Goal: Task Accomplishment & Management: Use online tool/utility

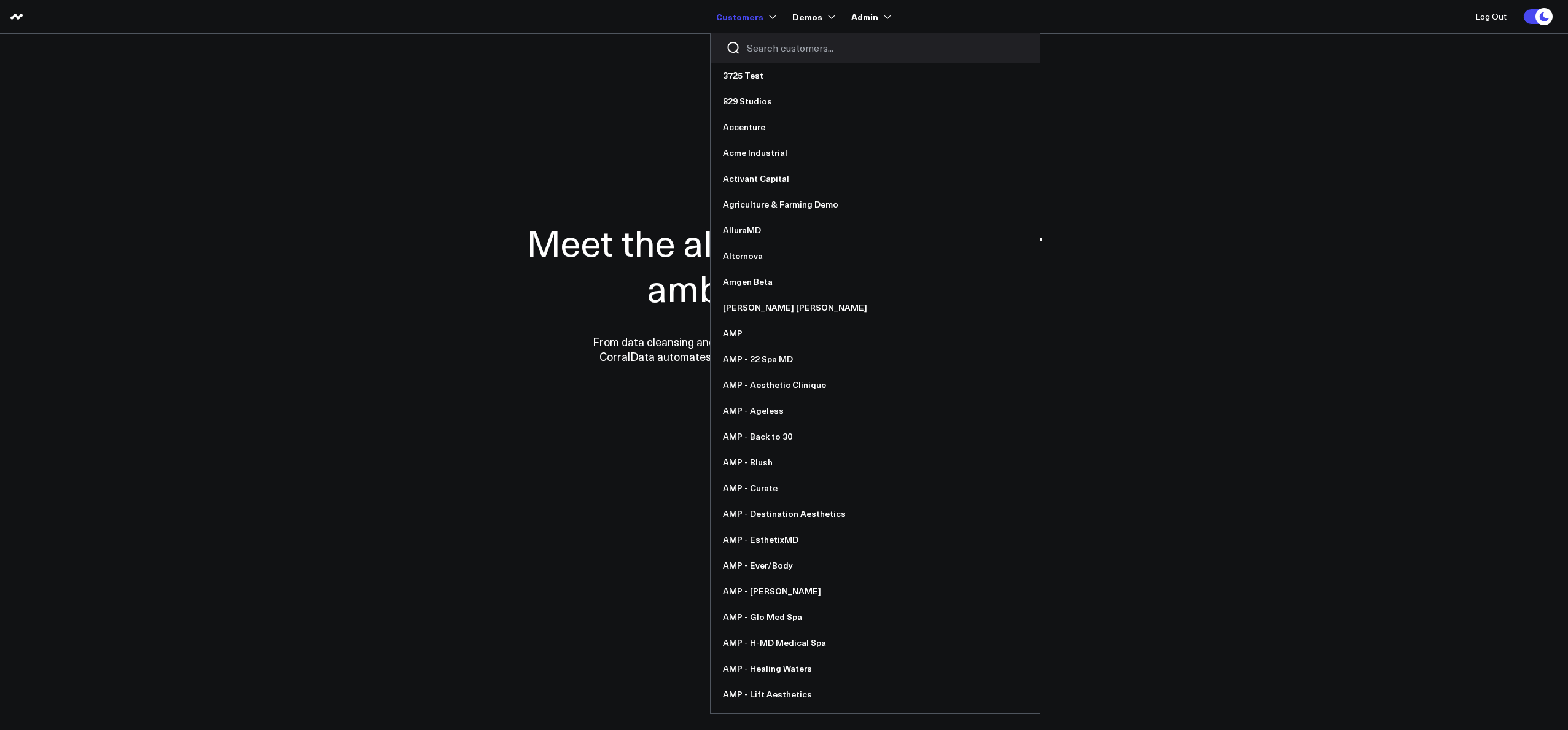
click at [758, 49] on input "Search customers input" at bounding box center [885, 47] width 277 height 13
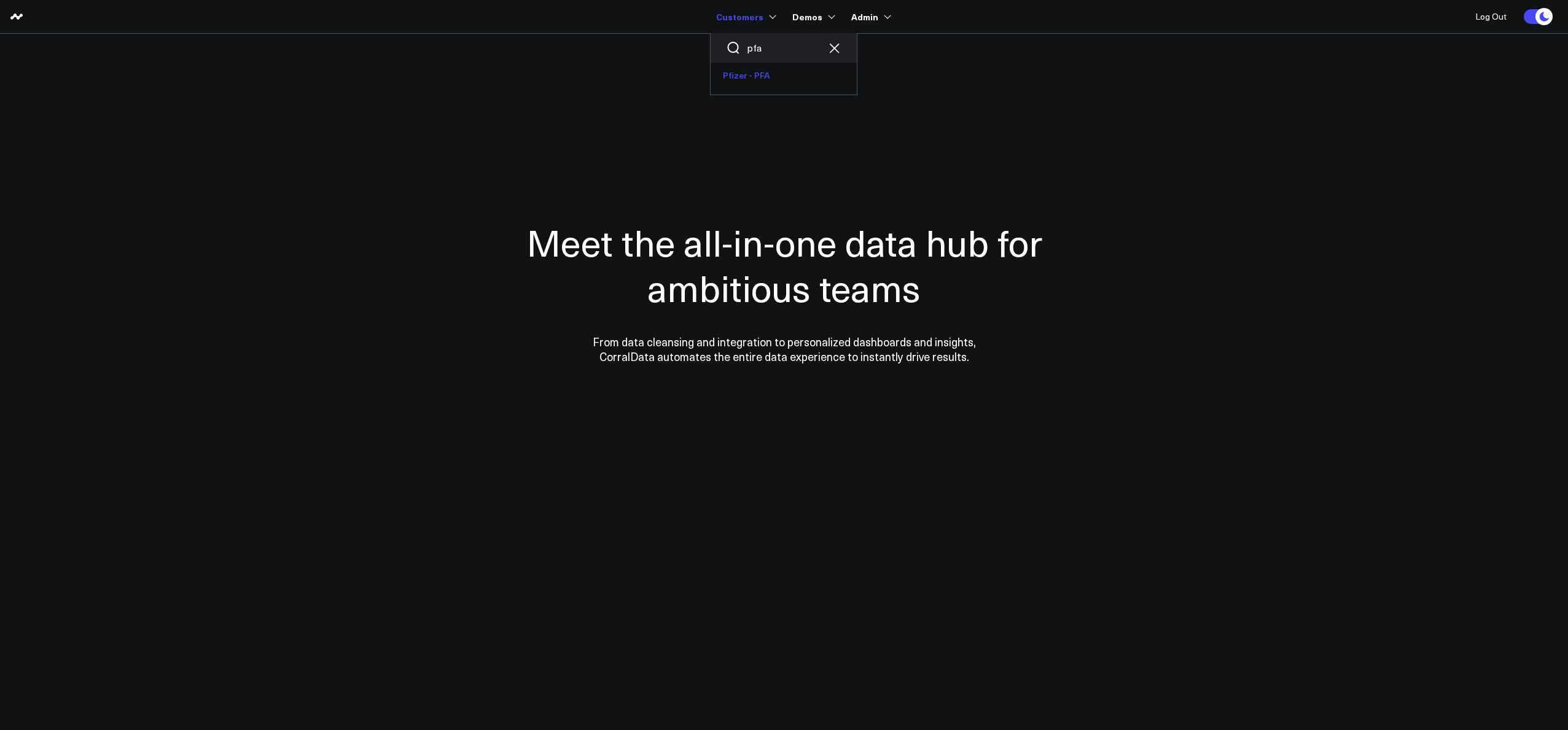
type input "pfa"
click at [744, 74] on link "Pfizer - PFA" at bounding box center [783, 76] width 146 height 25
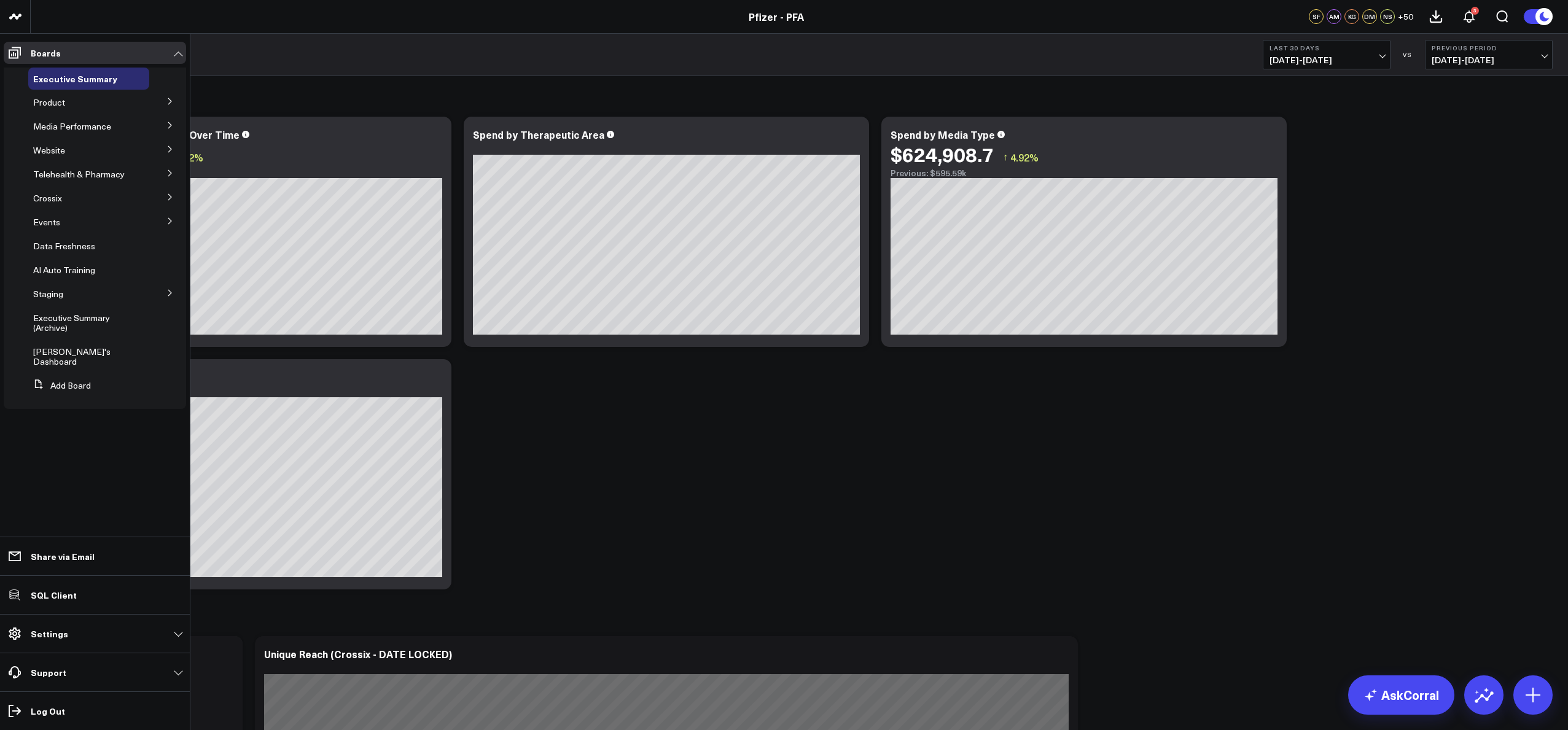
click at [175, 100] on button at bounding box center [170, 100] width 32 height 18
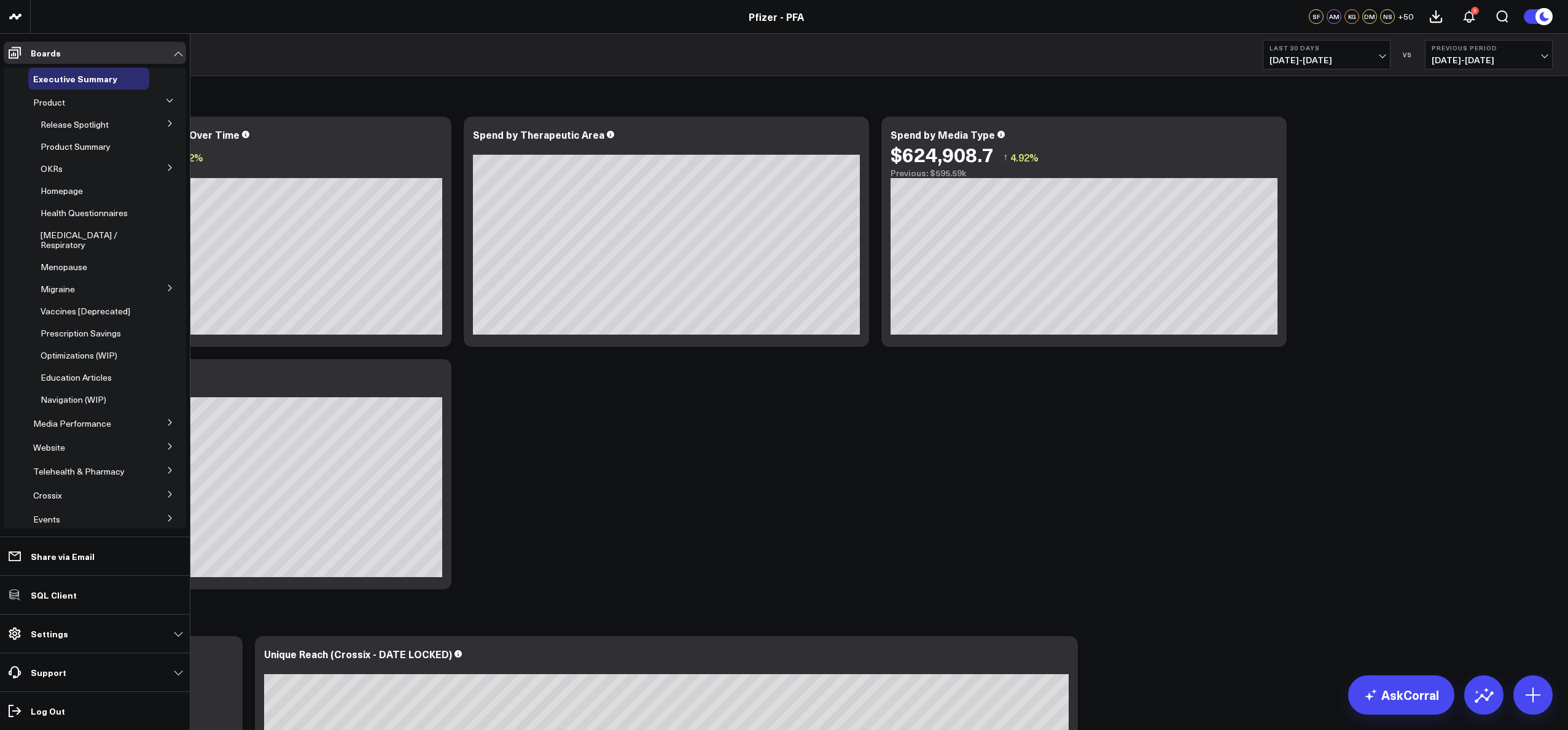
click at [166, 121] on icon at bounding box center [170, 123] width 7 height 7
click at [67, 221] on div "5.2 OKRs" at bounding box center [96, 222] width 106 height 22
click at [66, 216] on span "5.2 OKRs" at bounding box center [66, 222] width 35 height 11
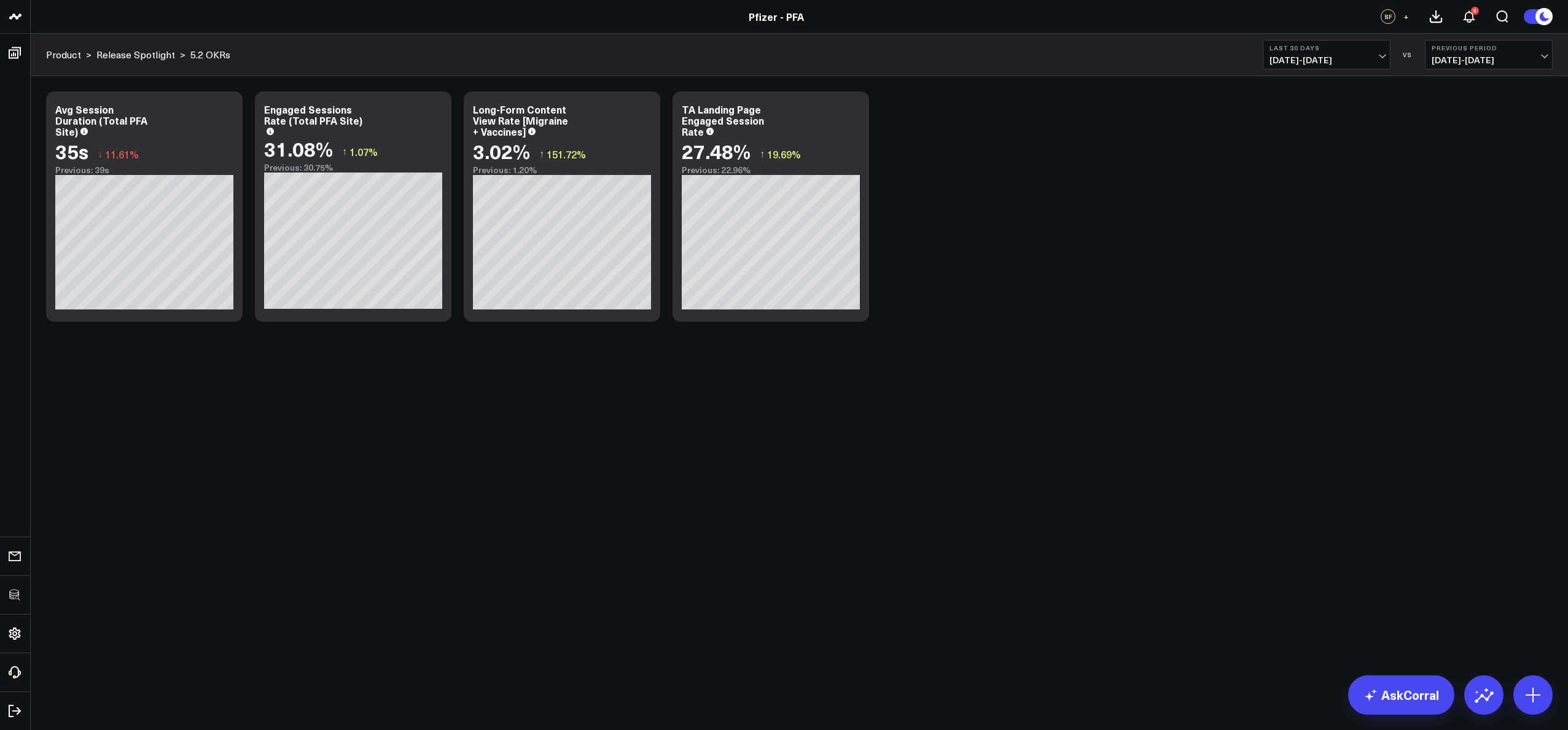
click at [656, 409] on body "3725 Test 829 Studios Accenture Acme Industrial Activant Capital Agriculture & …" at bounding box center [784, 365] width 1568 height 730
click at [690, 136] on div "TA Landing Page Engaged Session Rate" at bounding box center [722, 120] width 82 height 35
click at [1083, 263] on div "Modify via AI Copy link to widget Ask support Remove Create linked copy Executi…" at bounding box center [799, 207] width 1519 height 243
click at [853, 109] on icon at bounding box center [852, 111] width 15 height 15
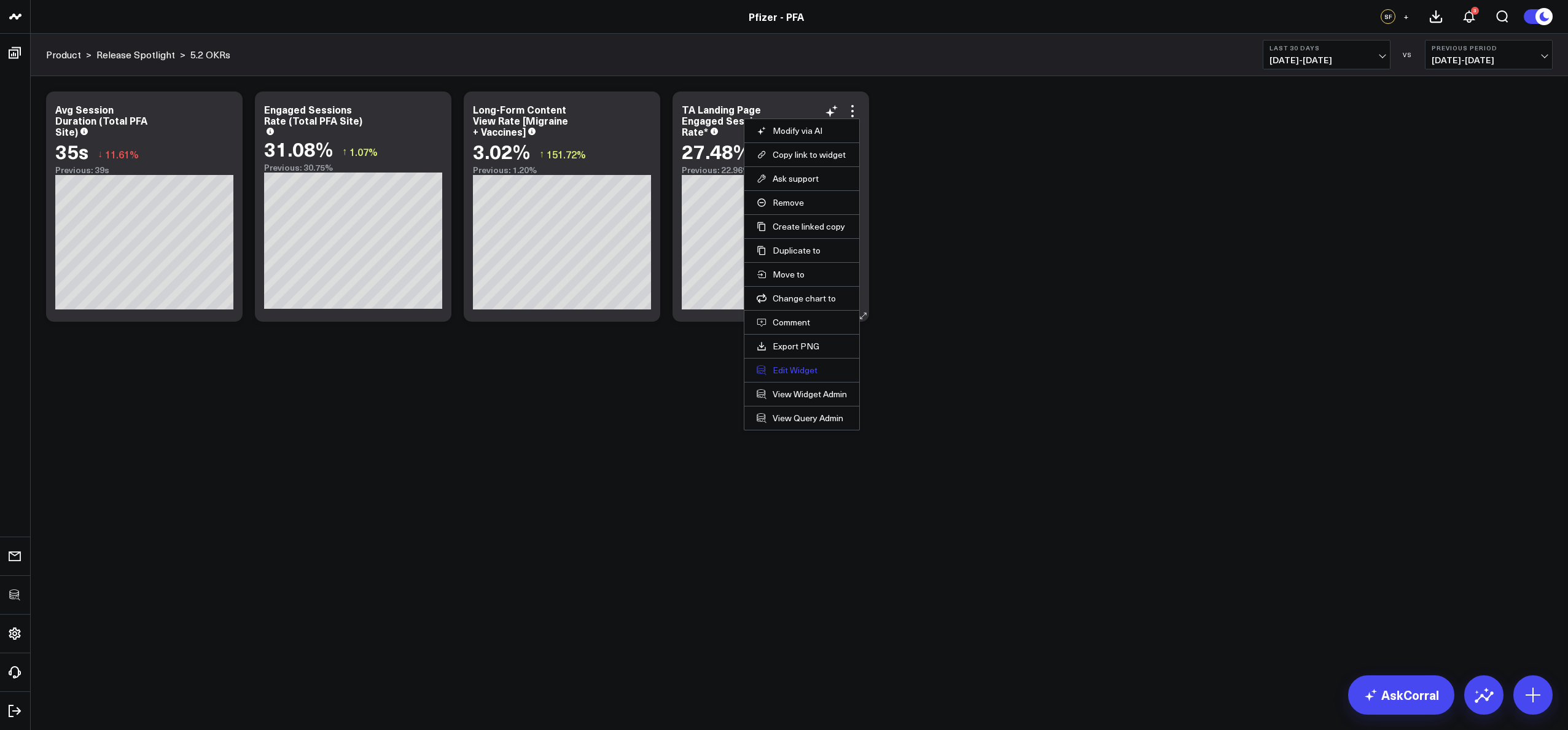
click at [805, 372] on button "Edit Widget" at bounding box center [802, 371] width 91 height 11
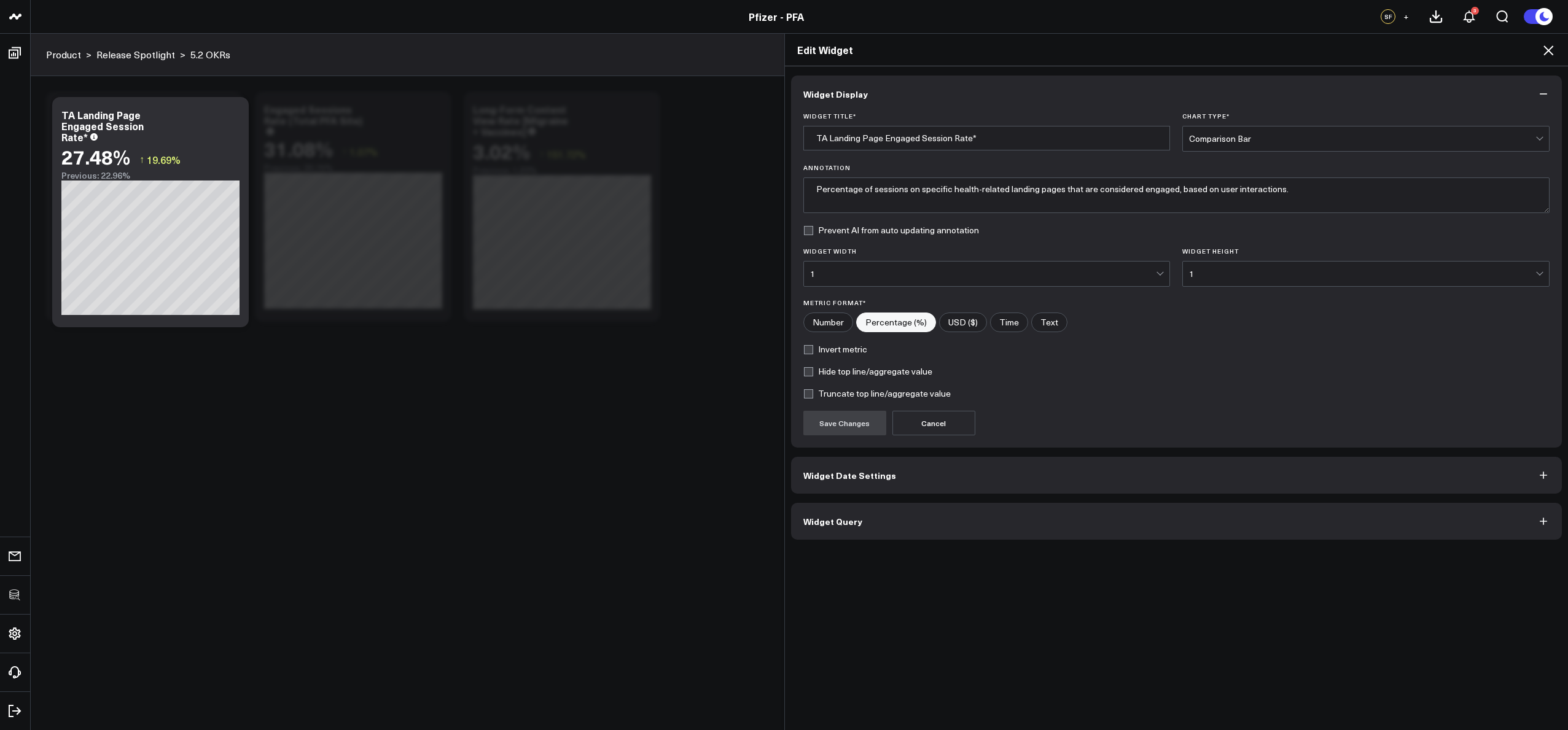
click at [852, 523] on span "Widget Query" at bounding box center [832, 521] width 59 height 10
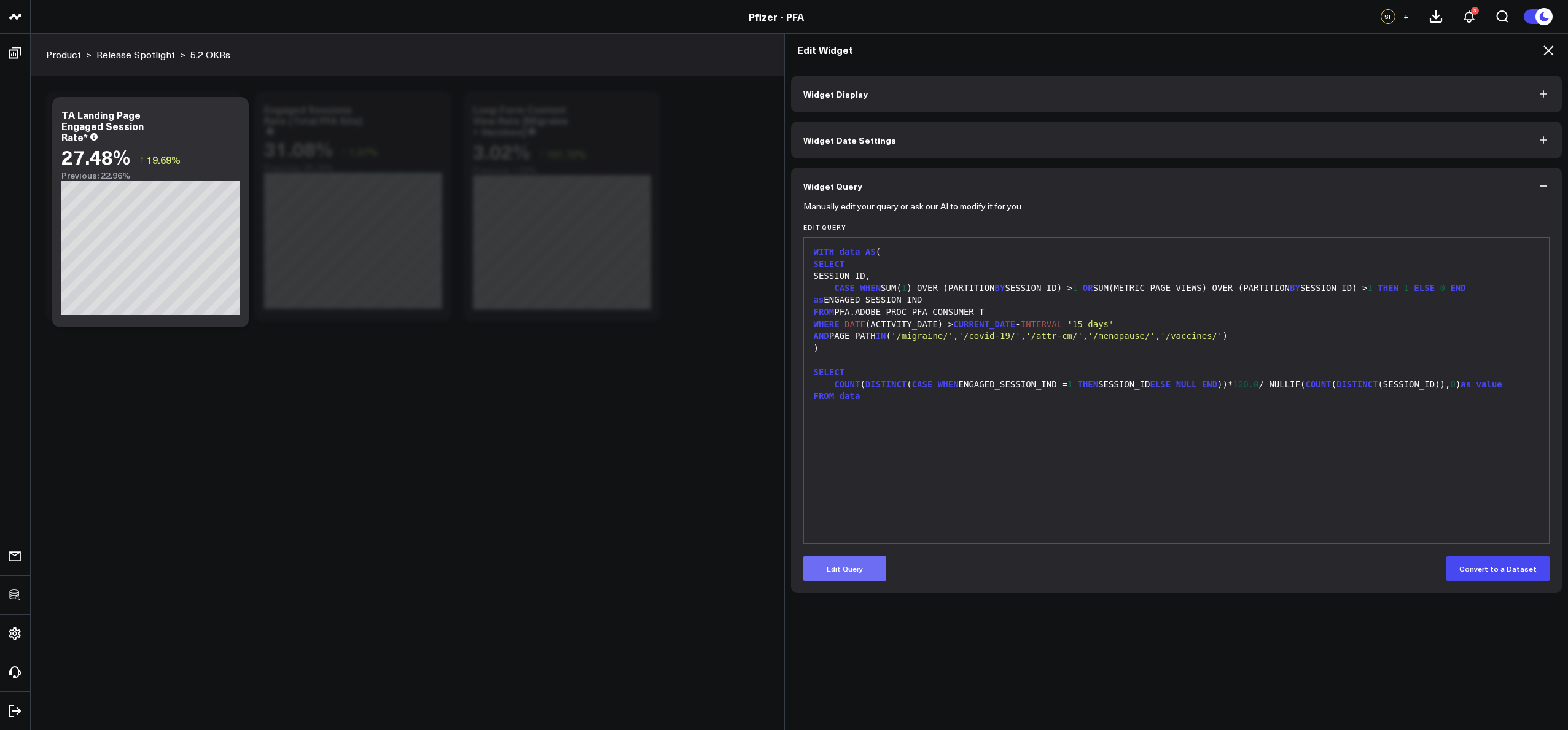
click at [857, 564] on button "Edit Query" at bounding box center [844, 568] width 83 height 25
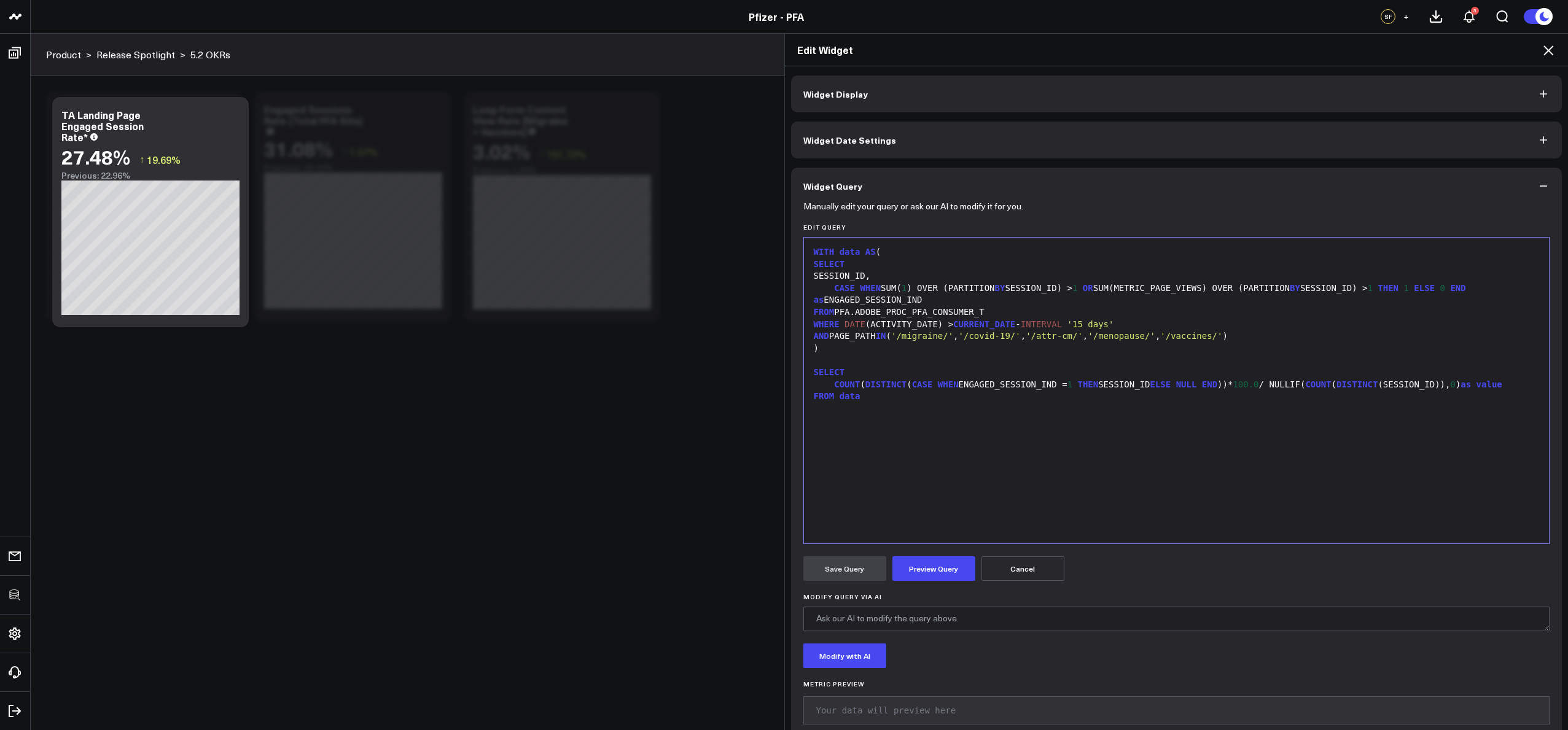
click at [1034, 439] on div "WITH data AS ( SELECT SESSION_ID, CASE WHEN SUM( 1 ) OVER (PARTITION BY SESSION…" at bounding box center [1177, 390] width 733 height 294
click at [1545, 51] on icon at bounding box center [1548, 50] width 15 height 15
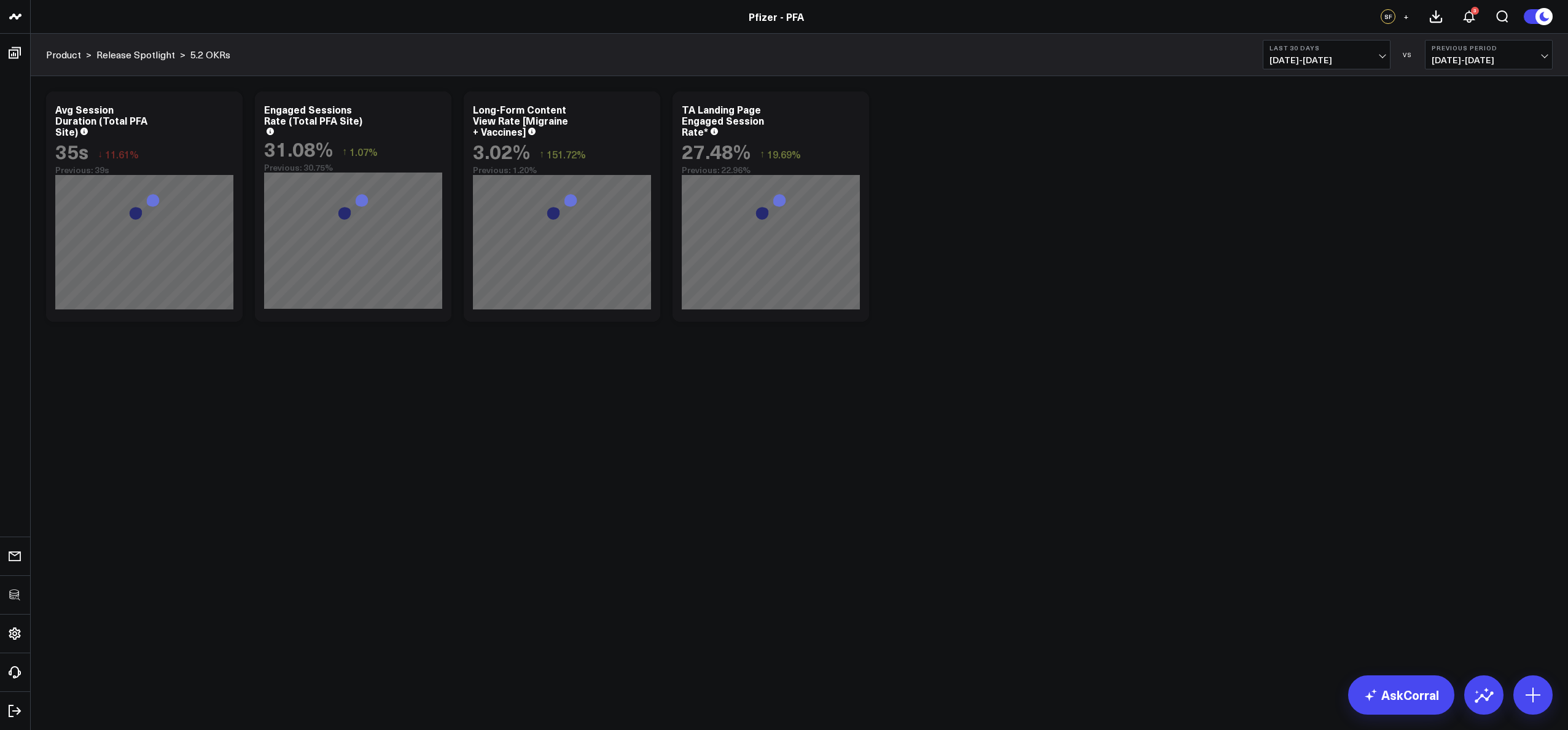
click at [1088, 213] on div "Modify via AI Copy link to widget Ask support Remove Create linked copy Executi…" at bounding box center [799, 207] width 1519 height 243
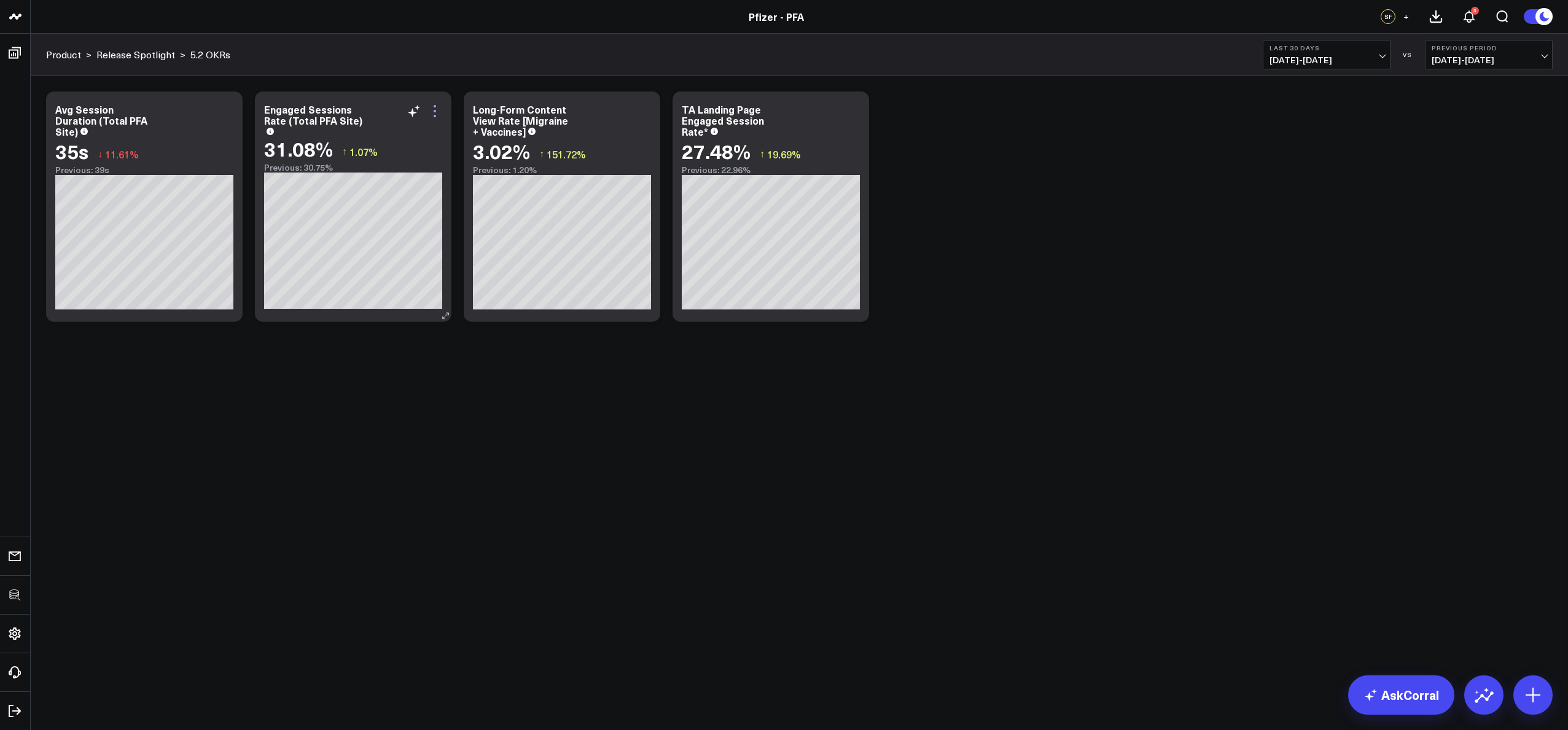
click at [439, 110] on icon at bounding box center [434, 111] width 15 height 15
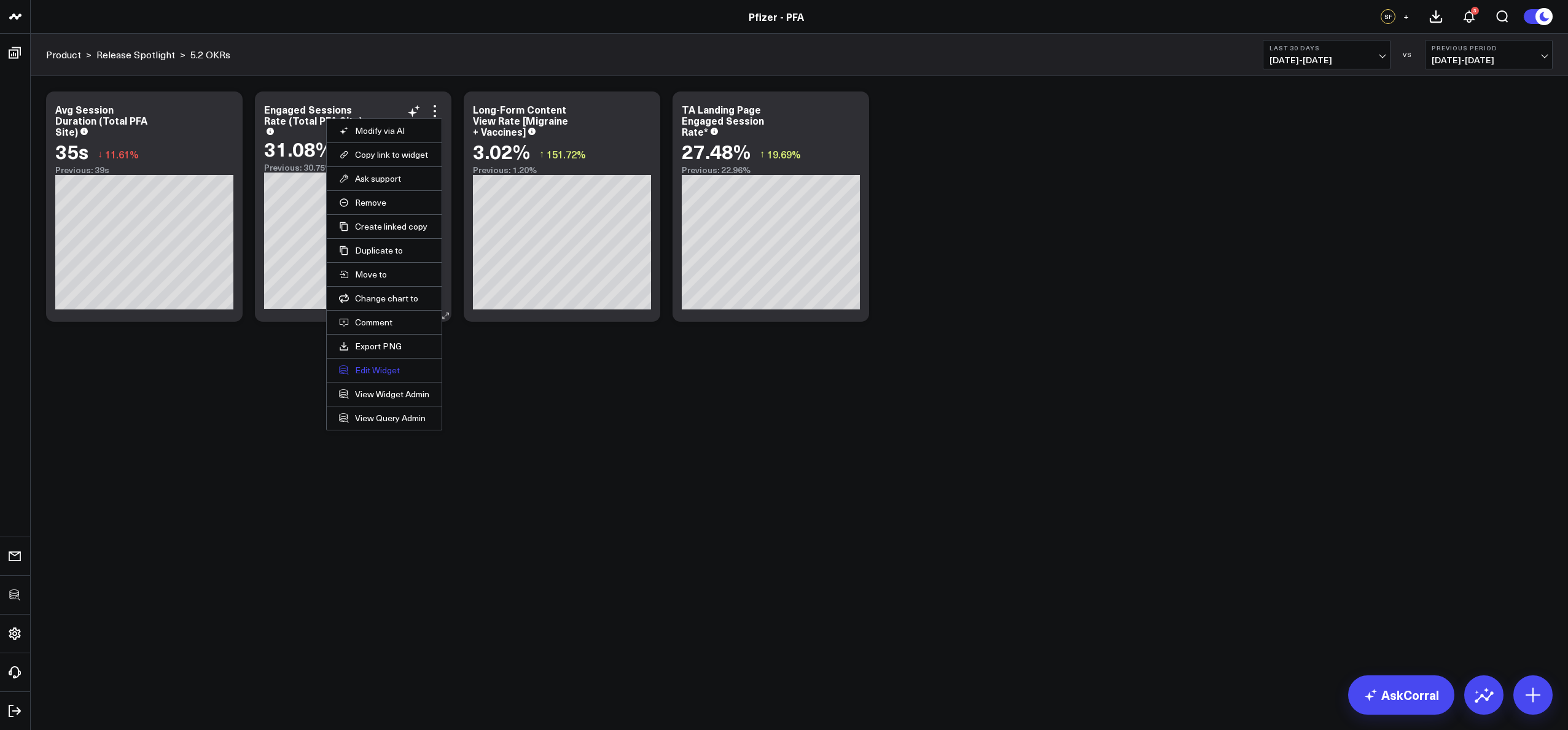
click at [380, 366] on button "Edit Widget" at bounding box center [384, 371] width 91 height 11
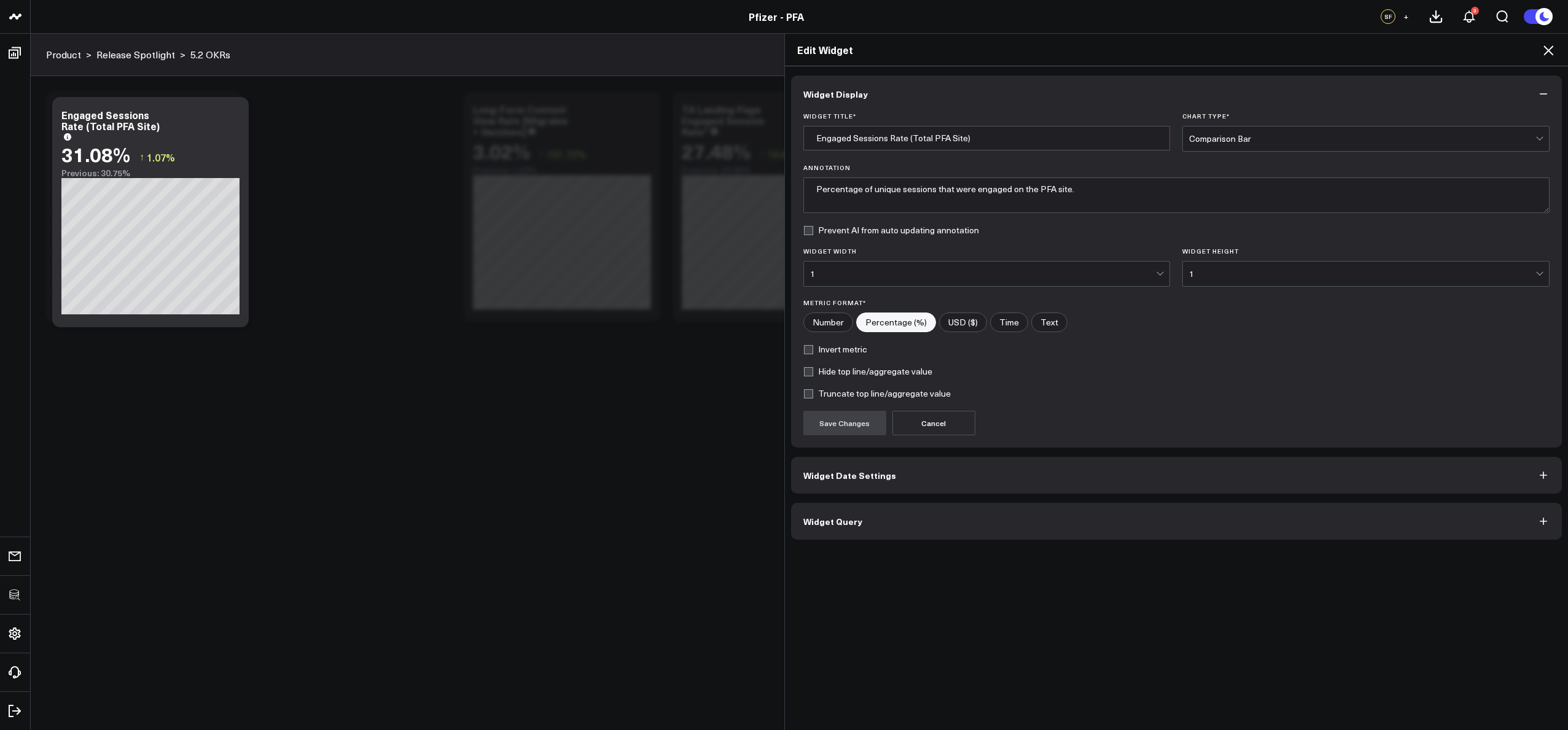
click at [1023, 520] on button "Widget Query" at bounding box center [1177, 521] width 771 height 37
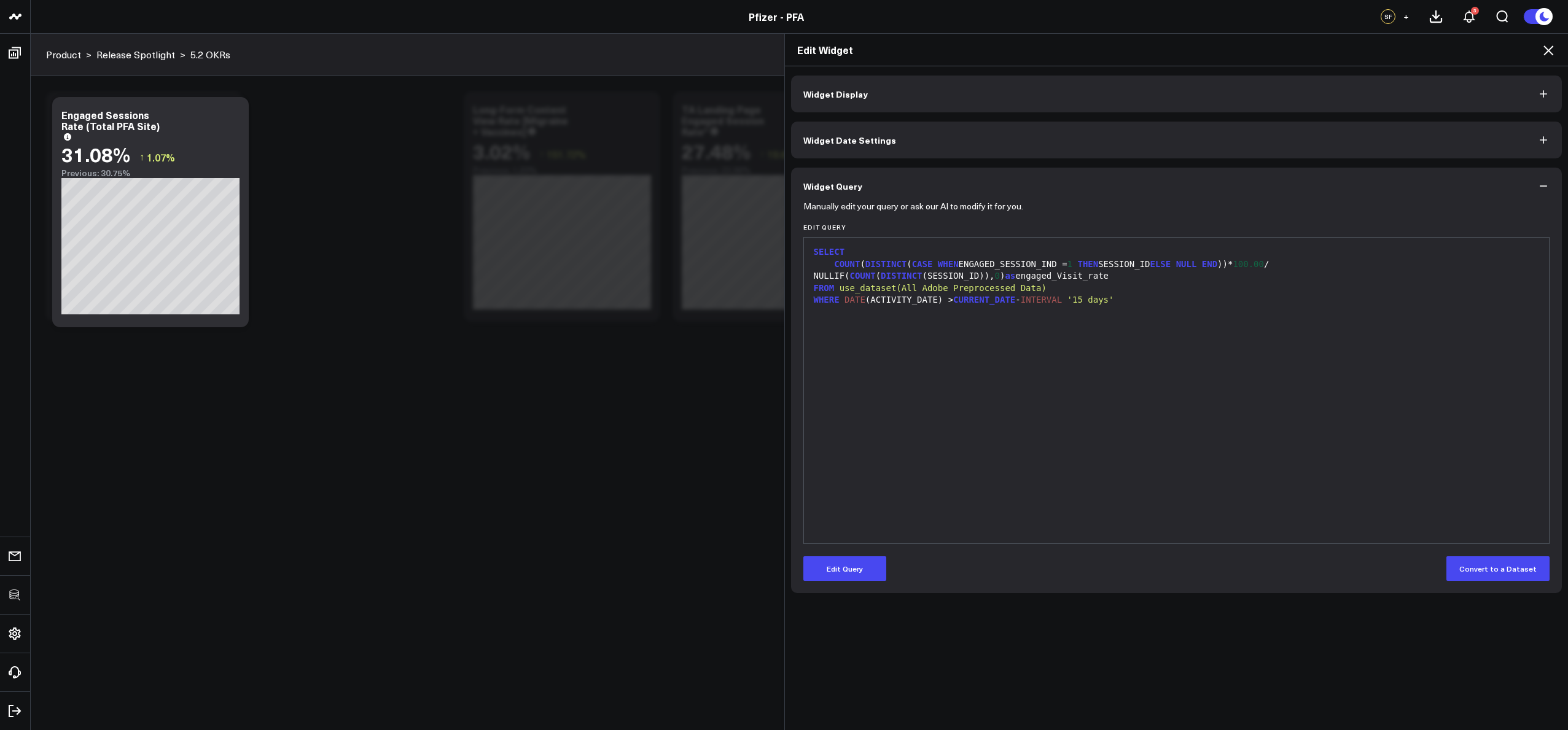
click at [1026, 509] on div "SELECT COUNT ( DISTINCT ( CASE WHEN ENGAGED_SESSION_IND = 1 THEN SESSION_ID ELS…" at bounding box center [1177, 390] width 733 height 294
drag, startPoint x: 1032, startPoint y: 439, endPoint x: 1141, endPoint y: 375, distance: 126.4
click at [1032, 437] on div "SELECT COUNT ( DISTINCT ( CASE WHEN ENGAGED_SESSION_IND = 1 THEN SESSION_ID ELS…" at bounding box center [1177, 390] width 733 height 294
click at [1543, 57] on icon at bounding box center [1548, 50] width 15 height 15
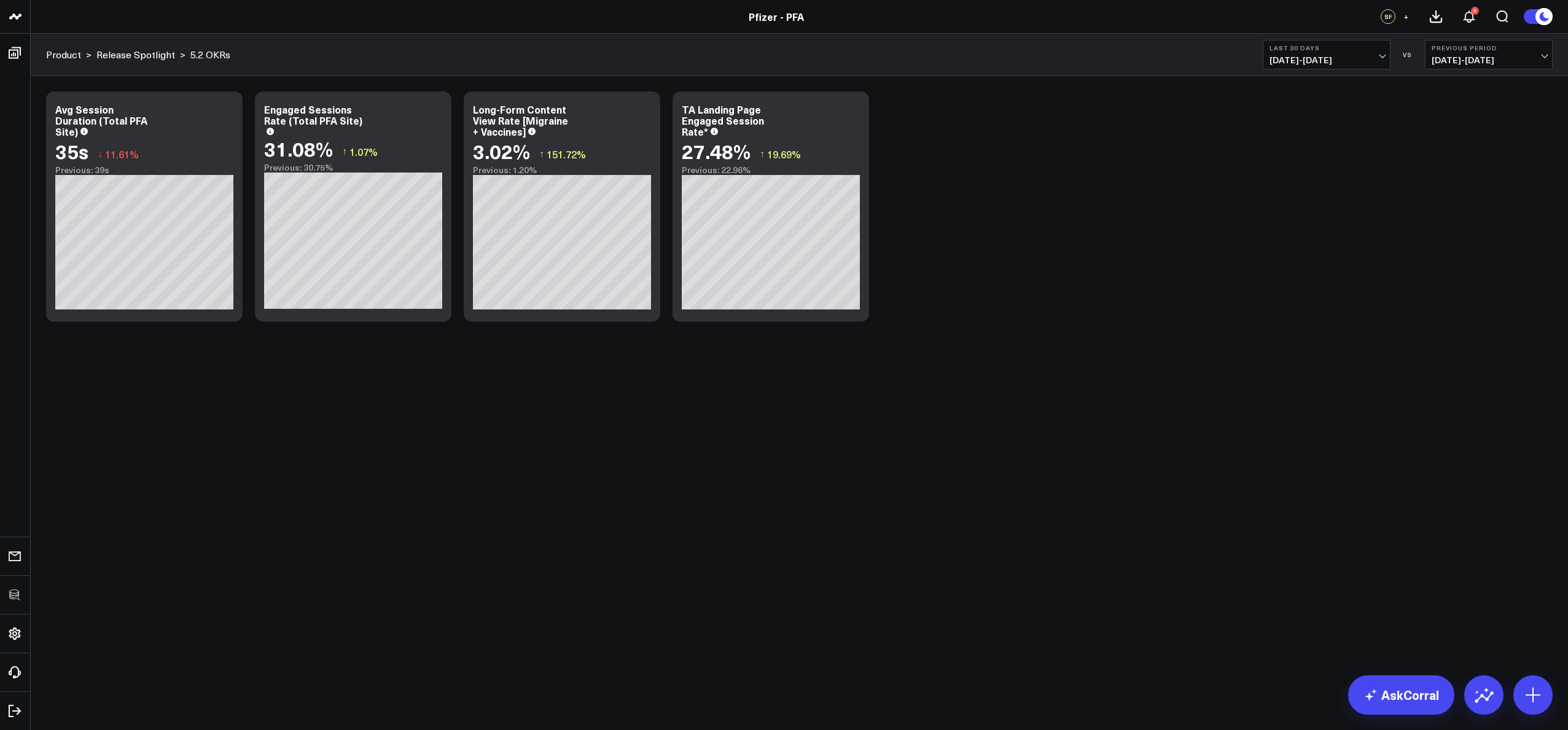
click at [1058, 189] on div "Modify via AI Copy link to widget Ask support Remove Create linked copy Executi…" at bounding box center [799, 207] width 1519 height 243
click at [1054, 267] on div "Modify via AI Copy link to widget Ask support Remove Create linked copy Executi…" at bounding box center [799, 207] width 1519 height 243
click at [1105, 191] on div "Modify via AI Copy link to widget Ask support Remove Create linked copy Executi…" at bounding box center [799, 207] width 1519 height 243
click at [1538, 709] on button at bounding box center [1533, 695] width 40 height 40
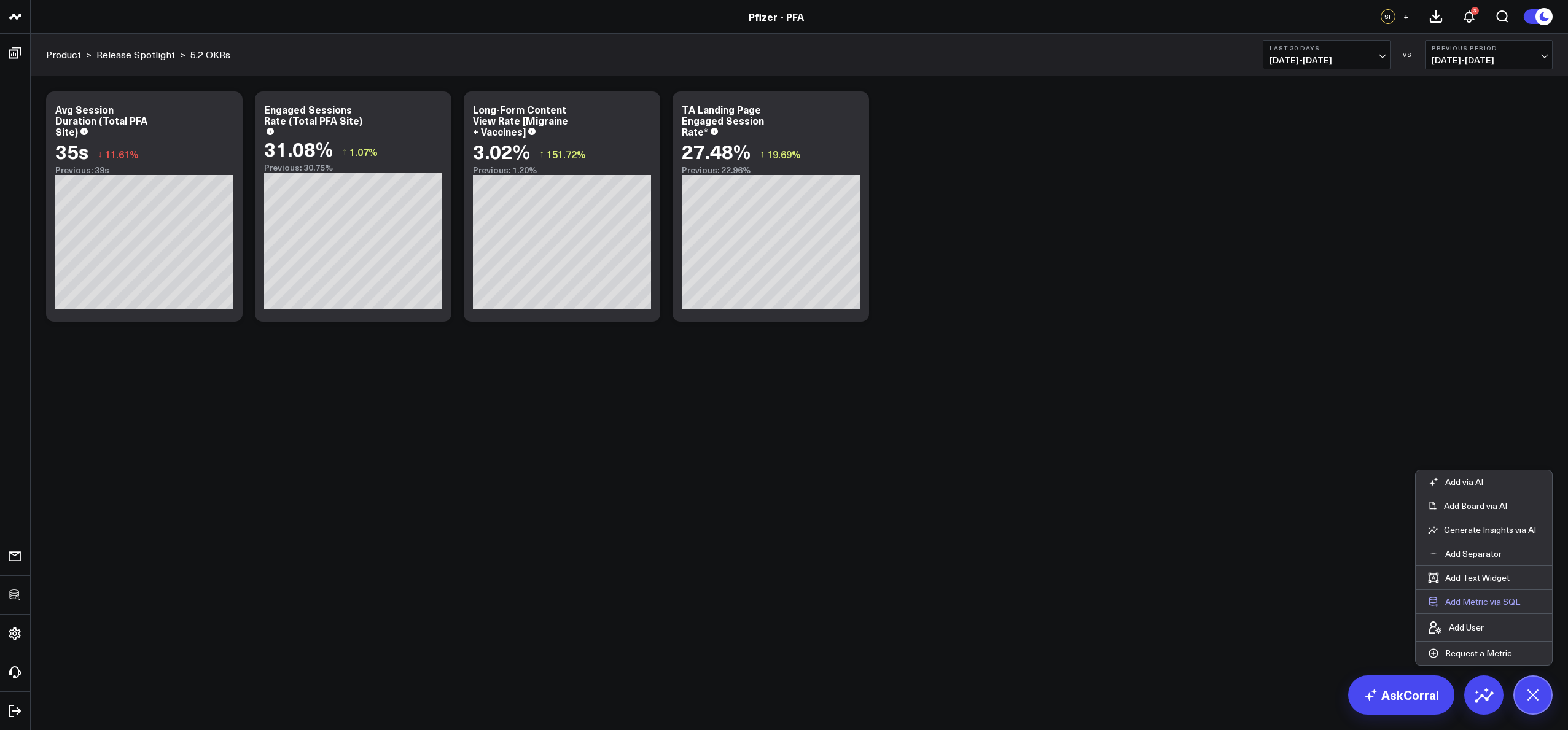
click at [1463, 598] on button "Add Metric via SQL" at bounding box center [1474, 601] width 117 height 23
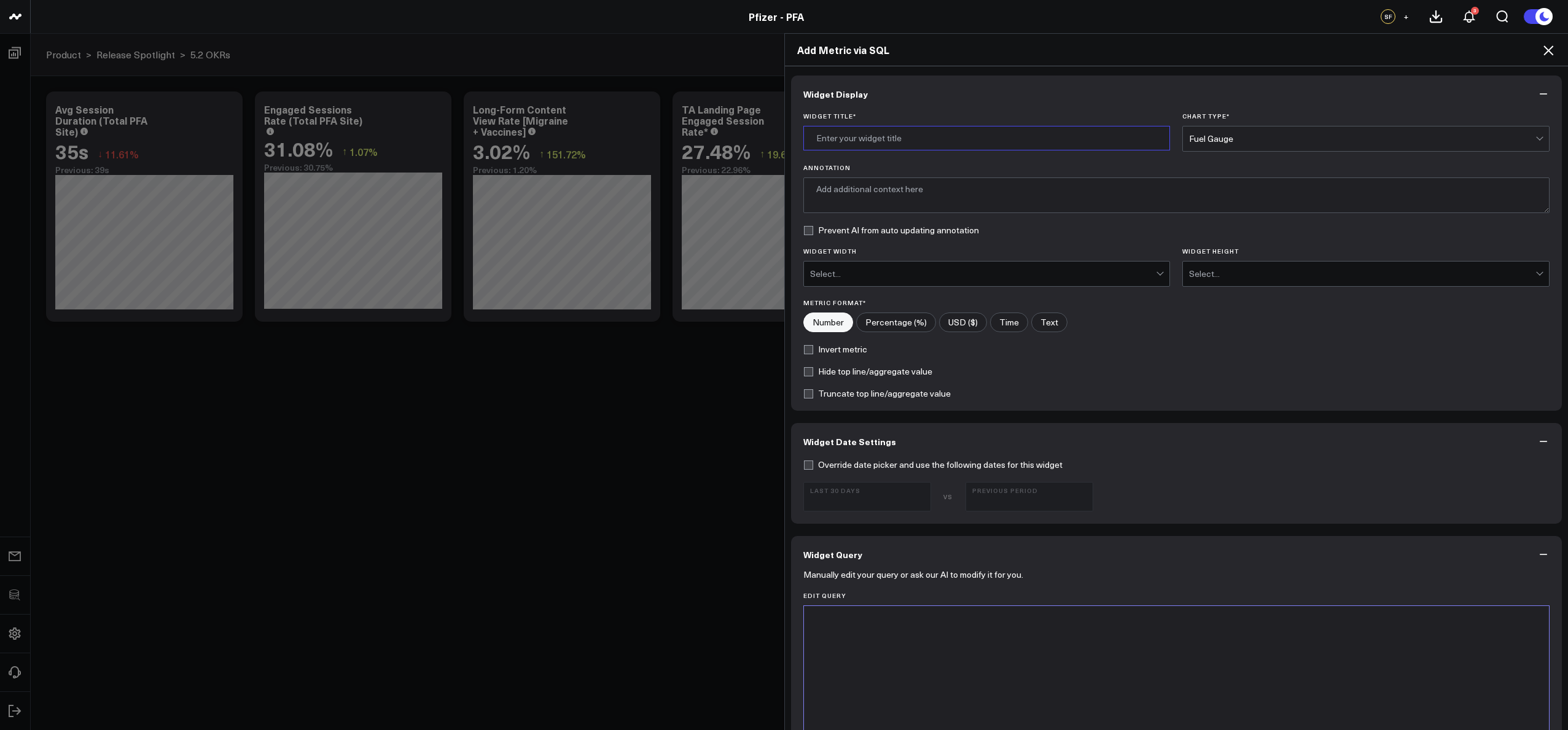
click at [967, 136] on input "Widget Title *" at bounding box center [986, 138] width 367 height 25
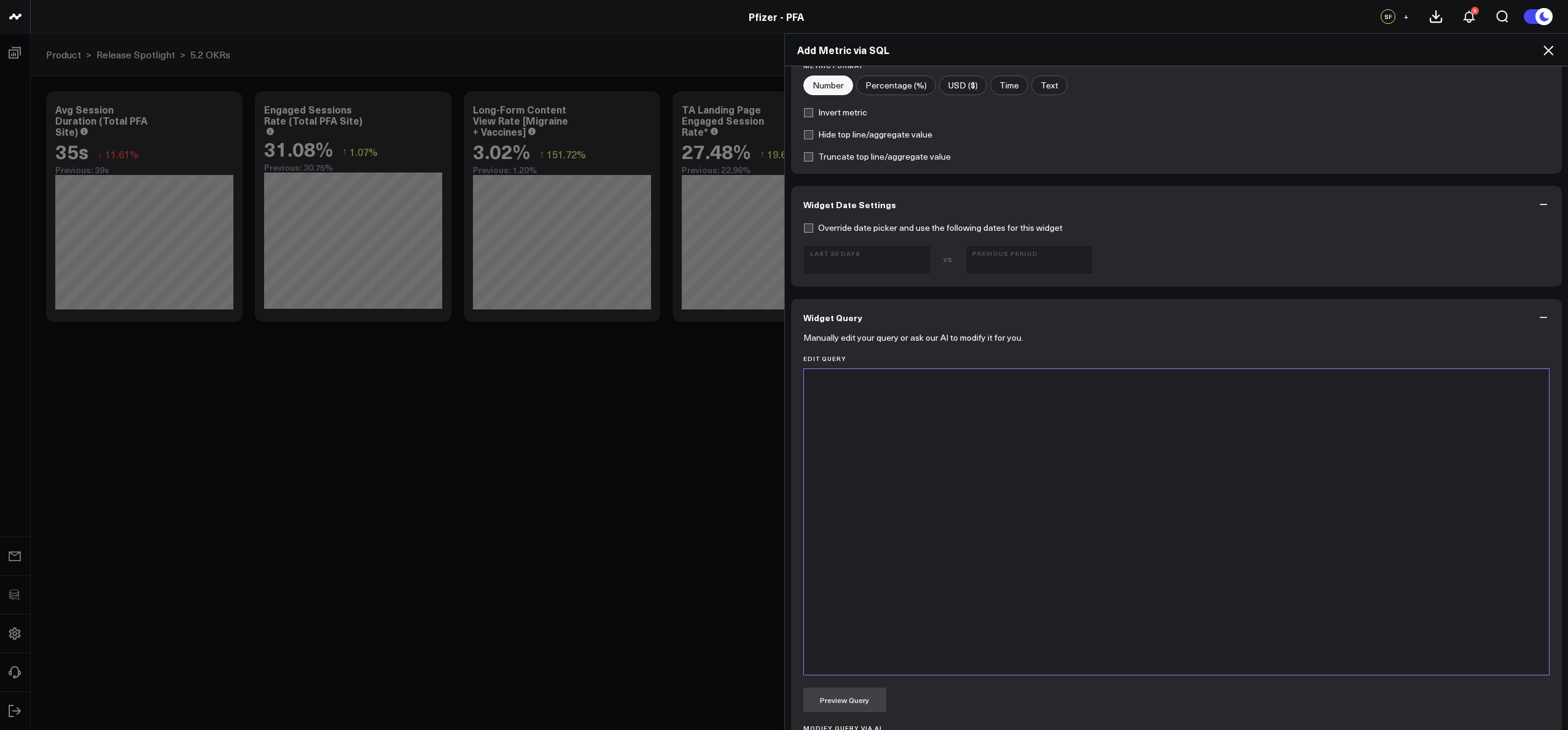
type input "Quiz Starts"
click at [1022, 582] on div at bounding box center [1177, 521] width 733 height 294
click at [1088, 410] on div "SELECT * FROM use_dataset(All Adobe Preprocessed Data)" at bounding box center [1177, 521] width 733 height 294
click at [900, 383] on div "SELECT *" at bounding box center [1177, 383] width 733 height 12
click at [890, 395] on div "*" at bounding box center [1177, 395] width 733 height 12
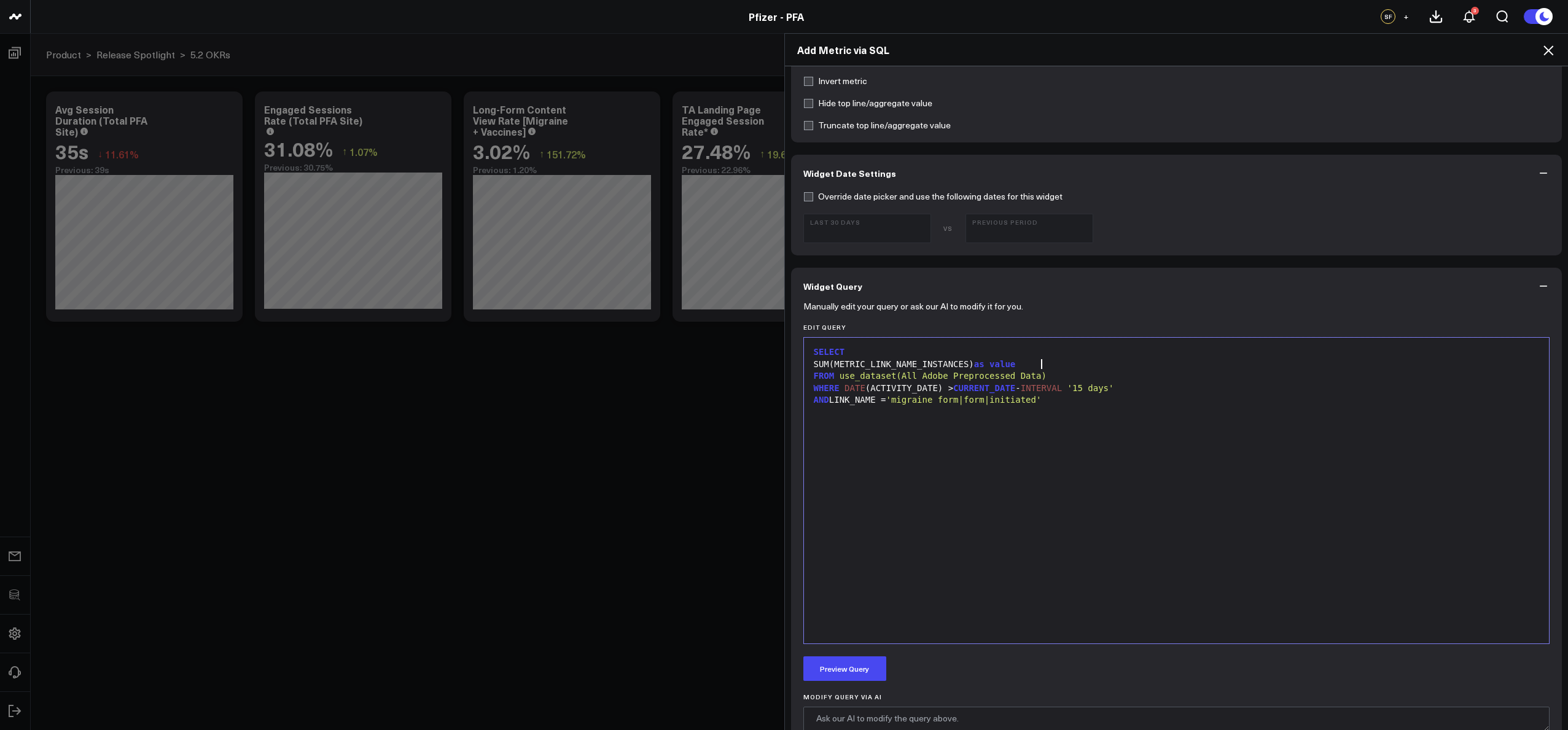
scroll to position [331, 0]
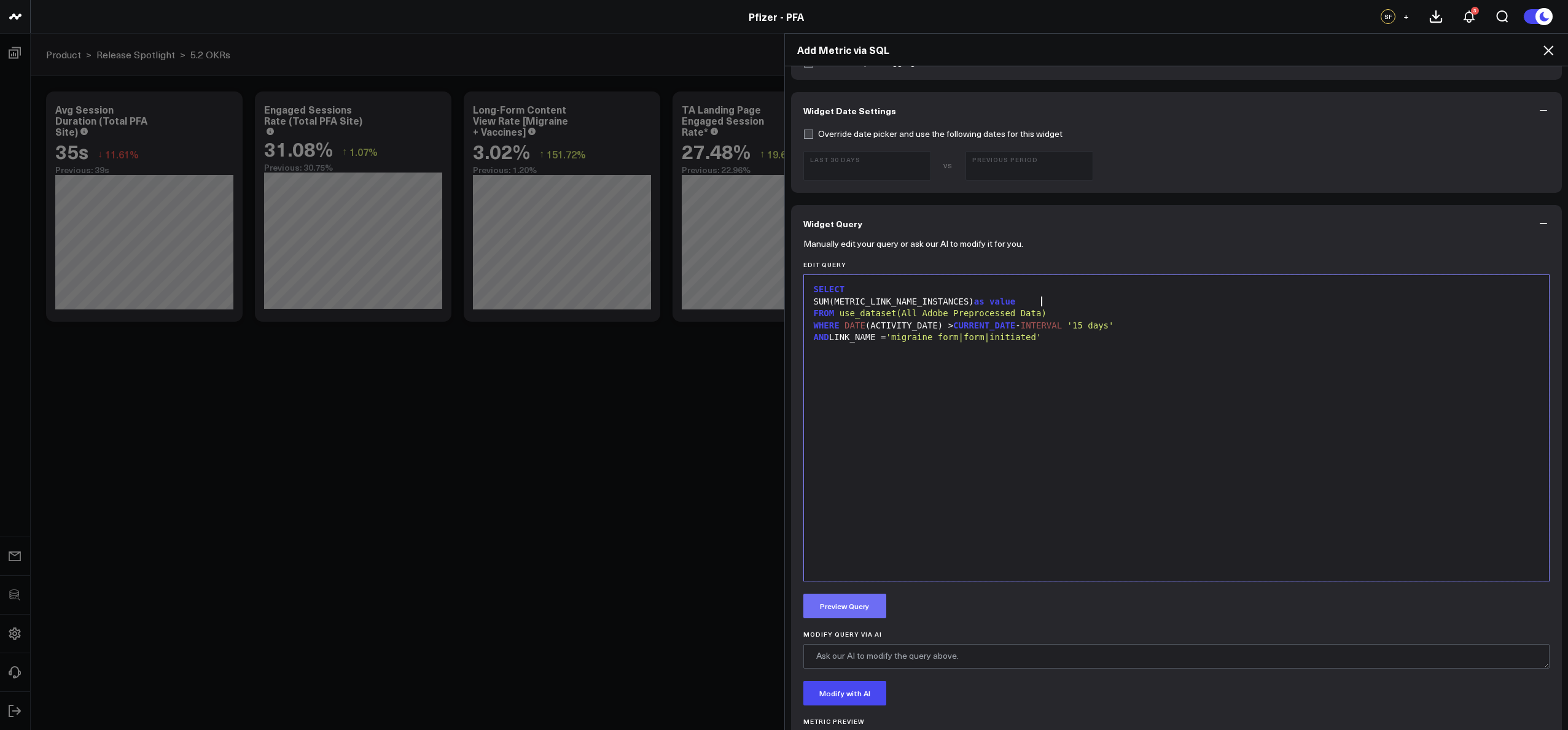
click at [867, 604] on button "Preview Query" at bounding box center [844, 606] width 83 height 25
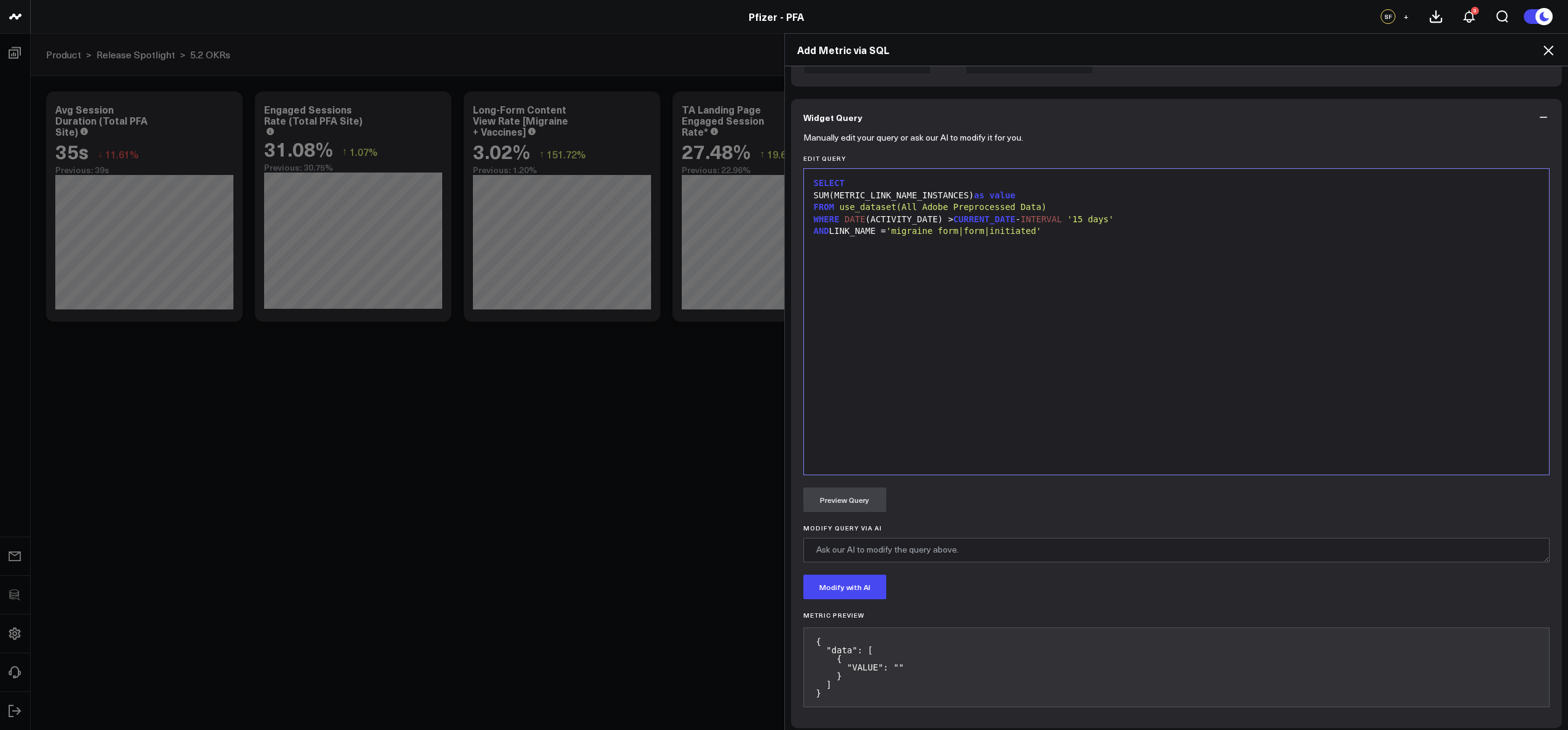
scroll to position [481, 0]
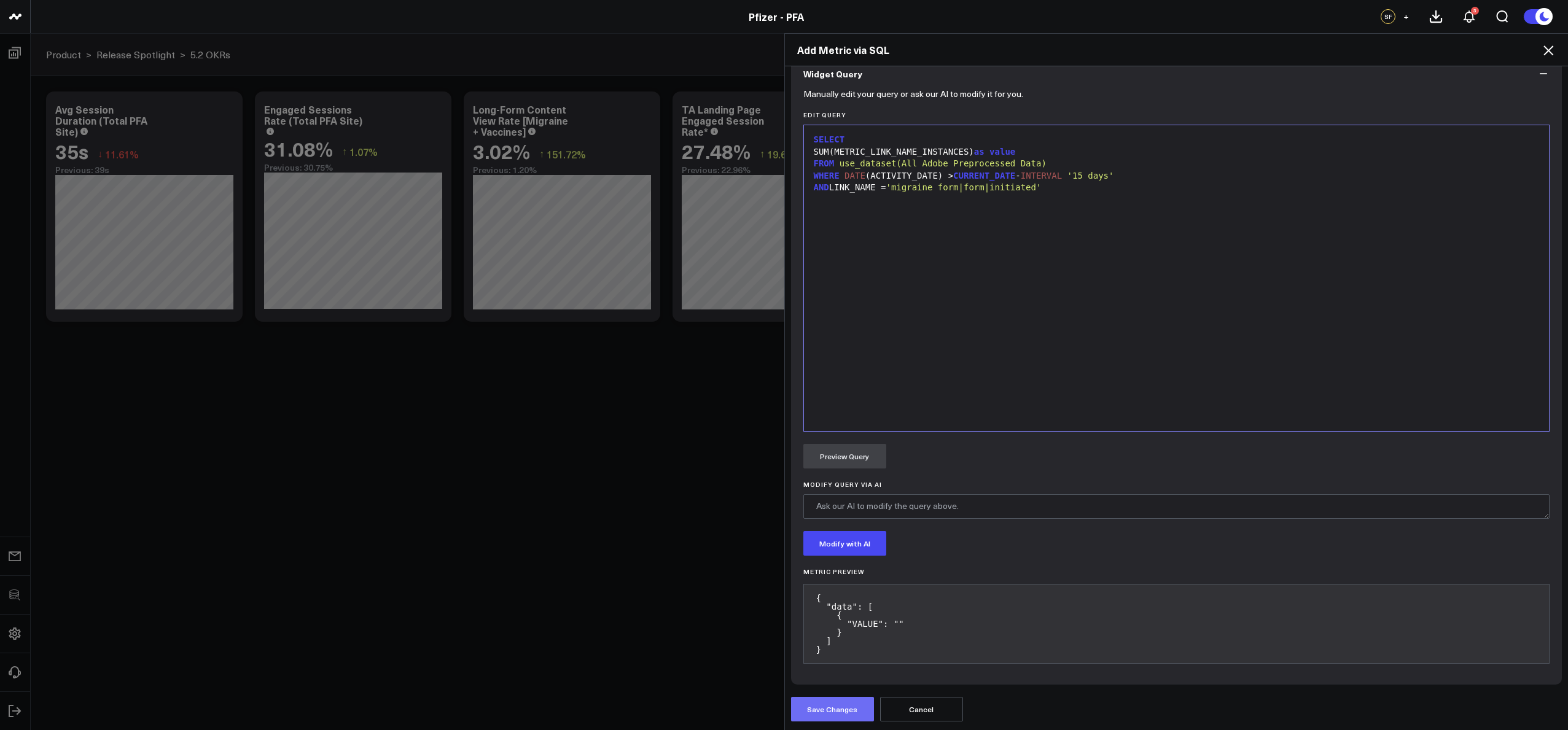
click at [848, 704] on button "Save Changes" at bounding box center [832, 709] width 83 height 25
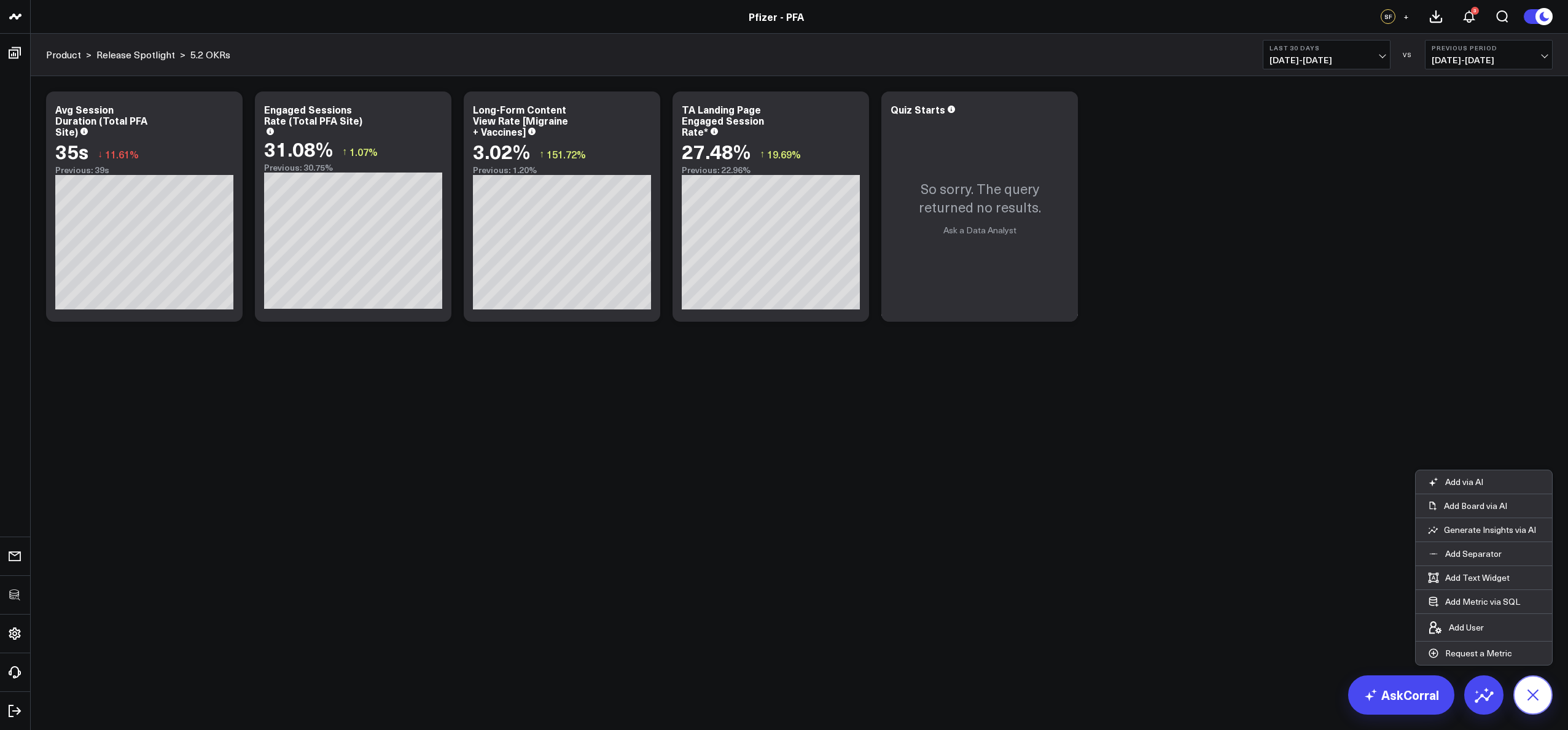
click at [1533, 700] on icon at bounding box center [1533, 695] width 28 height 28
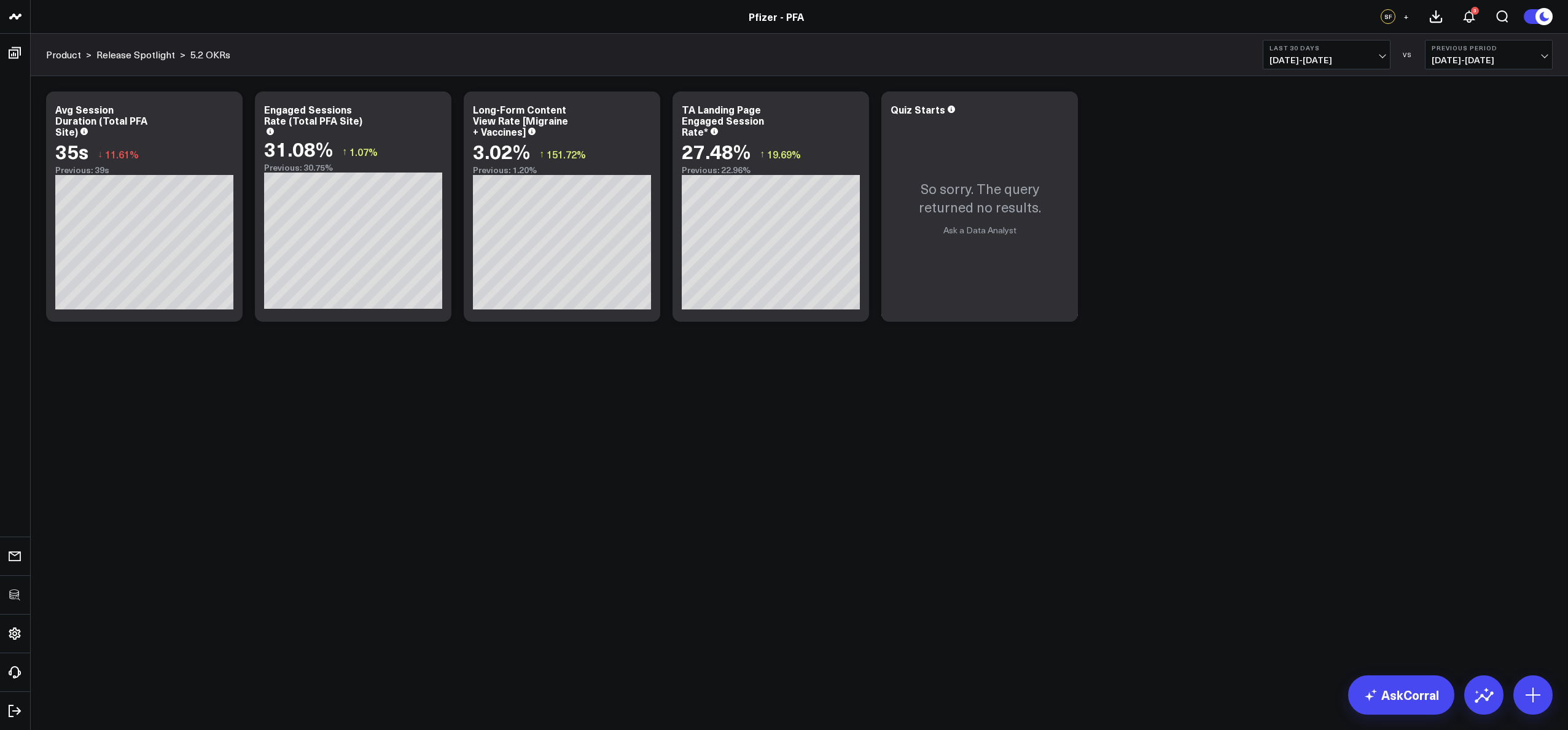
click at [1138, 416] on body "3725 Test 829 Studios Accenture Acme Industrial Activant Capital Agriculture & …" at bounding box center [784, 365] width 1568 height 730
click at [1061, 108] on icon at bounding box center [1061, 111] width 15 height 15
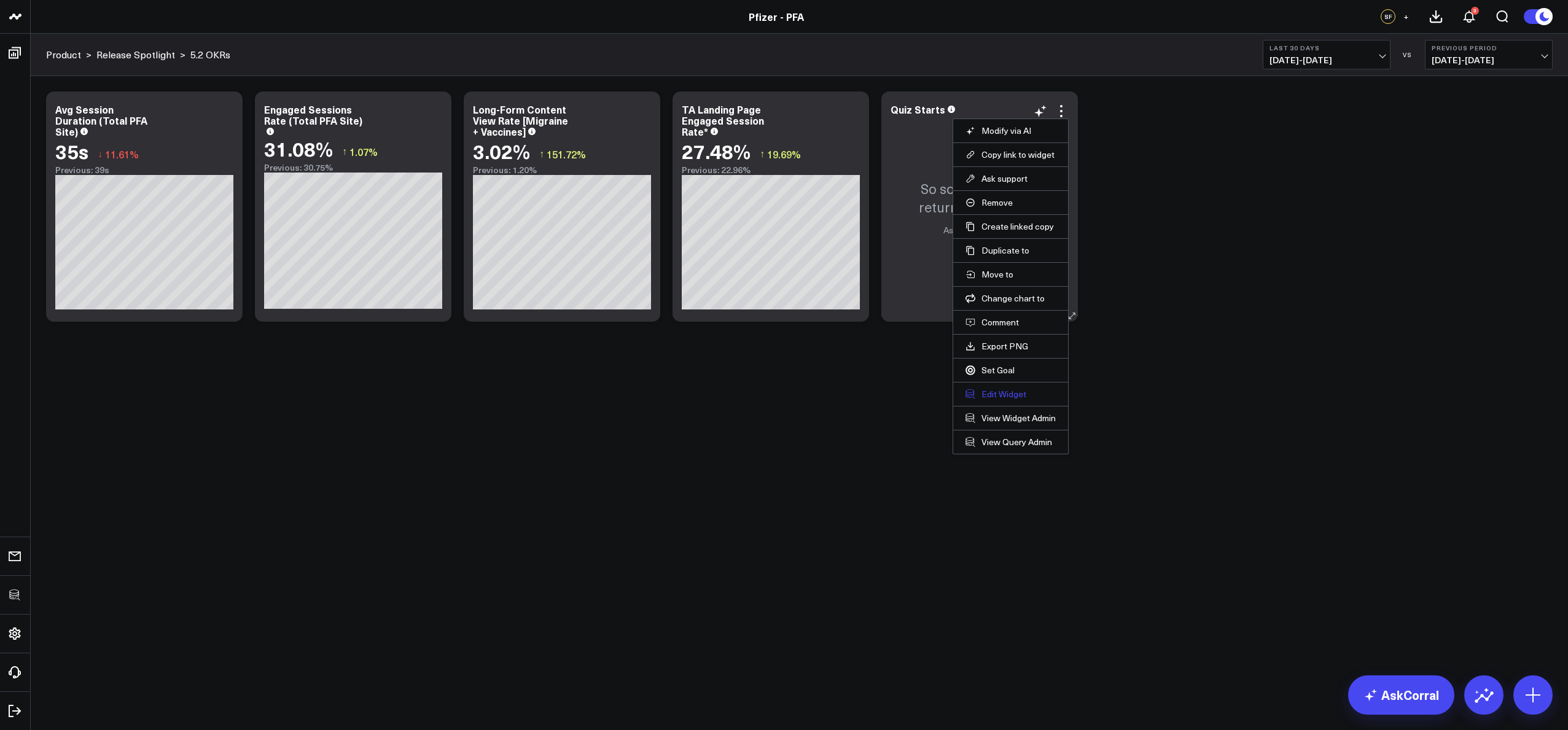
click at [1008, 394] on button "Edit Widget" at bounding box center [1010, 394] width 91 height 11
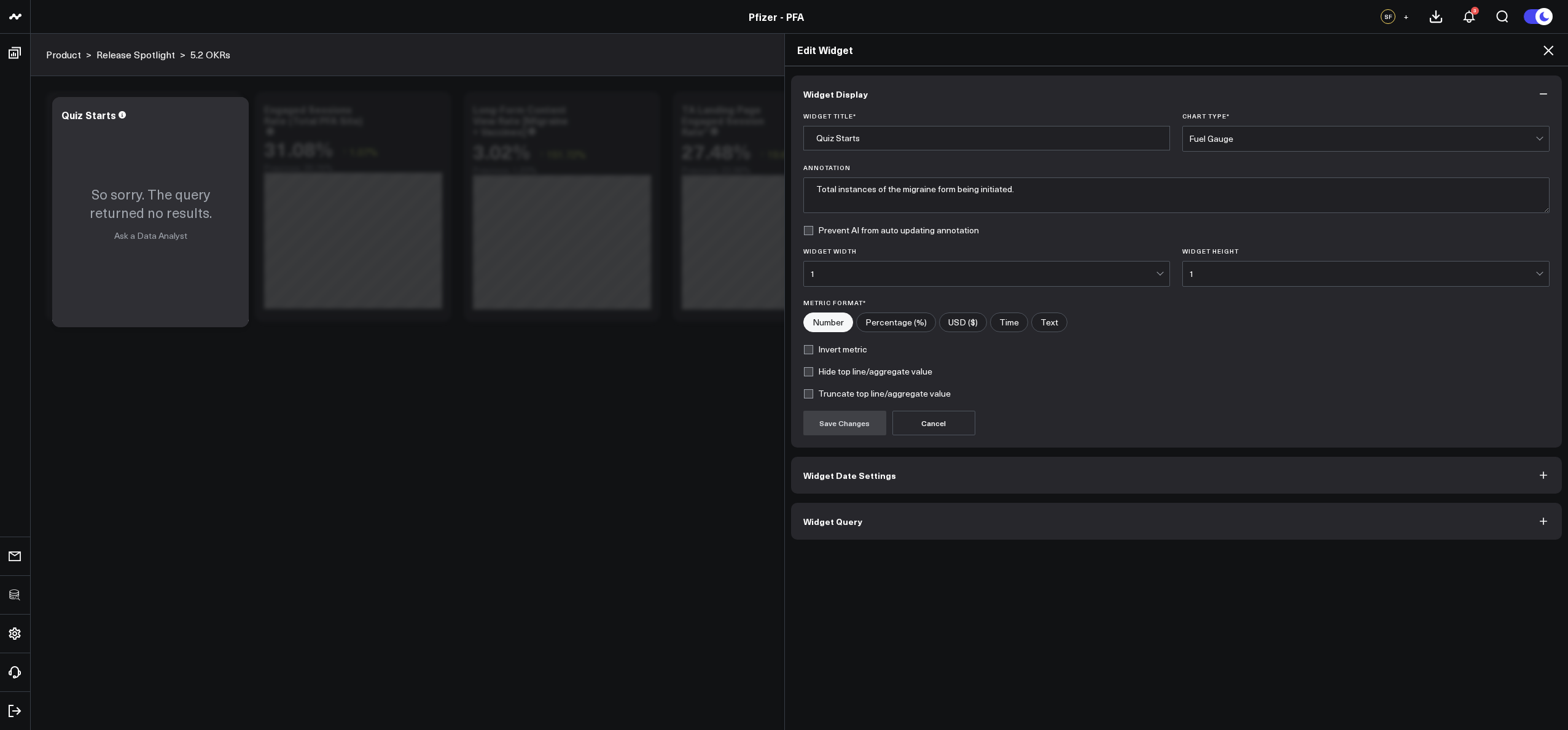
click at [923, 531] on button "Widget Query" at bounding box center [1177, 521] width 771 height 37
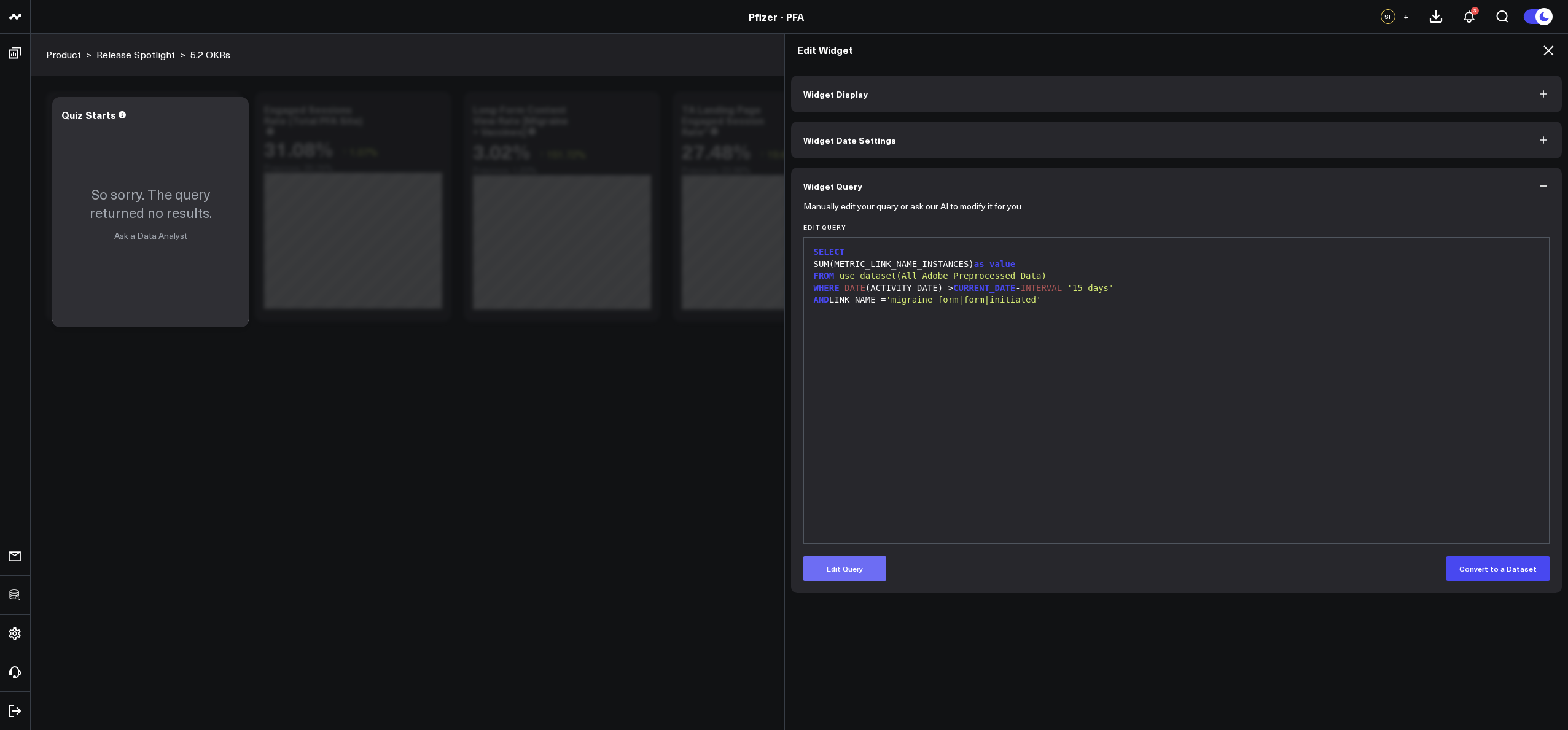
click at [865, 562] on button "Edit Query" at bounding box center [844, 568] width 83 height 25
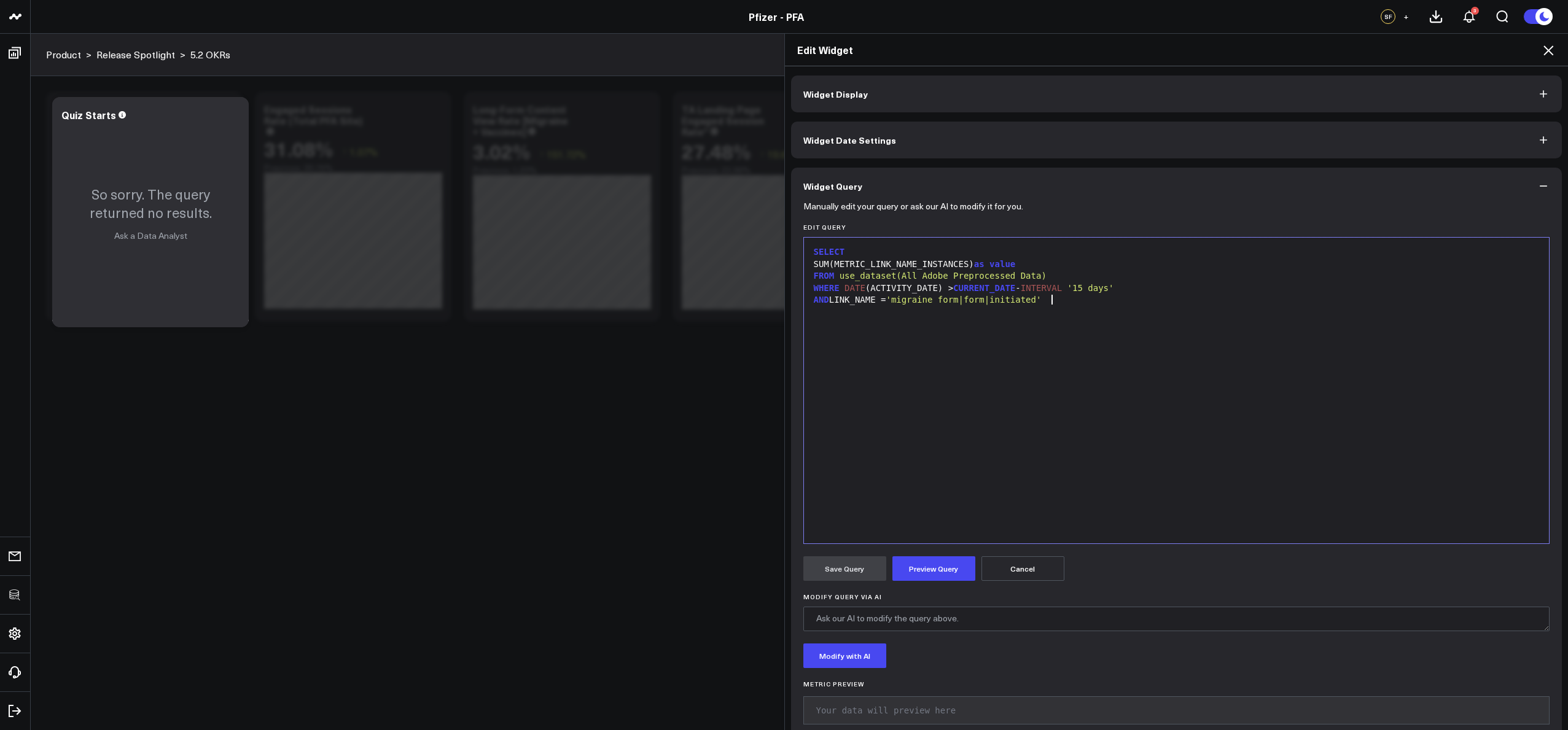
click at [974, 357] on div "SELECT SUM(METRIC_LINK_NAME_INSTANCES) as value FROM use_dataset(All Adobe Prep…" at bounding box center [1177, 390] width 733 height 294
click at [884, 299] on div "AND LINK_NAME = 'migraine form|form|initiated'" at bounding box center [1177, 300] width 733 height 12
click at [955, 301] on span "'migraine form|form|initiated'" at bounding box center [990, 300] width 156 height 10
click at [947, 572] on button "Preview Query" at bounding box center [933, 568] width 83 height 25
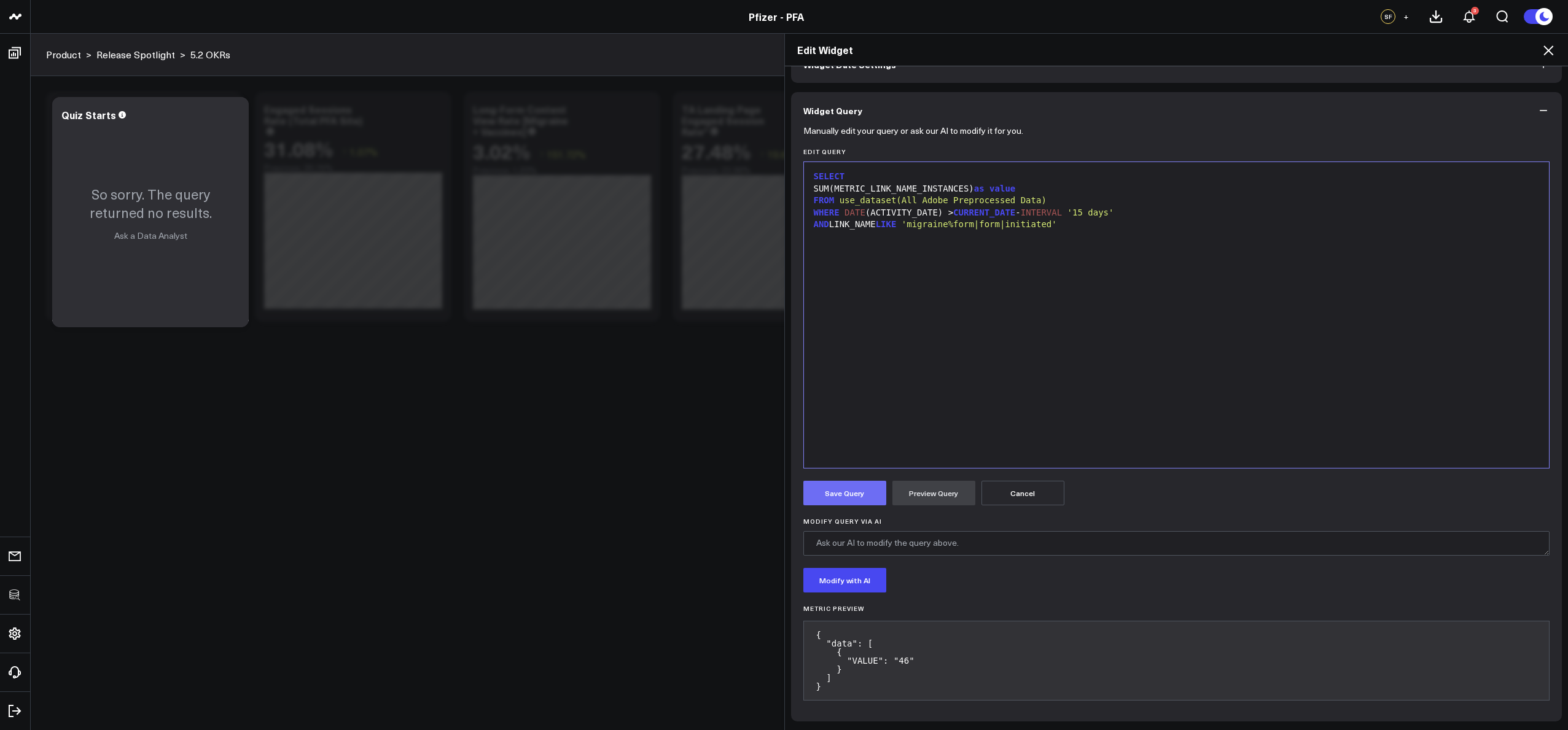
click at [831, 481] on button "Save Query" at bounding box center [844, 493] width 83 height 25
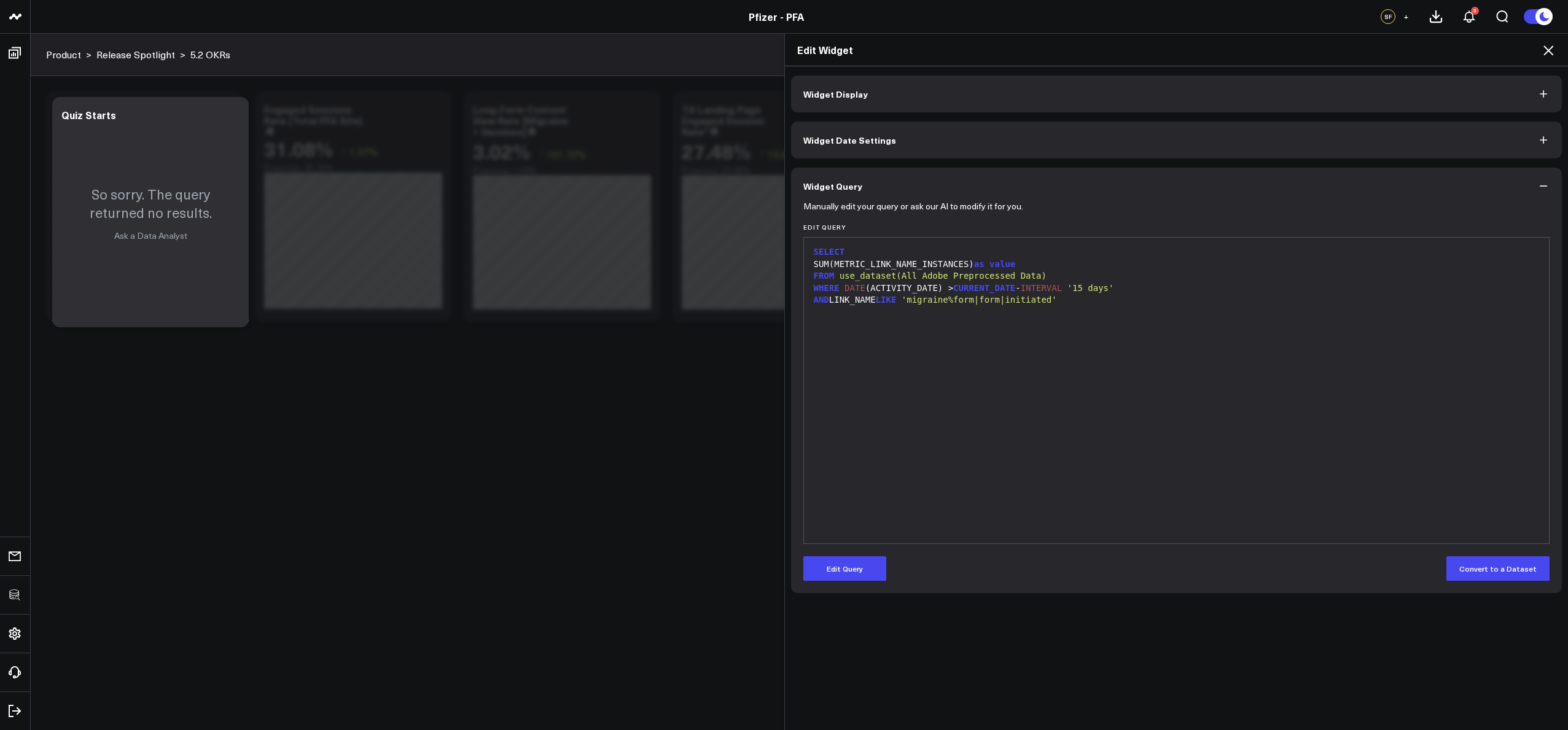
scroll to position [0, 0]
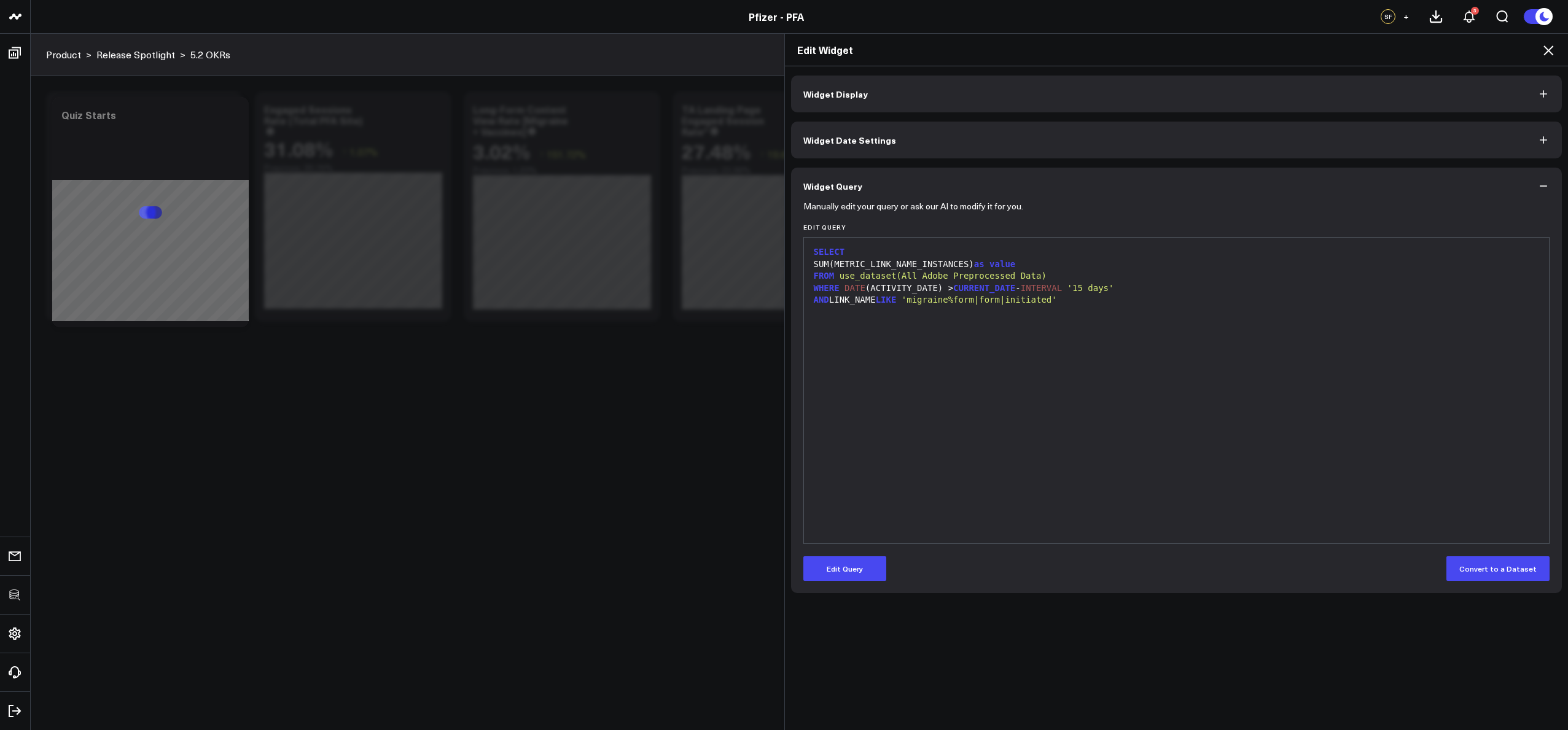
click at [1547, 50] on icon at bounding box center [1548, 50] width 15 height 15
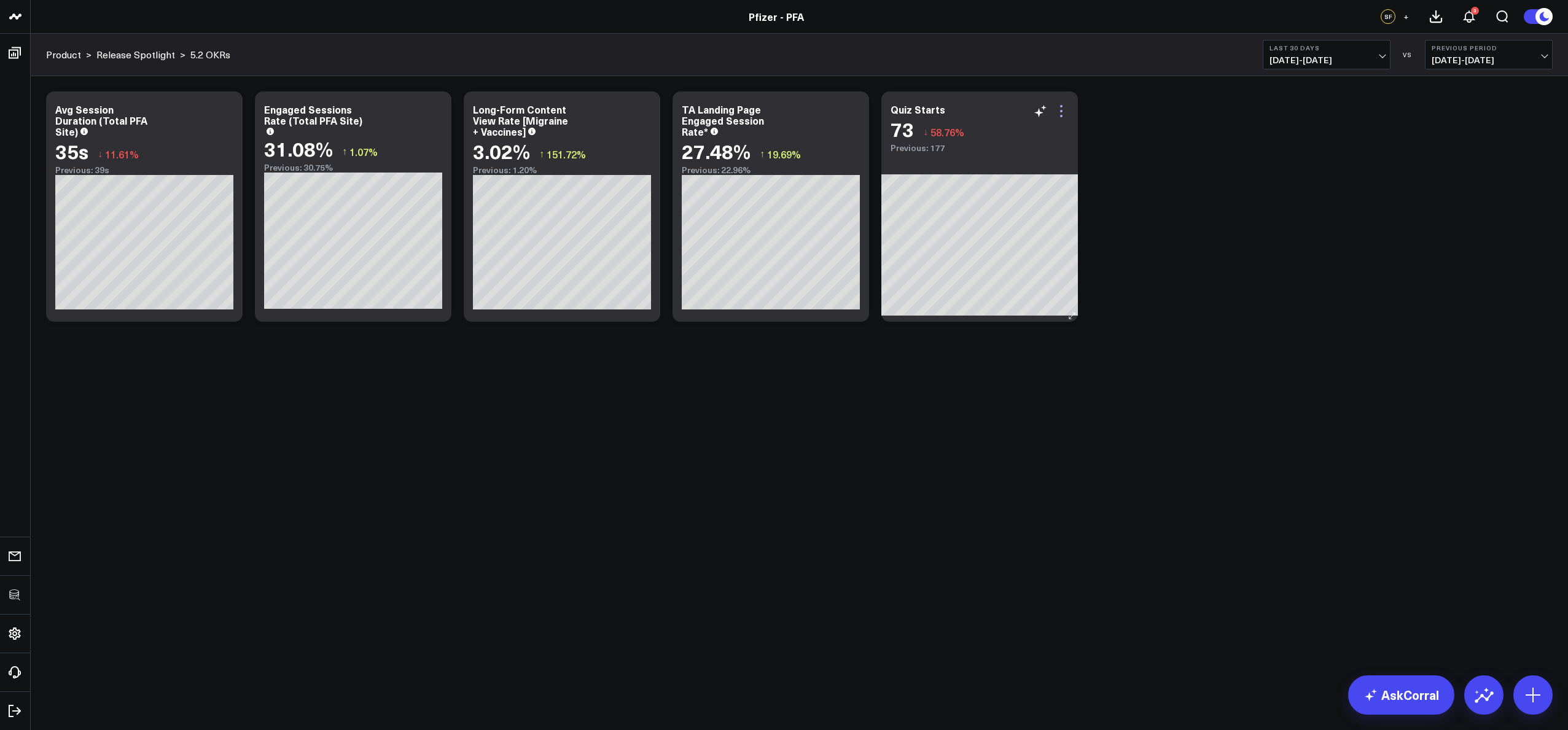
click at [1059, 109] on icon at bounding box center [1061, 111] width 15 height 15
click at [1347, 262] on div "Modify via AI Copy link to widget Ask support Remove Create linked copy Executi…" at bounding box center [799, 207] width 1519 height 243
click at [1063, 105] on icon at bounding box center [1061, 111] width 15 height 15
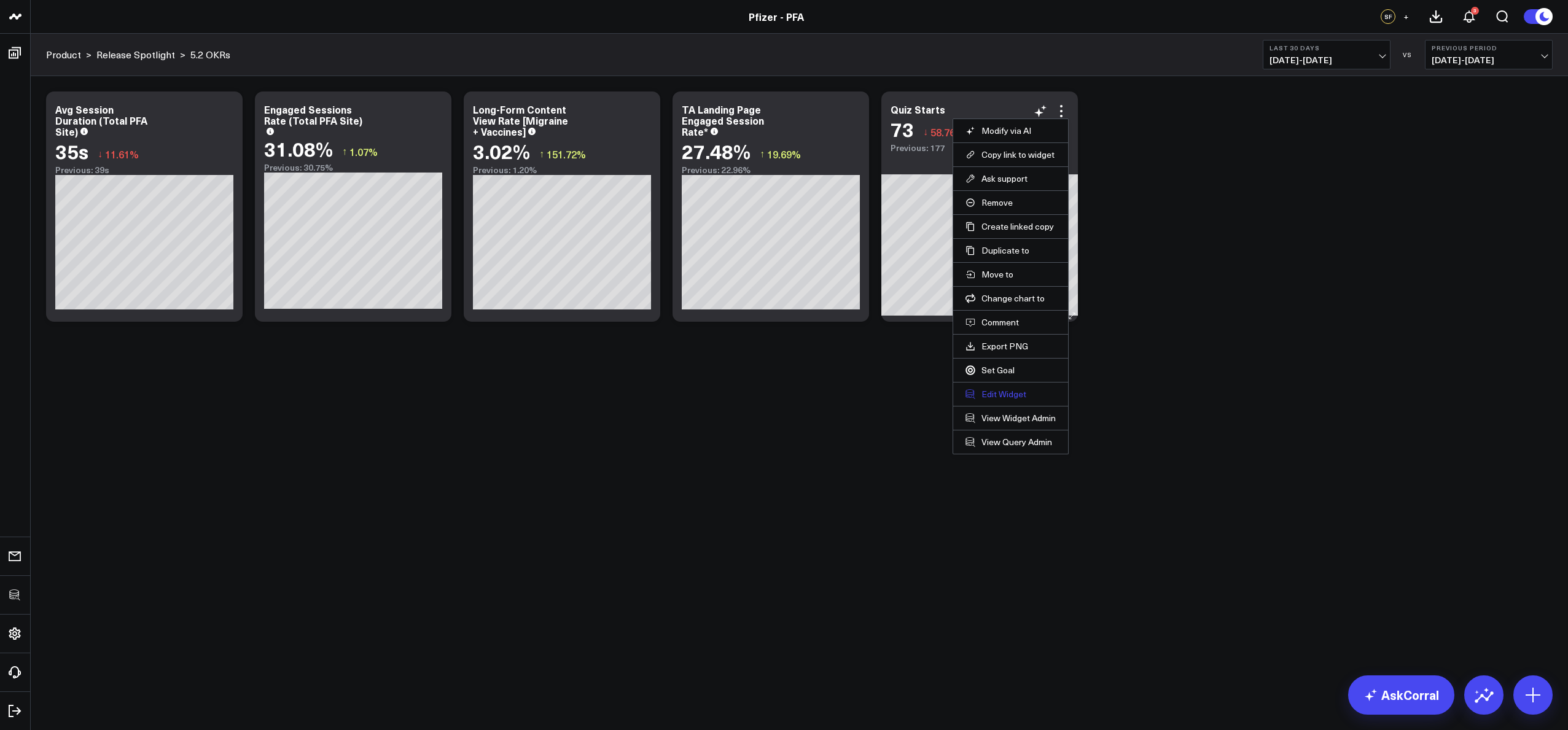
click at [1010, 393] on button "Edit Widget" at bounding box center [1010, 394] width 91 height 11
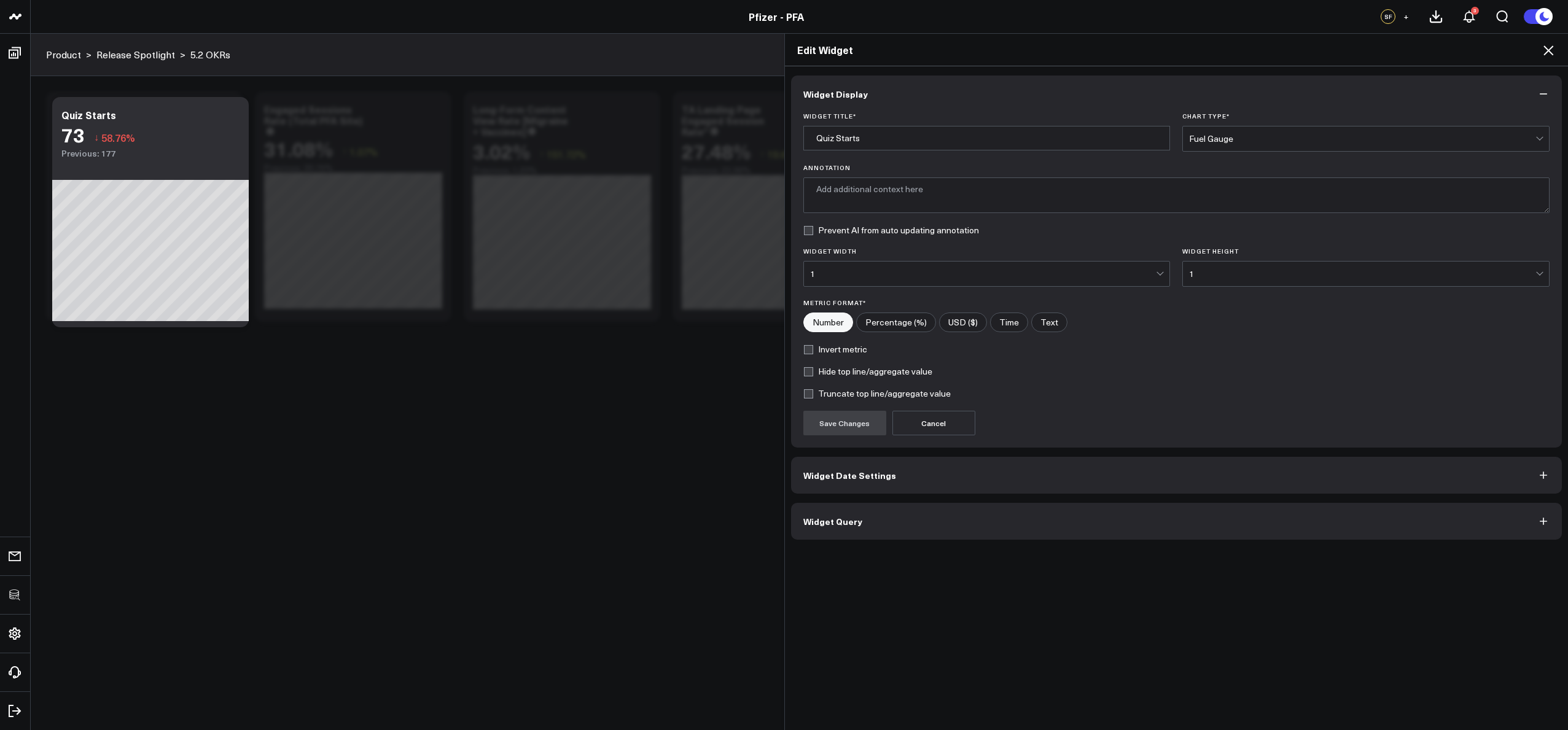
click at [965, 517] on button "Widget Query" at bounding box center [1177, 521] width 771 height 37
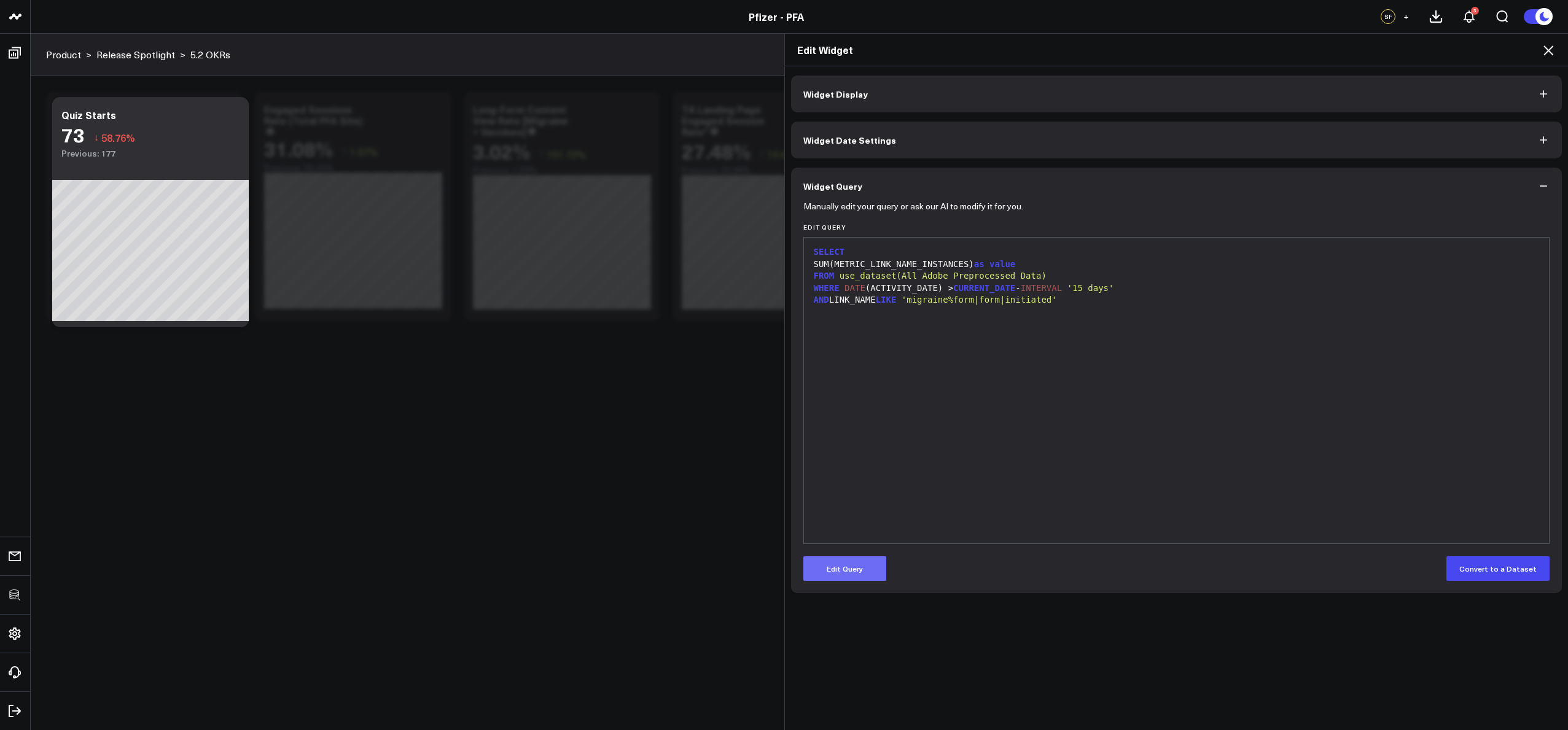
click at [856, 574] on button "Edit Query" at bounding box center [844, 568] width 83 height 25
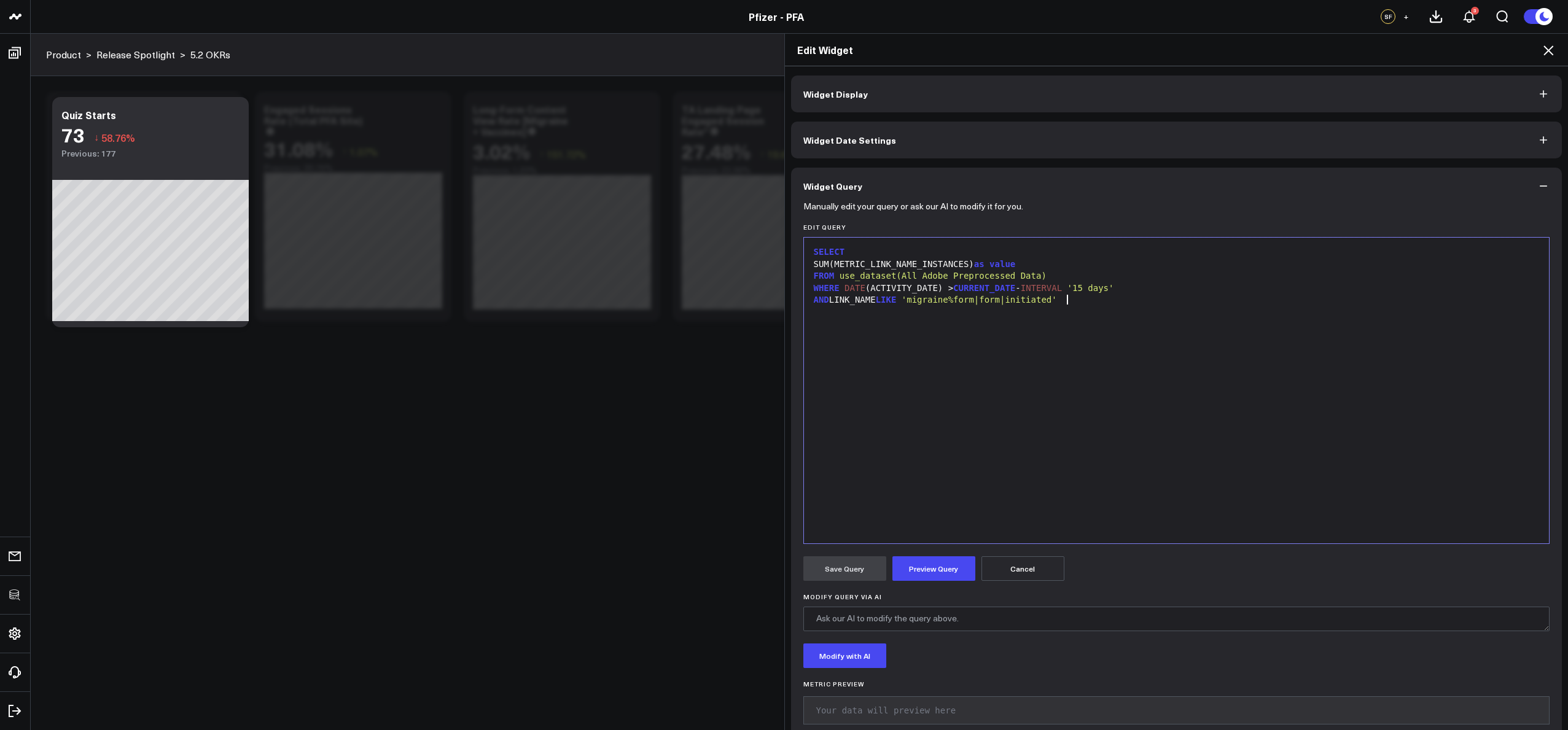
click at [1141, 393] on div "SELECT SUM(METRIC_LINK_NAME_INSTANCES) as value FROM use_dataset(All Adobe Prep…" at bounding box center [1177, 390] width 733 height 294
click at [1077, 351] on div "SELECT SUM(METRIC_LINK_NAME_INSTANCES) as value FROM use_dataset(All Adobe Prep…" at bounding box center [1177, 390] width 733 height 294
drag, startPoint x: 830, startPoint y: 299, endPoint x: 840, endPoint y: 298, distance: 10.0
click at [830, 299] on div "AND LINK_NAME LIKE 'migraine%form|form|initiated'" at bounding box center [1177, 300] width 733 height 12
click at [1095, 313] on div "LINK_NAME LIKE 'migraine%form|form|initiated'" at bounding box center [1177, 312] width 733 height 12
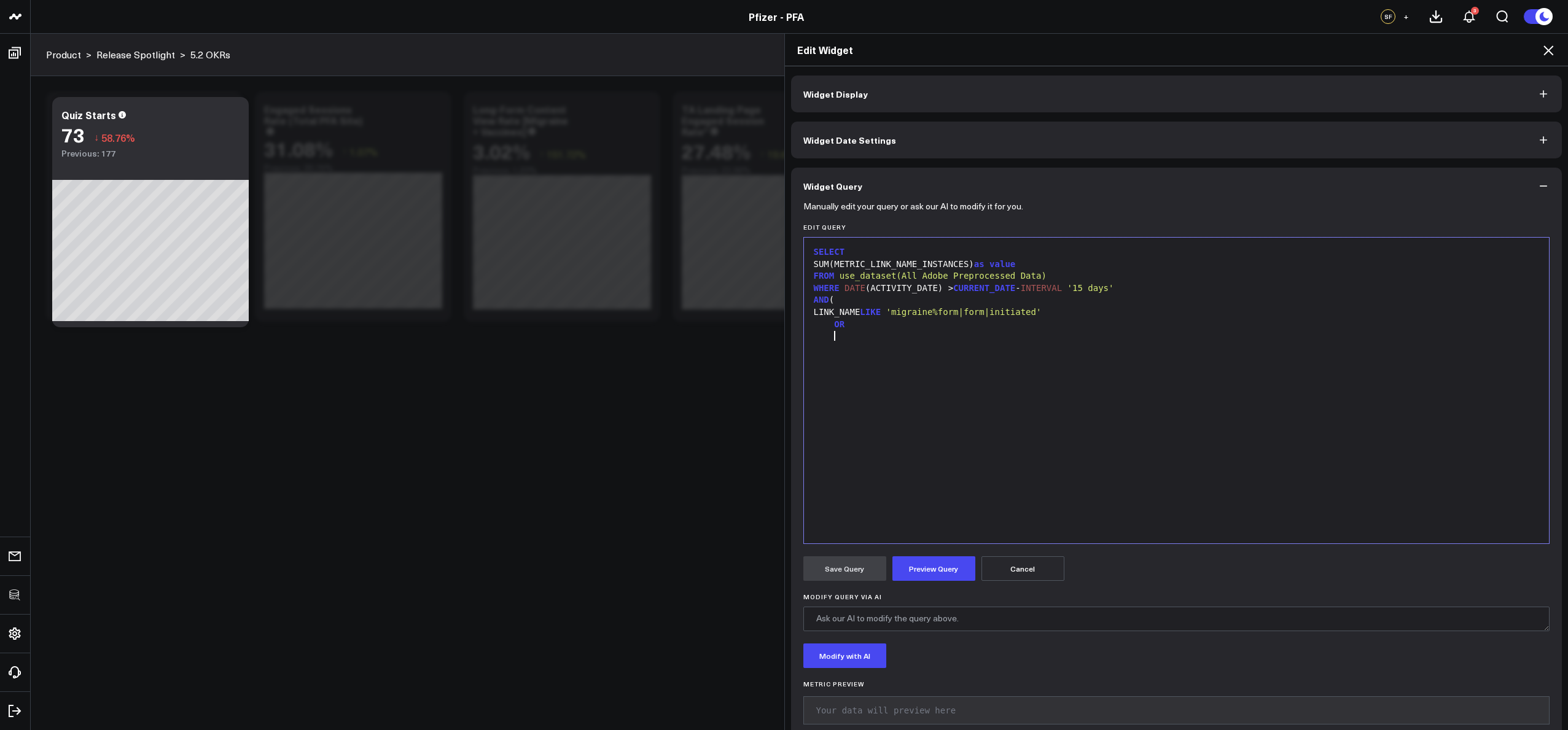
click at [1044, 376] on div "SELECT SUM(METRIC_LINK_NAME_INSTANCES) as value FROM use_dataset(All Adobe Prep…" at bounding box center [1177, 390] width 733 height 294
click at [967, 337] on div "LINK_NAME" at bounding box center [1177, 336] width 733 height 12
click at [1104, 332] on div "LINK_NAME IN ( 'quiz form|form|initiated' )" at bounding box center [1177, 336] width 733 height 12
click at [1082, 335] on div "LINK_NAME IN ( 'quiz form|form|initiated' ," at bounding box center [1177, 336] width 733 height 12
click at [1228, 412] on div "SELECT SUM(METRIC_LINK_NAME_INSTANCES) as value FROM use_dataset(All Adobe Prep…" at bounding box center [1177, 390] width 733 height 294
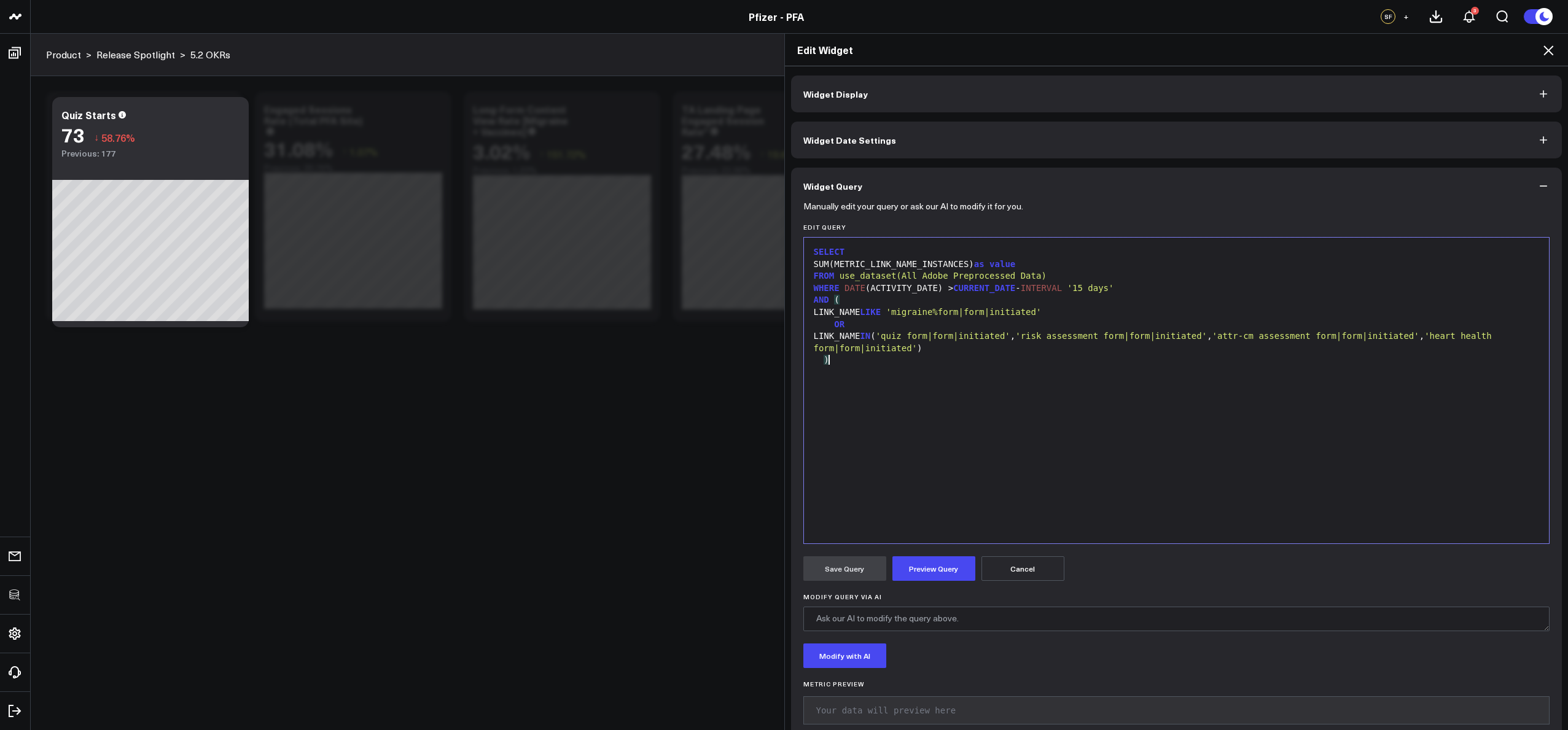
click at [816, 359] on div ")" at bounding box center [1177, 360] width 733 height 12
click at [875, 245] on div "SELECT SUM(METRIC_LINK_NAME_INSTANCES) as value FROM use_dataset(All Adobe Prep…" at bounding box center [1177, 390] width 733 height 294
click at [872, 250] on div "SELECT" at bounding box center [1177, 252] width 733 height 12
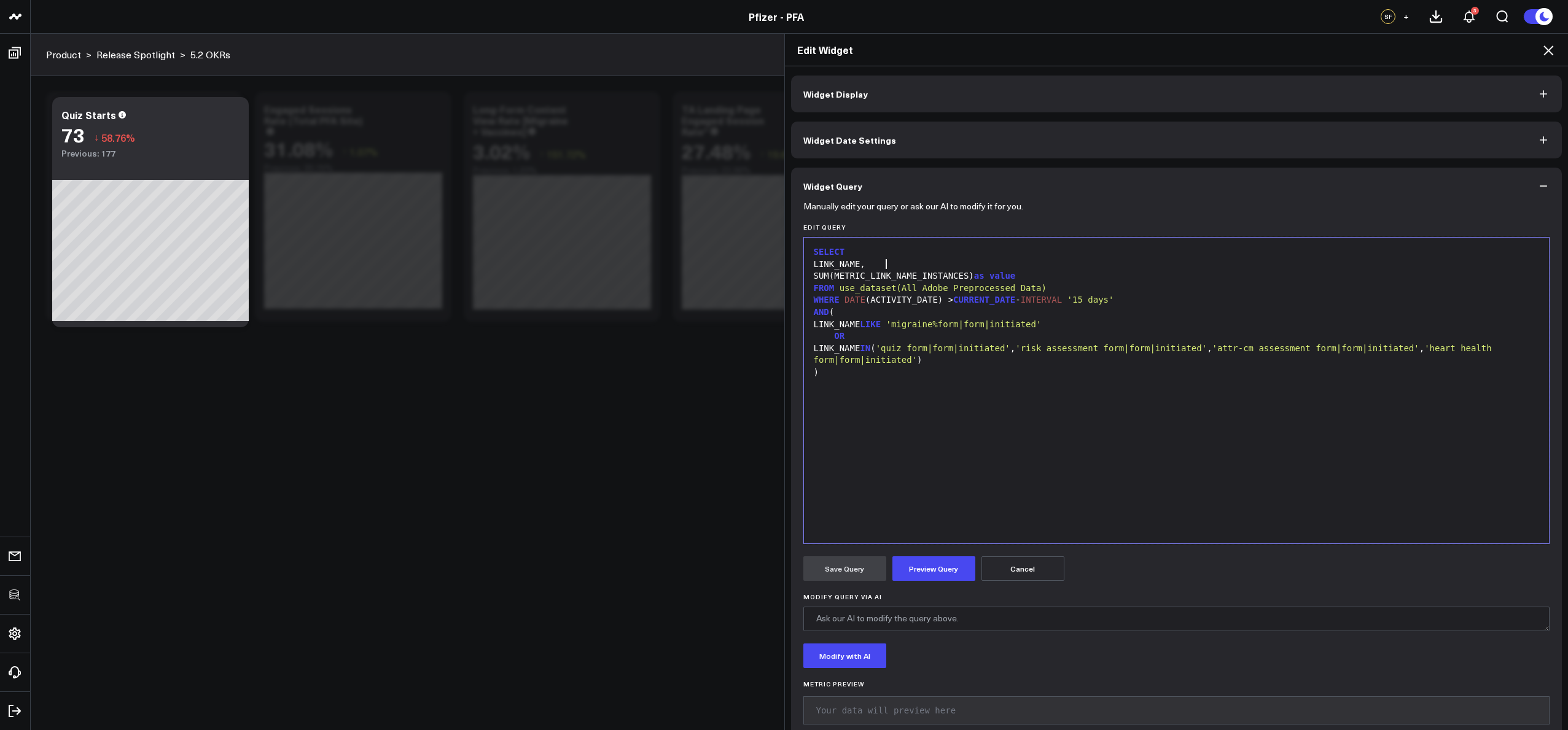
click at [867, 345] on div "LINK_NAME IN ( 'quiz form|form|initiated' , 'risk assessment form|form|initiate…" at bounding box center [1177, 354] width 733 height 24
click at [882, 376] on div ")" at bounding box center [1177, 372] width 733 height 12
click at [1124, 431] on div "SELECT LINK_NAME, SUM(METRIC_LINK_NAME_INSTANCES) as value FROM use_dataset(All…" at bounding box center [1177, 390] width 733 height 294
click at [933, 565] on button "Preview Query" at bounding box center [933, 568] width 83 height 25
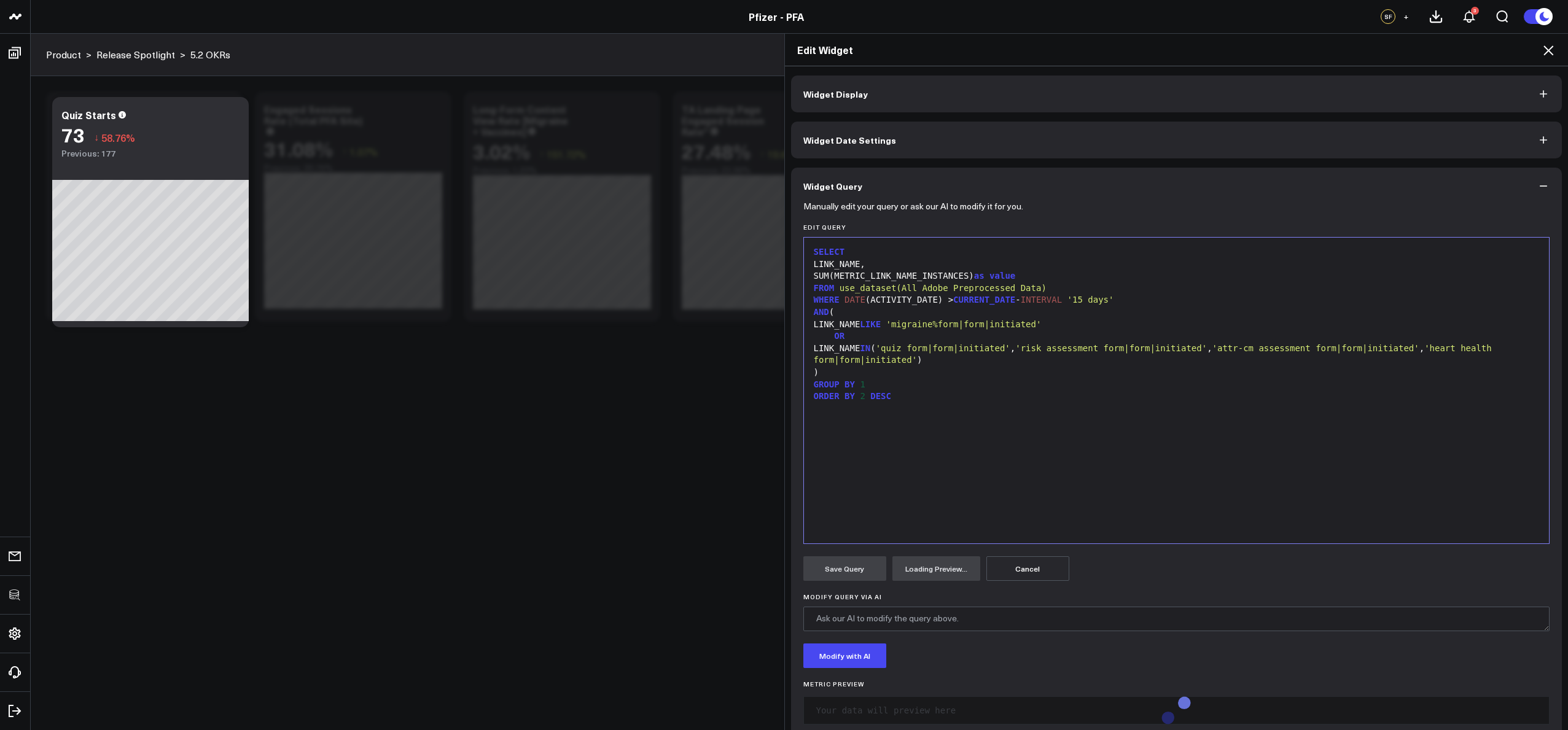
scroll to position [24, 0]
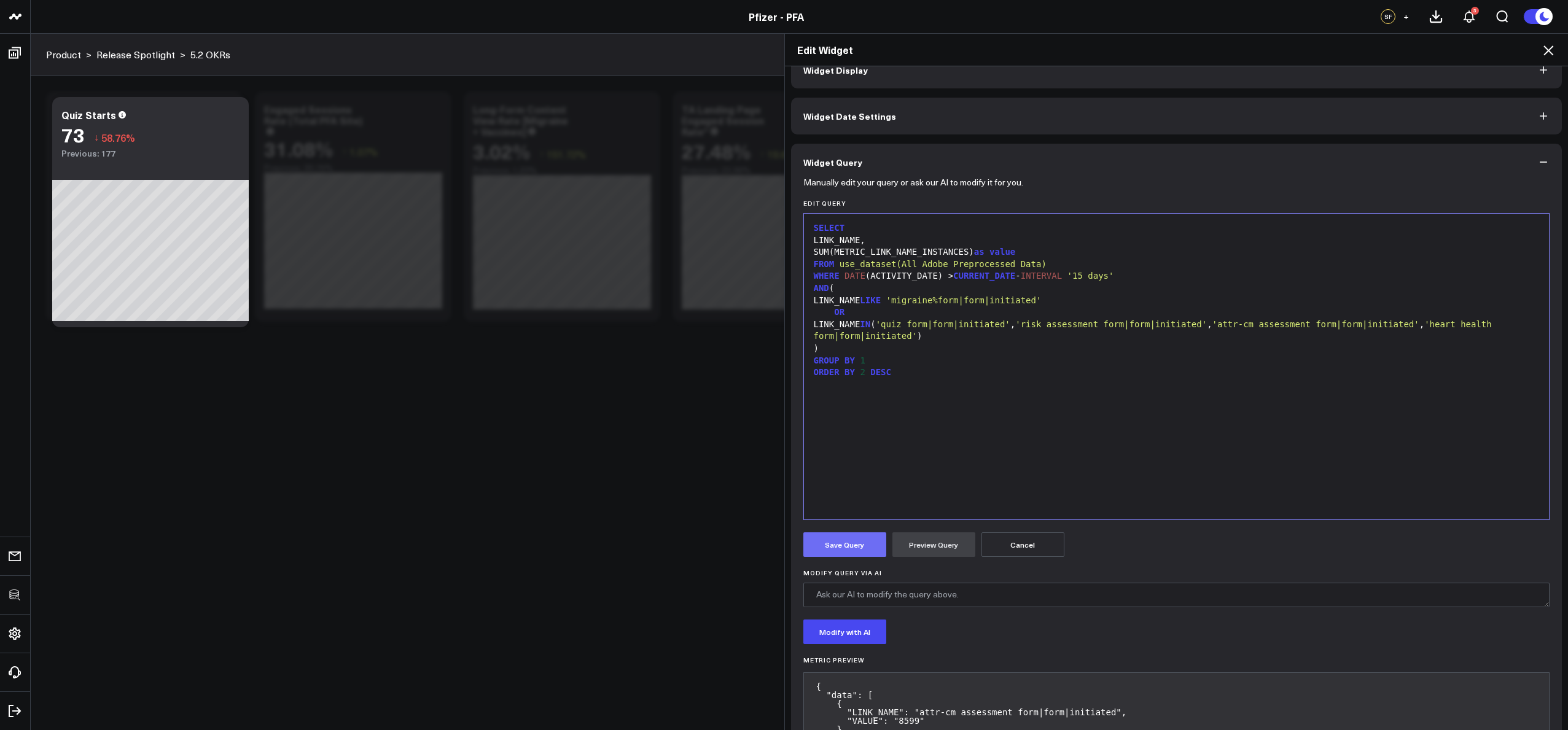
click at [871, 542] on button "Save Query" at bounding box center [844, 545] width 83 height 25
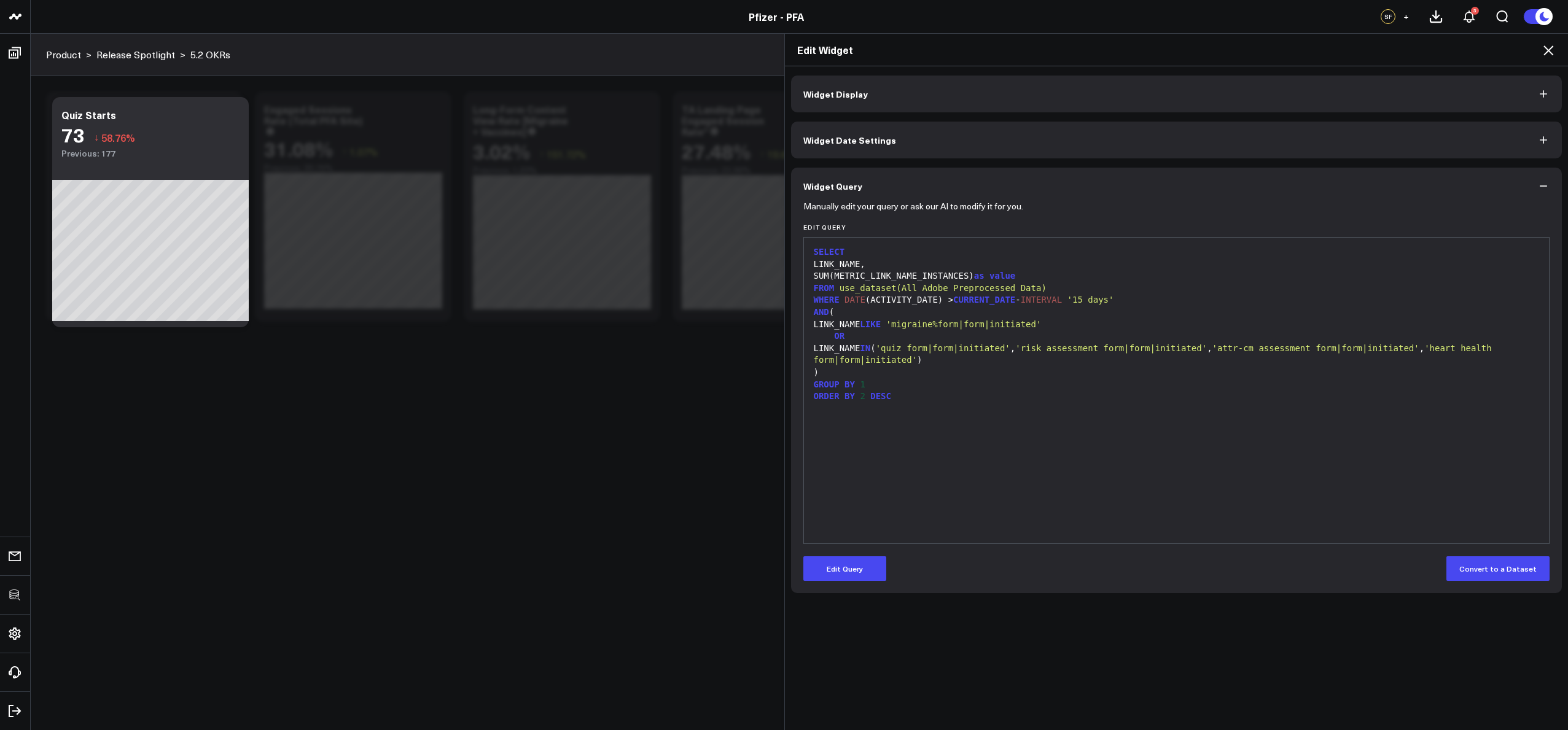
scroll to position [0, 0]
click at [1545, 49] on icon at bounding box center [1548, 50] width 15 height 15
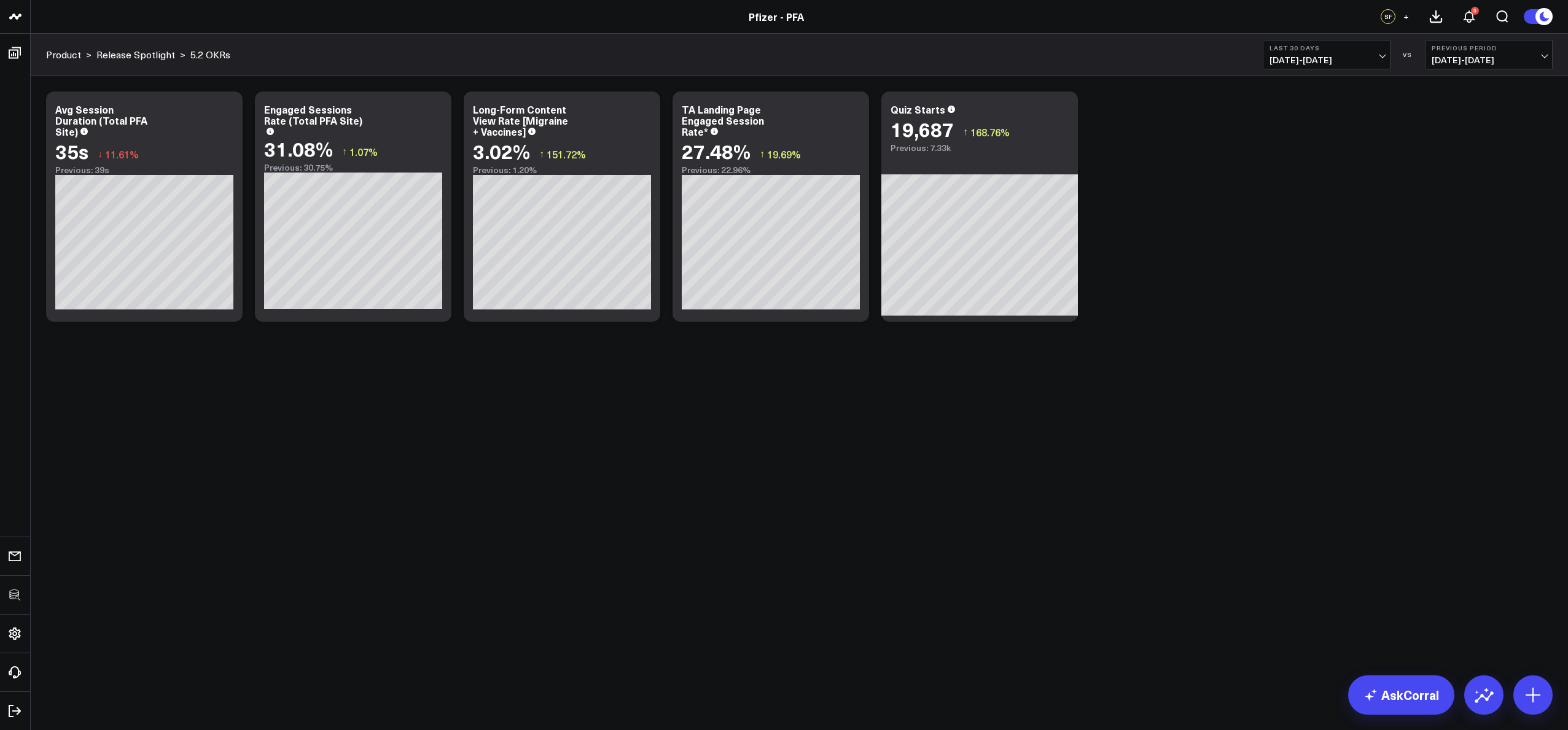
click at [742, 412] on body "3725 Test 829 Studios Accenture Acme Industrial Activant Capital Agriculture & …" at bounding box center [784, 365] width 1568 height 730
click at [1056, 105] on icon at bounding box center [1061, 111] width 15 height 15
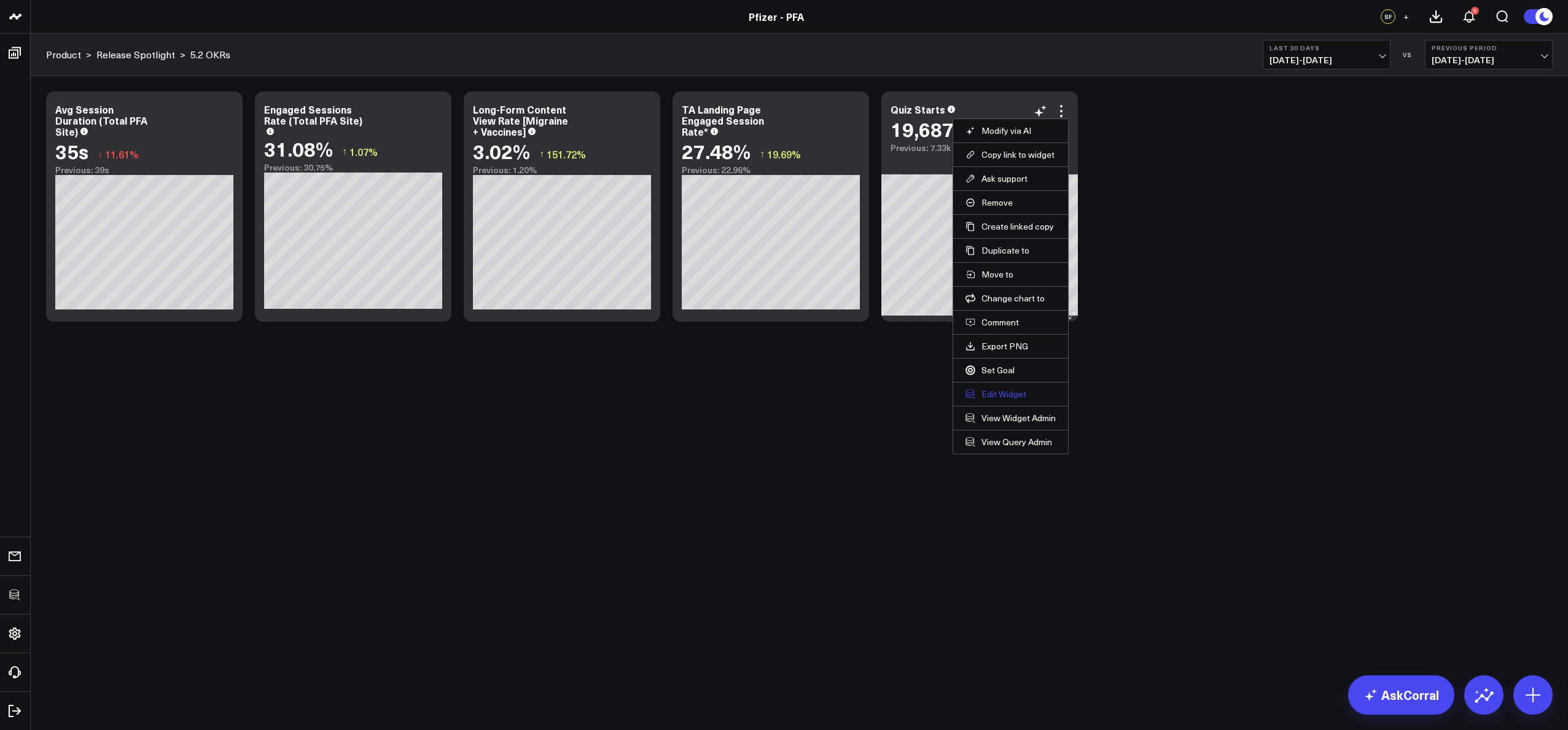
click at [1012, 390] on button "Edit Widget" at bounding box center [1010, 394] width 91 height 11
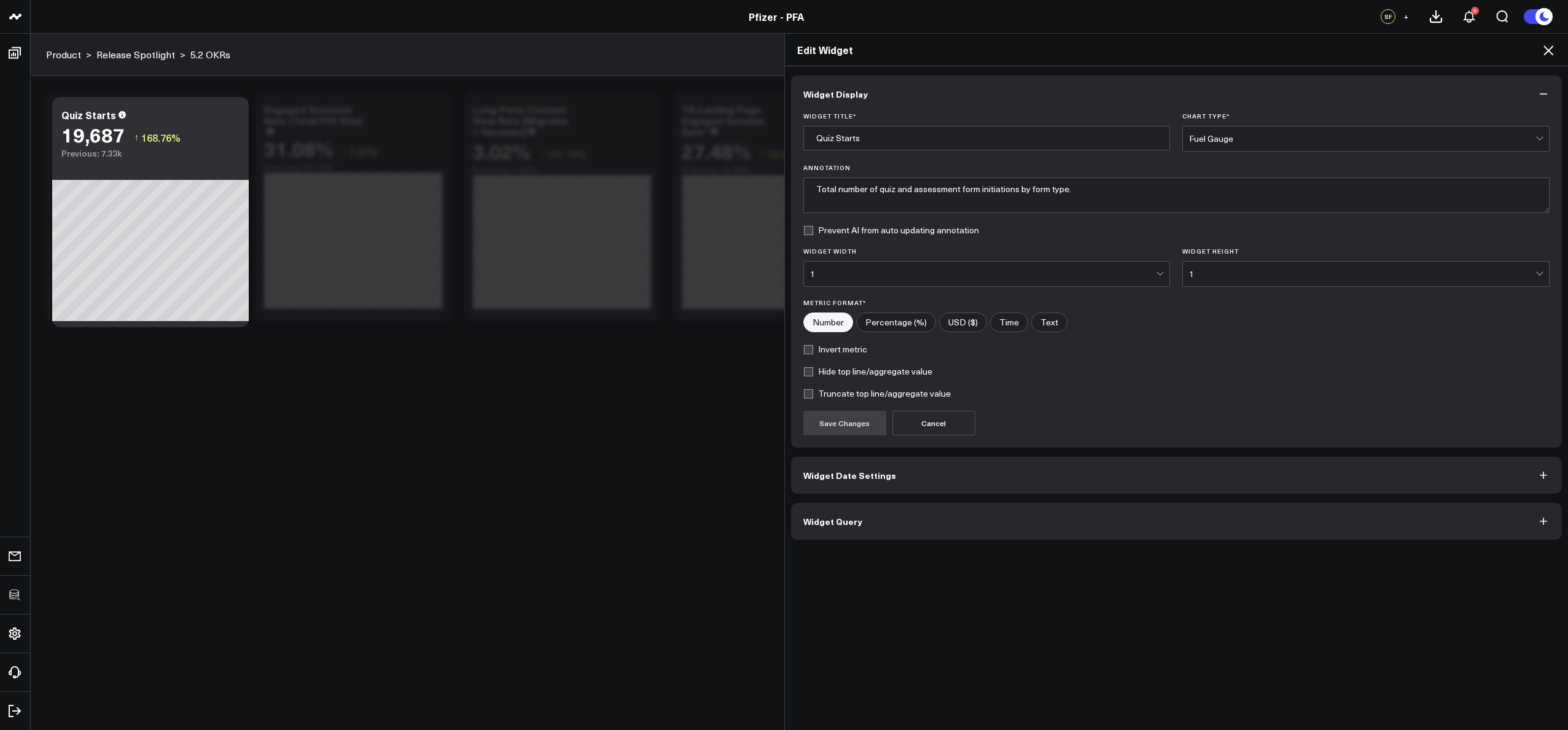
click at [1012, 500] on div "Widget Display Widget Title * Quiz Starts Chart Type * Fuel Gauge Annotation To…" at bounding box center [1177, 308] width 771 height 464
click at [1019, 509] on button "Widget Query" at bounding box center [1177, 521] width 771 height 37
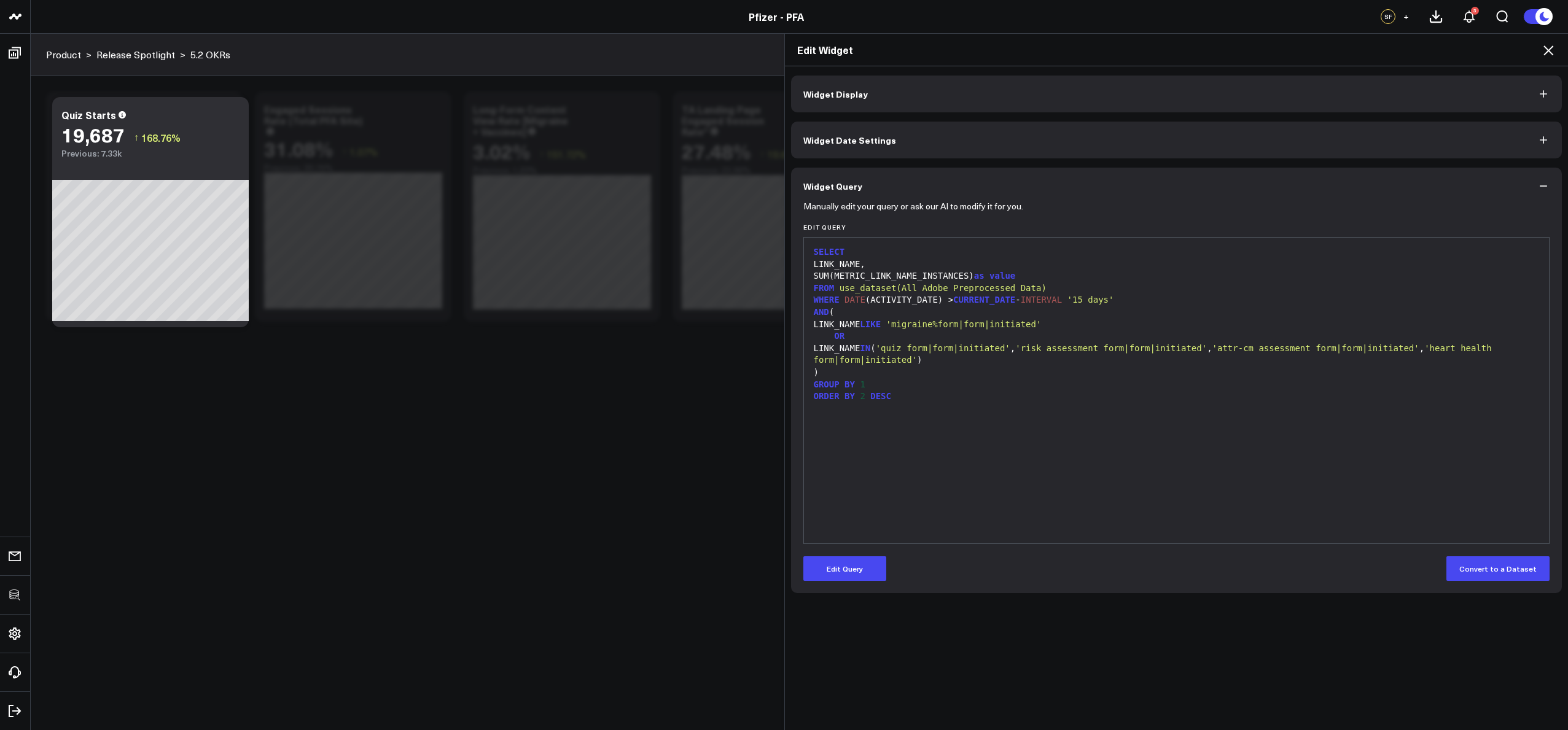
click at [930, 120] on div "Widget Display Widget Date Settings Widget Query Manually edit your query or as…" at bounding box center [1177, 335] width 771 height 518
drag, startPoint x: 920, startPoint y: 136, endPoint x: 917, endPoint y: 123, distance: 13.3
click at [920, 136] on button "Widget Date Settings" at bounding box center [1177, 140] width 771 height 37
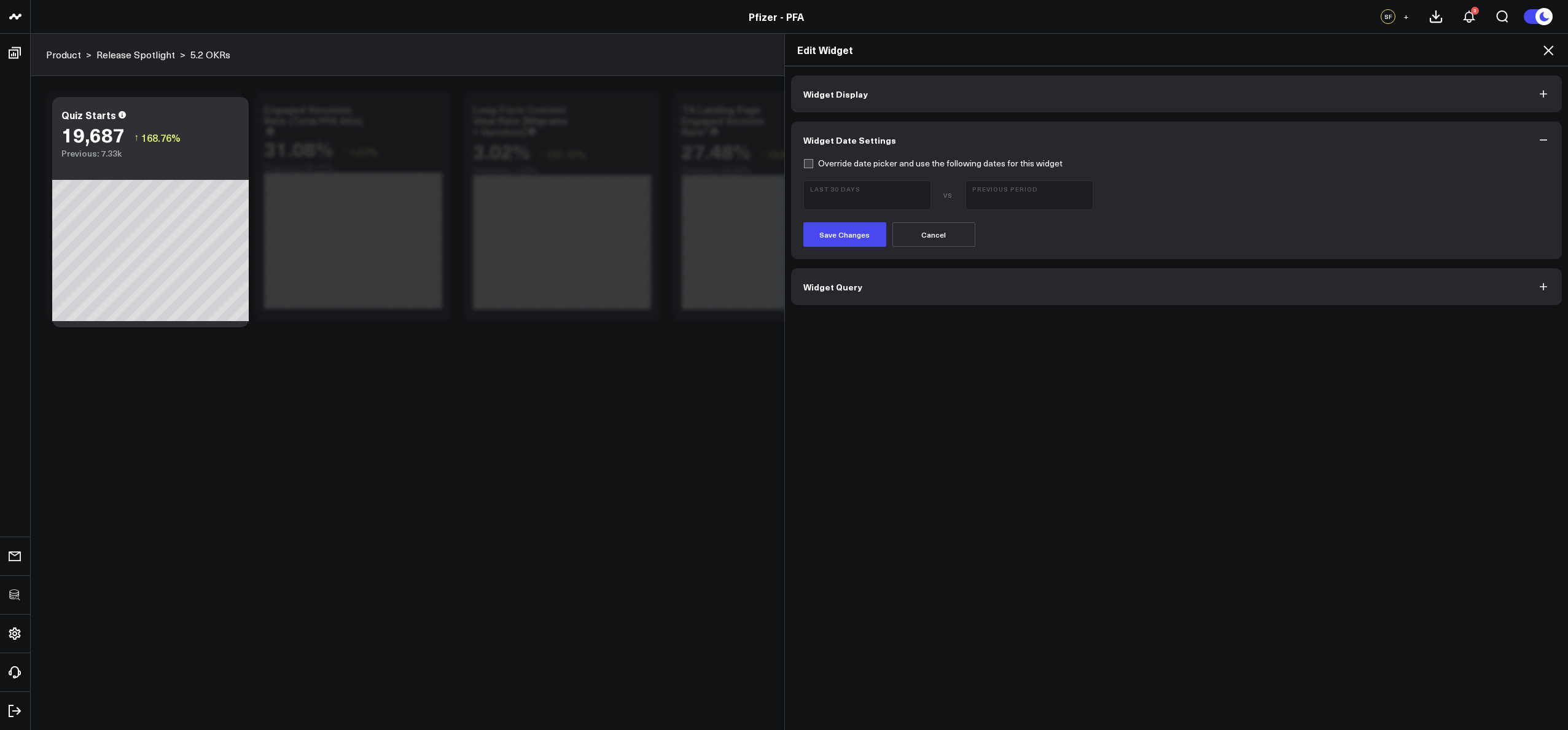
click at [901, 91] on button "Widget Display" at bounding box center [1177, 94] width 771 height 37
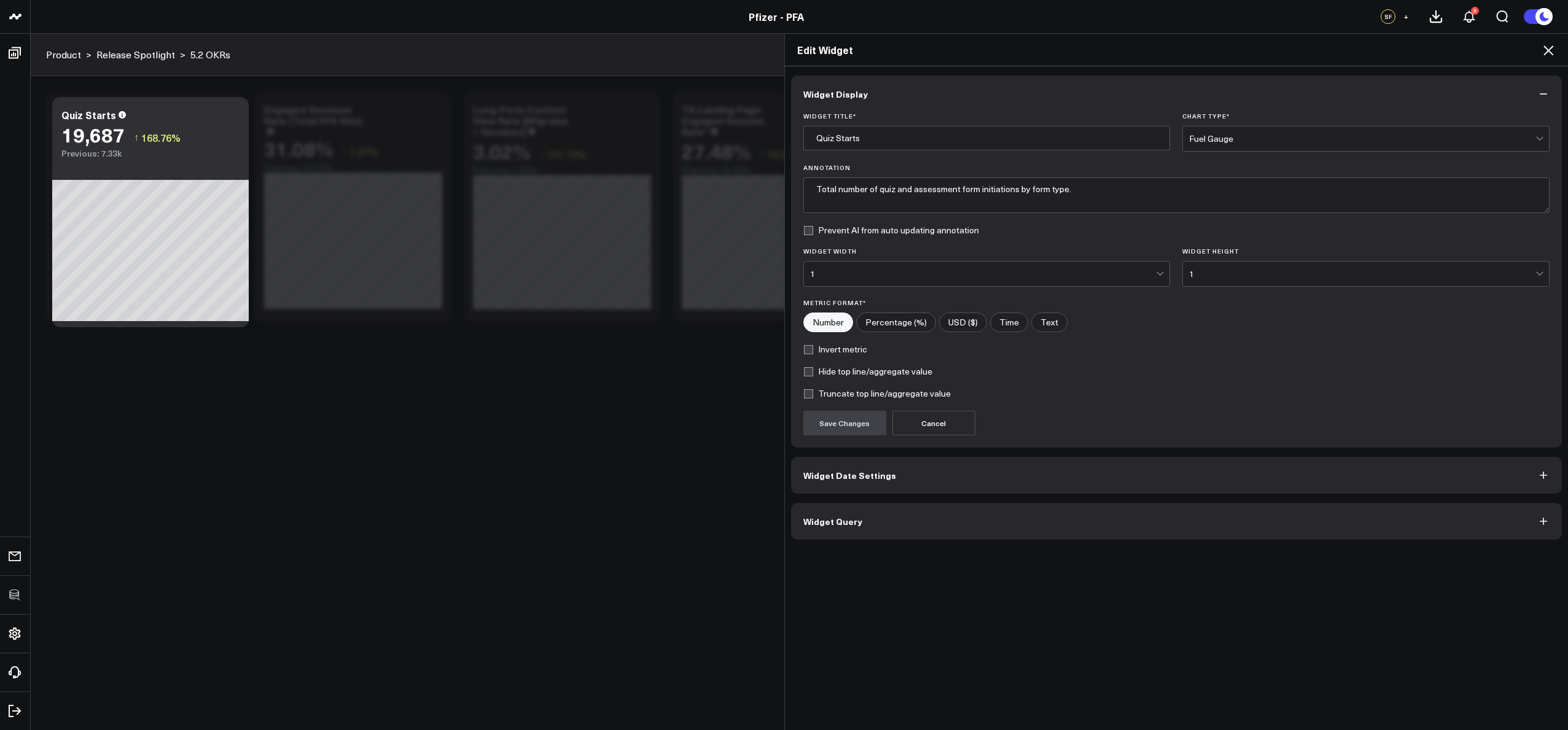
click at [1015, 461] on button "Widget Date Settings" at bounding box center [1177, 475] width 771 height 37
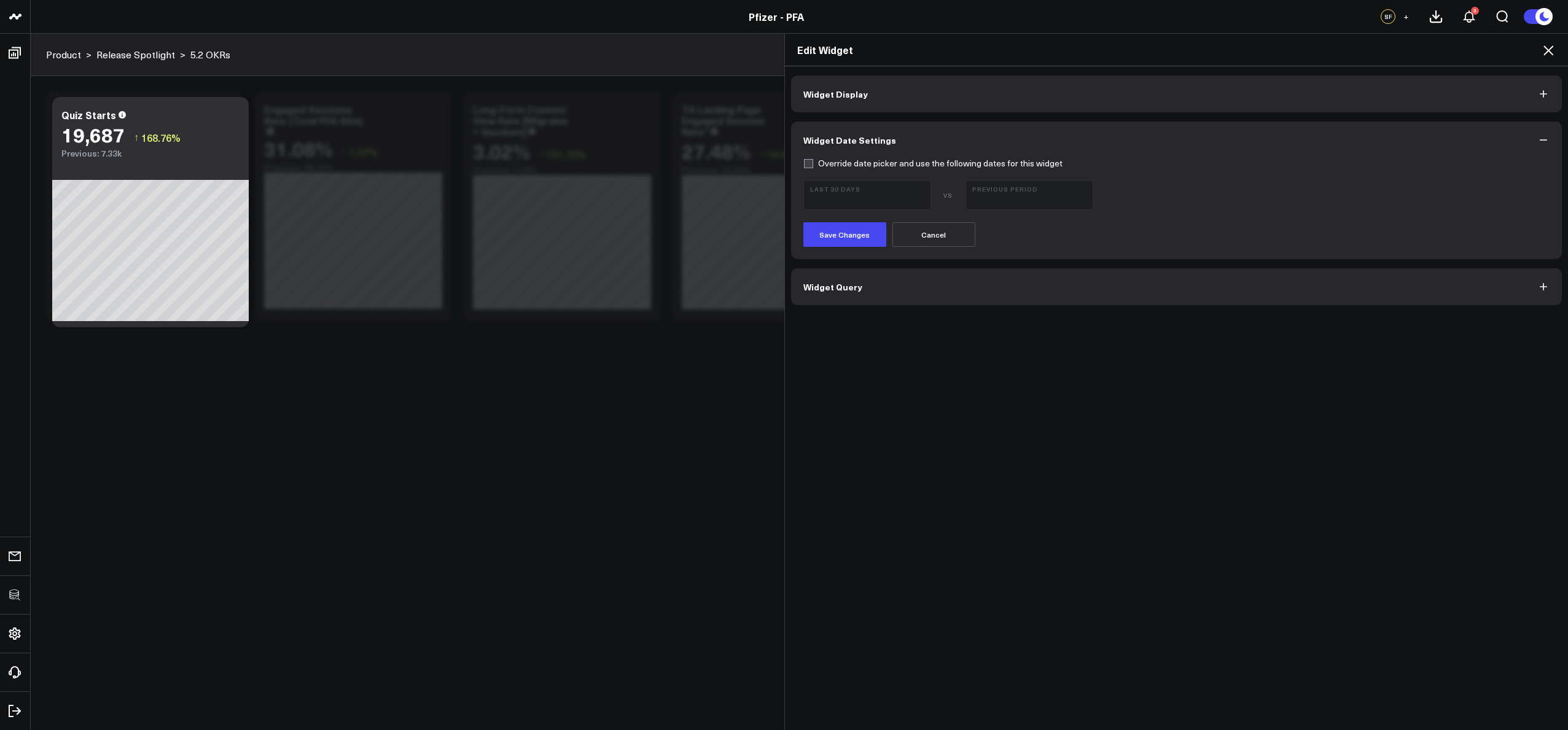
click at [897, 113] on div "Widget Display Widget Date Settings Override date picker and use the following …" at bounding box center [1177, 190] width 771 height 230
click at [892, 100] on button "Widget Display" at bounding box center [1177, 94] width 771 height 37
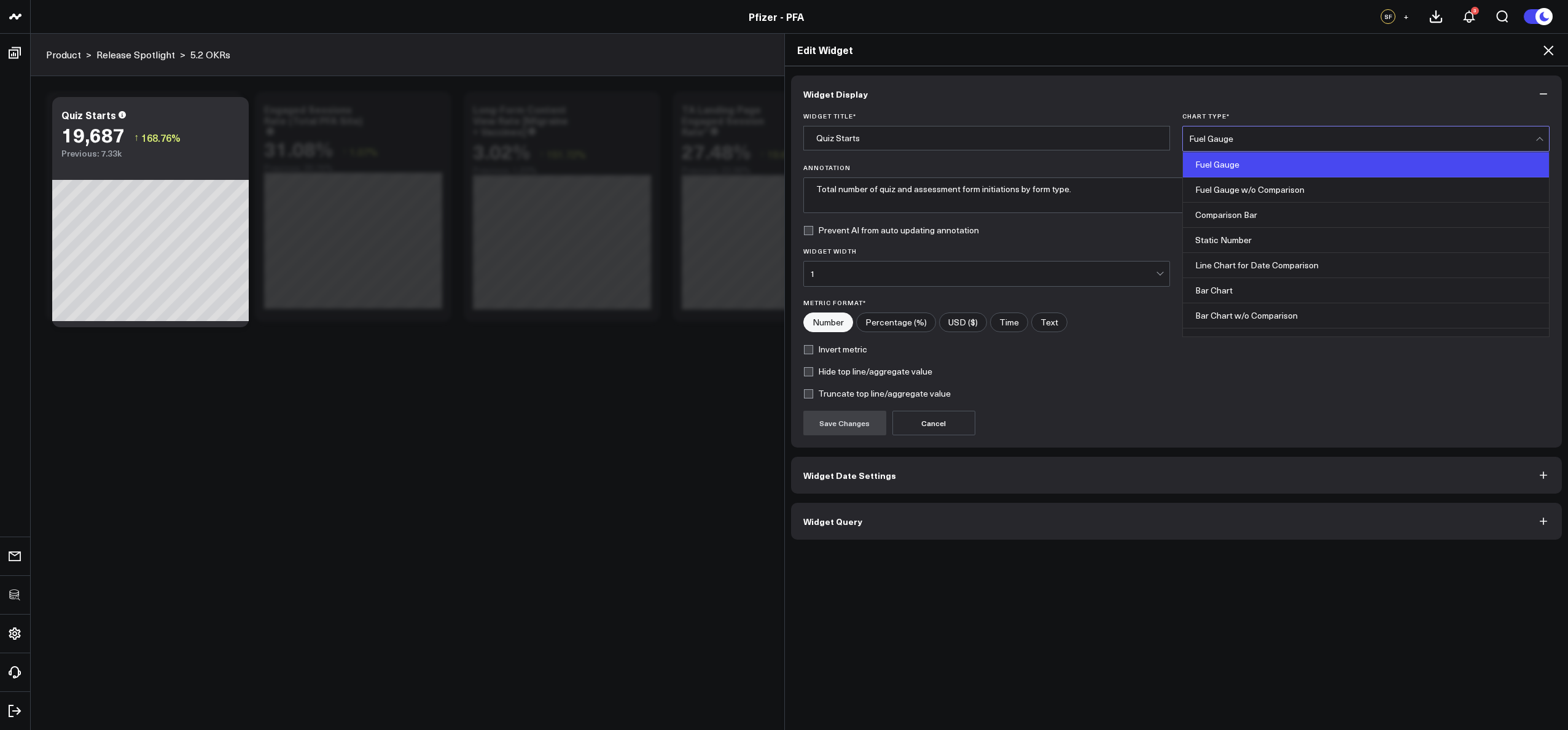
click at [1239, 139] on div "Fuel Gauge" at bounding box center [1362, 139] width 347 height 10
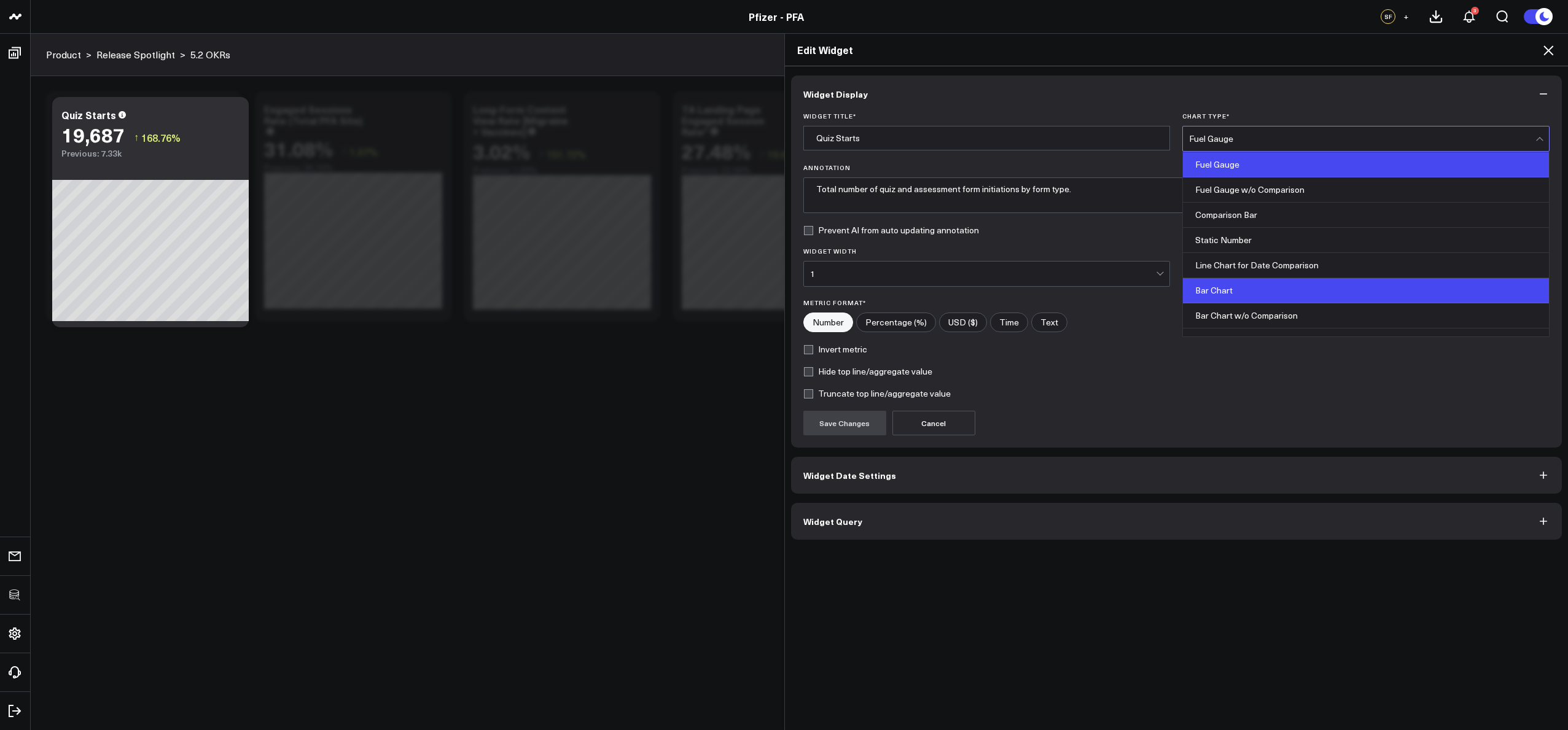
click at [1232, 291] on div "Bar Chart" at bounding box center [1366, 291] width 366 height 25
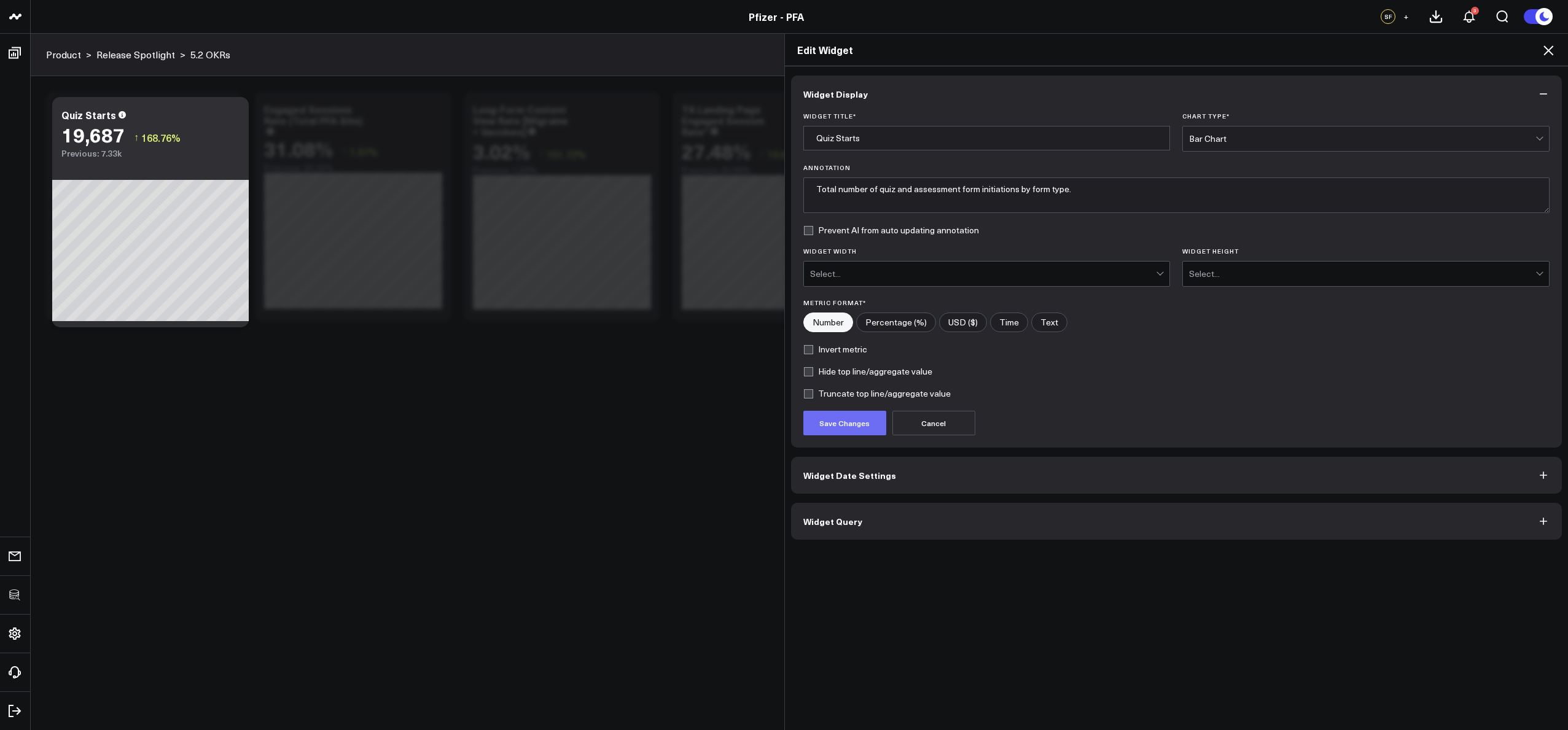
click at [842, 430] on button "Save Changes" at bounding box center [844, 423] width 83 height 25
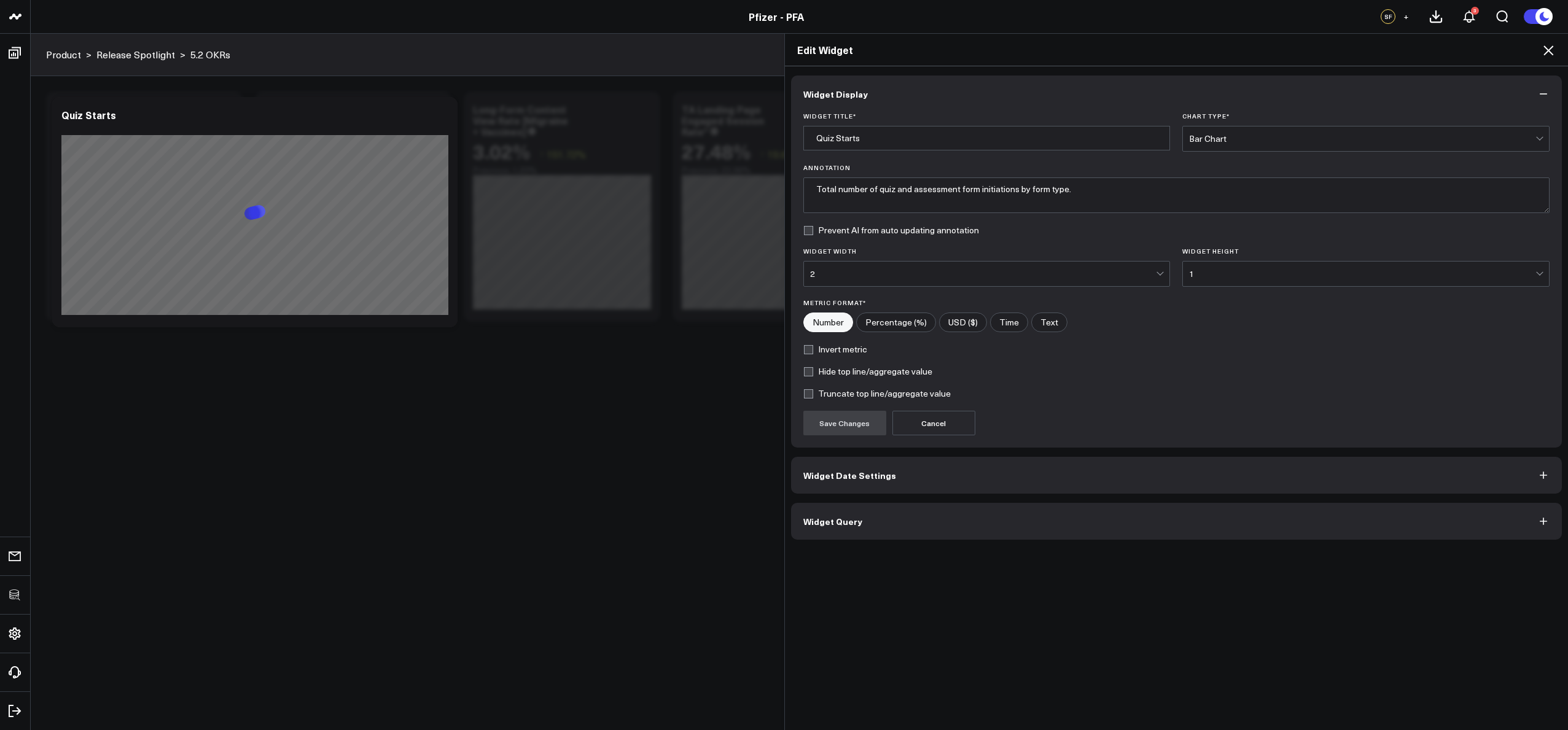
click at [1548, 52] on icon at bounding box center [1548, 50] width 15 height 15
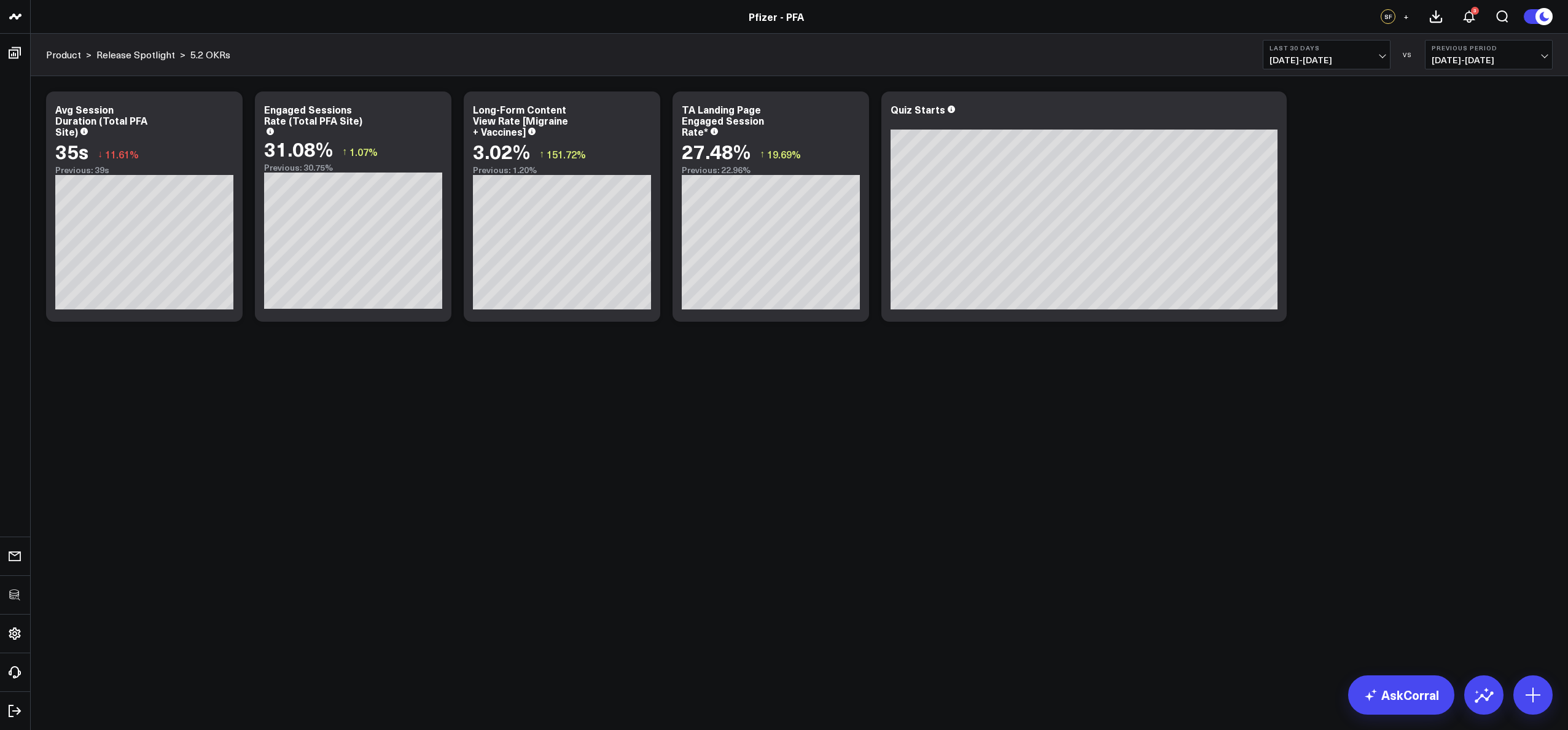
click at [1377, 359] on div "Modify via AI Copy link to widget Ask support Remove Create linked copy Executi…" at bounding box center [799, 239] width 1538 height 325
click at [1269, 109] on icon at bounding box center [1270, 111] width 15 height 15
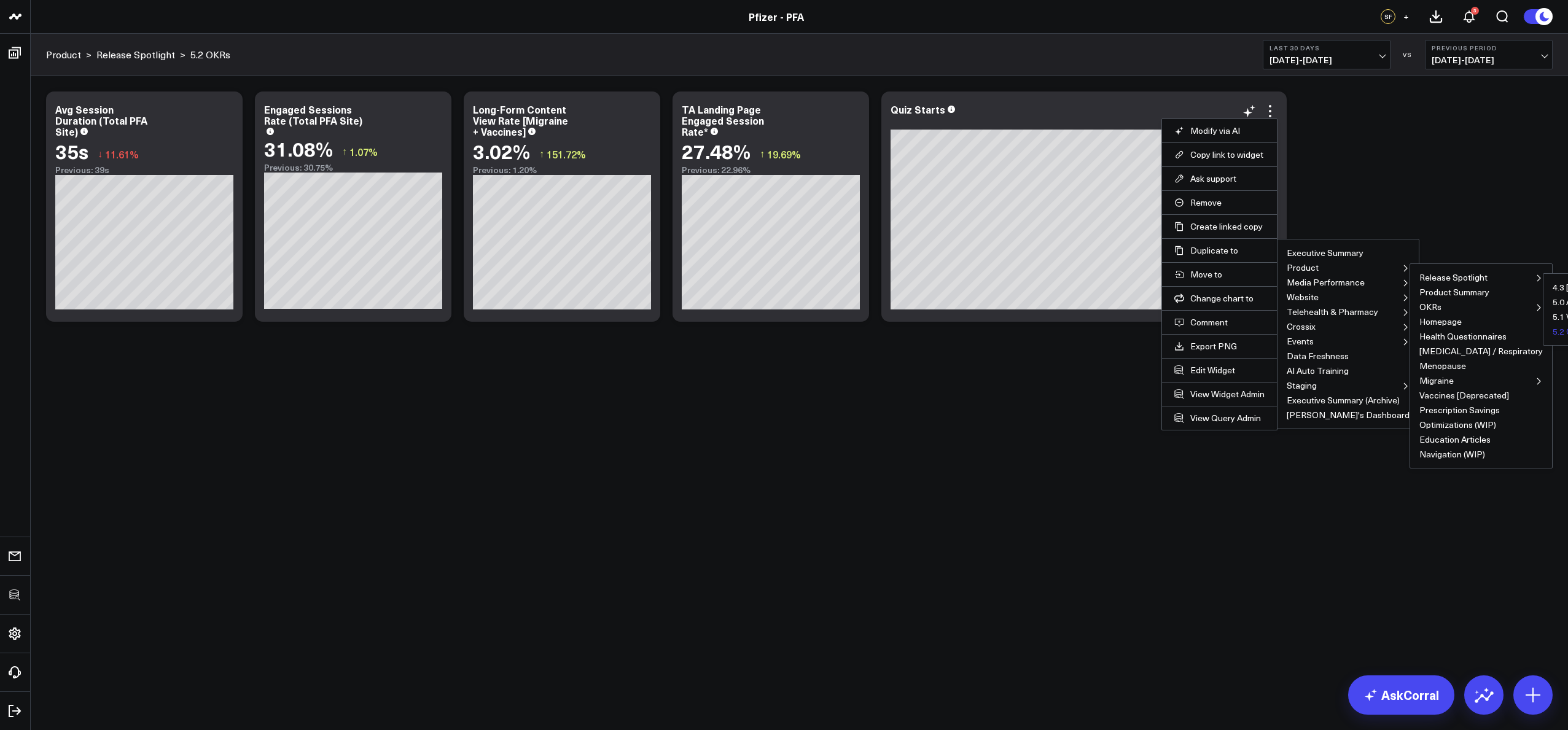
click at [1552, 334] on button "5.2 OKRs" at bounding box center [1570, 332] width 35 height 8
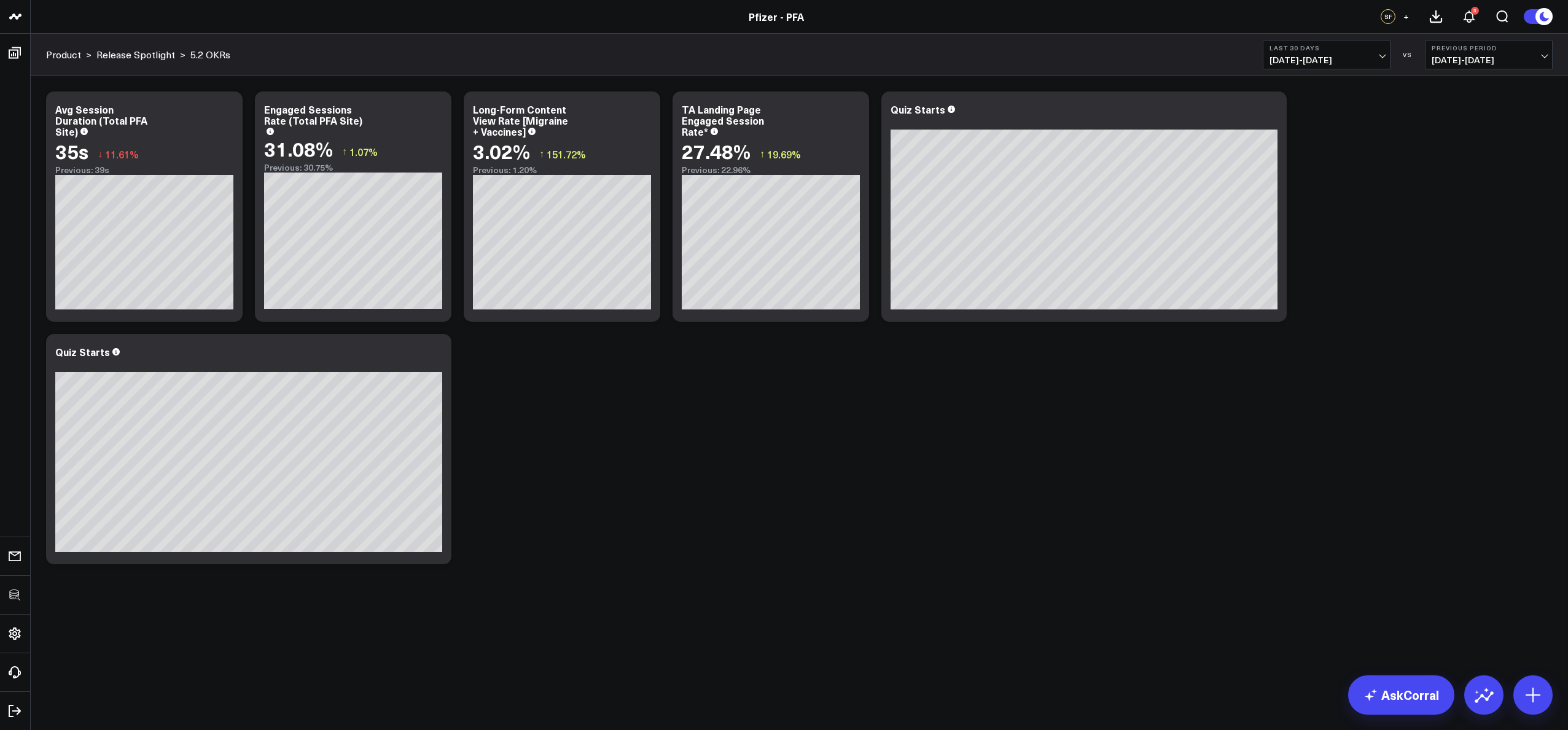
click at [86, 355] on div "Quiz Starts" at bounding box center [82, 352] width 54 height 13
click at [81, 356] on div "Quiz Starts" at bounding box center [83, 352] width 57 height 13
drag, startPoint x: 79, startPoint y: 355, endPoint x: 120, endPoint y: 356, distance: 41.0
click at [120, 356] on div "Quiz Starts" at bounding box center [248, 352] width 387 height 11
click at [435, 352] on icon at bounding box center [434, 354] width 15 height 15
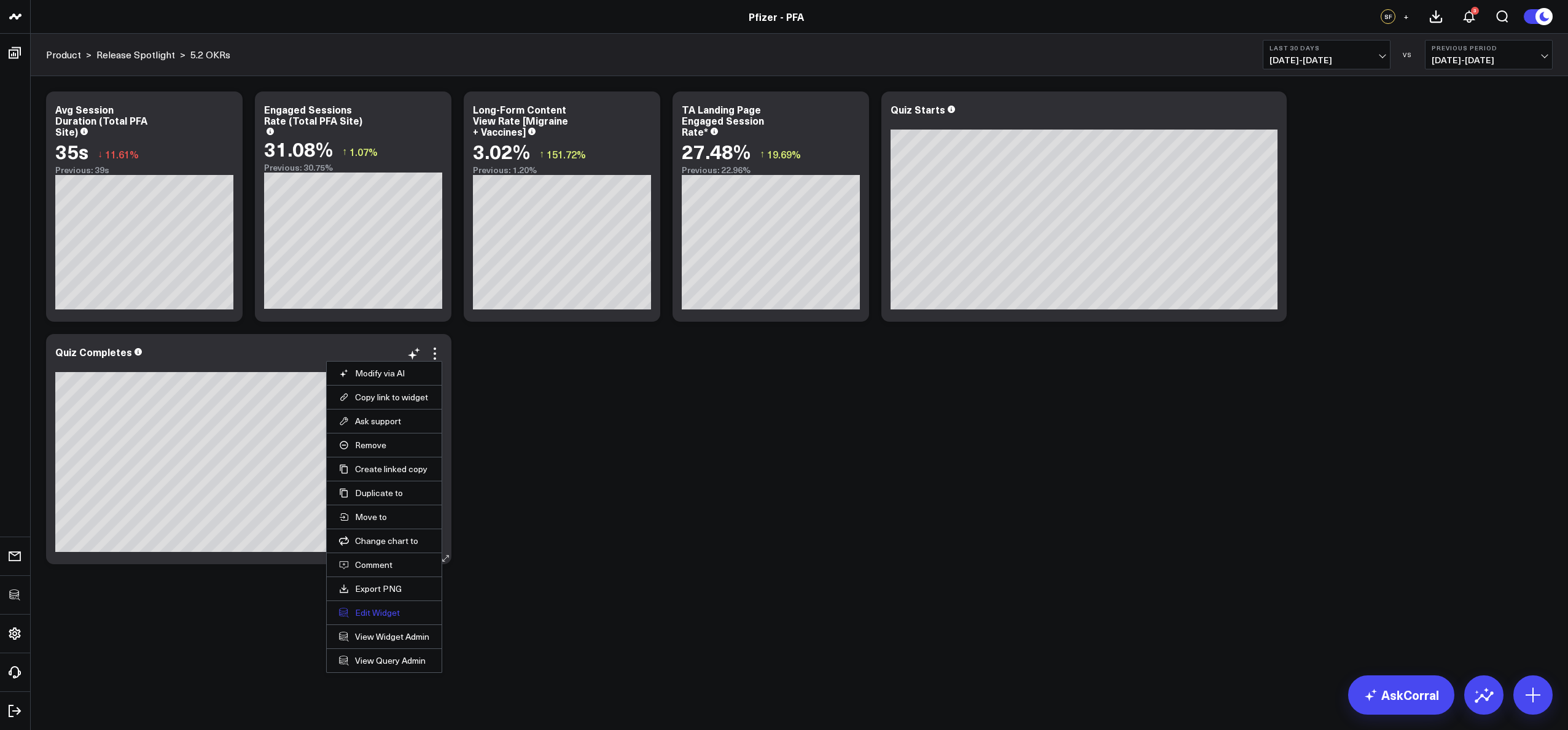
click at [374, 612] on button "Edit Widget" at bounding box center [384, 613] width 91 height 11
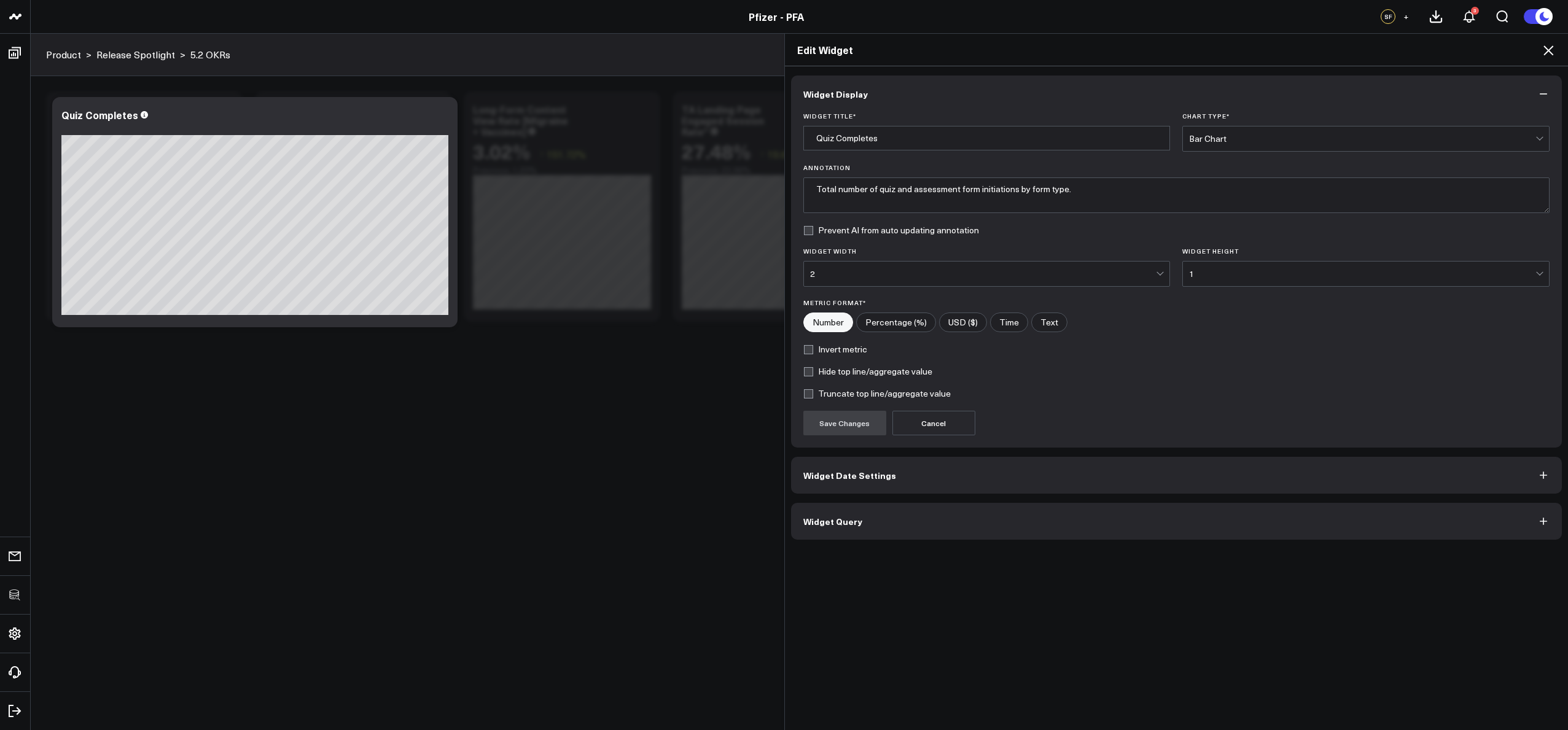
click at [826, 530] on button "Widget Query" at bounding box center [1177, 521] width 771 height 37
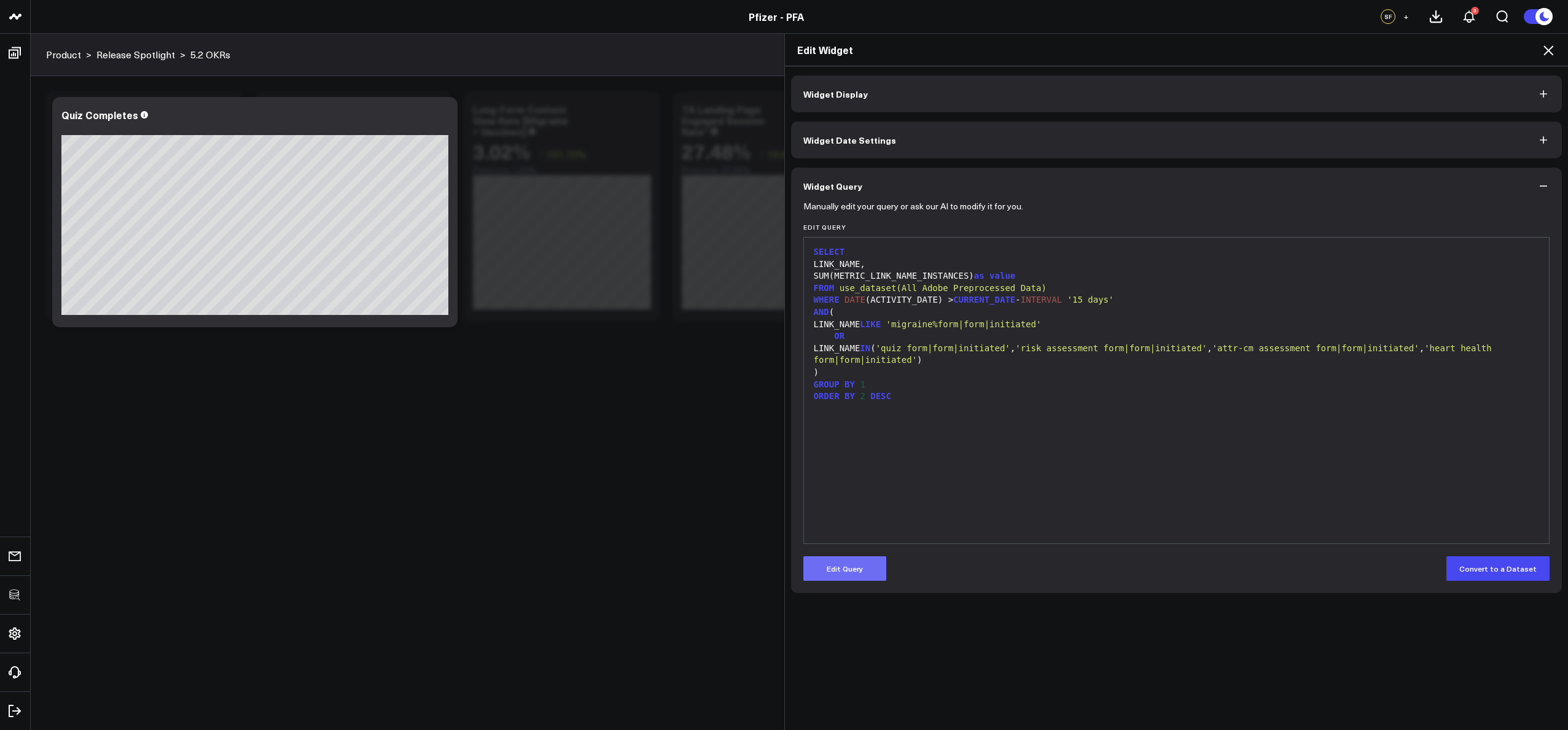
click at [865, 565] on button "Edit Query" at bounding box center [844, 568] width 83 height 25
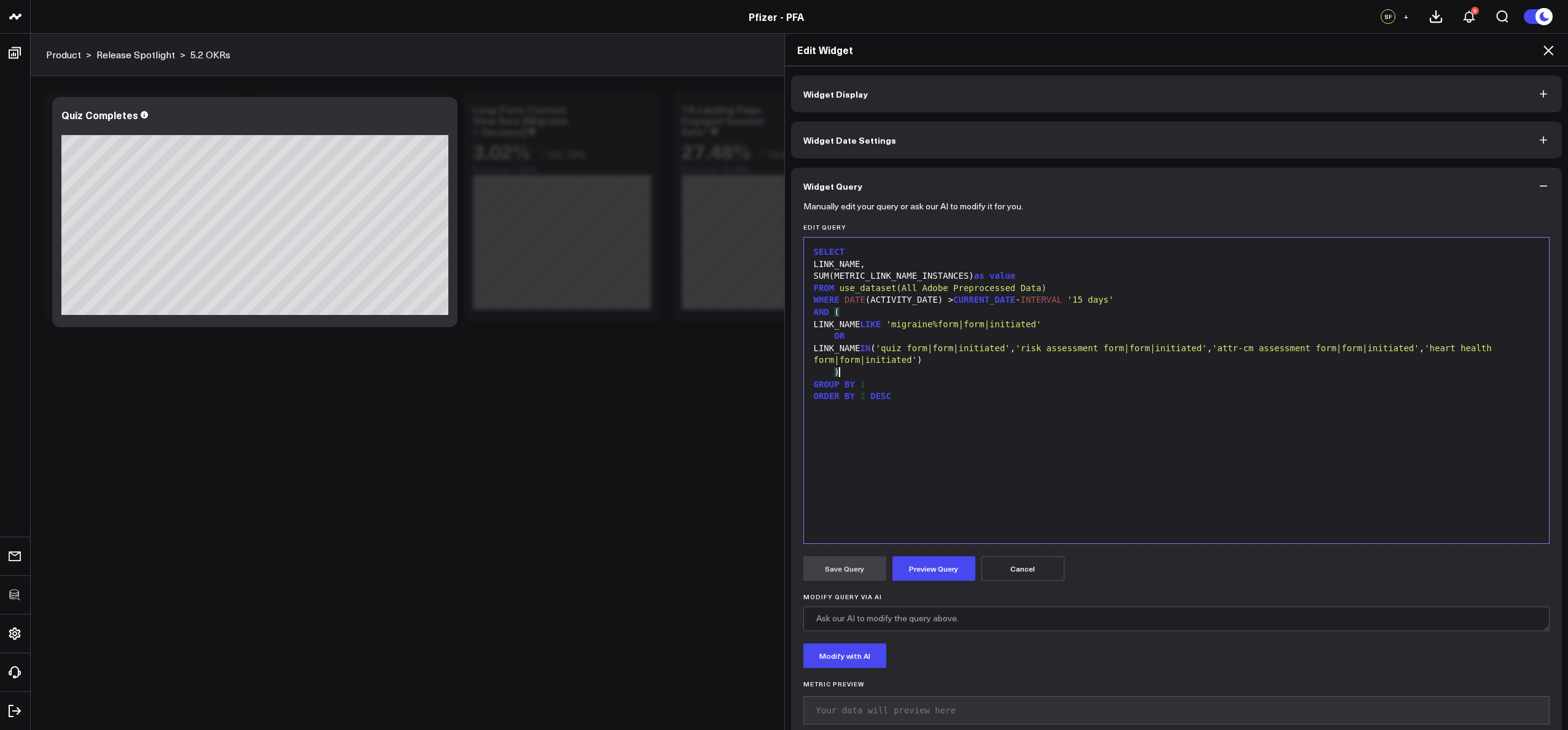
click at [958, 377] on div ")" at bounding box center [1177, 372] width 733 height 12
drag, startPoint x: 1059, startPoint y: 324, endPoint x: 1009, endPoint y: 326, distance: 50.0
click at [1009, 326] on span "'migraine%form|form|initiated'" at bounding box center [964, 324] width 156 height 10
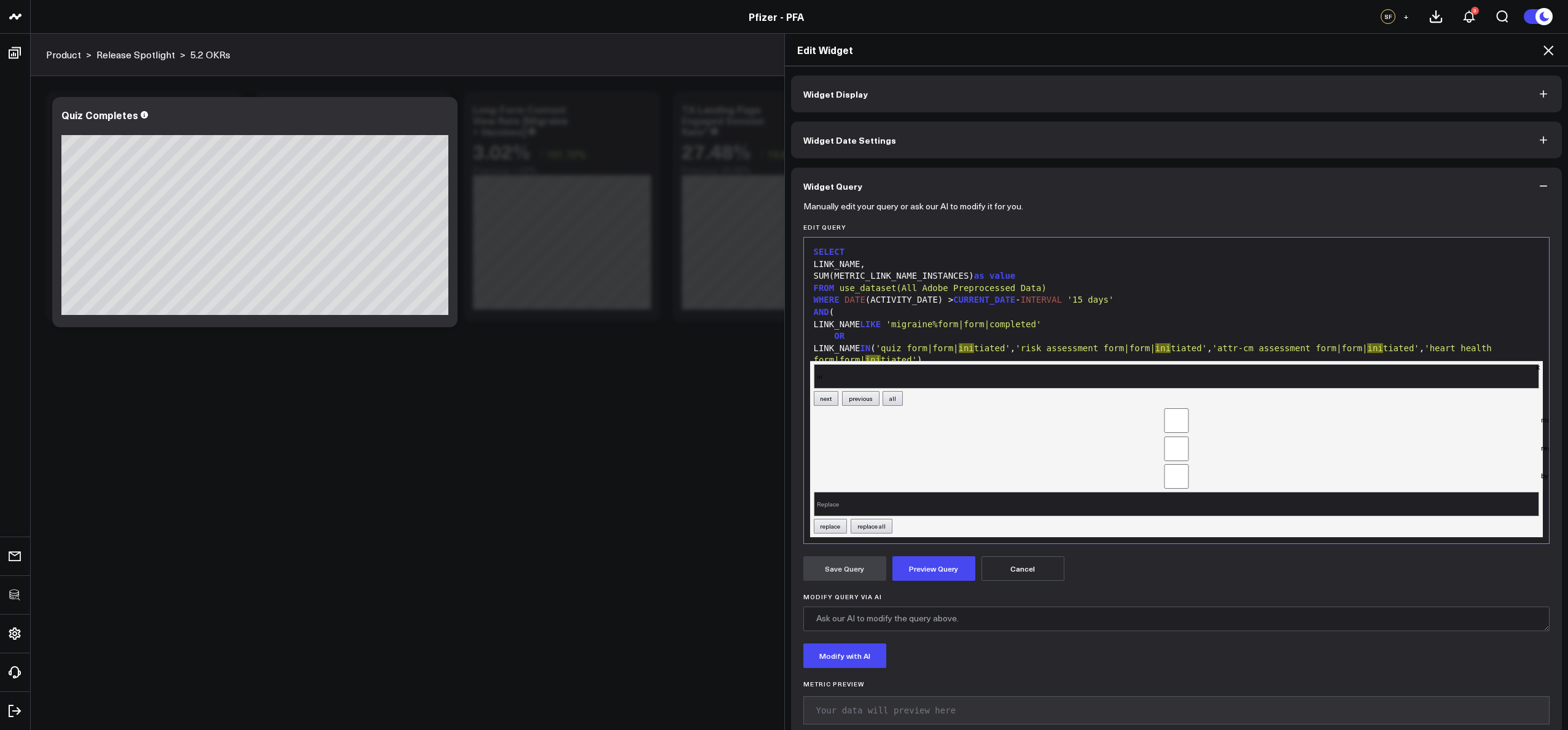
type input "i"
type input "initiated"
click at [1007, 499] on input "Replace" at bounding box center [1177, 504] width 726 height 25
type input "completed"
click at [880, 518] on button "replace all" at bounding box center [871, 526] width 42 height 15
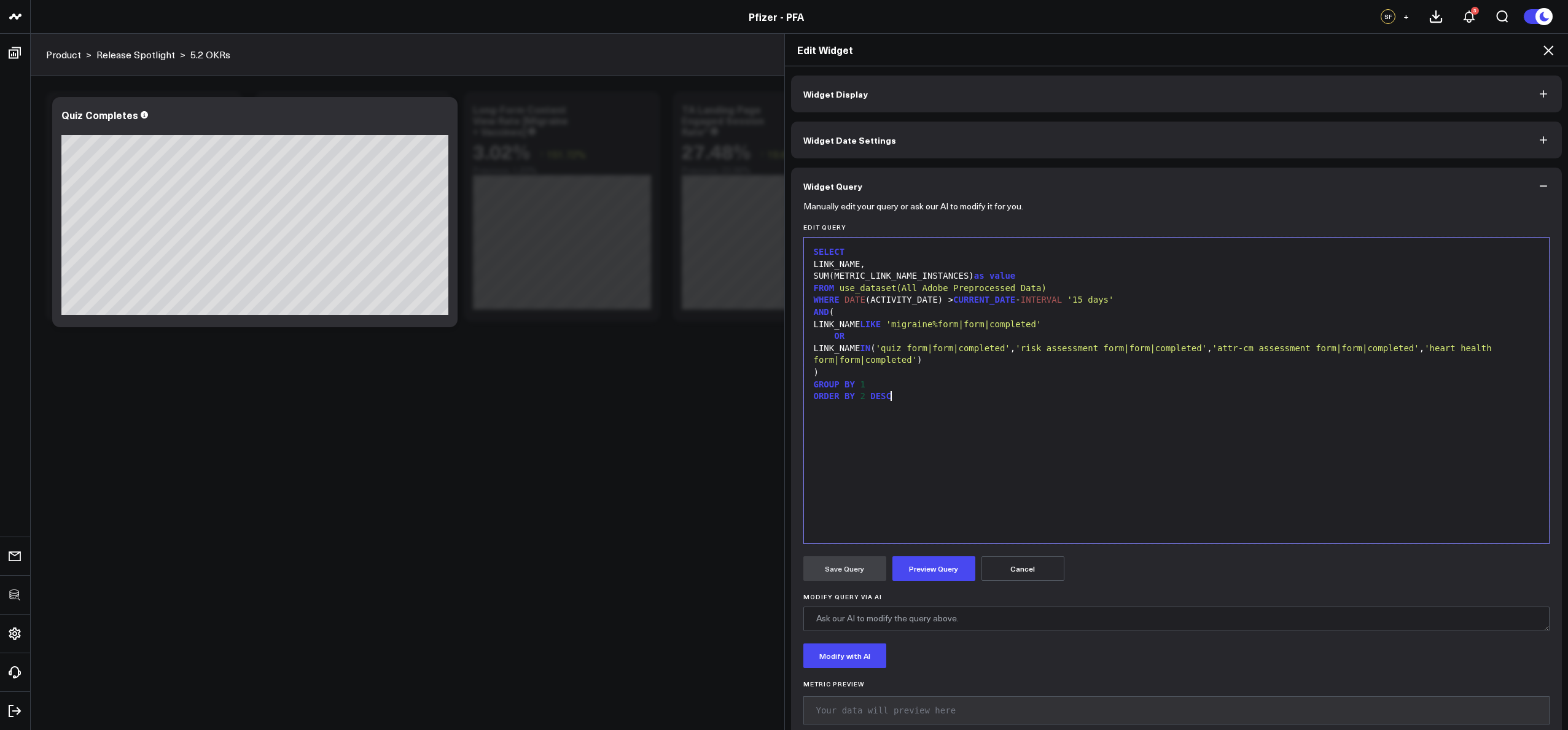
click at [1032, 393] on div "ORDER BY 2 DESC" at bounding box center [1177, 396] width 733 height 12
click at [953, 559] on button "Preview Query" at bounding box center [933, 568] width 83 height 25
click at [859, 567] on button "Save Query" at bounding box center [844, 568] width 83 height 25
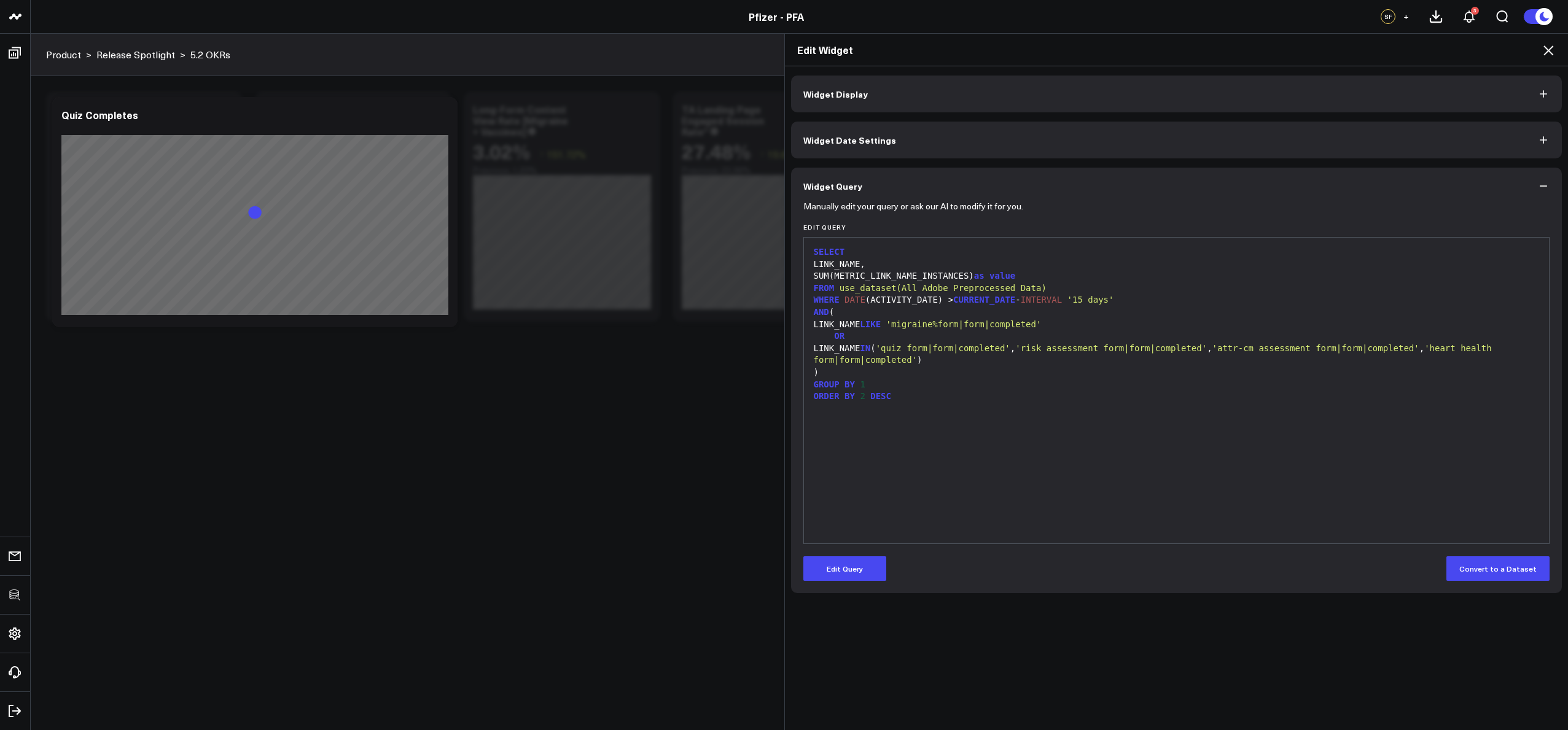
click at [1545, 53] on icon at bounding box center [1548, 50] width 10 height 10
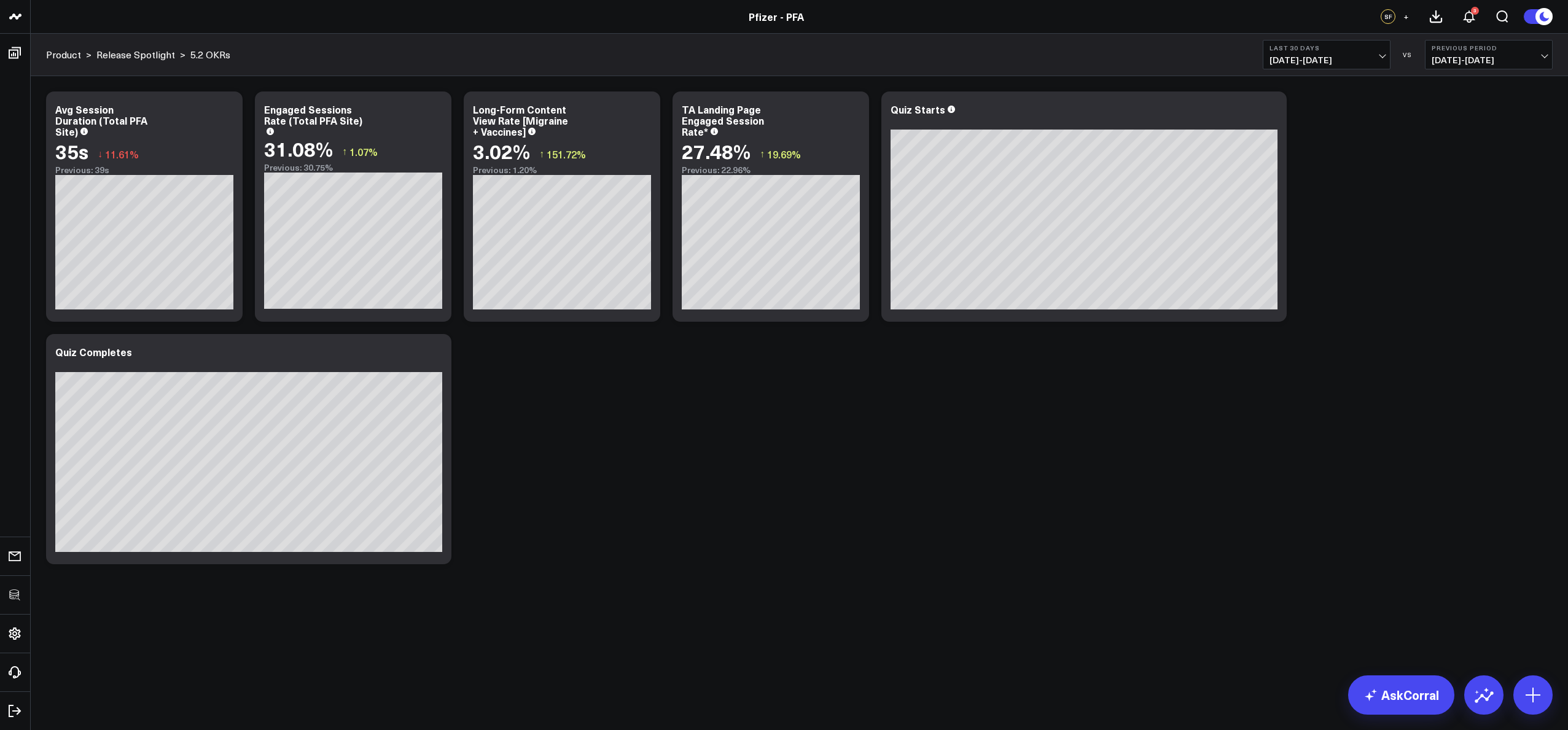
click at [501, 453] on div "Modify via AI Copy link to widget Ask support Remove Create linked copy Executi…" at bounding box center [799, 328] width 1519 height 485
click at [437, 357] on icon at bounding box center [434, 354] width 15 height 15
click at [632, 415] on div "Modify via AI Copy link to widget Ask support Remove Create linked copy Executi…" at bounding box center [799, 328] width 1519 height 485
click at [434, 353] on icon at bounding box center [434, 353] width 2 height 2
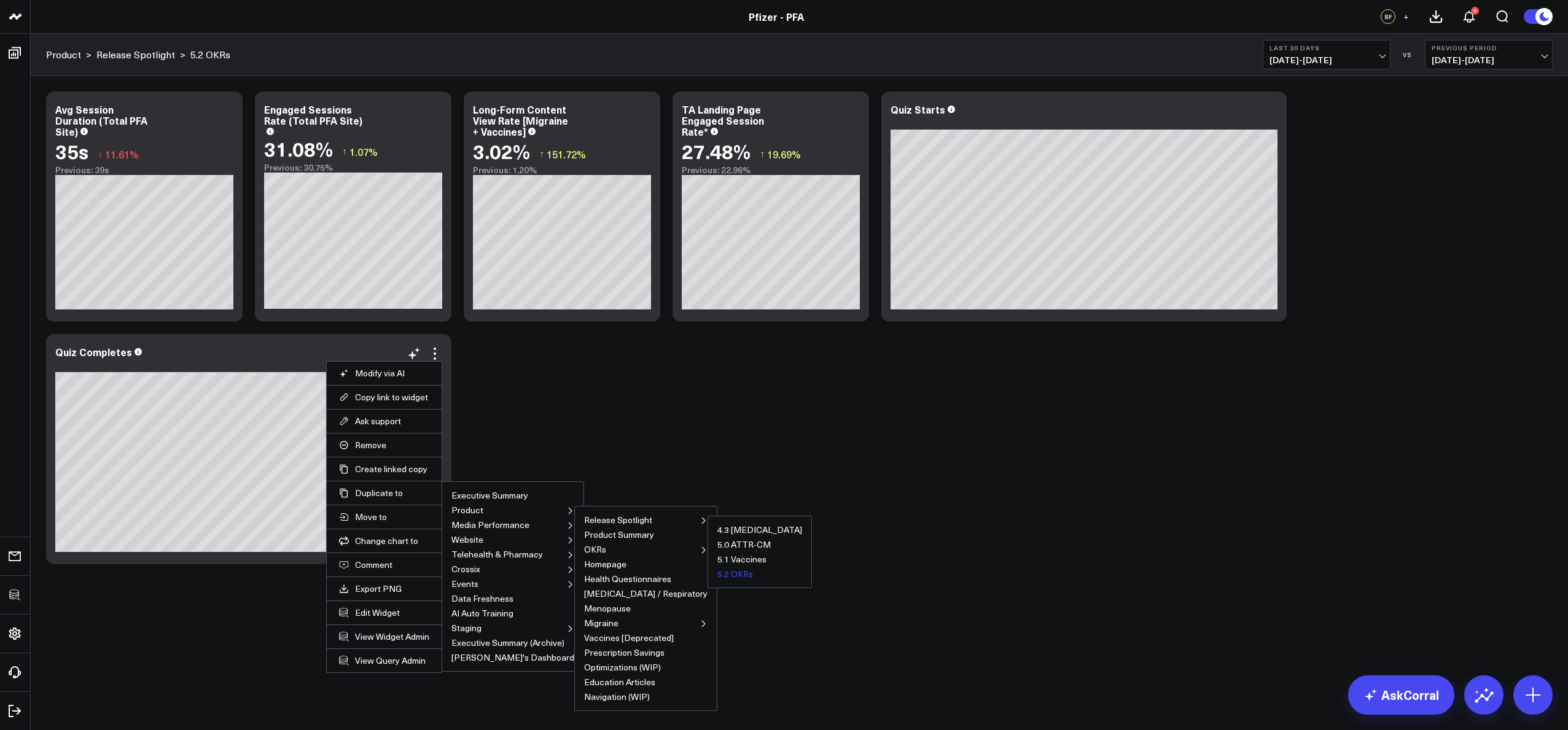
click at [717, 572] on button "5.2 OKRs" at bounding box center [735, 574] width 35 height 8
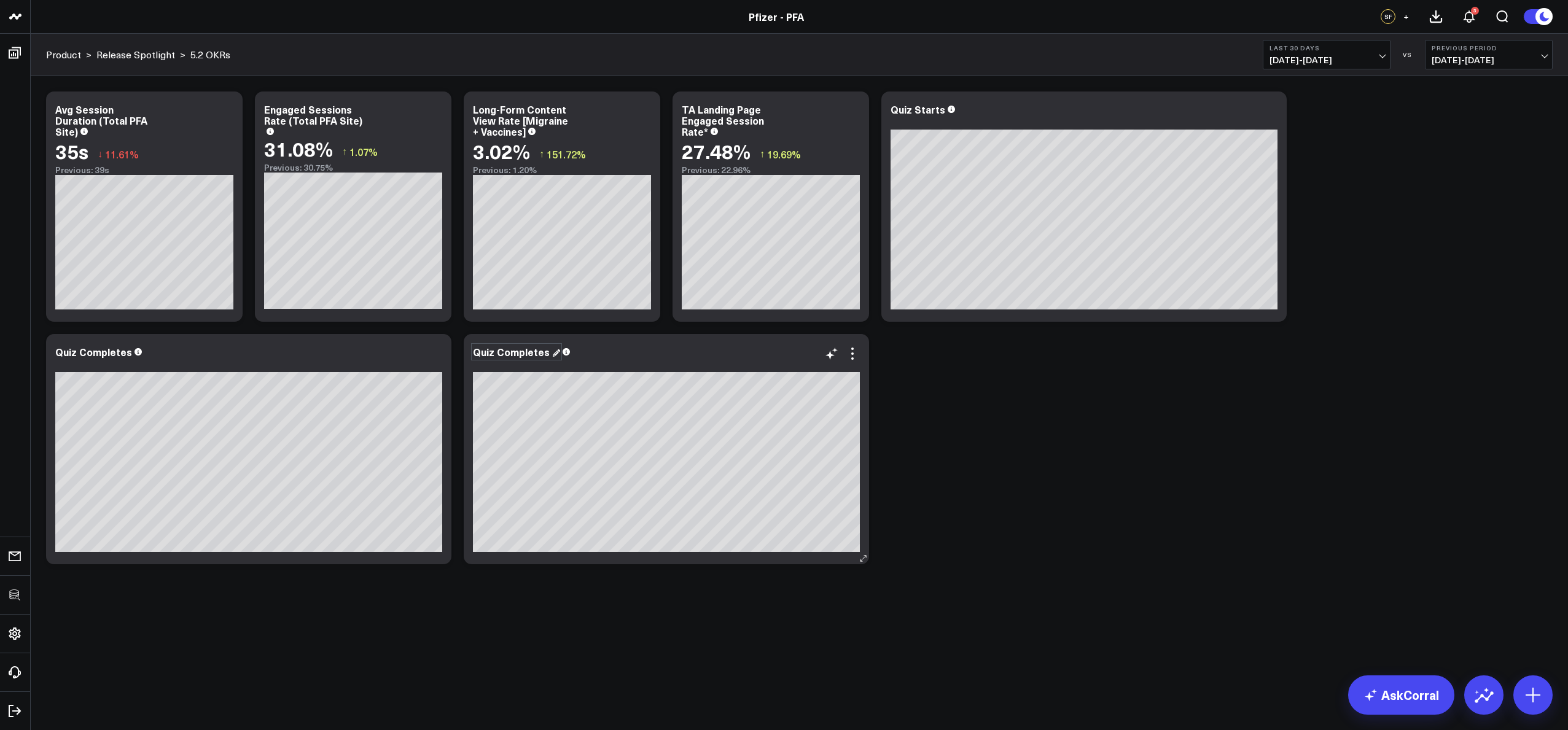
click at [540, 358] on div "Quiz Completes" at bounding box center [516, 352] width 87 height 13
click at [854, 354] on icon at bounding box center [852, 354] width 15 height 15
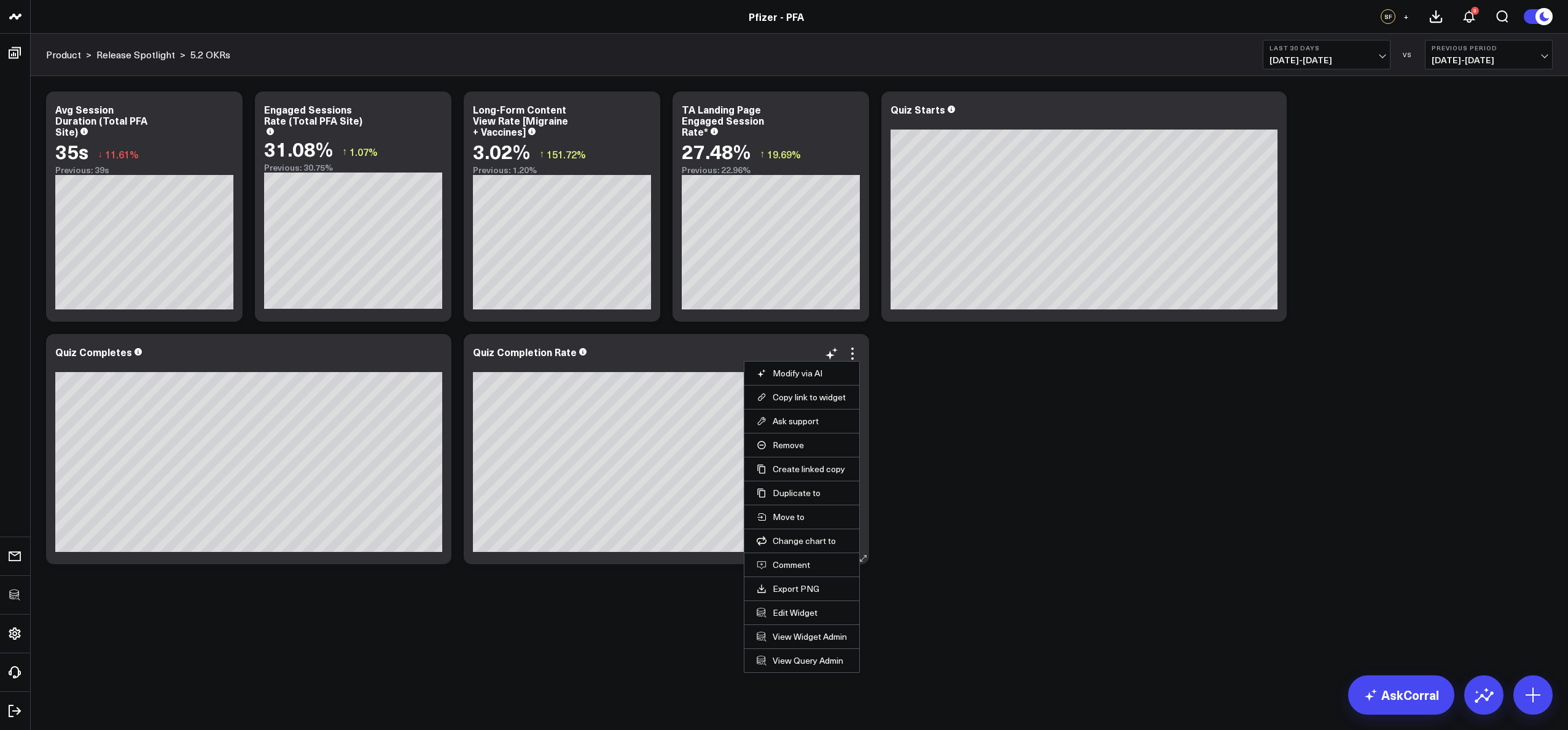
click at [802, 603] on li "Edit Widget" at bounding box center [802, 613] width 115 height 24
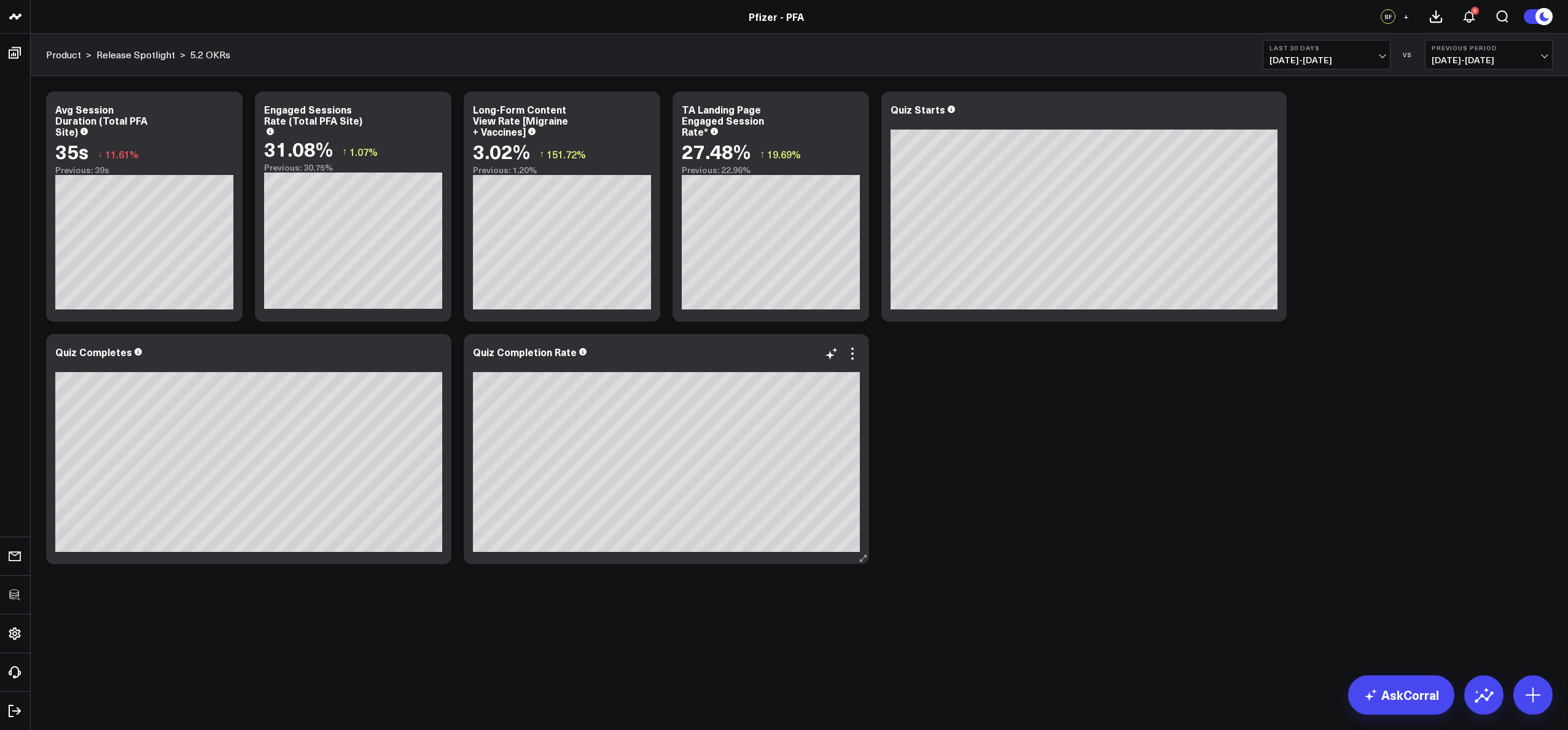
click at [854, 350] on icon at bounding box center [852, 354] width 15 height 15
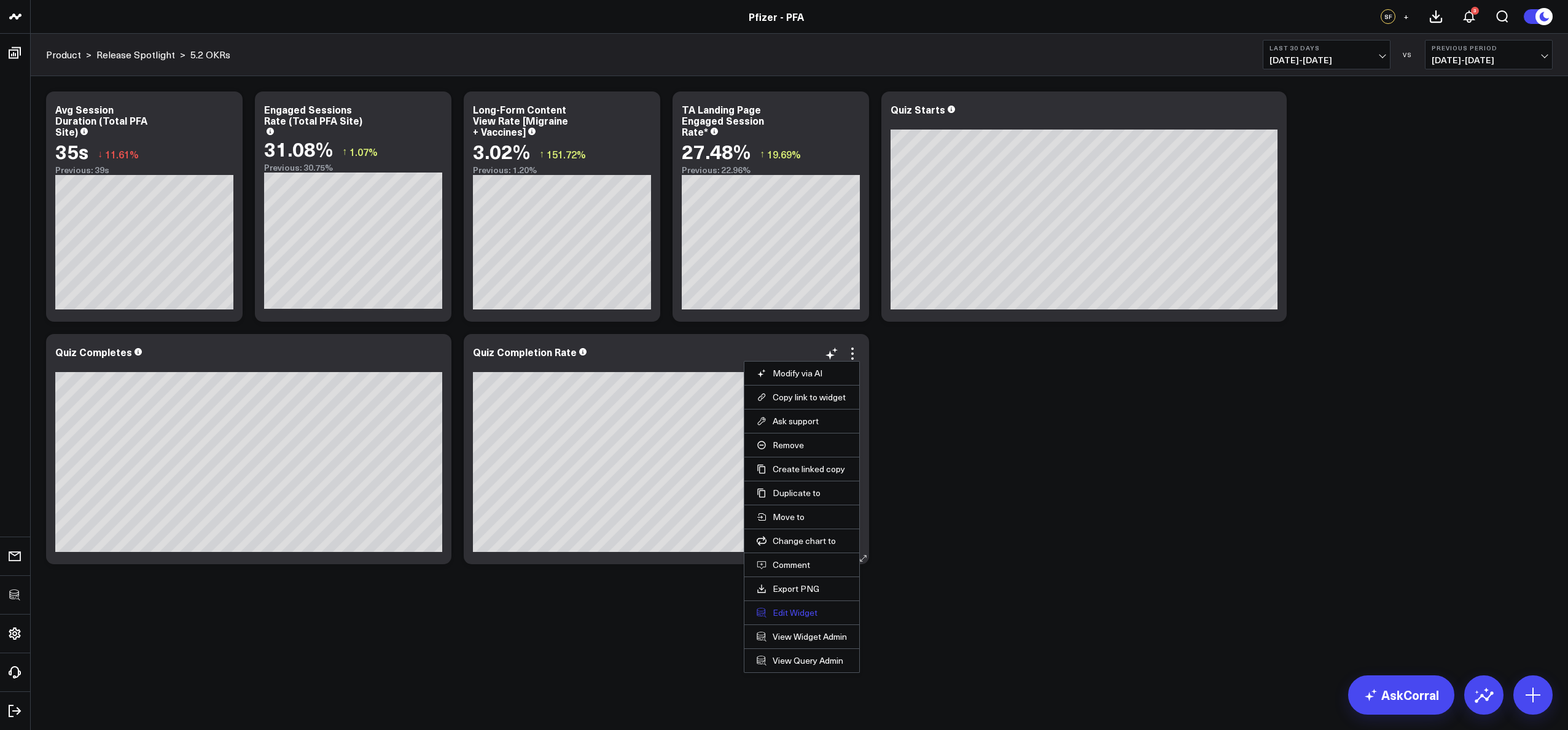
click at [788, 612] on button "Edit Widget" at bounding box center [802, 613] width 91 height 11
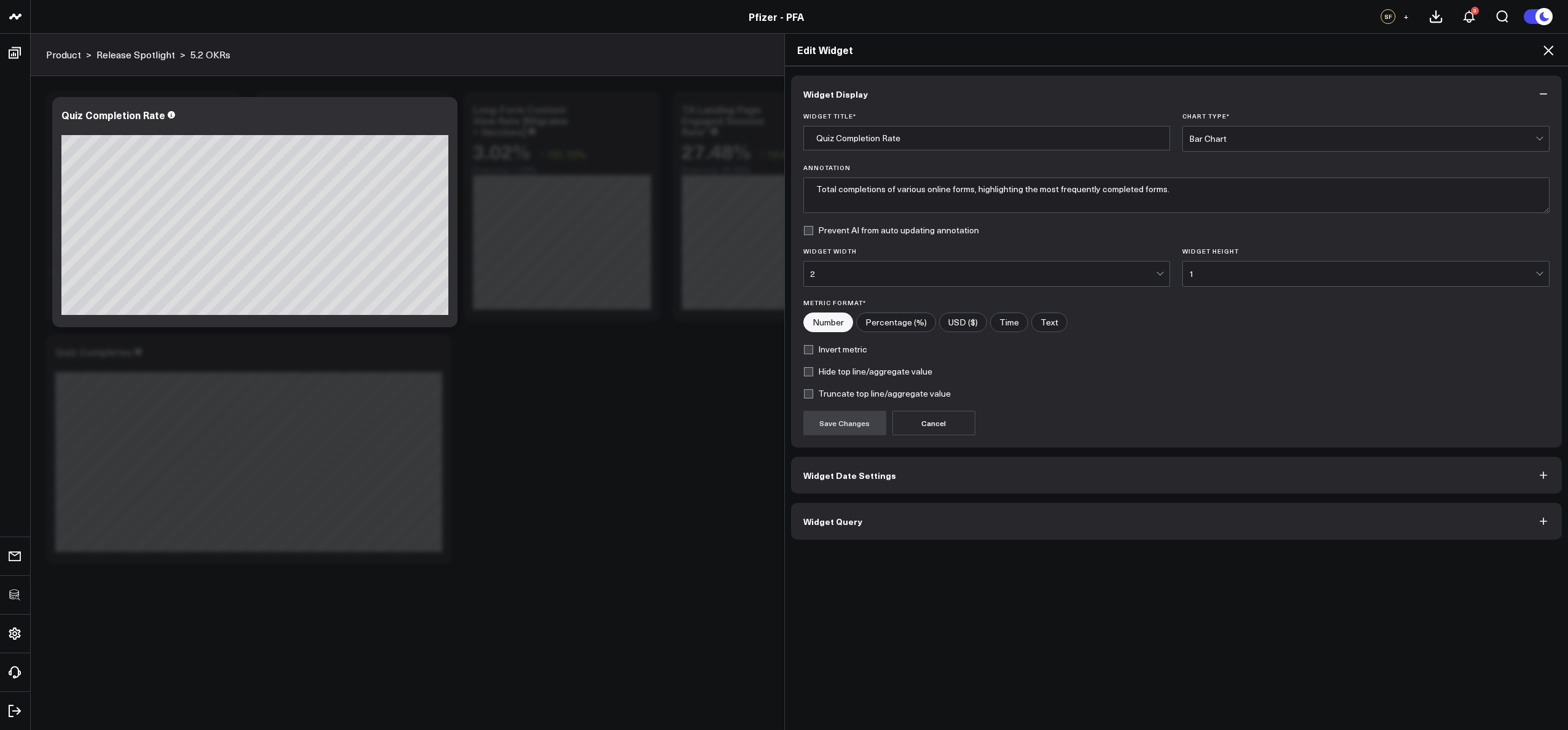
click at [928, 523] on button "Widget Query" at bounding box center [1177, 521] width 771 height 37
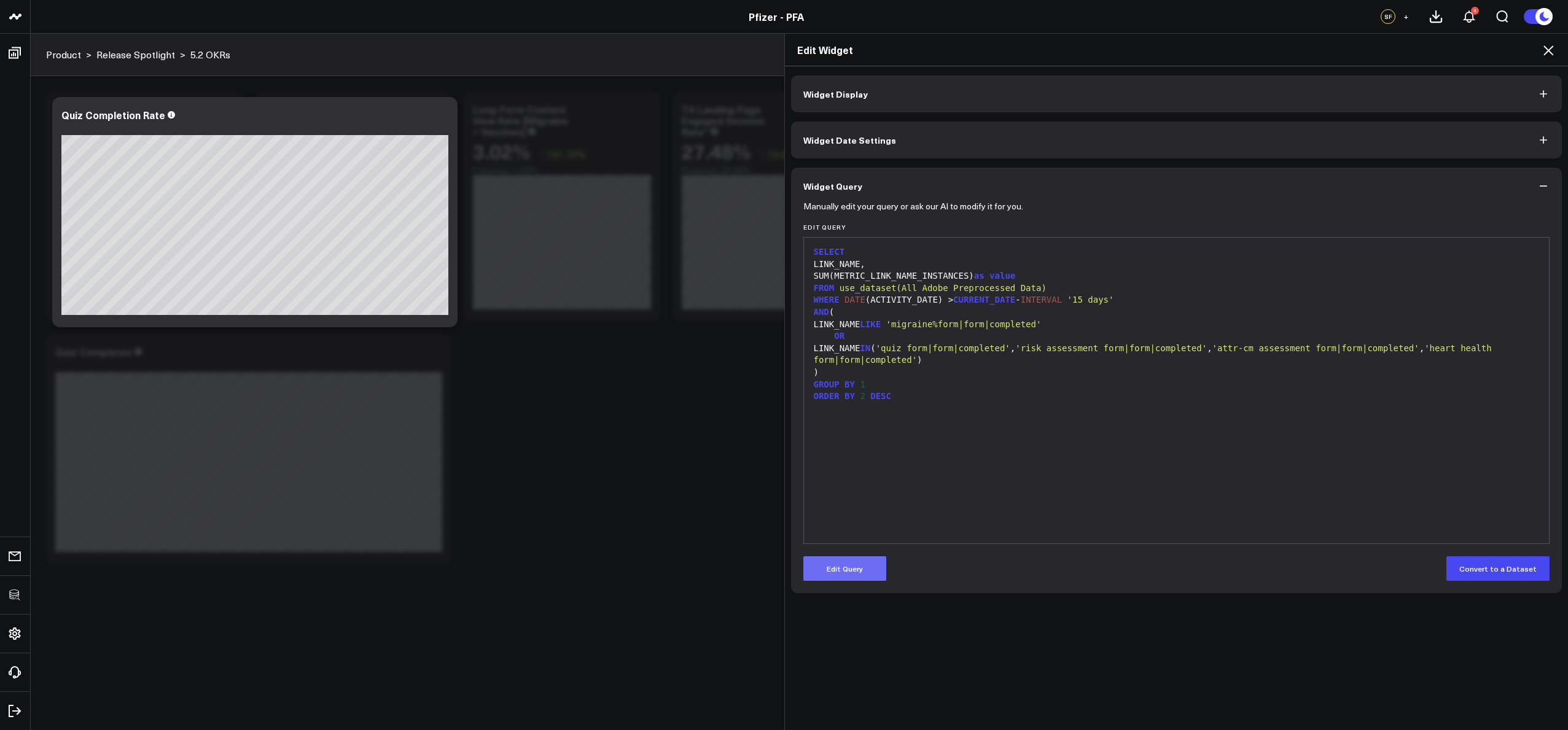
click at [873, 567] on button "Edit Query" at bounding box center [844, 568] width 83 height 25
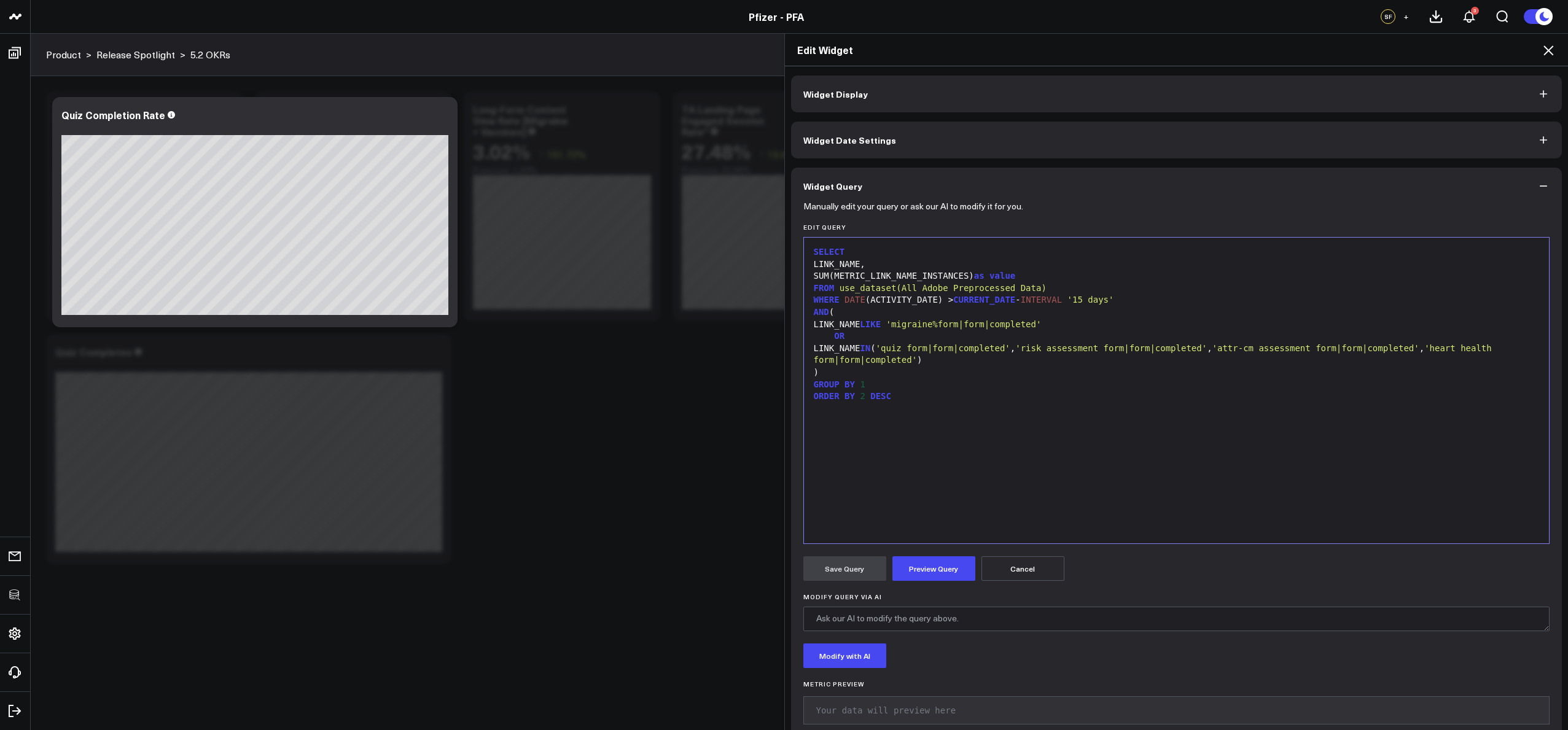
click at [963, 457] on div "SELECT LINK_NAME, SUM(METRIC_LINK_NAME_INSTANCES) as value FROM use_dataset(All…" at bounding box center [1177, 390] width 733 height 294
drag, startPoint x: 882, startPoint y: 347, endPoint x: 893, endPoint y: 347, distance: 11.0
click at [893, 347] on div "L IN K_NAME IN ( 'quiz form|form|completed' , 'risk assessment form|form|comple…" at bounding box center [1177, 354] width 733 height 24
click at [881, 327] on span "LIKE" at bounding box center [870, 324] width 21 height 10
click at [906, 323] on span "'migraine%form|form|completed'" at bounding box center [964, 324] width 156 height 10
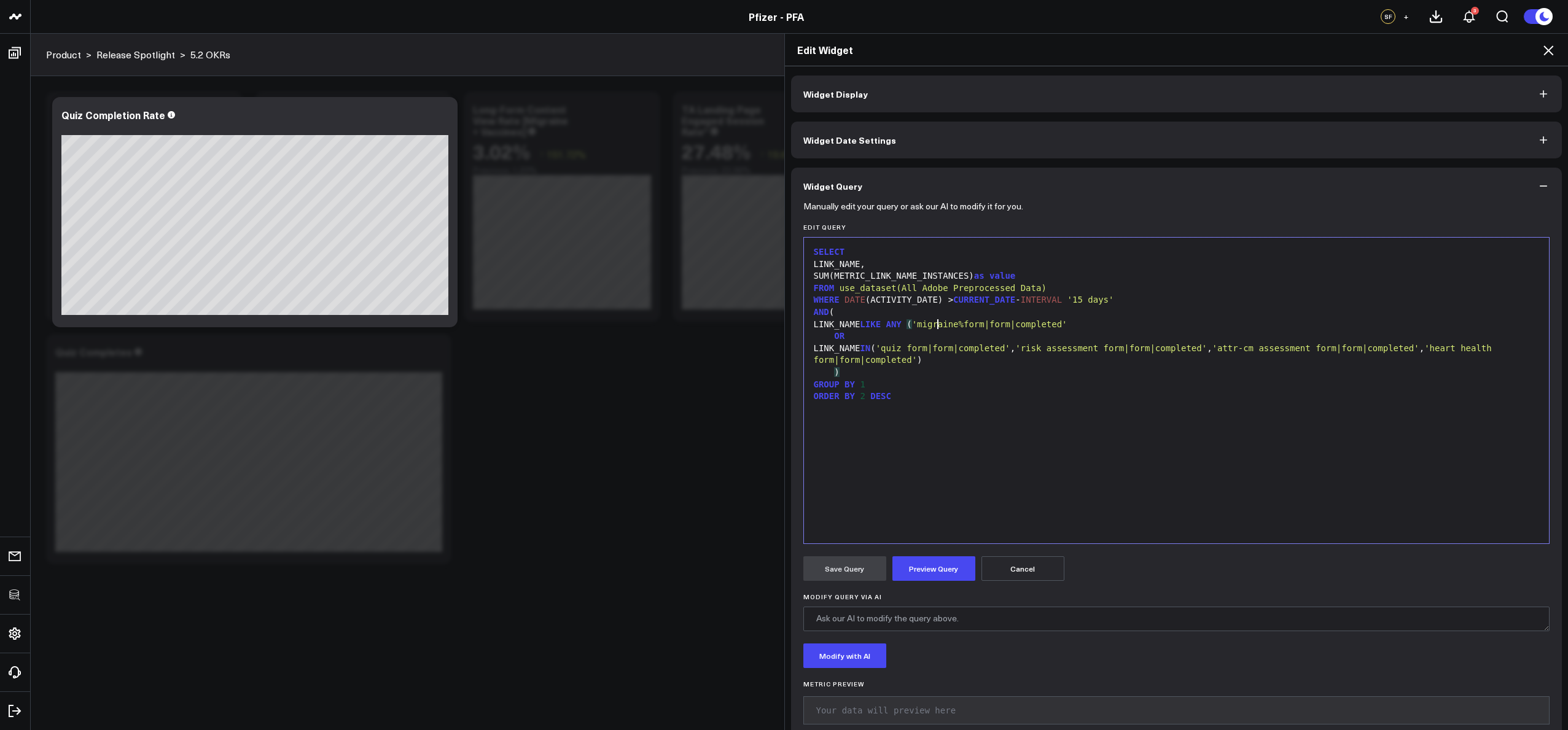
click at [1100, 325] on div "LINK_NAME LIKE ANY ( 'migraine%form|form|completed'" at bounding box center [1177, 324] width 733 height 12
drag, startPoint x: 1085, startPoint y: 323, endPoint x: 1038, endPoint y: 322, distance: 47.0
click at [1038, 322] on span "'migraine%form|form|completed'" at bounding box center [984, 324] width 156 height 10
click at [1062, 323] on span "'migraine%form|form|completed'" at bounding box center [984, 324] width 156 height 10
drag, startPoint x: 1083, startPoint y: 325, endPoint x: 1036, endPoint y: 323, distance: 47.0
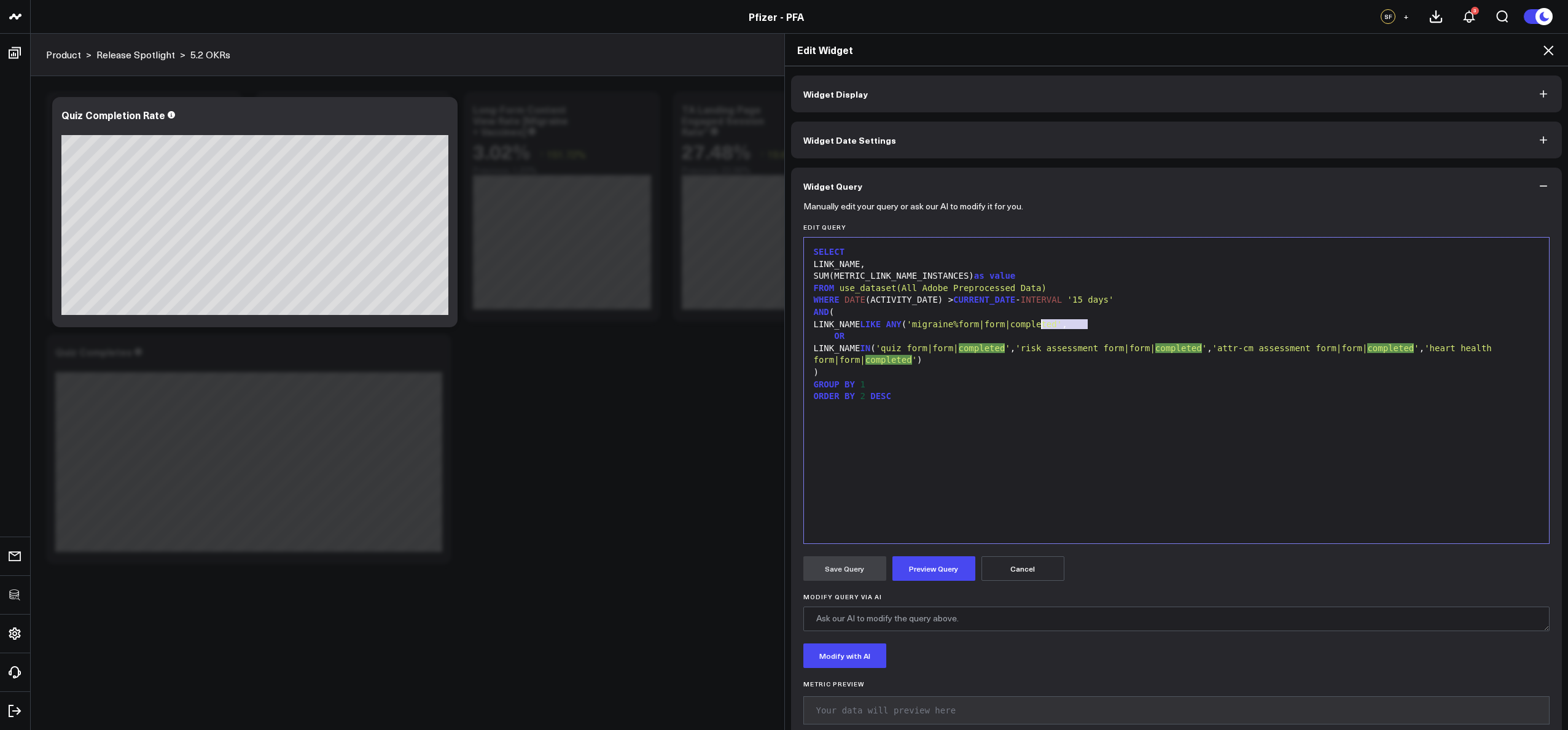
click at [1036, 323] on span "'migraine%form|form|completed'" at bounding box center [984, 324] width 156 height 10
drag, startPoint x: 1032, startPoint y: 349, endPoint x: 993, endPoint y: 347, distance: 39.1
click at [993, 347] on span "'quiz form|form|completed'" at bounding box center [943, 348] width 134 height 10
click at [1076, 323] on div "LINK_NAME LIKE ANY ( 'migraine%form|form|%' ," at bounding box center [1177, 324] width 733 height 12
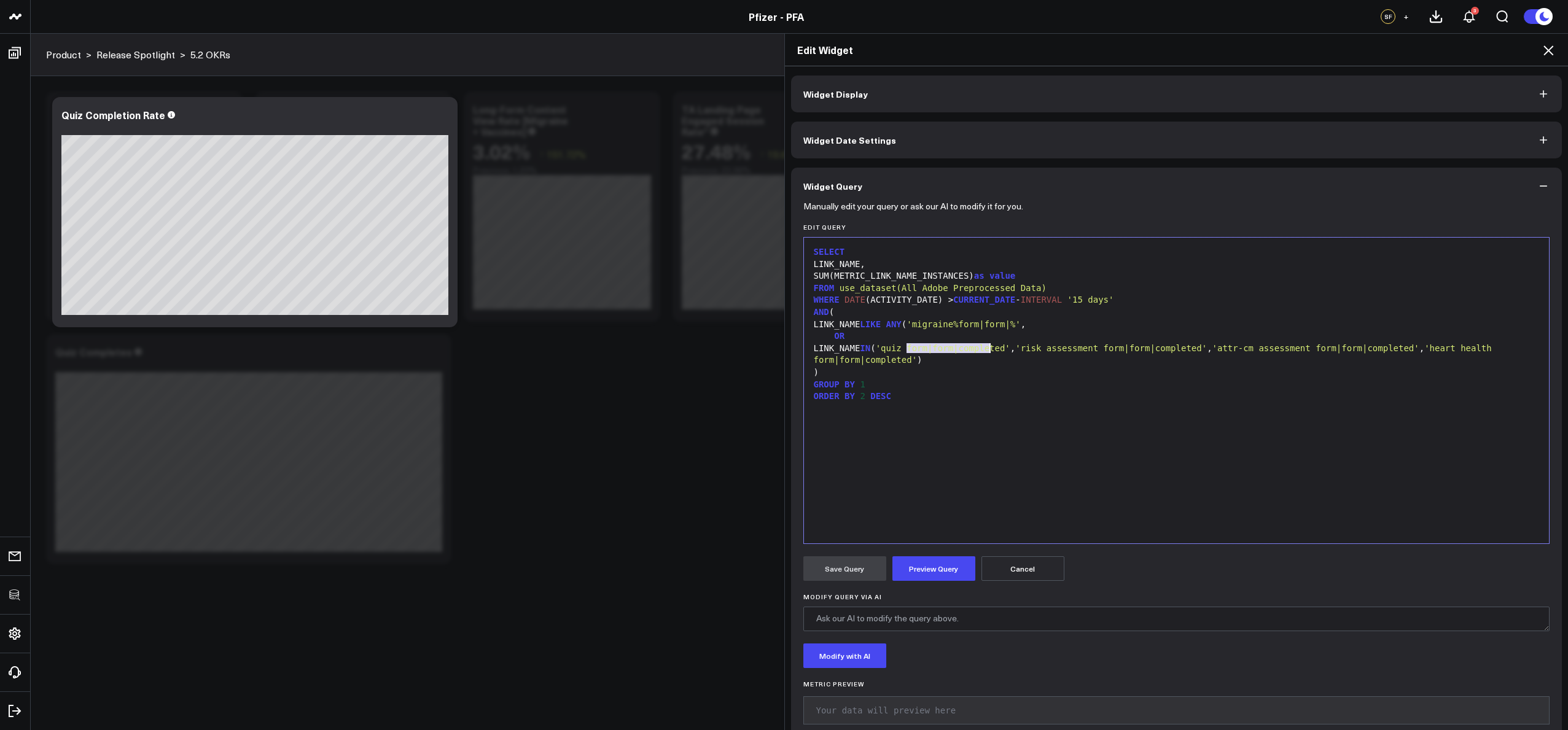
drag, startPoint x: 904, startPoint y: 347, endPoint x: 1091, endPoint y: 326, distance: 188.2
click at [984, 349] on span "'quiz form|form|completed'" at bounding box center [943, 348] width 134 height 10
copy div "'quiz form|form|"
click at [1100, 320] on div "LINK_NAME LIKE ANY ( 'migraine%form|form|%' ," at bounding box center [1177, 324] width 733 height 12
drag, startPoint x: 1047, startPoint y: 347, endPoint x: 1133, endPoint y: 345, distance: 86.0
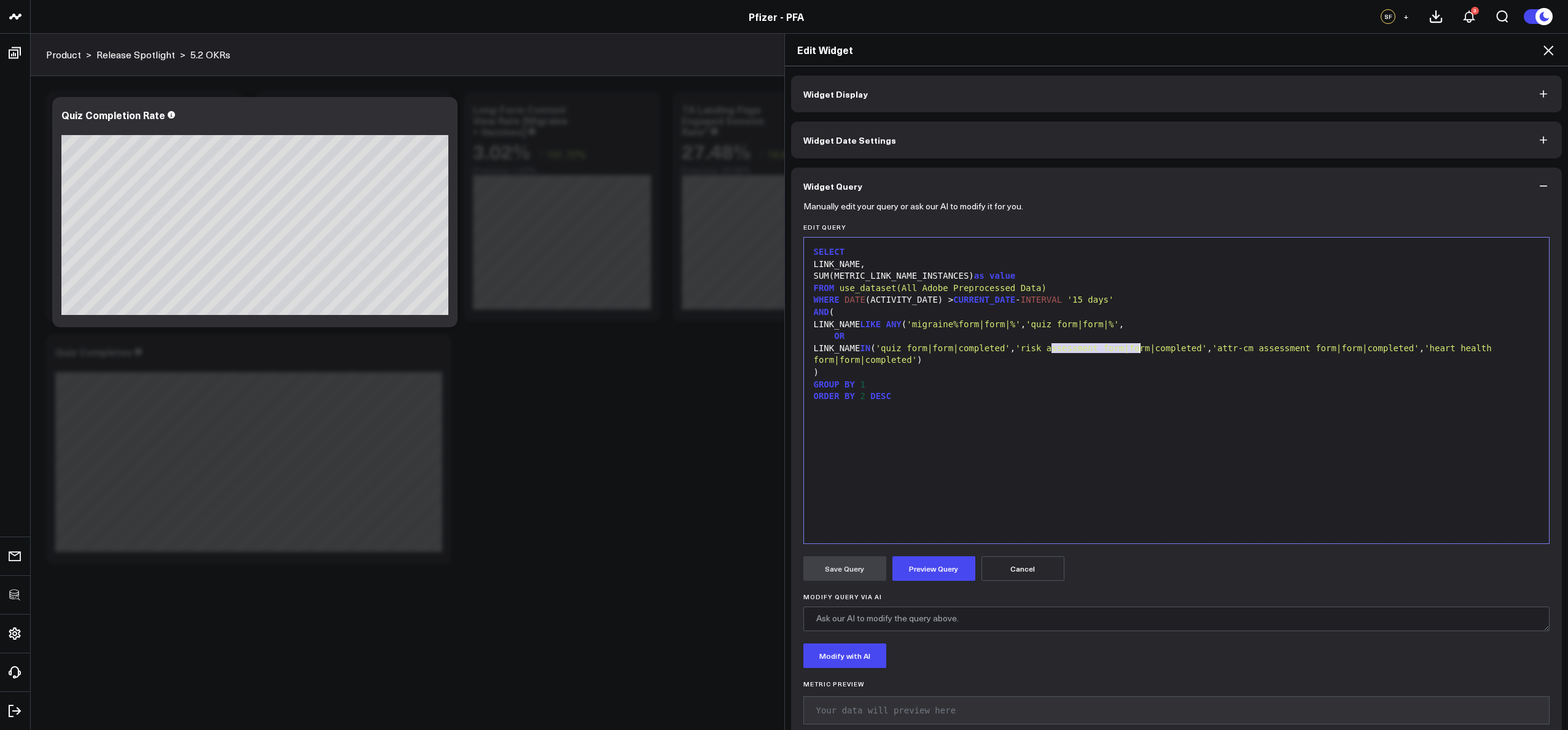
click at [1133, 345] on span "'risk assessment form|form|completed'" at bounding box center [1111, 348] width 192 height 10
click at [1110, 345] on span "'risk assessment form|form|completed'" at bounding box center [1111, 348] width 192 height 10
drag, startPoint x: 1044, startPoint y: 349, endPoint x: 1189, endPoint y: 354, distance: 145.1
click at [1189, 354] on div "LINK_NAME IN ( 'quiz form|form|completed' , 'risk assessment form|form|complete…" at bounding box center [1177, 354] width 733 height 24
copy div "'risk assessment form|form|"
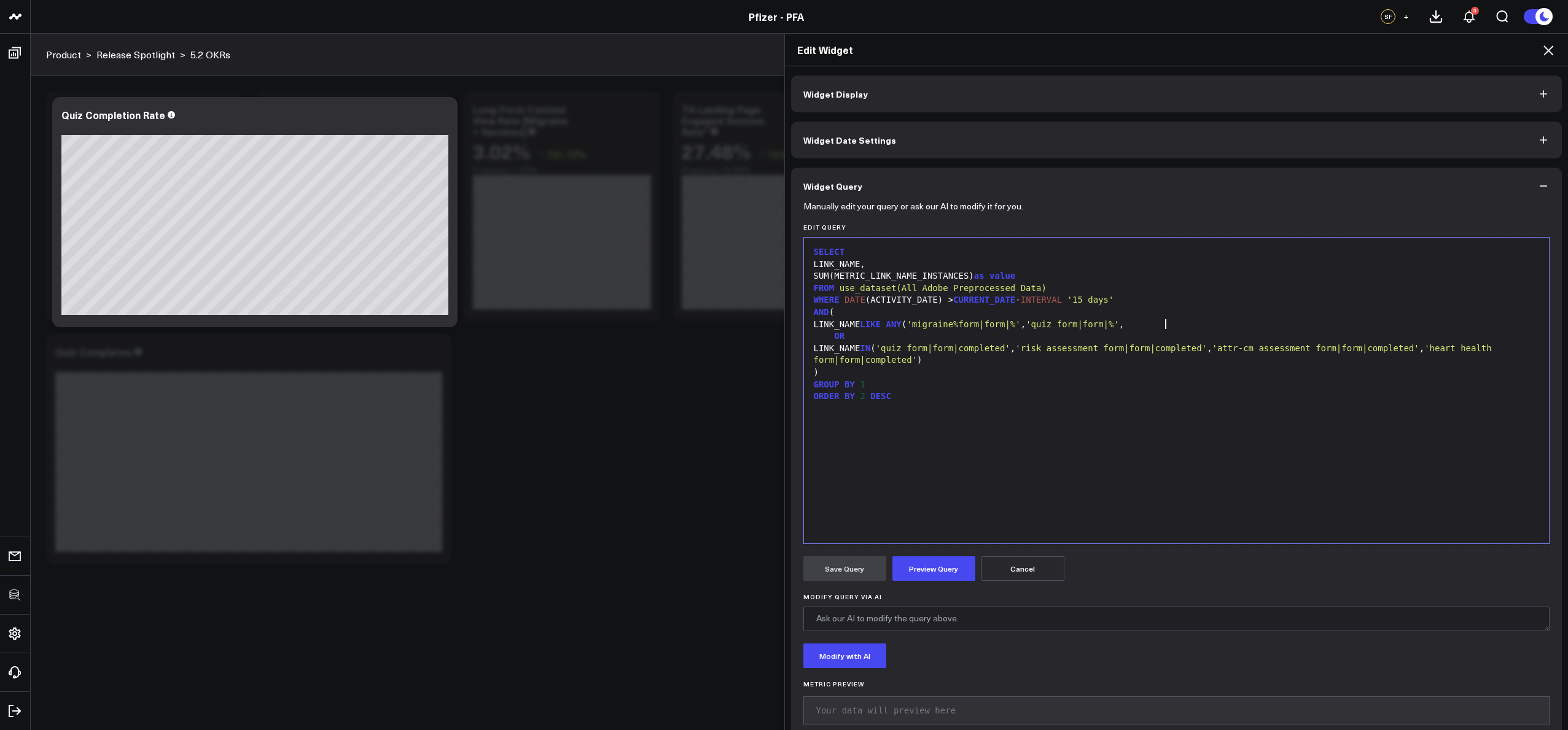
click at [1172, 325] on div "LINK_NAME LIKE ANY ( 'migraine%form|form|%' , 'quiz form|form|%' ," at bounding box center [1177, 324] width 733 height 12
drag, startPoint x: 1250, startPoint y: 347, endPoint x: 1395, endPoint y: 346, distance: 145.0
click at [1403, 348] on span "'attr-cm assessment form|form|completed'" at bounding box center [1315, 348] width 207 height 10
copy div "'attr-cm assessment form|form|"
click at [1349, 323] on div "LINK_NAME LIKE ANY ( 'migraine%form|form|%' , 'quiz form|form|%' , 'risk assess…" at bounding box center [1177, 324] width 733 height 12
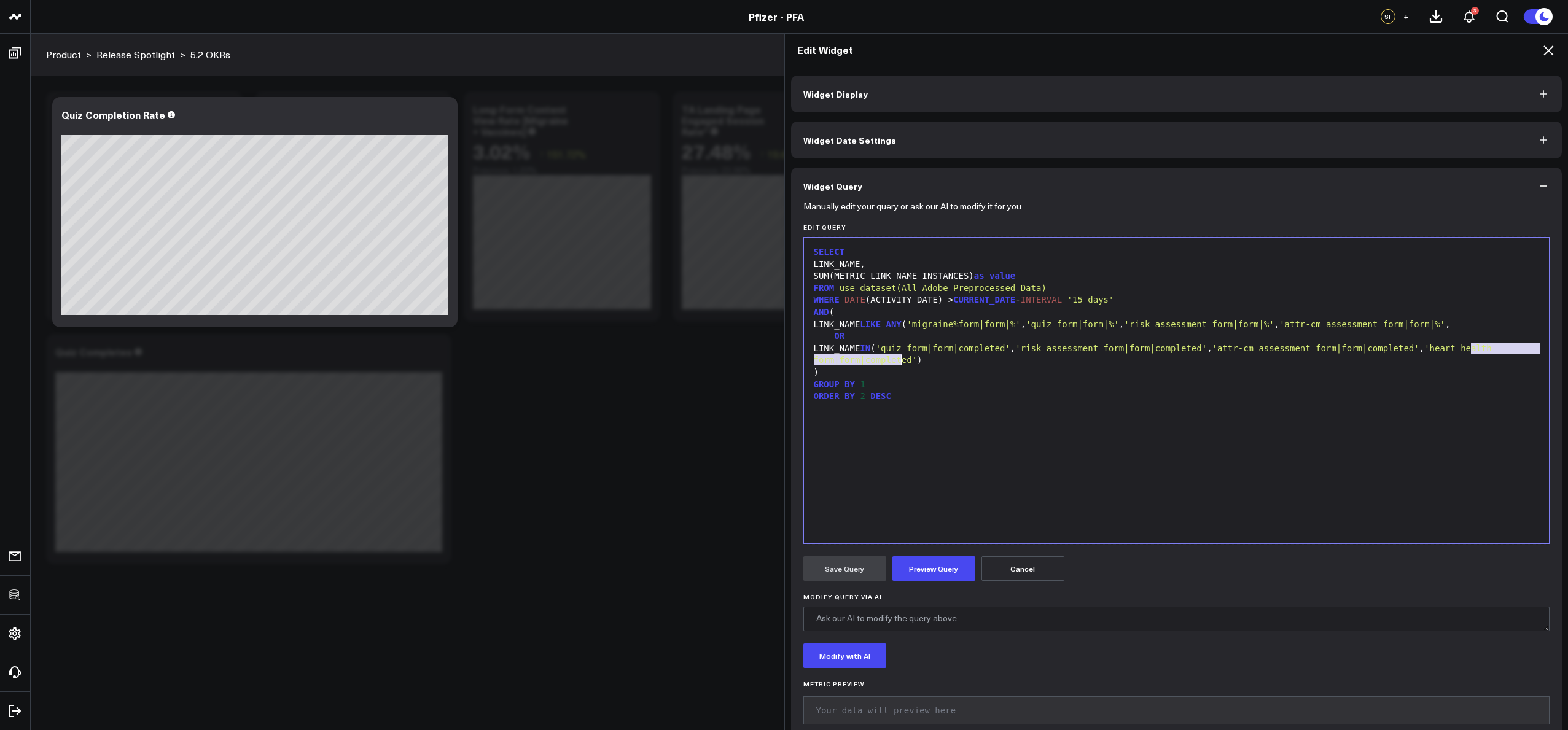
drag, startPoint x: 1468, startPoint y: 346, endPoint x: 899, endPoint y: 361, distance: 569.2
click at [899, 361] on span "'heart health form|form|completed'" at bounding box center [1155, 354] width 684 height 22
copy div "'heart health form|form|"
click at [1523, 322] on div "LINK_NAME LIKE ANY ( 'migraine%form|form|%' , 'quiz form|form|%' , 'risk assess…" at bounding box center [1177, 324] width 733 height 12
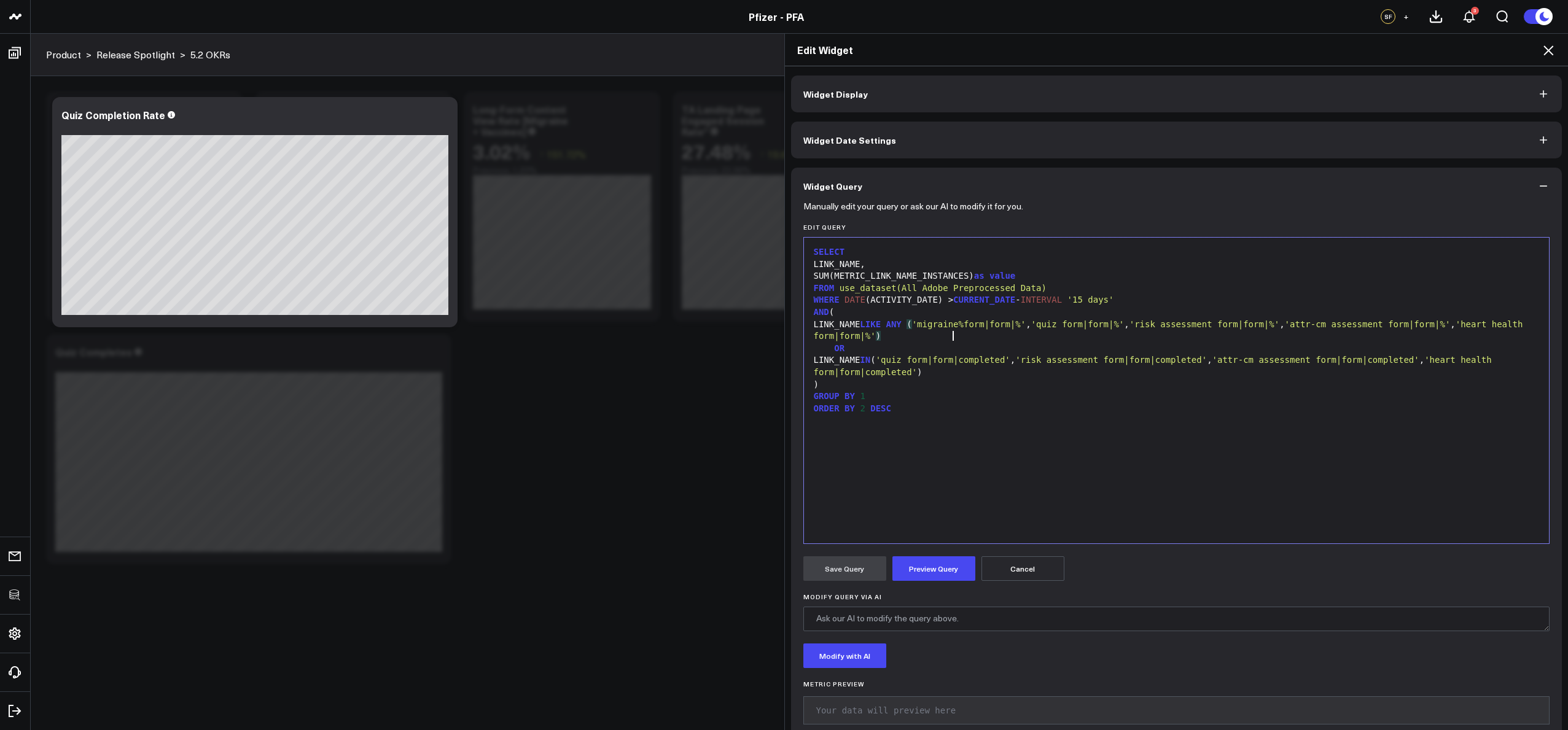
click at [1166, 321] on span "'risk assessment form|form|%'" at bounding box center [1204, 324] width 150 height 10
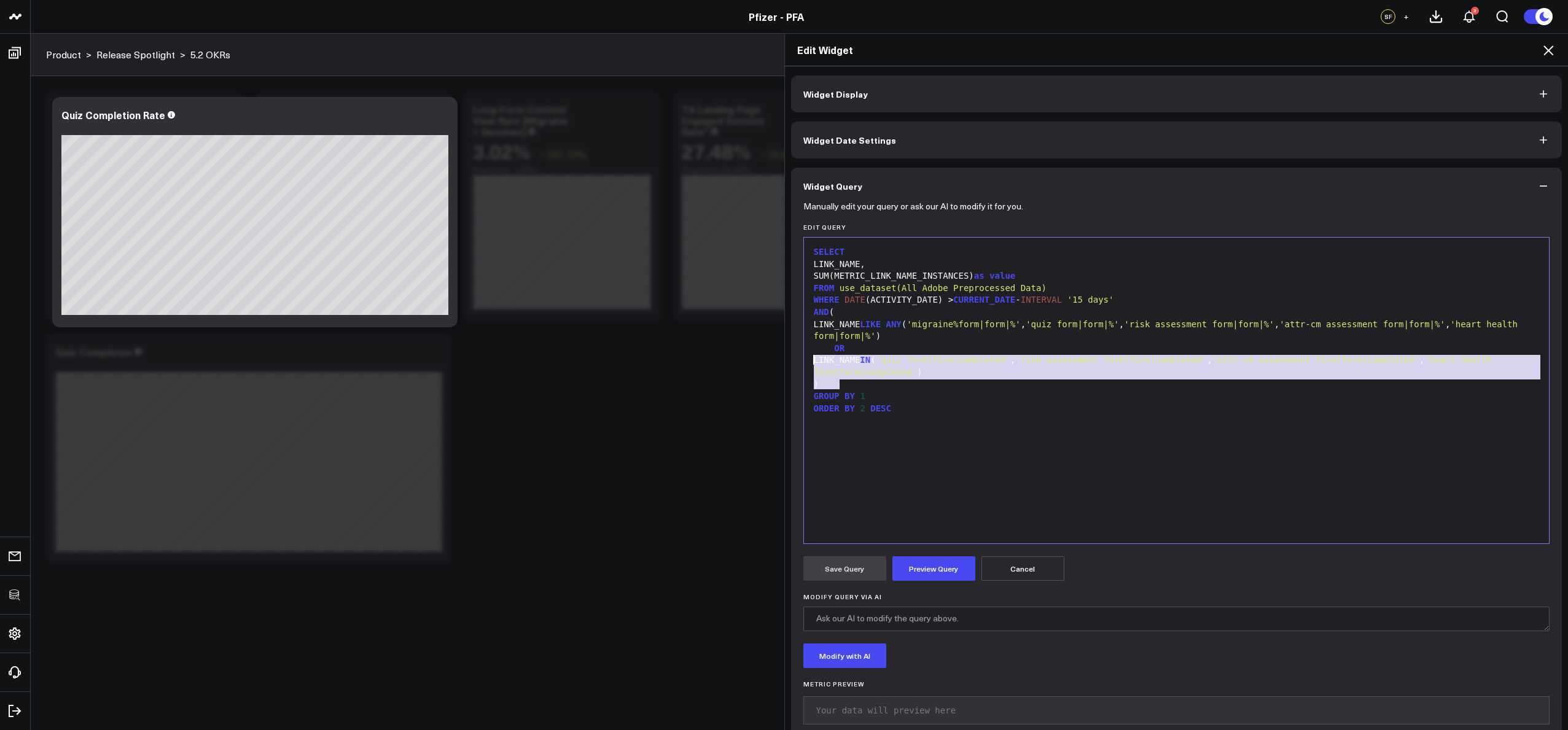
drag, startPoint x: 918, startPoint y: 382, endPoint x: 789, endPoint y: 356, distance: 131.6
click at [791, 356] on div "Manually edit your query or ask our AI to modify it for you. Edit Query 99 1 2 …" at bounding box center [1177, 475] width 771 height 541
click at [892, 354] on div "LINK_NAME IN ( 'quiz form|form|completed' , 'risk assessment form|form|complete…" at bounding box center [1177, 366] width 733 height 24
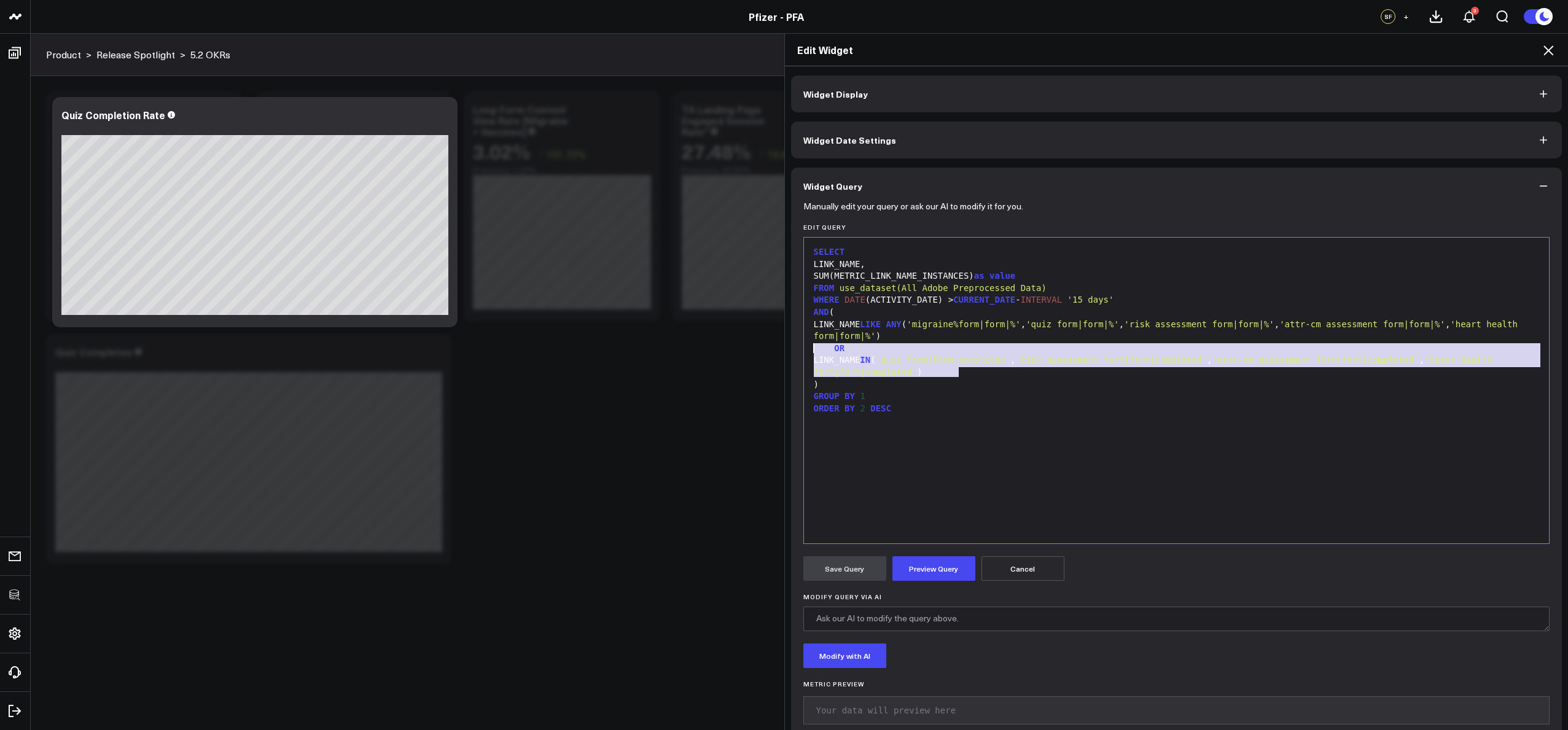
drag, startPoint x: 982, startPoint y: 371, endPoint x: 777, endPoint y: 348, distance: 206.3
click at [777, 348] on div "Edit Widget Widget Display Widget Date Settings Widget Query Manually edit your…" at bounding box center [784, 381] width 1568 height 697
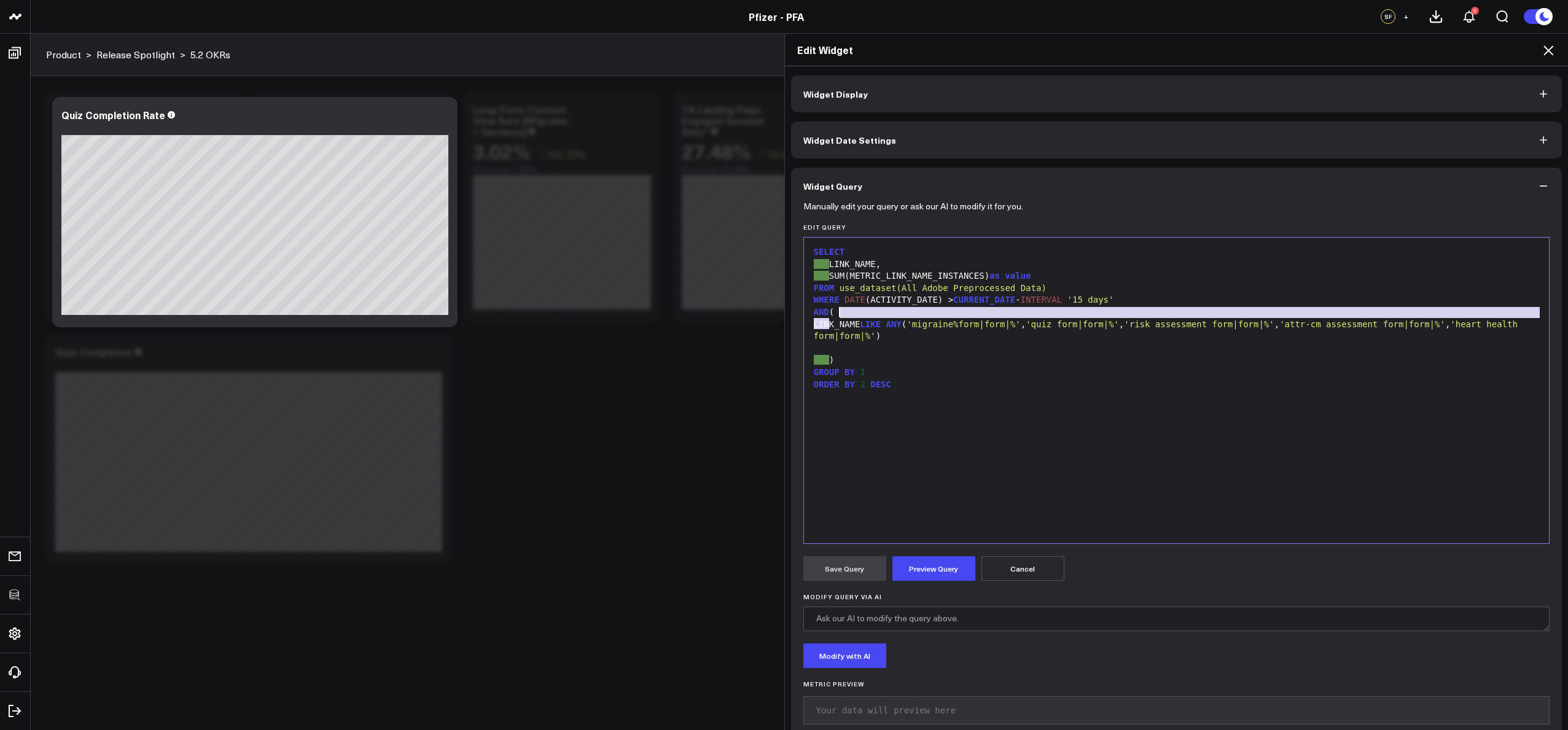
drag, startPoint x: 826, startPoint y: 326, endPoint x: 832, endPoint y: 315, distance: 12.5
click at [832, 315] on div "SELECT LINK_NAME, SUM(METRIC_LINK_NAME_INSTANCES) as value FROM use_dataset(All…" at bounding box center [1177, 390] width 733 height 294
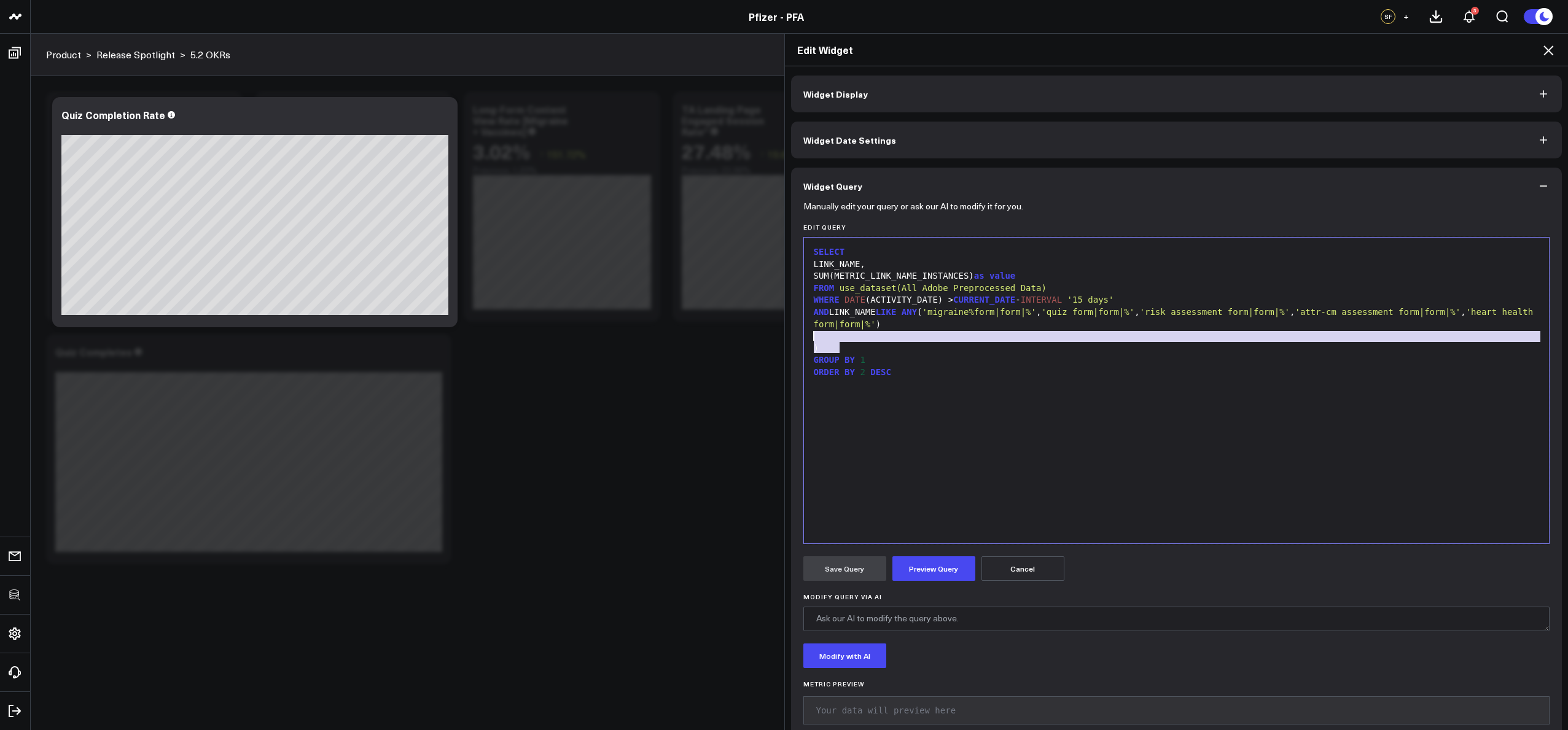
drag, startPoint x: 865, startPoint y: 348, endPoint x: 806, endPoint y: 335, distance: 60.4
click at [810, 335] on div "SELECT LINK_NAME, SUM(METRIC_LINK_NAME_INSTANCES) as value FROM use_dataset(All…" at bounding box center [1177, 390] width 733 height 294
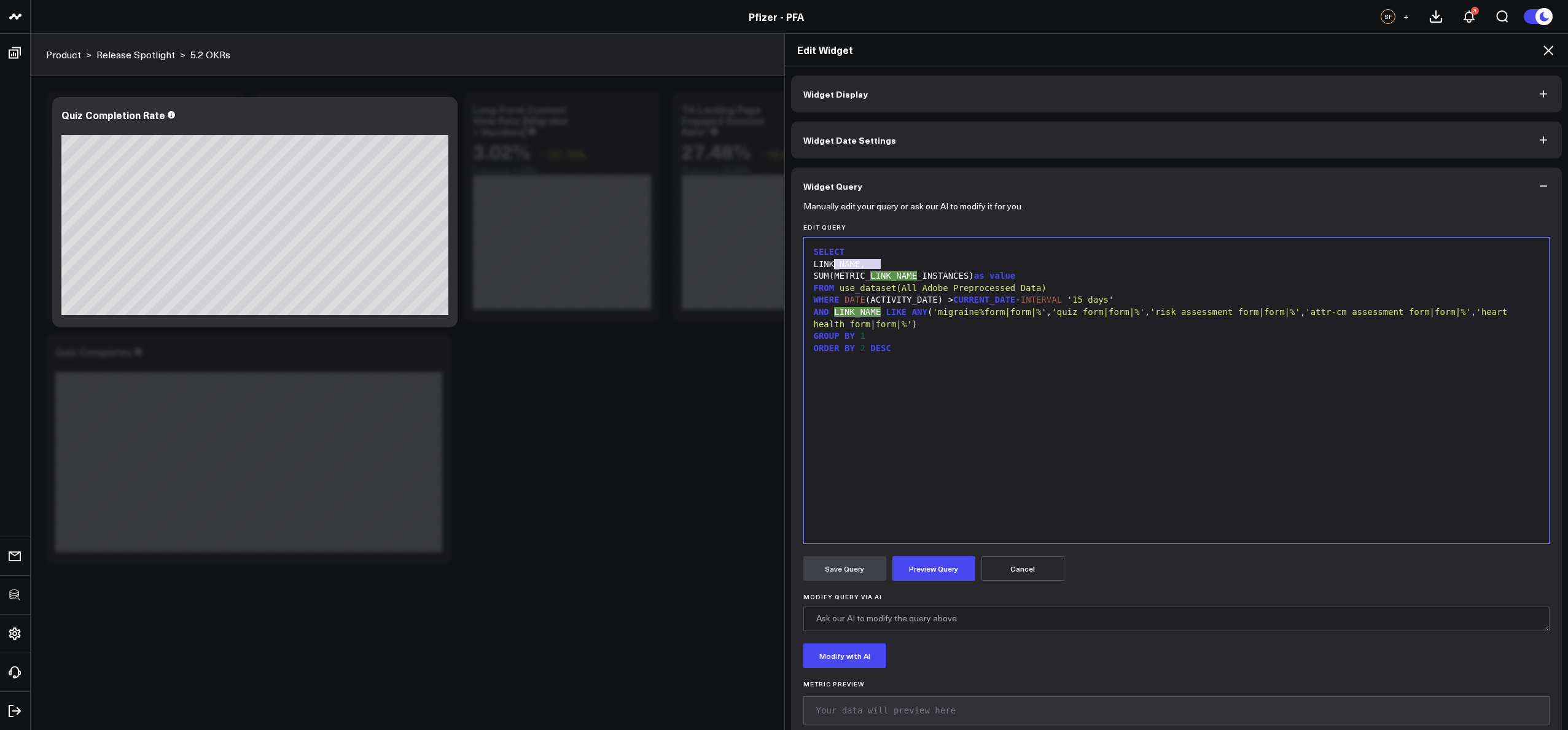
drag, startPoint x: 875, startPoint y: 264, endPoint x: 829, endPoint y: 266, distance: 46.0
click at [829, 266] on div "LINK_NAME," at bounding box center [1177, 264] width 733 height 12
click at [850, 277] on div "SUM(METRIC_LINK_NAME_INSTANCES) as value" at bounding box center [1177, 276] width 733 height 12
click at [1207, 273] on div "SUM( CASE WHEN LINK_NAME LIKE '%completed' THEN METRIC_LINK_NAME_INSTANCES) as …" at bounding box center [1177, 276] width 733 height 12
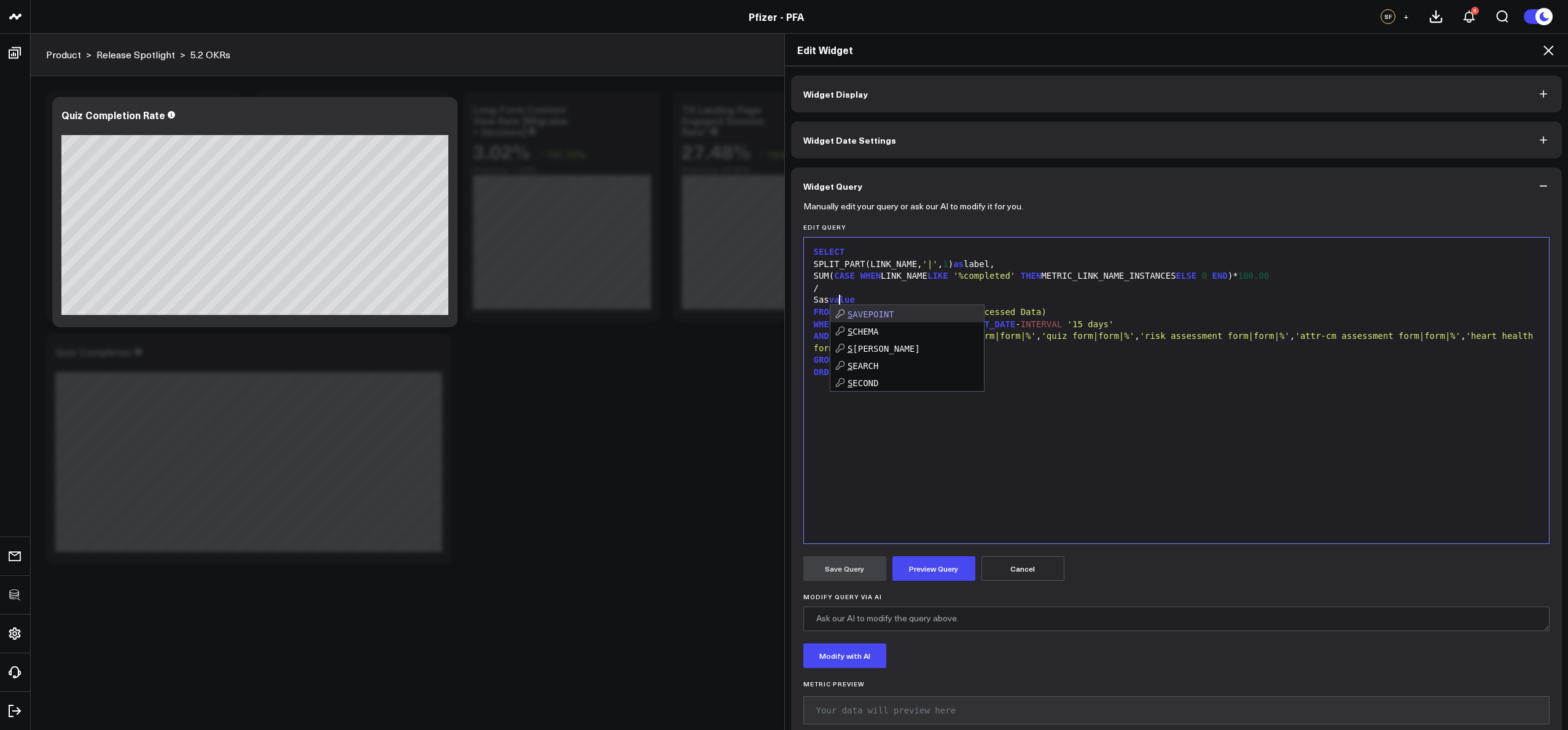
click at [1162, 272] on div "SUM( CASE WHEN LINK_NAME LIKE '%completed' THEN METRIC_LINK_NAME_INSTANCES ELSE…" at bounding box center [1177, 276] width 733 height 12
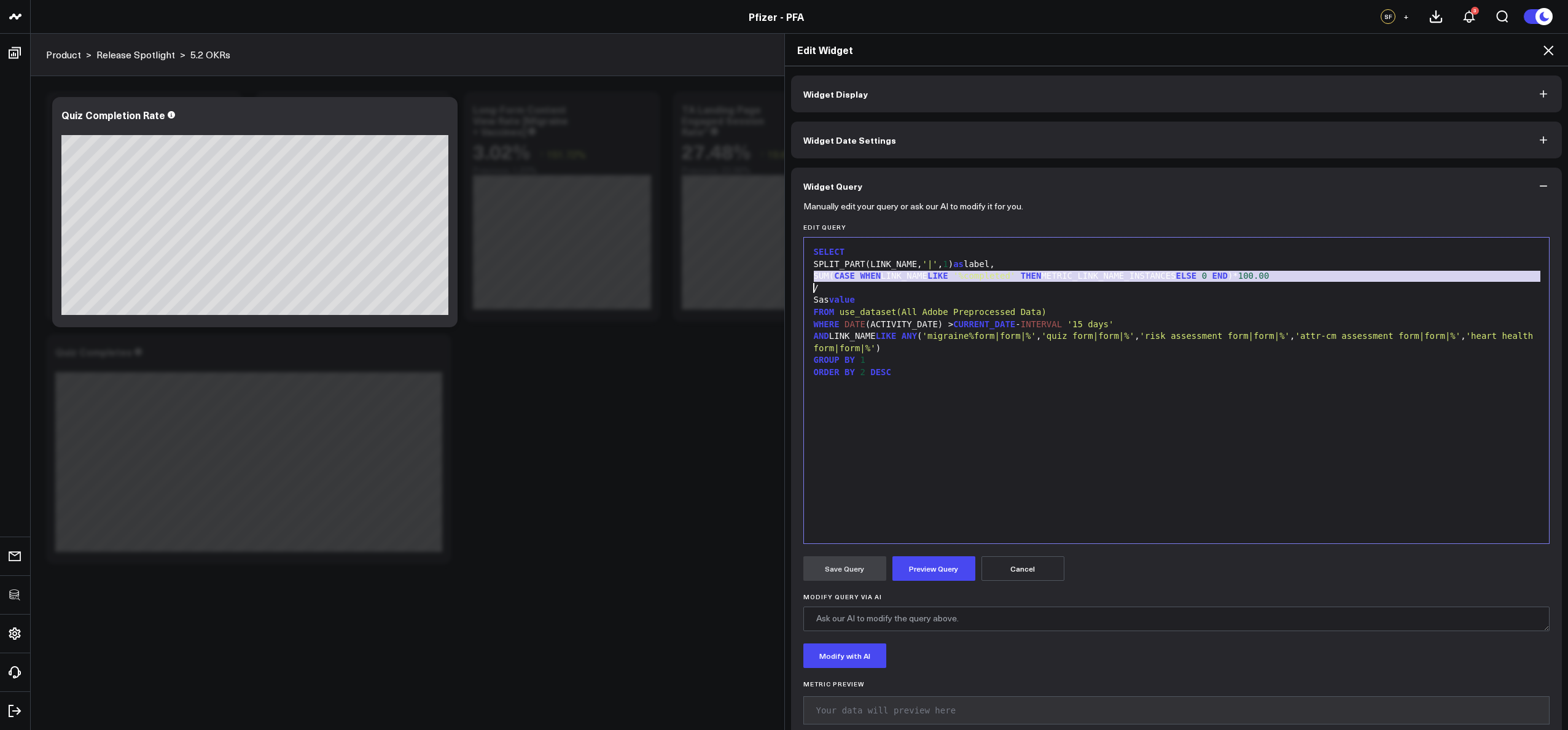
copy div "SUM( CASE WHEN LINK_NAME LIKE '%completed' THEN METRIC_LINK_NAME_INSTANCES ELSE…"
click at [935, 298] on div "Sas value" at bounding box center [1177, 300] width 733 height 12
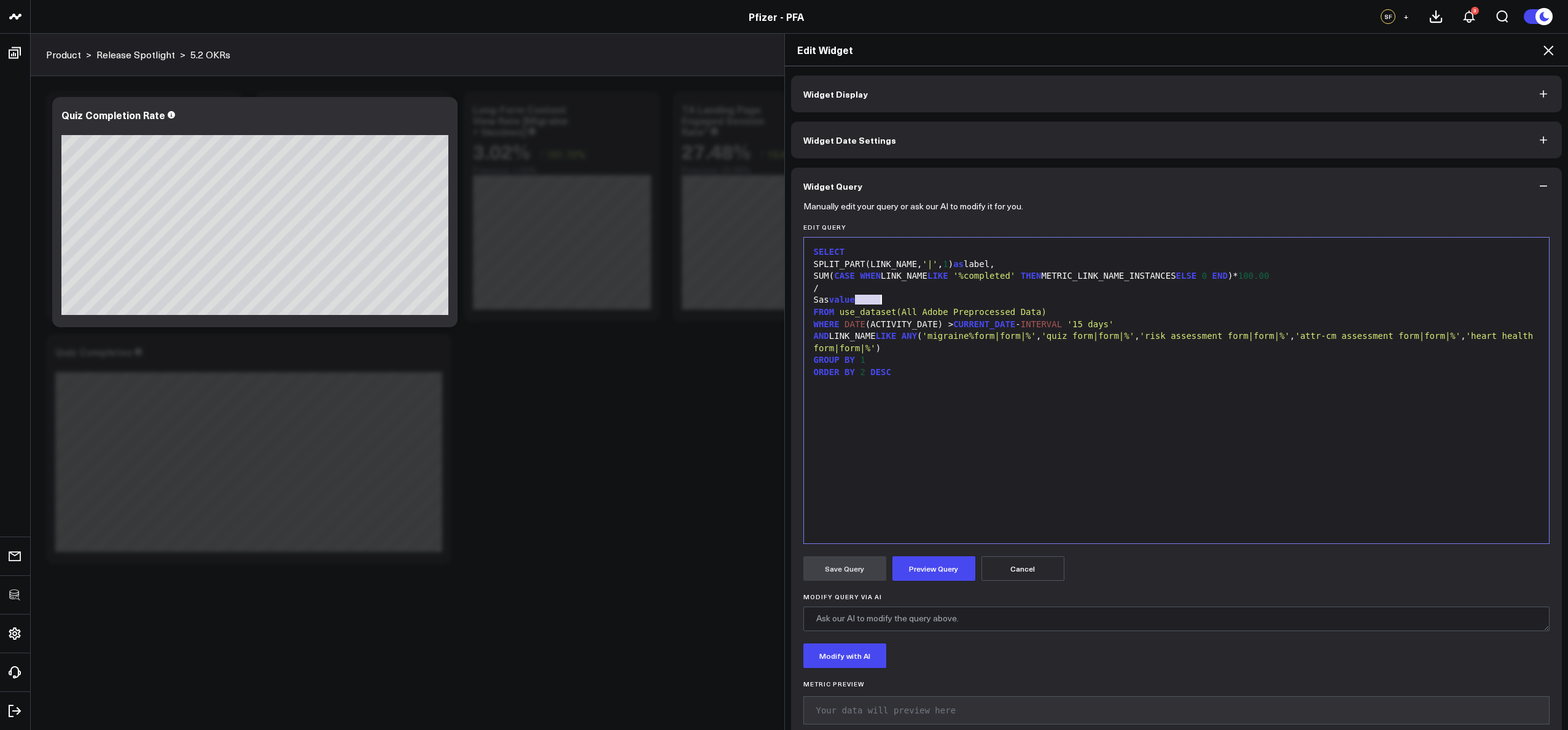
click at [935, 298] on div "Sas value" at bounding box center [1177, 300] width 733 height 12
drag, startPoint x: 990, startPoint y: 300, endPoint x: 1038, endPoint y: 301, distance: 48.0
click at [1015, 301] on span "'%completed'" at bounding box center [984, 300] width 62 height 10
drag, startPoint x: 1321, startPoint y: 300, endPoint x: 1269, endPoint y: 295, distance: 52.2
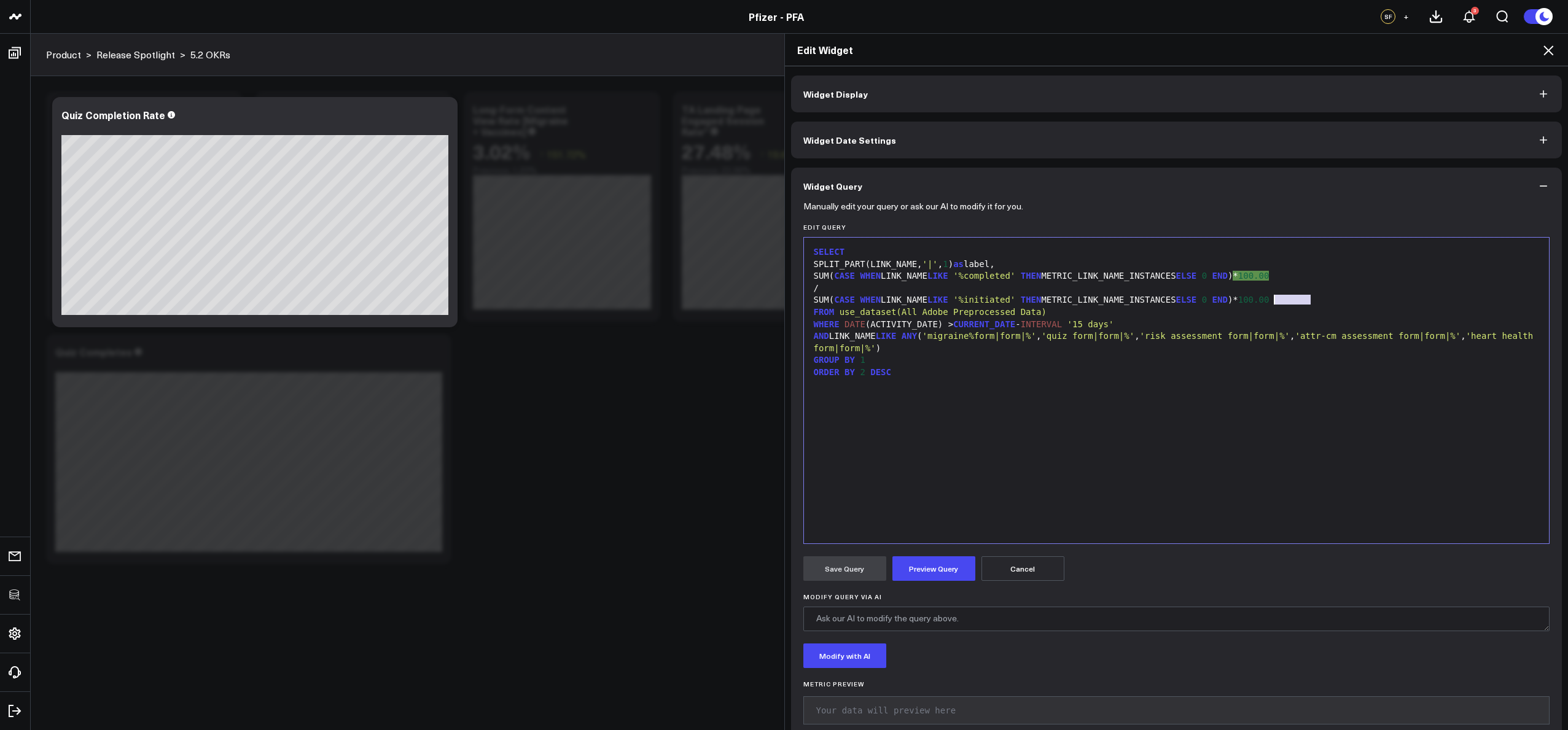
click at [1269, 295] on div "SUM( CASE WHEN LINK_NAME LIKE '%initiated' THEN METRIC_LINK_NAME_INSTANCES ELSE…" at bounding box center [1177, 300] width 733 height 12
click at [831, 301] on div "SUM( CASE WHEN LINK_NAME LIKE '%initiated' THEN METRIC_LINK_NAME_INSTANCES ELSE…" at bounding box center [1177, 300] width 733 height 12
click at [1320, 299] on div "NULLIF ( SUM( CASE WHEN LINK_NAME LIKE '%initiated' THEN METRIC_LINK_NAME_INSTA…" at bounding box center [1177, 300] width 733 height 12
click at [972, 370] on div "ORDER BY 2 DESC" at bounding box center [1177, 372] width 733 height 12
click at [921, 560] on button "Preview Query" at bounding box center [933, 568] width 83 height 25
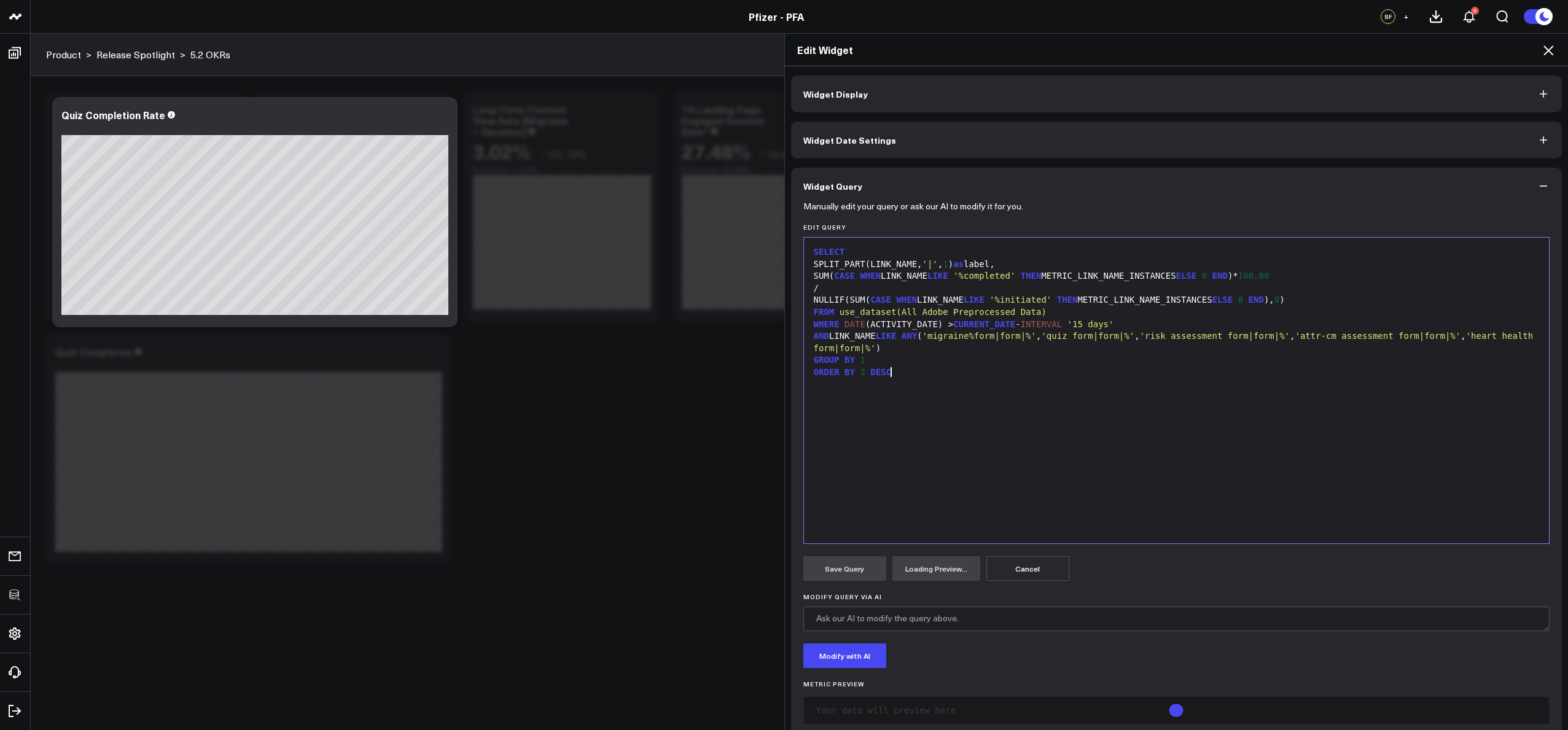
click at [935, 460] on div "SELECT SPLIT_PART(LINK_NAME, '|' , 1 ) as label, SUM( CASE WHEN LINK_NAME LIKE …" at bounding box center [1177, 390] width 733 height 294
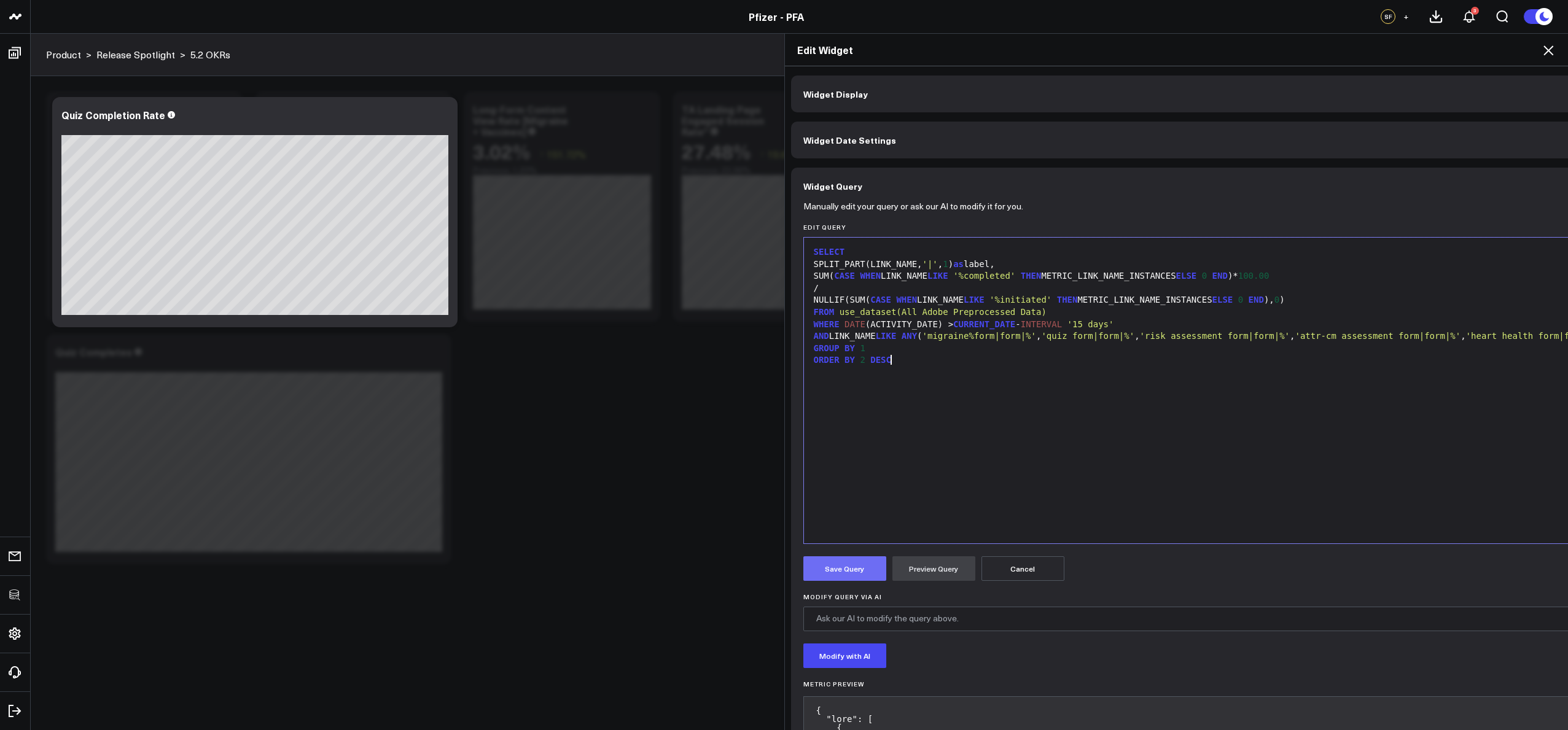
scroll to position [142, 0]
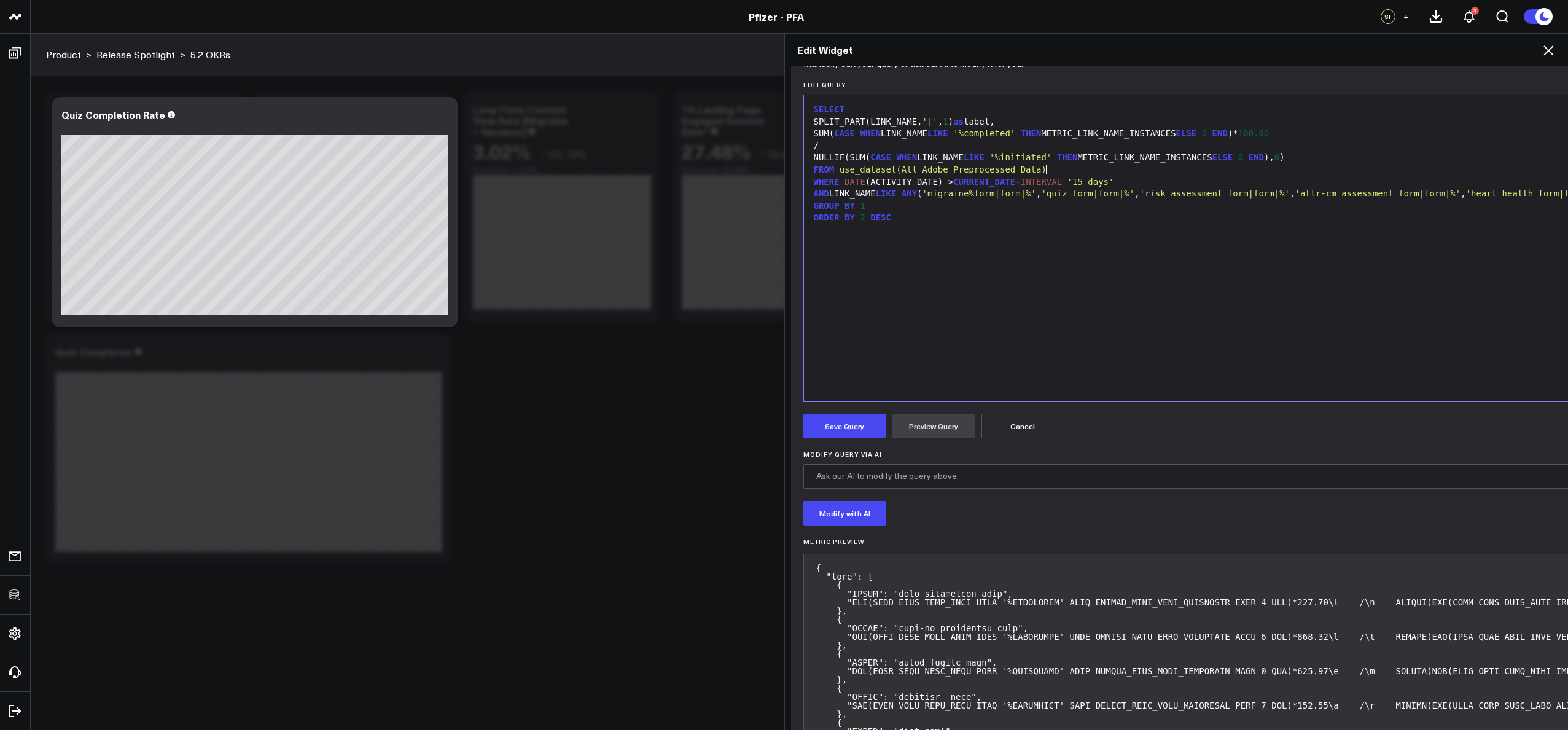
click at [1131, 166] on div "FROM use_dataset(All Adobe Preprocessed Data)" at bounding box center [1390, 170] width 1161 height 12
click at [1339, 155] on div "NULLIF(SUM( CASE WHEN LINK_NAME LIKE '%initiated' THEN METRIC_LINK_NAME_INSTANC…" at bounding box center [1390, 157] width 1161 height 12
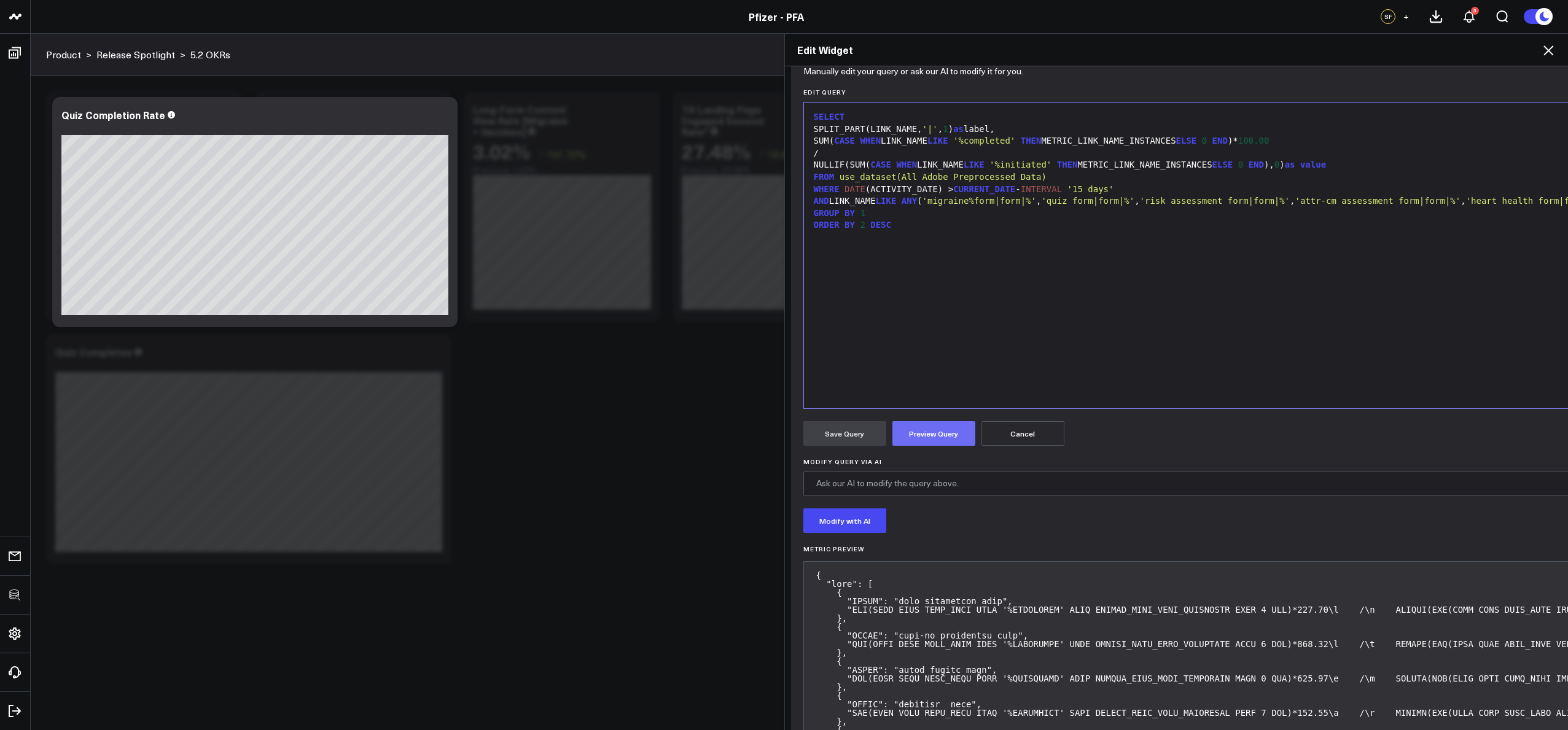
click at [902, 439] on button "Preview Query" at bounding box center [933, 433] width 83 height 25
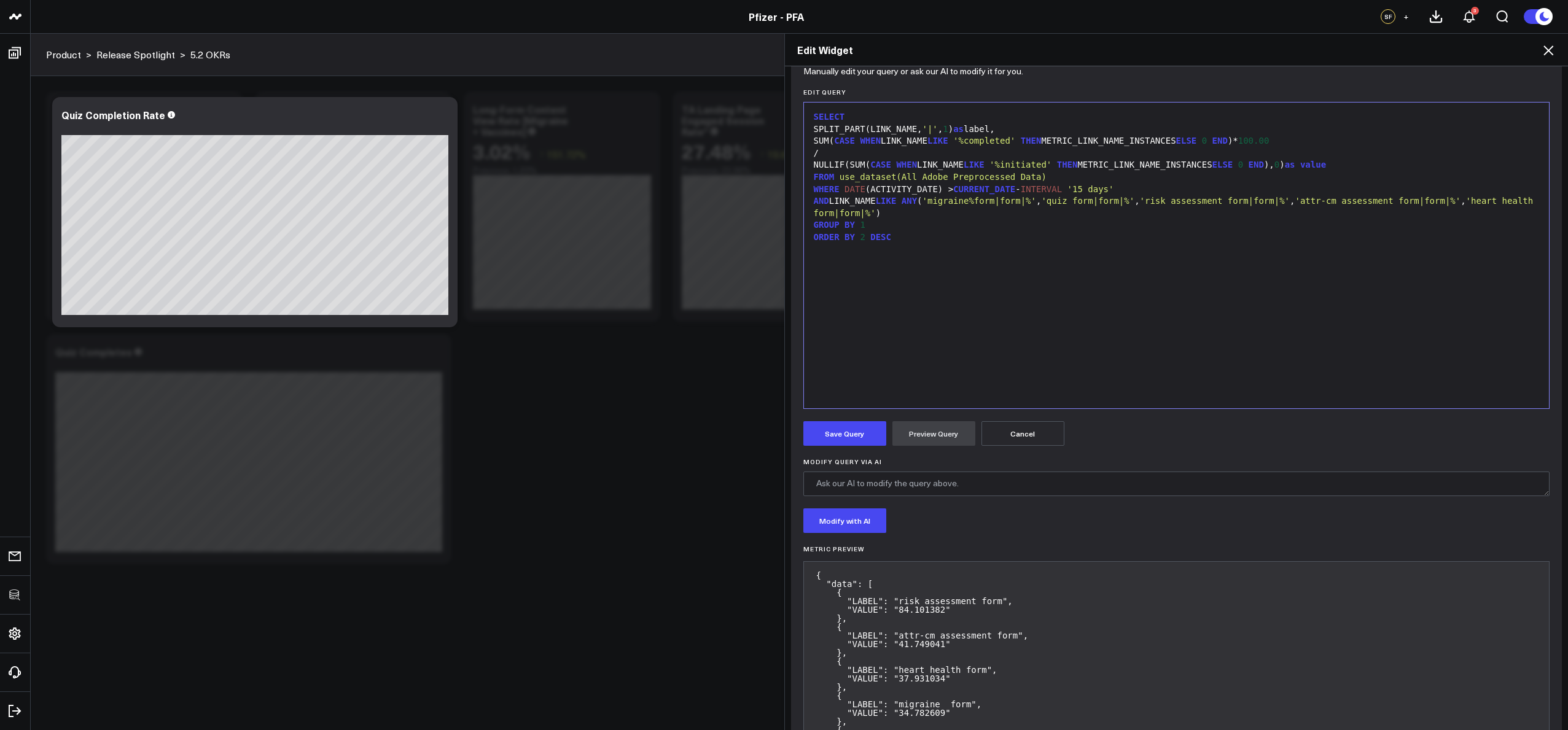
scroll to position [0, 0]
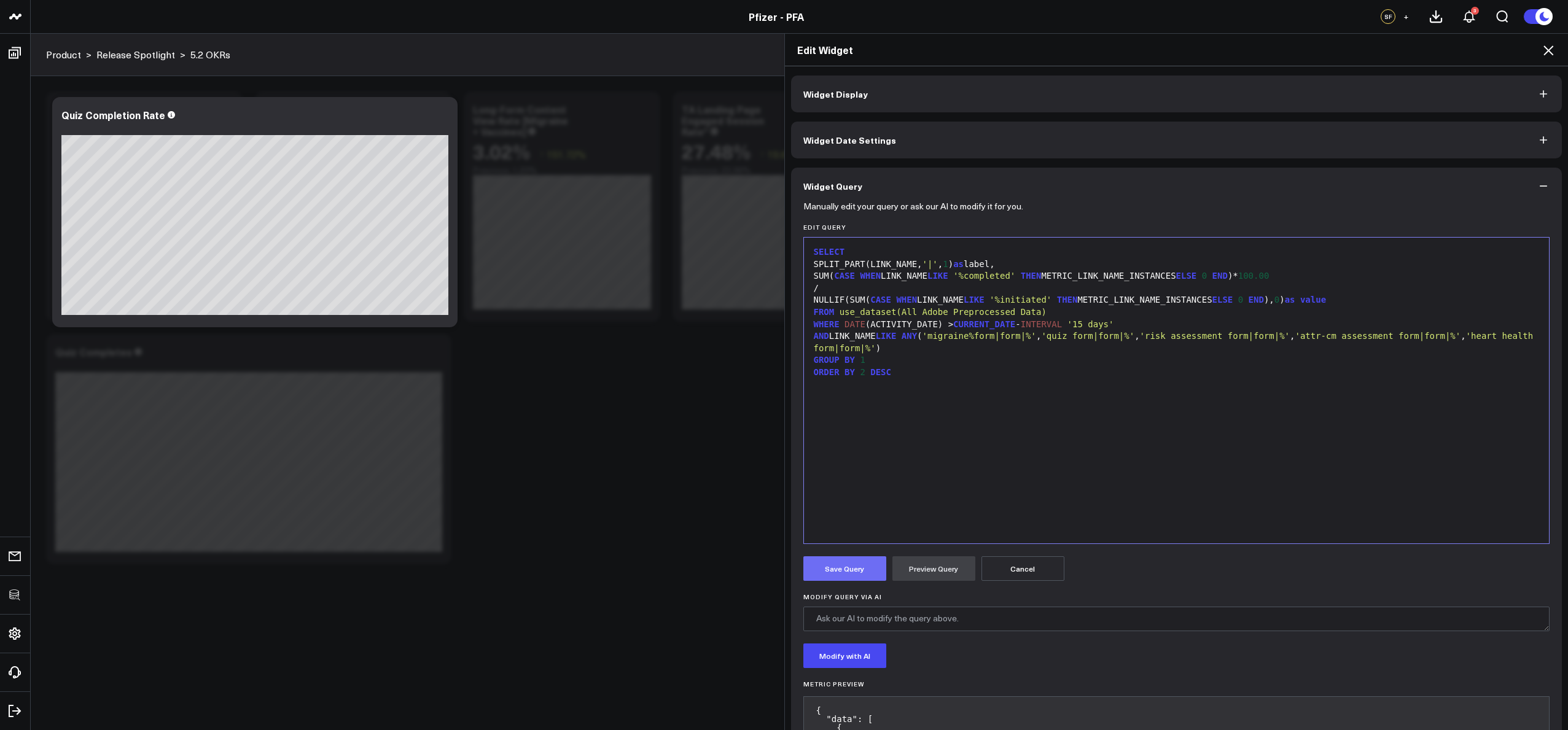
click at [872, 574] on button "Save Query" at bounding box center [844, 568] width 83 height 25
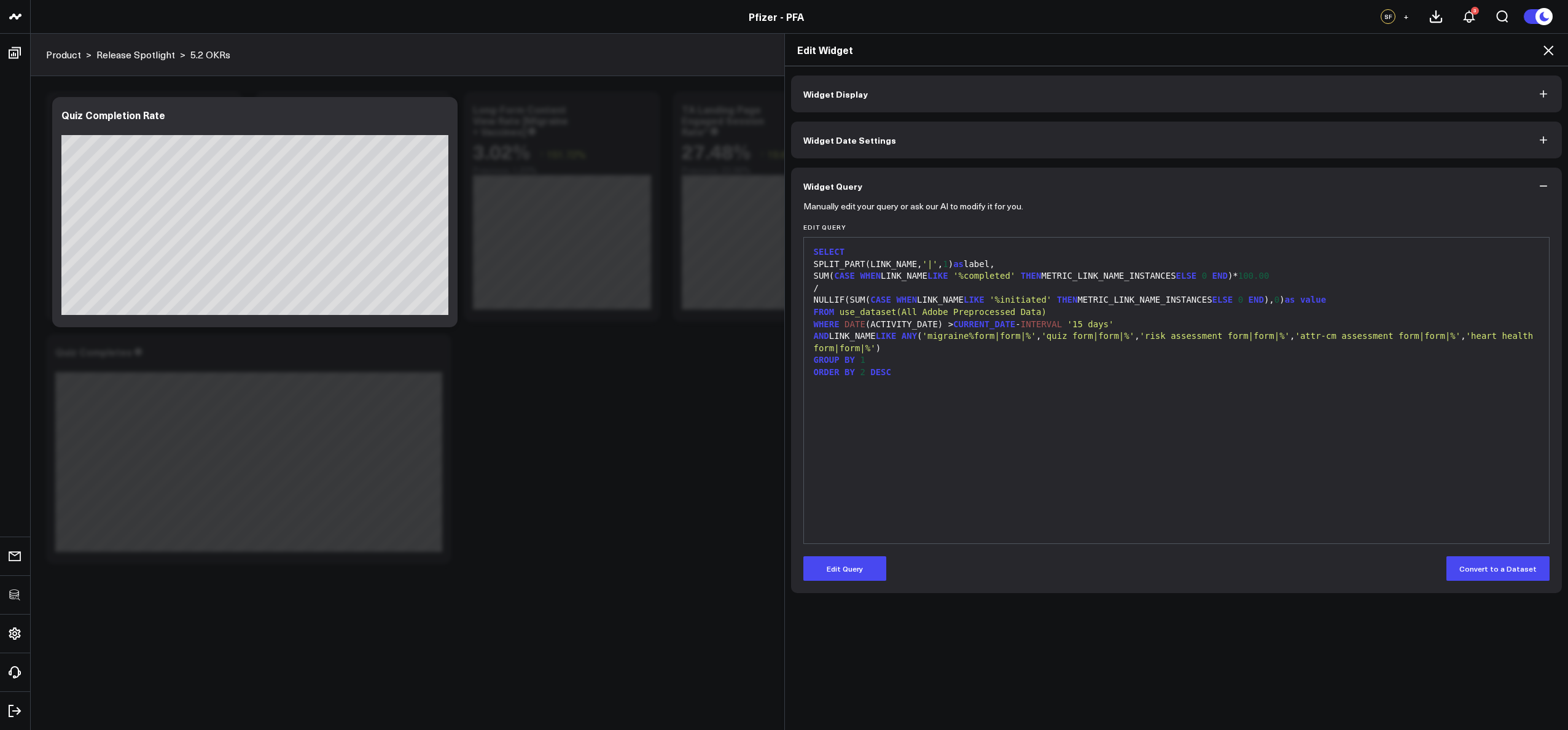
click at [980, 371] on div "ORDER BY 2 DESC" at bounding box center [1177, 372] width 733 height 12
click at [1134, 87] on button "Widget Display" at bounding box center [1177, 94] width 771 height 37
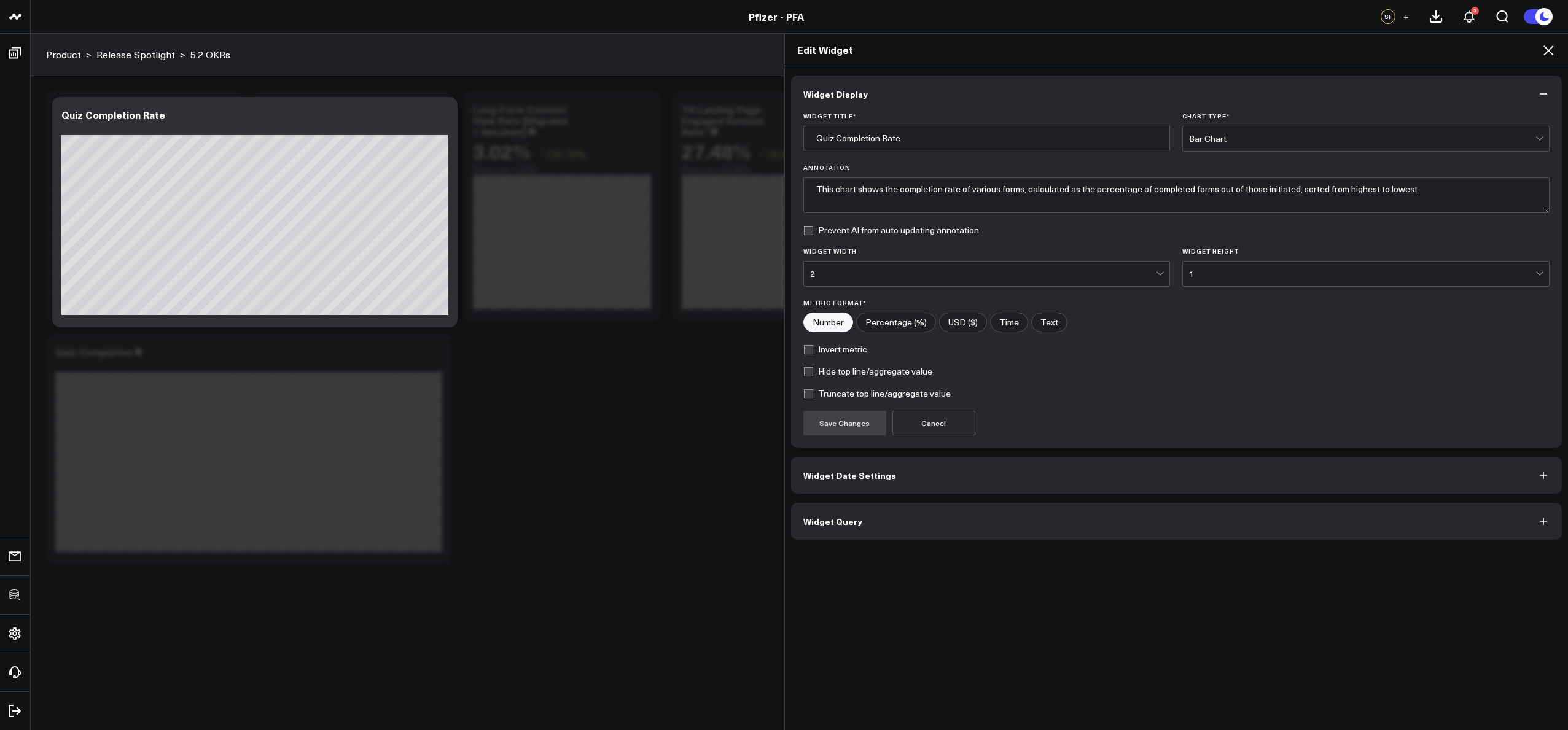
click at [880, 318] on input"] "Percentage (%)" at bounding box center [896, 323] width 79 height 18
radio input"] "true"
click at [834, 429] on button "Save Changes" at bounding box center [844, 423] width 83 height 25
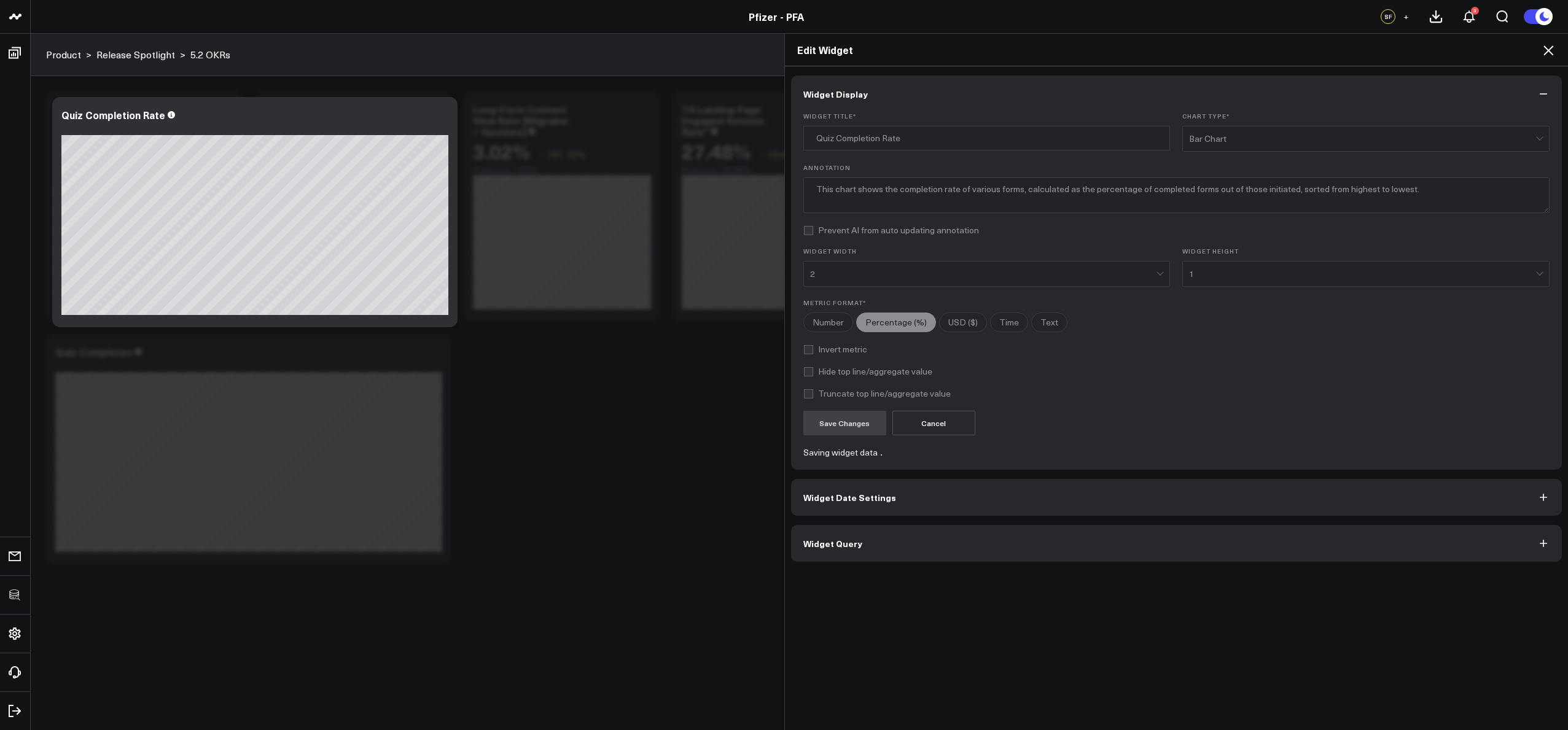
click at [1547, 50] on icon at bounding box center [1548, 50] width 10 height 10
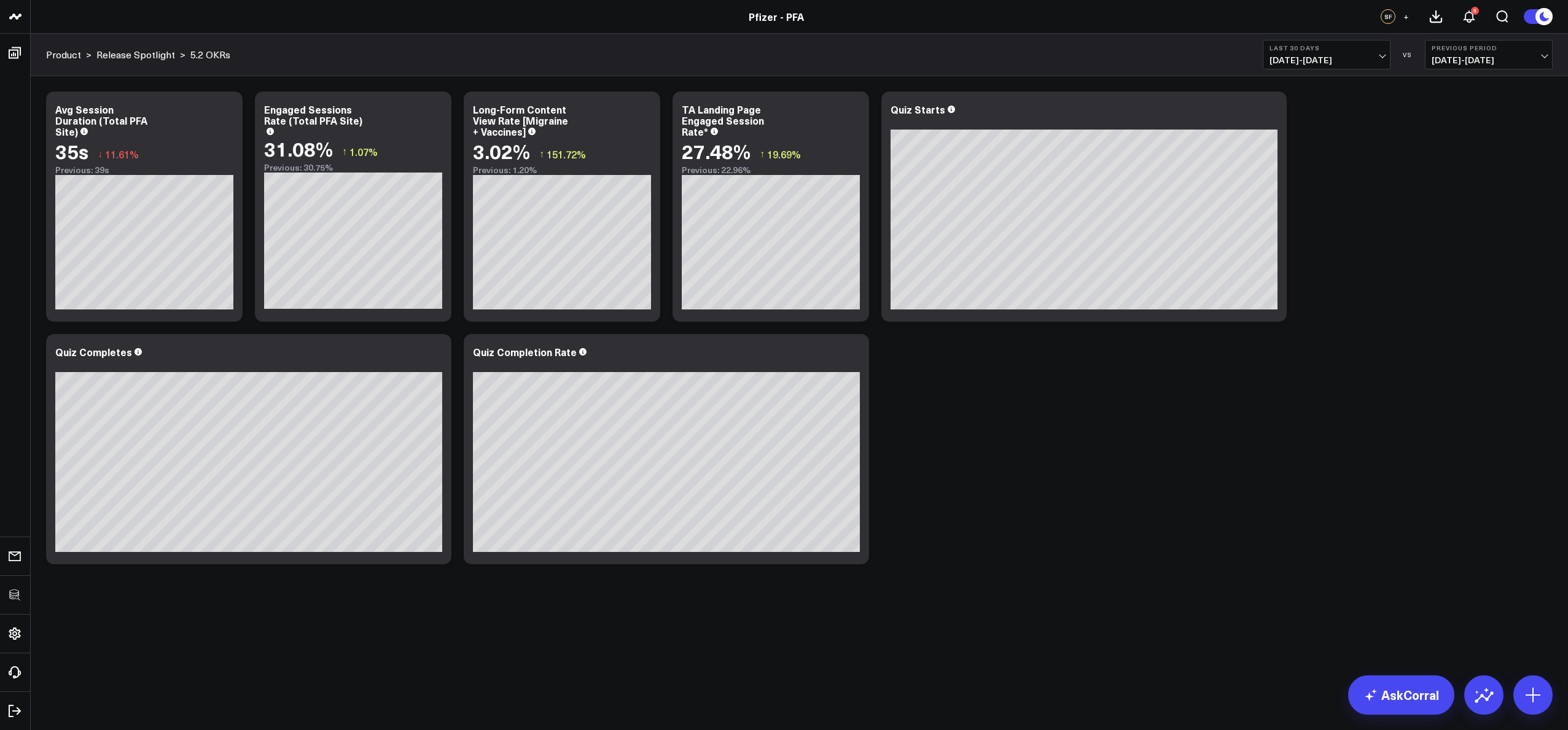
click at [1015, 477] on div "Modify via AI Copy link to widget Ask support Remove Create linked copy Executi…" at bounding box center [799, 328] width 1519 height 485
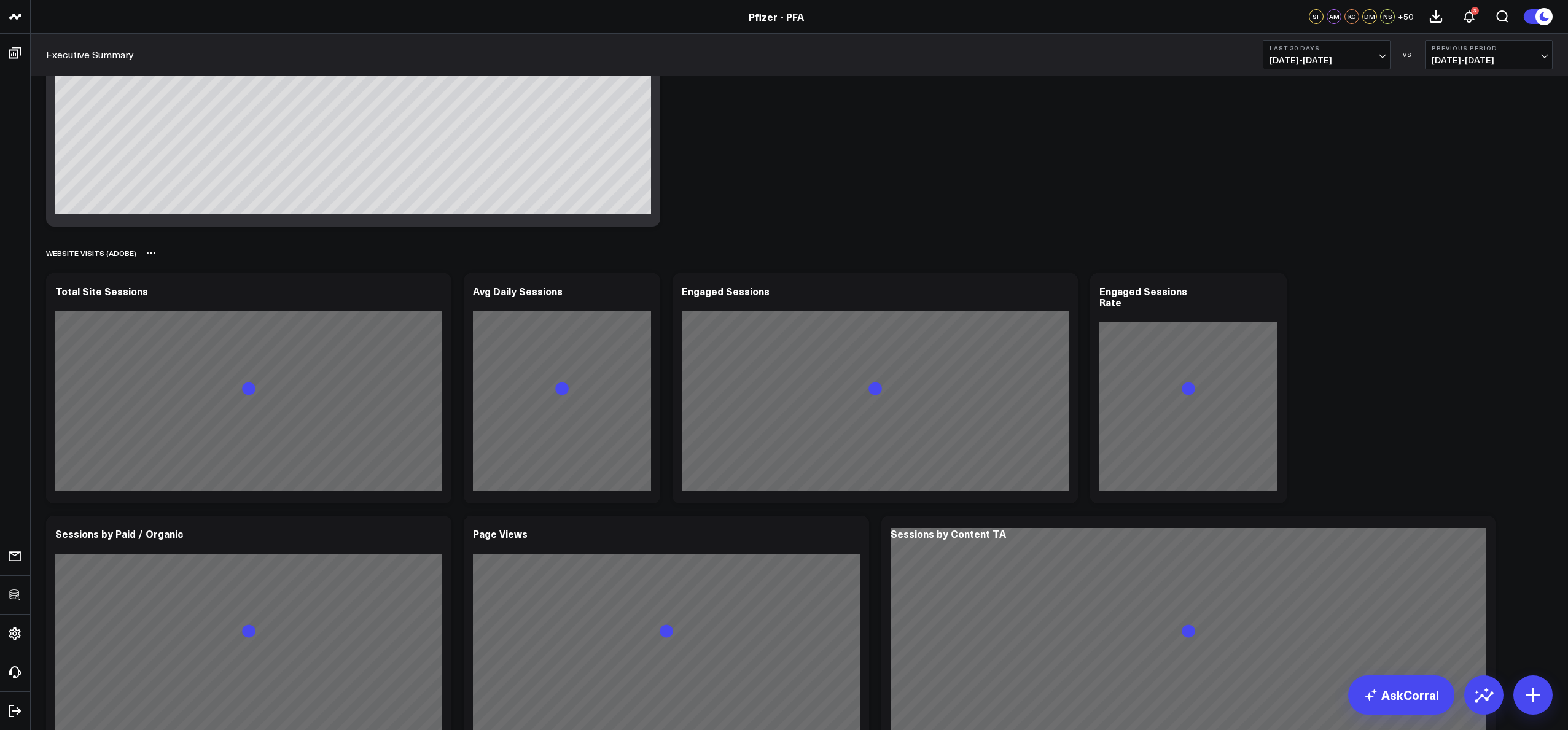
scroll to position [898, 0]
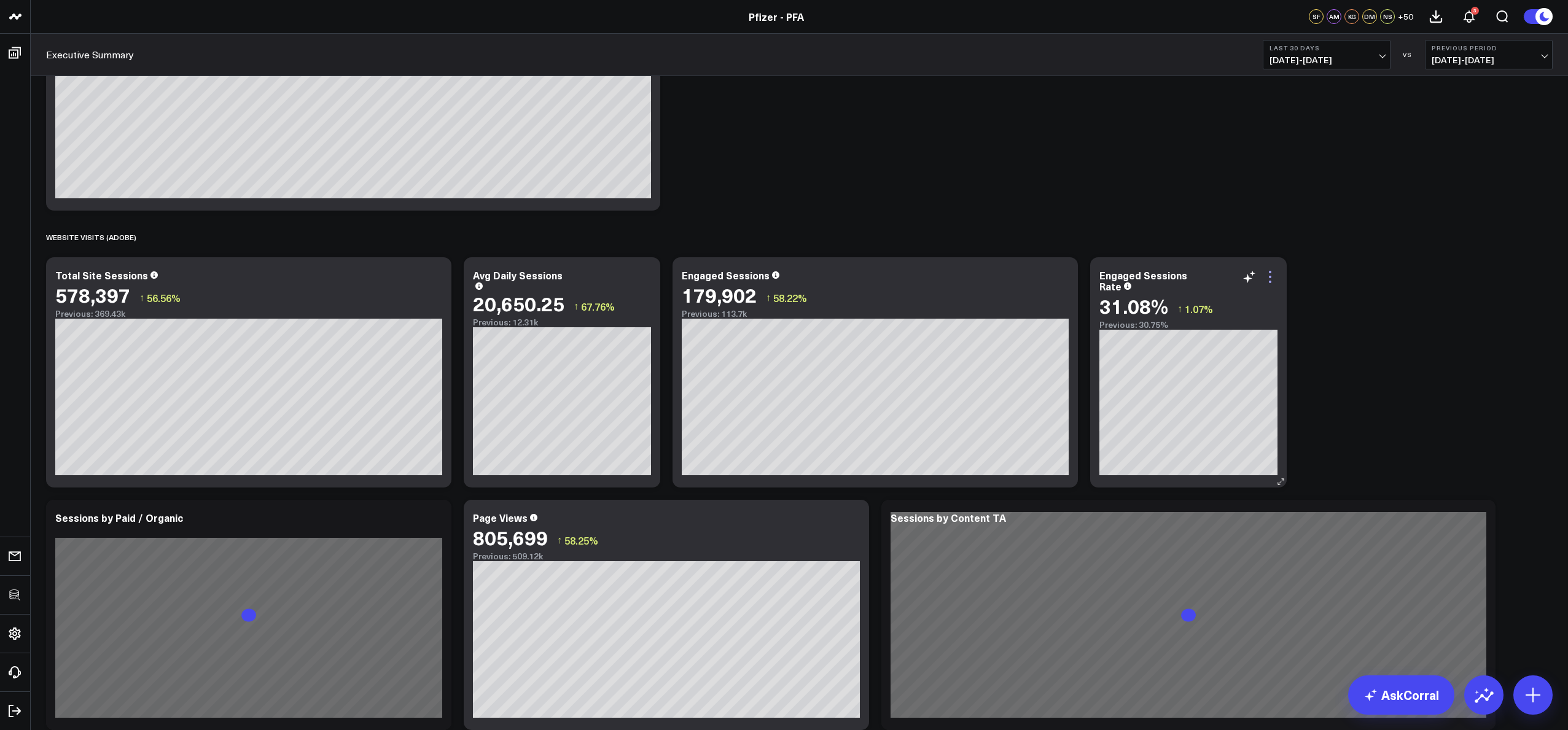
click at [1267, 279] on icon at bounding box center [1270, 277] width 15 height 15
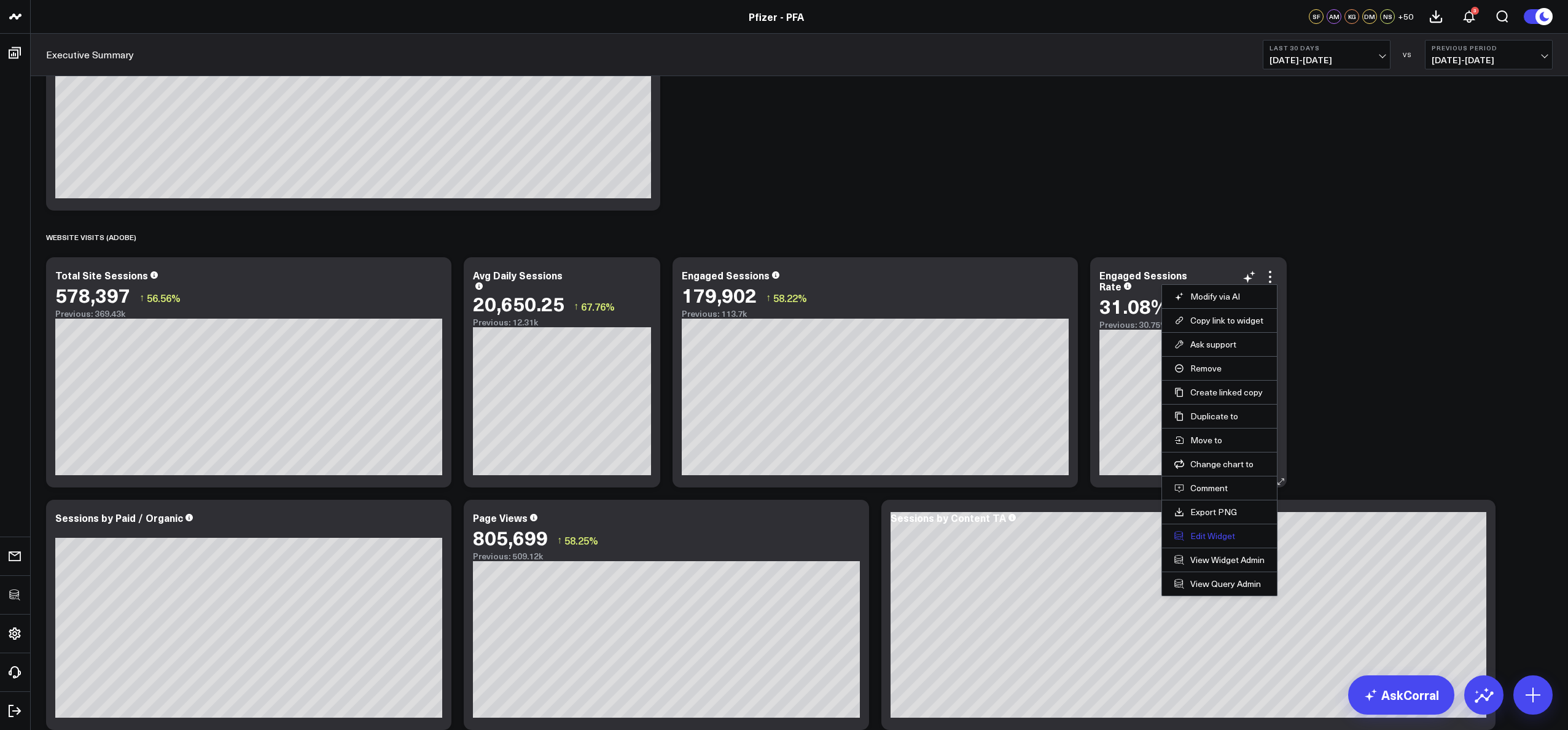
click at [1199, 535] on button "Edit Widget" at bounding box center [1220, 536] width 91 height 11
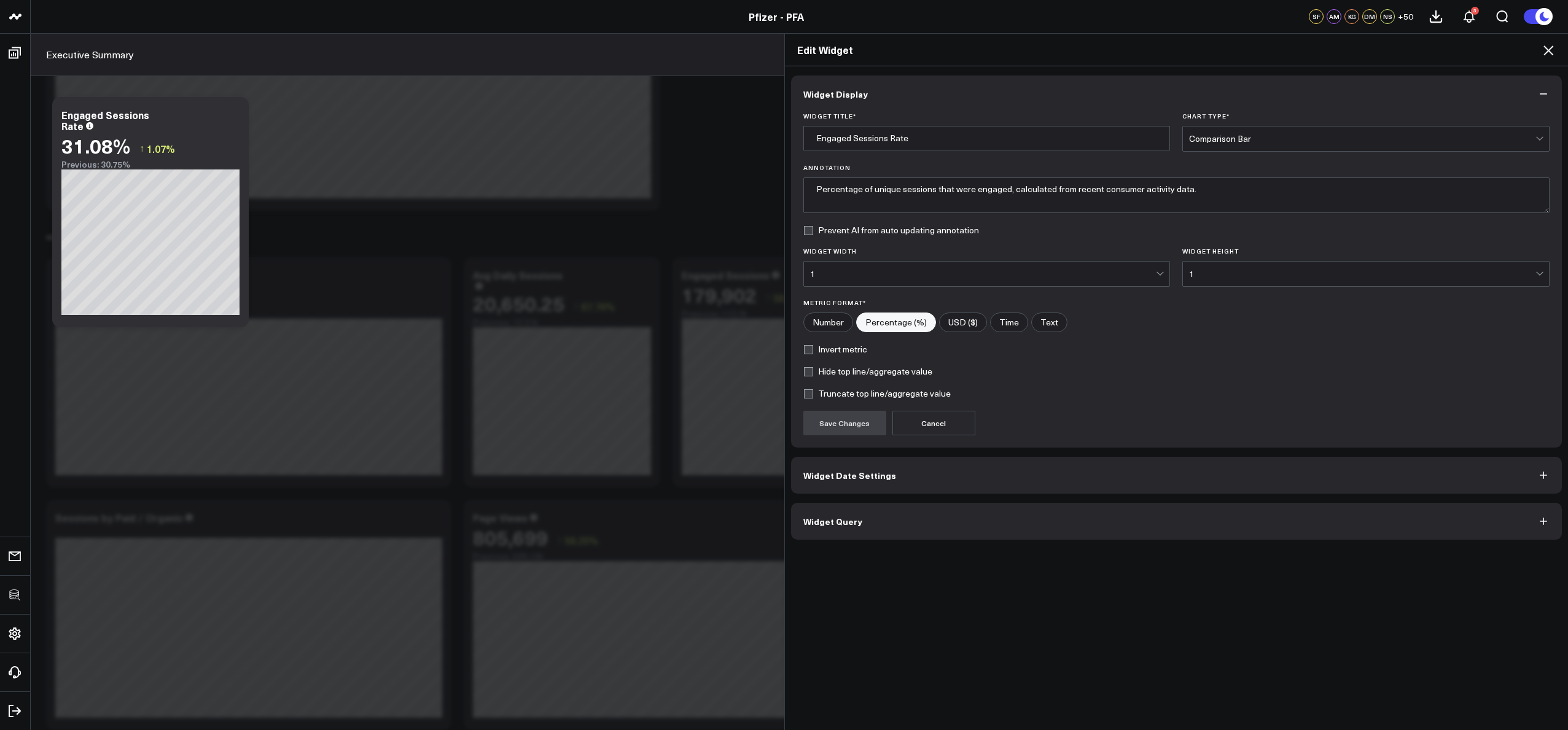
click at [1035, 518] on button "Widget Query" at bounding box center [1177, 521] width 771 height 37
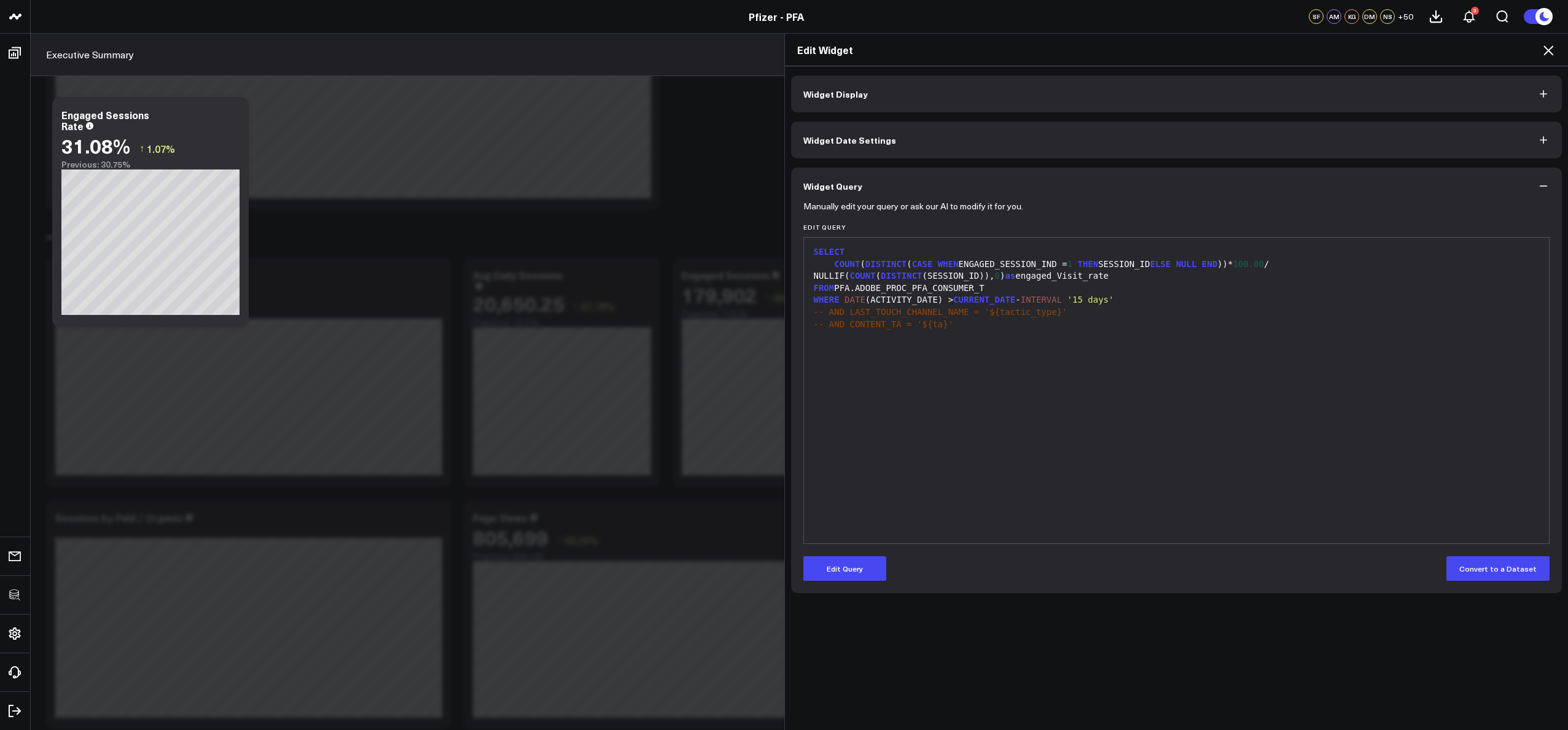
click at [1049, 491] on div "SELECT COUNT ( DISTINCT ( CASE WHEN ENGAGED_SESSION_IND = 1 THEN SESSION_ID ELS…" at bounding box center [1177, 390] width 733 height 294
click at [1550, 54] on icon at bounding box center [1548, 50] width 15 height 15
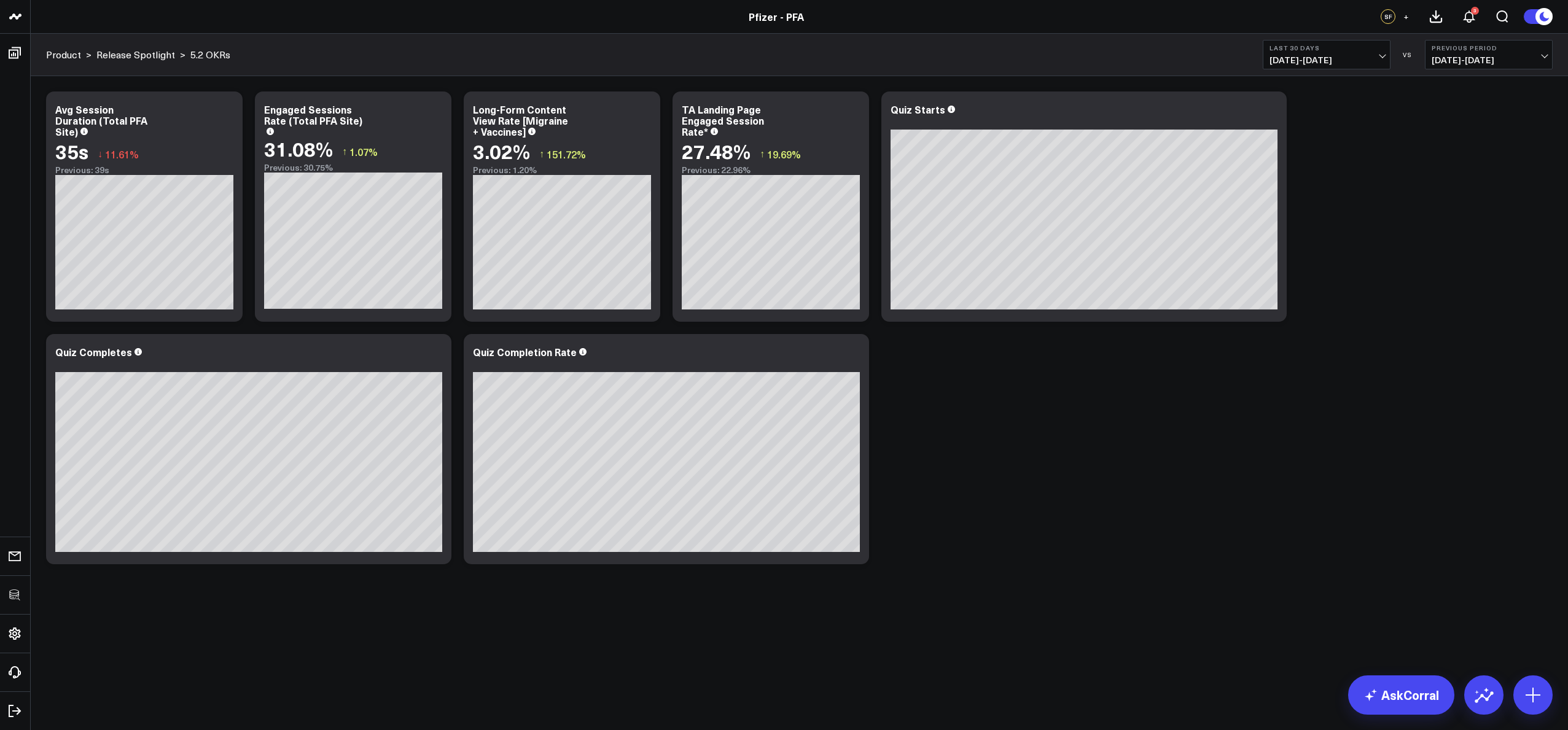
click at [1074, 388] on div "Modify via AI Copy link to widget Ask support Remove Create linked copy Executi…" at bounding box center [799, 328] width 1519 height 485
click at [1076, 393] on div "Modify via AI Copy link to widget Ask support Remove Create linked copy Executi…" at bounding box center [799, 328] width 1519 height 485
click at [853, 349] on icon at bounding box center [852, 354] width 15 height 15
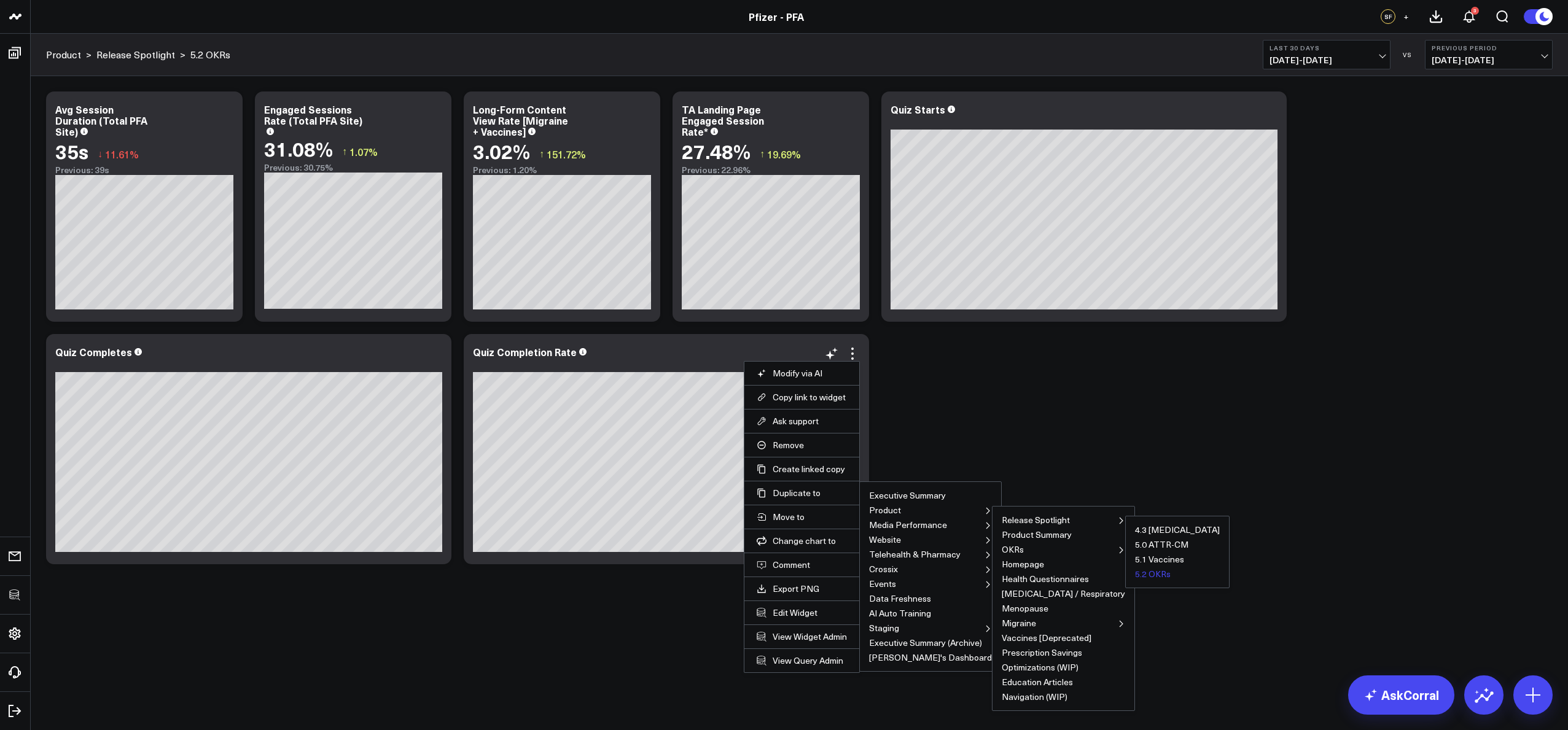
click at [1135, 577] on button "5.2 OKRs" at bounding box center [1153, 574] width 35 height 8
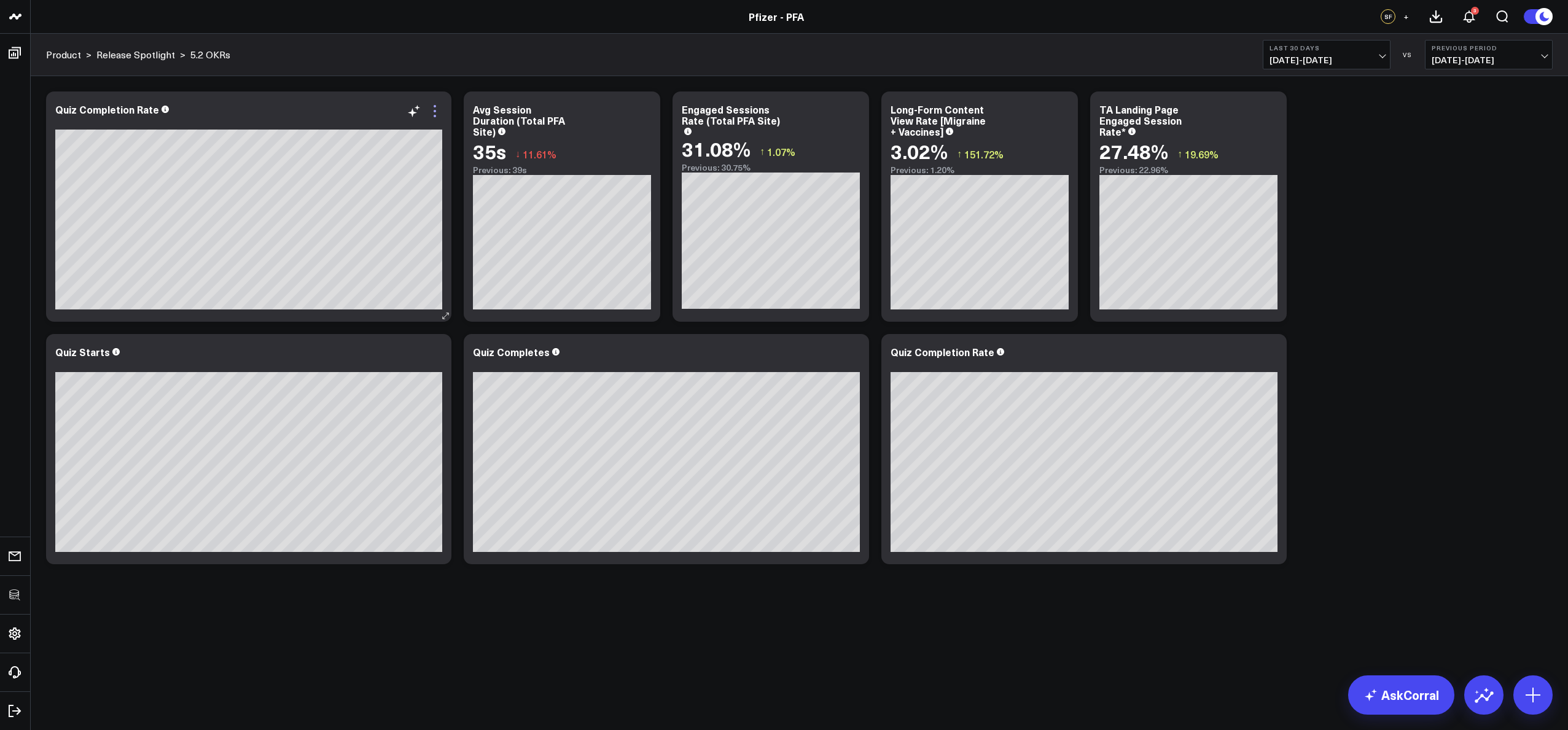
click at [432, 118] on icon at bounding box center [434, 111] width 15 height 15
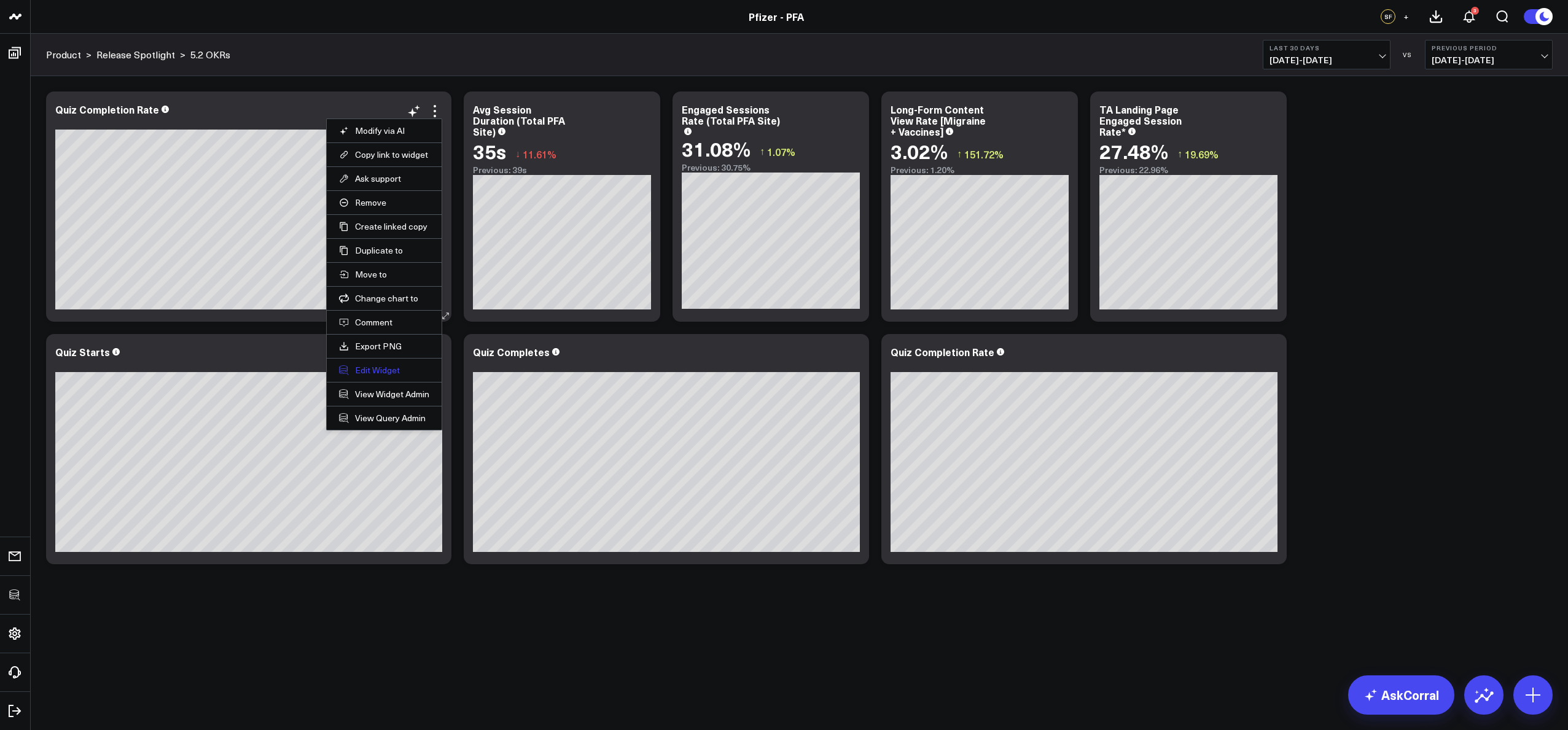
click at [371, 373] on button "Edit Widget" at bounding box center [384, 371] width 91 height 11
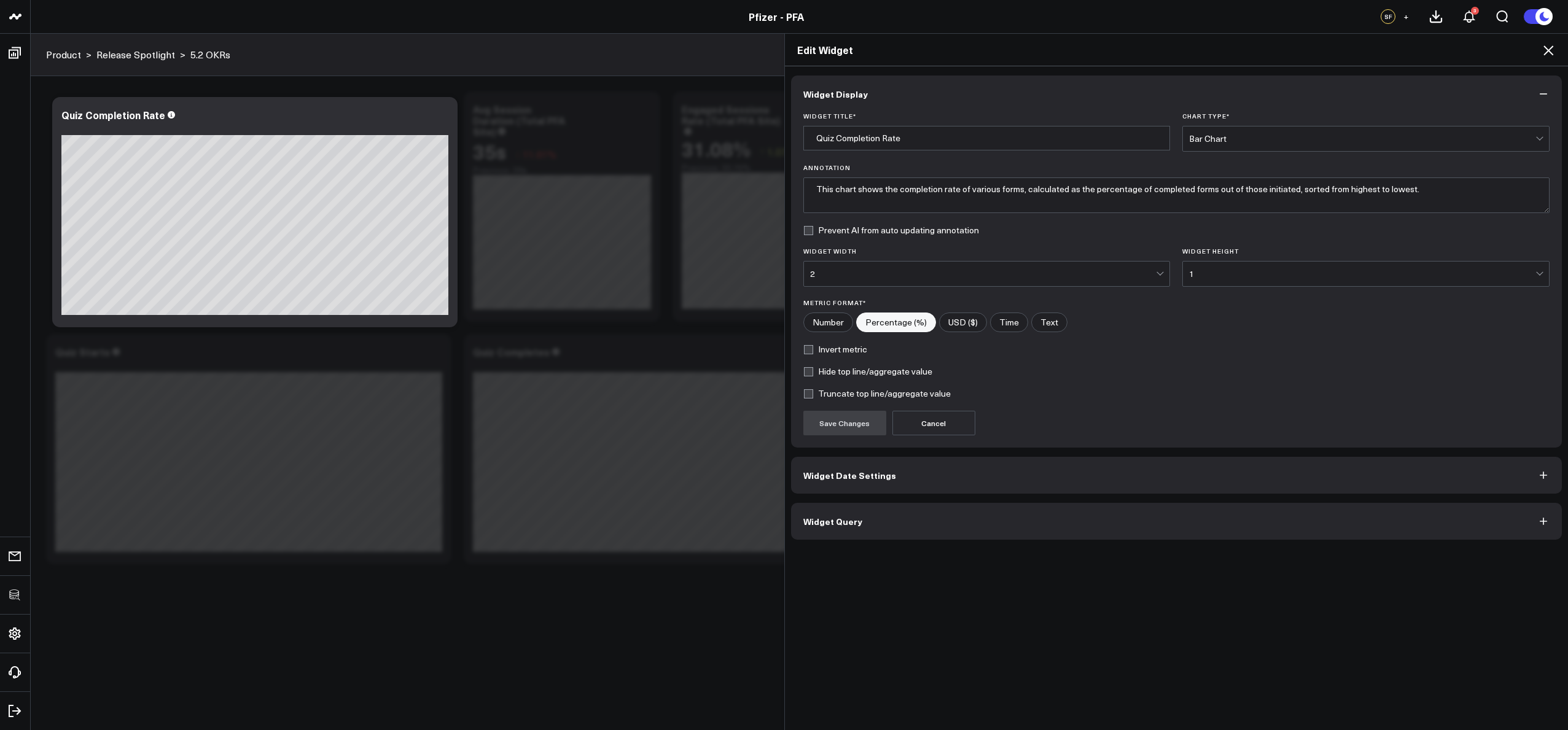
click at [895, 526] on button "Widget Query" at bounding box center [1177, 521] width 771 height 37
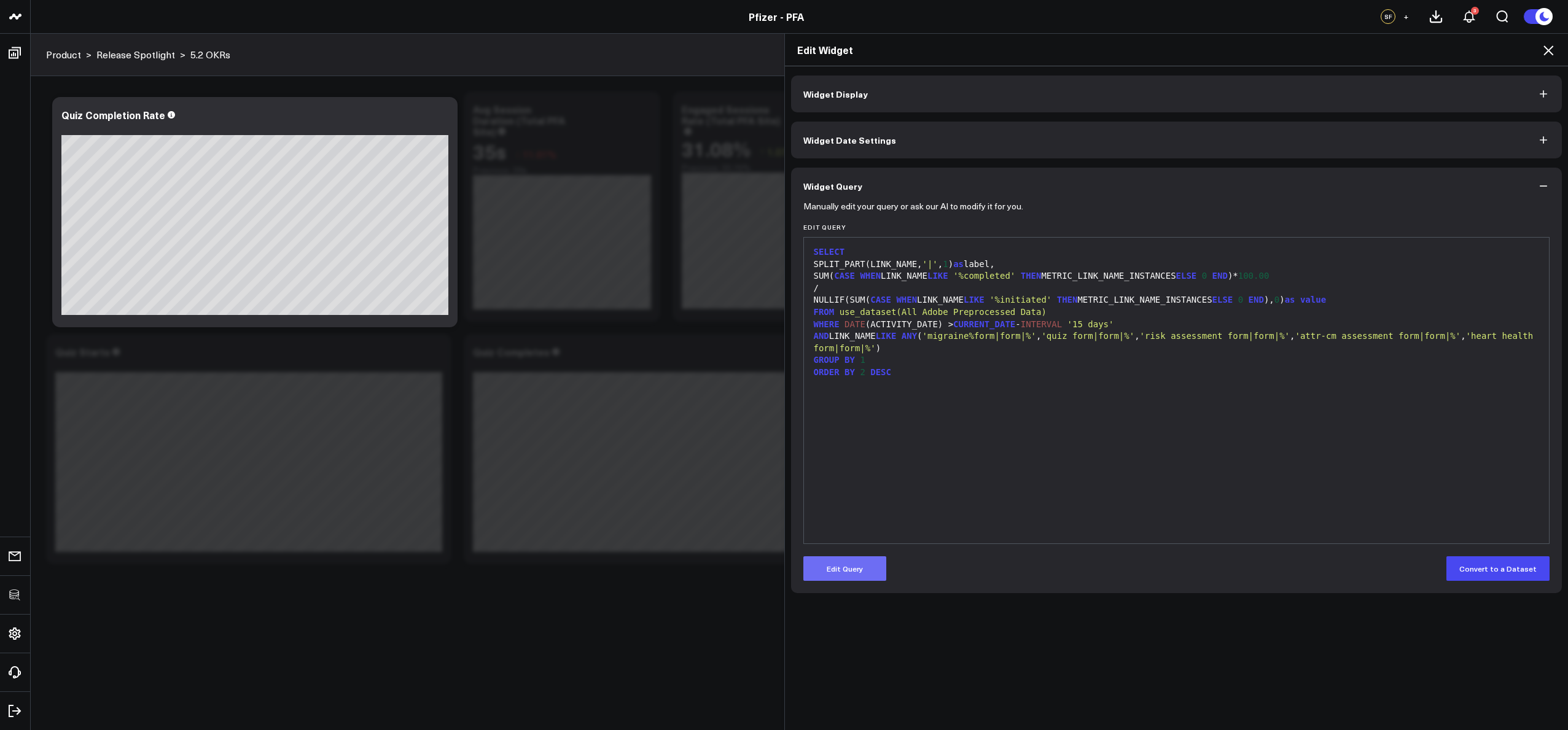
click at [861, 567] on button "Edit Query" at bounding box center [844, 568] width 83 height 25
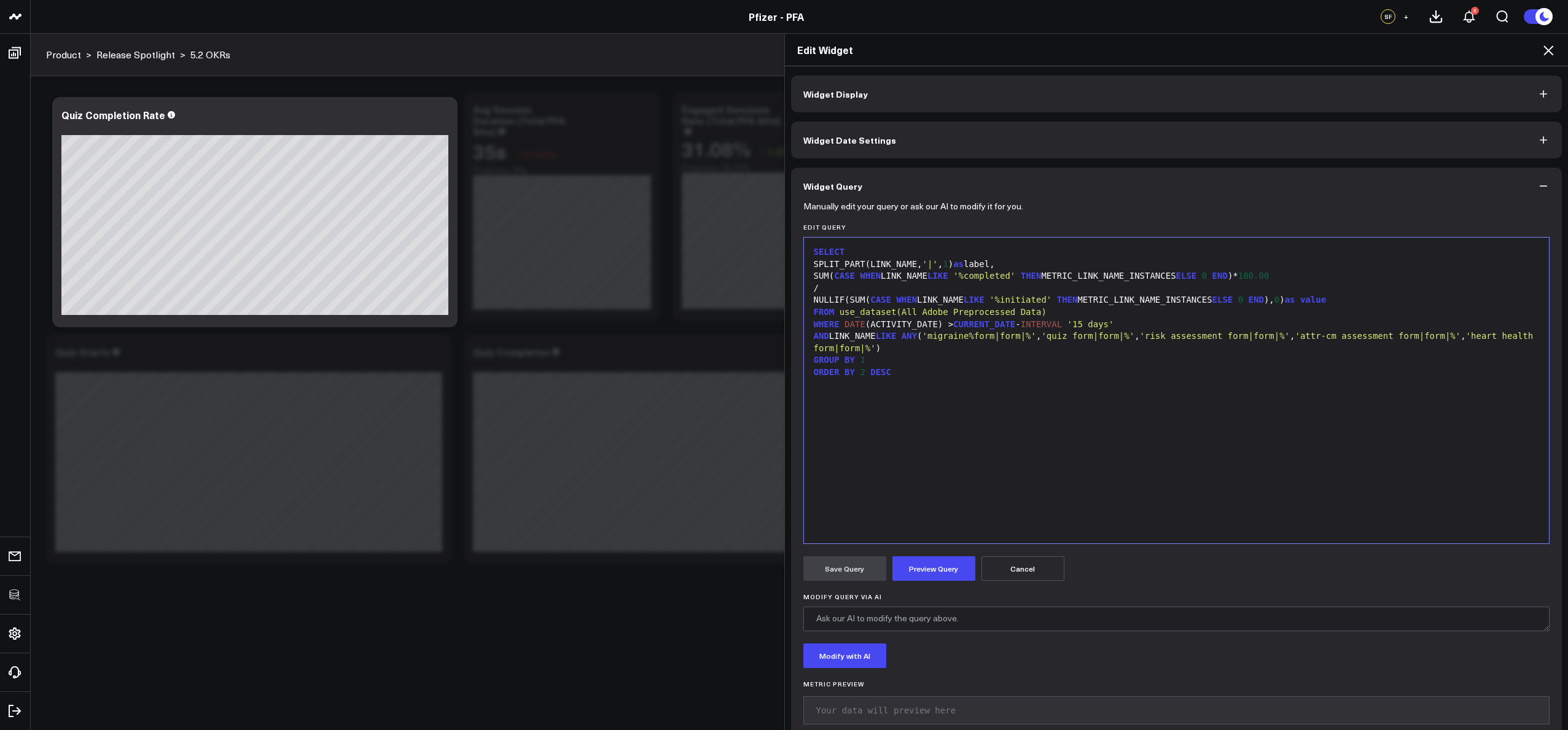
click at [904, 260] on div "SPLIT_PART(LINK_NAME, '|' , 1 ) as label," at bounding box center [1177, 264] width 733 height 12
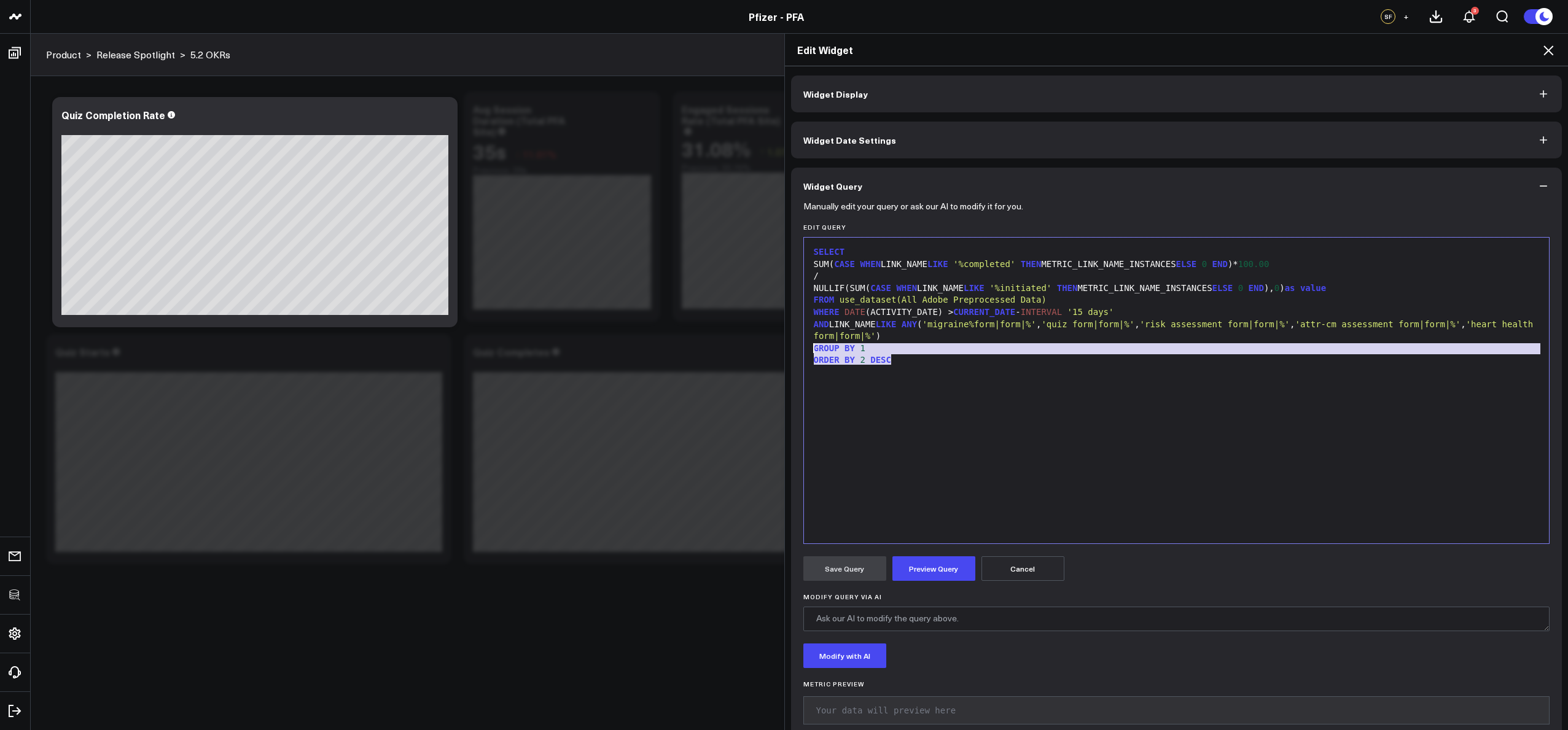
drag, startPoint x: 913, startPoint y: 362, endPoint x: 779, endPoint y: 348, distance: 134.7
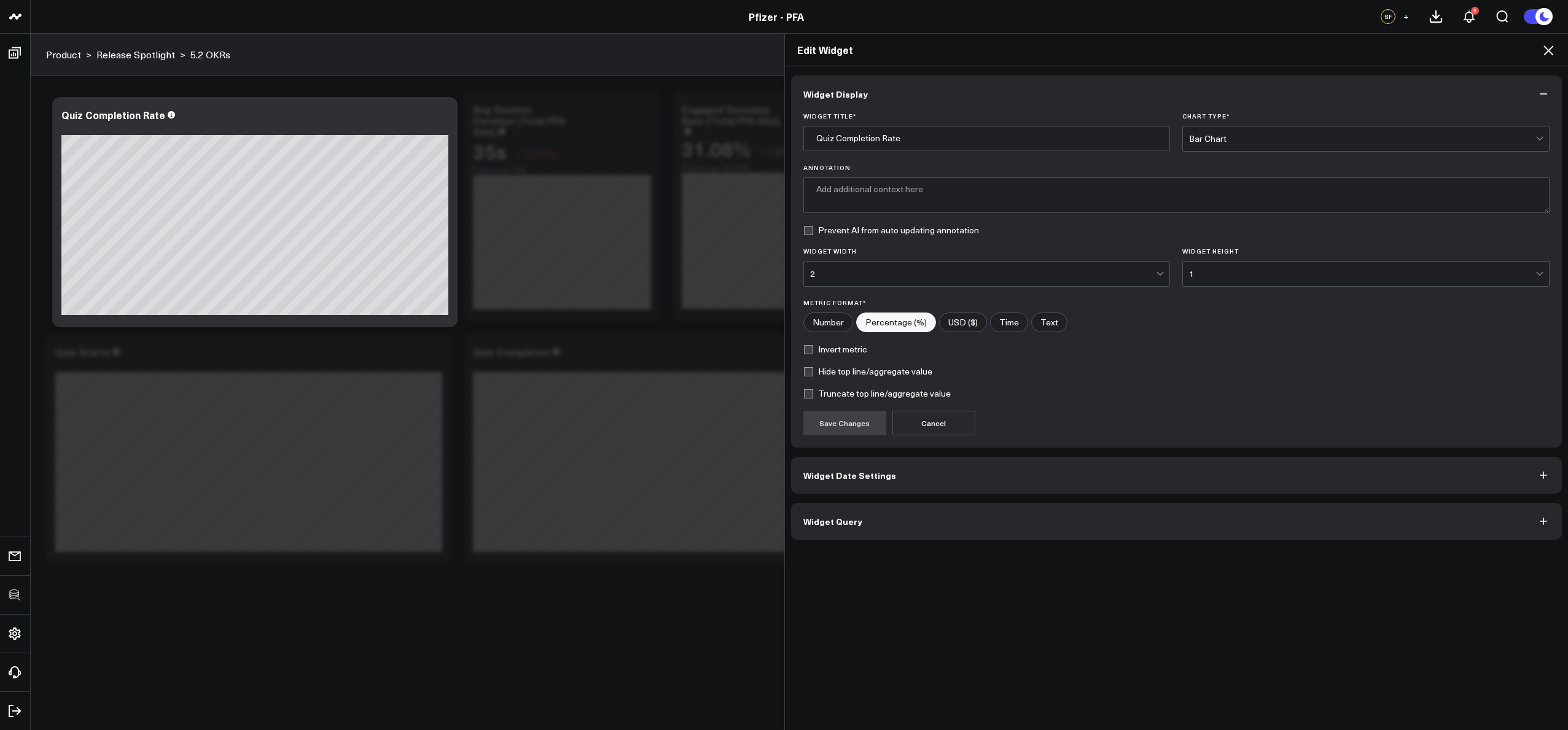
click at [855, 526] on button "Widget Query" at bounding box center [1177, 521] width 771 height 37
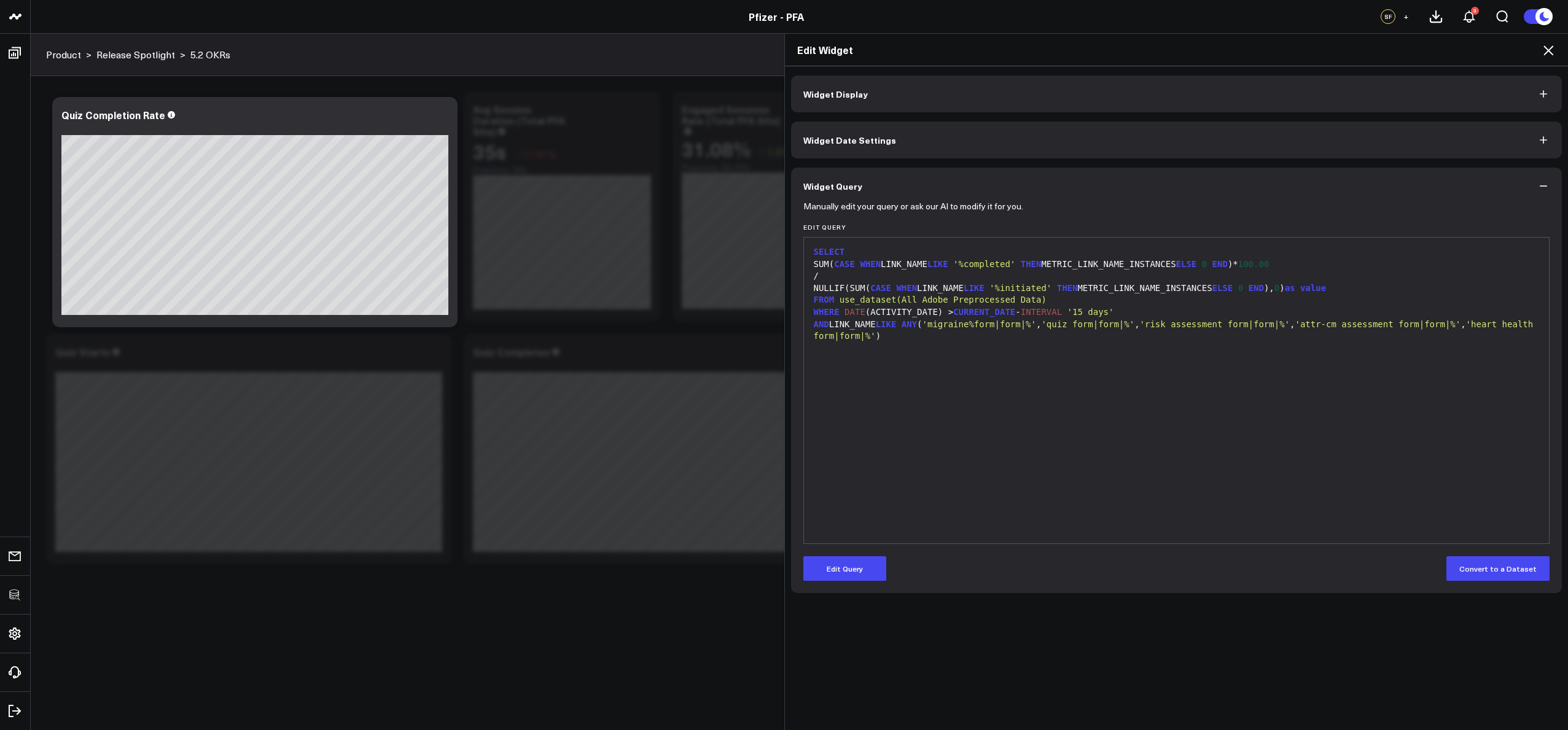
click at [1549, 49] on icon at bounding box center [1548, 50] width 10 height 10
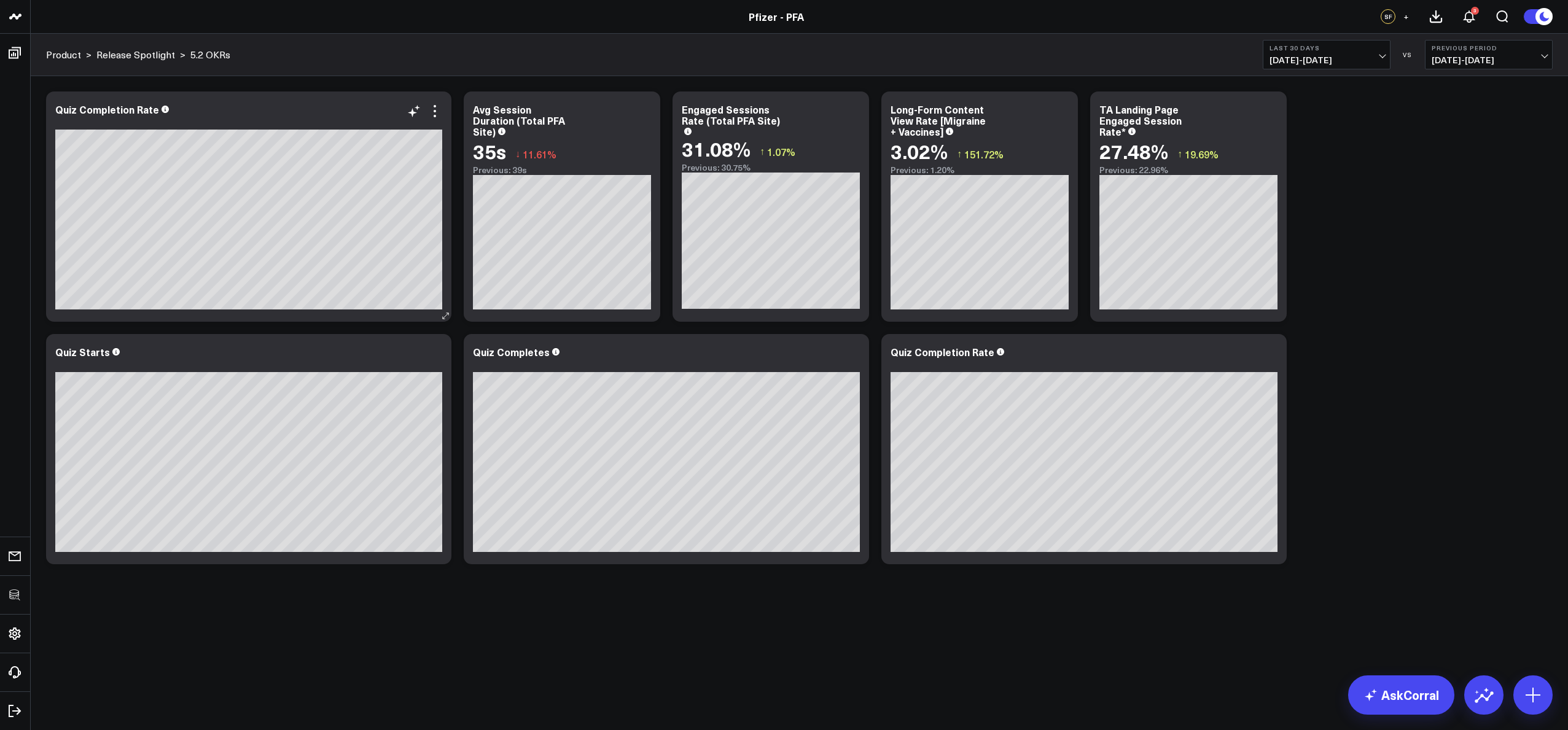
click at [430, 118] on icon at bounding box center [434, 111] width 15 height 15
click at [0, 0] on button "Comparison Bar" at bounding box center [0, 0] width 0 height 0
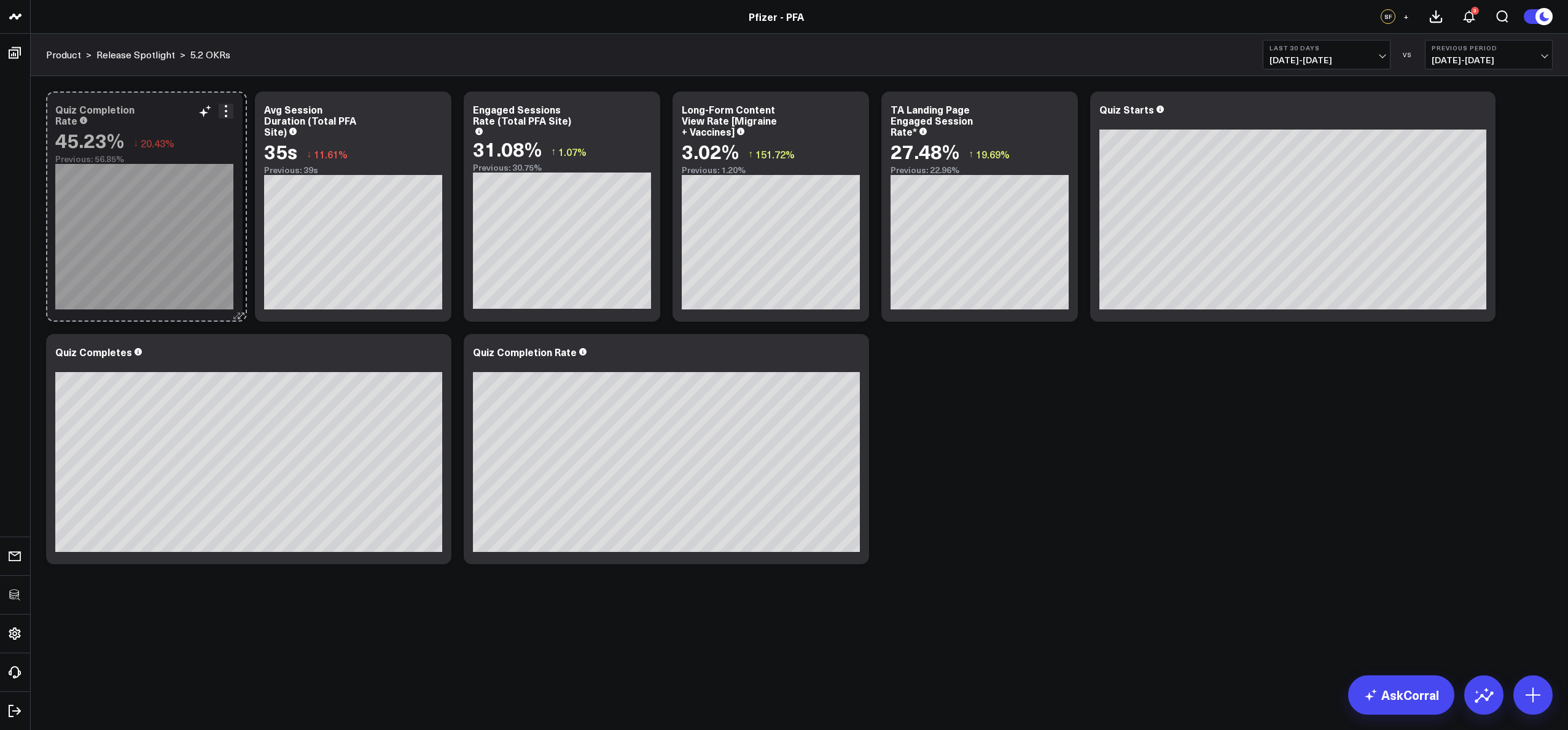
drag, startPoint x: 444, startPoint y: 314, endPoint x: 239, endPoint y: 311, distance: 205.0
click at [239, 311] on icon at bounding box center [236, 315] width 9 height 9
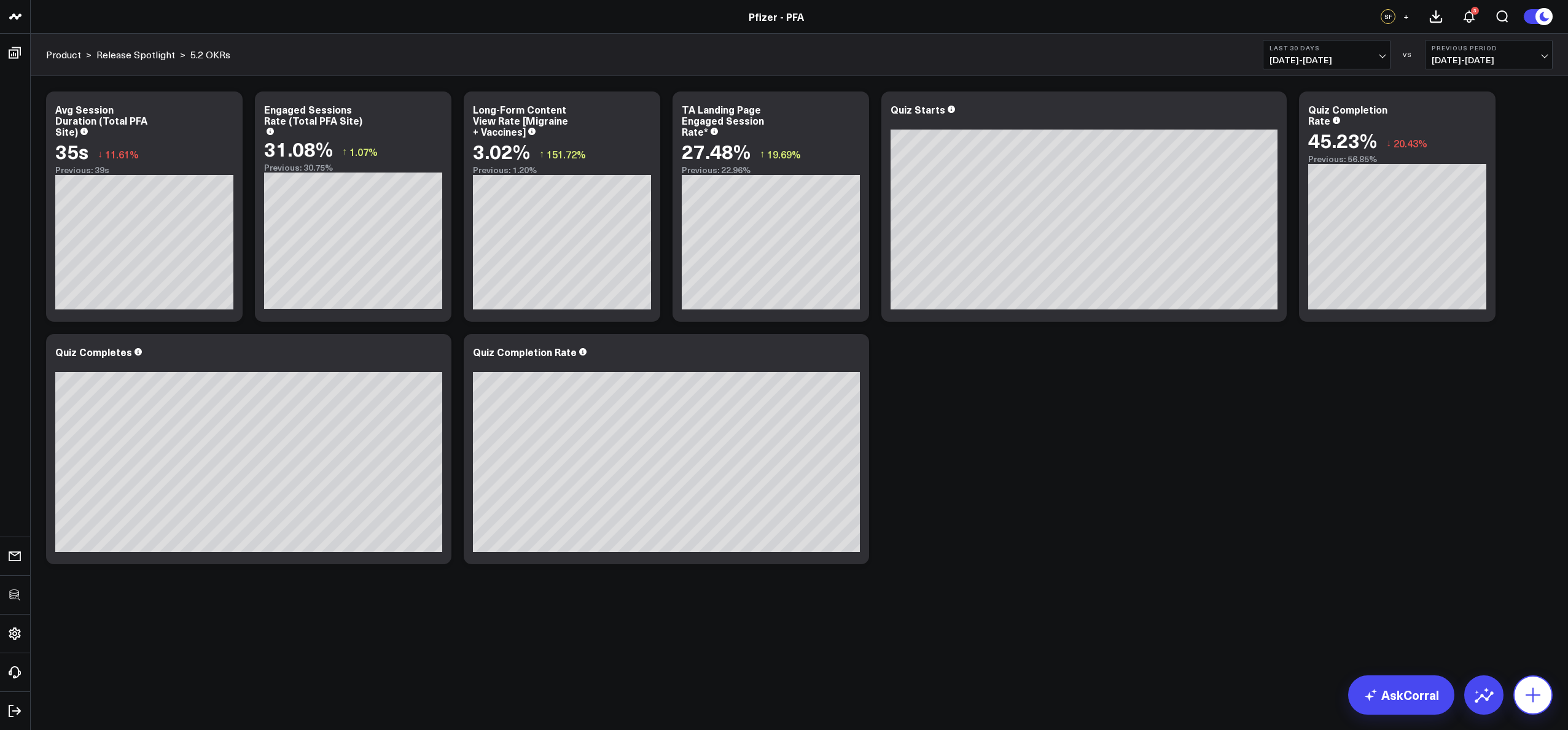
click at [1535, 681] on button at bounding box center [1533, 695] width 40 height 40
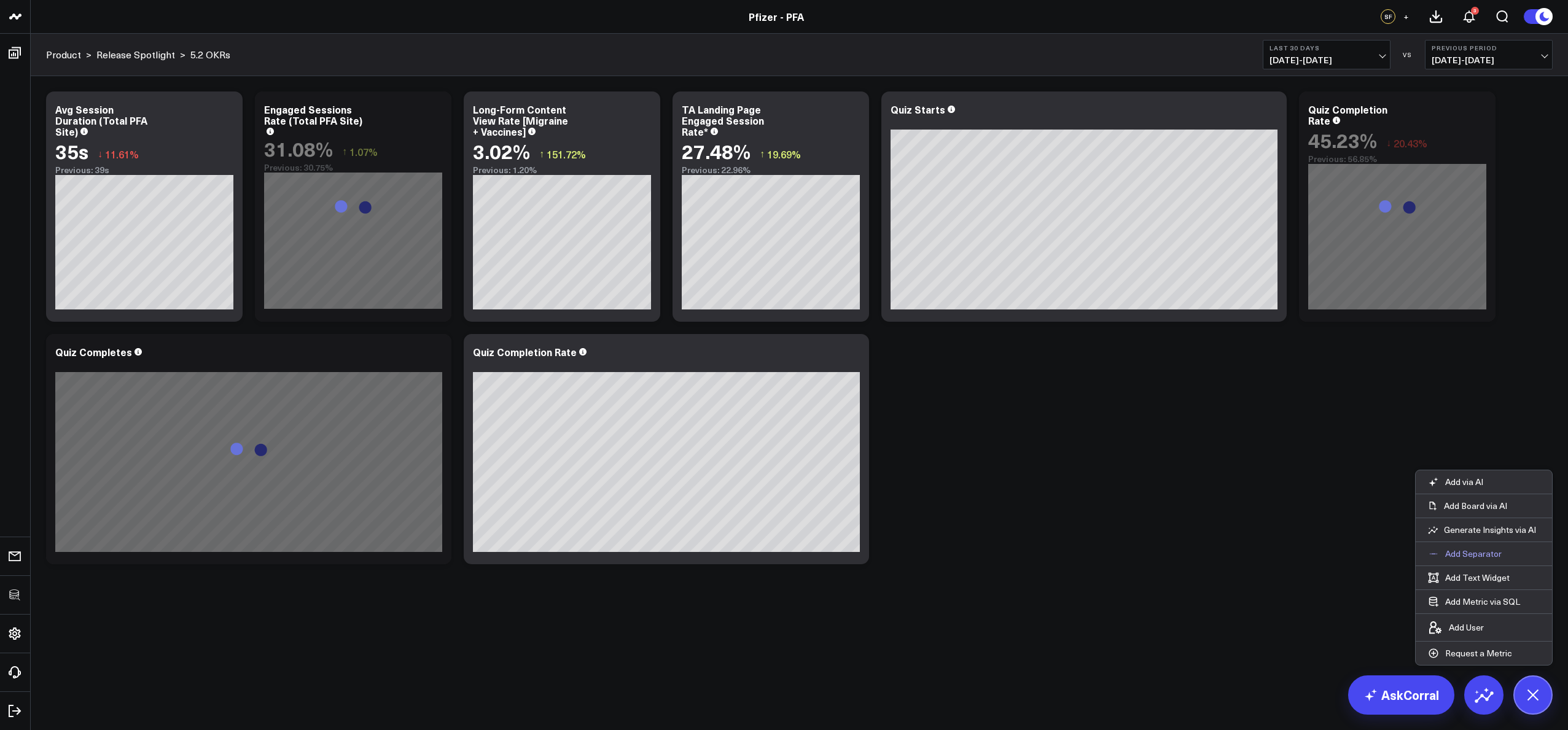
click at [1445, 551] on p "Add Separator" at bounding box center [1473, 554] width 57 height 11
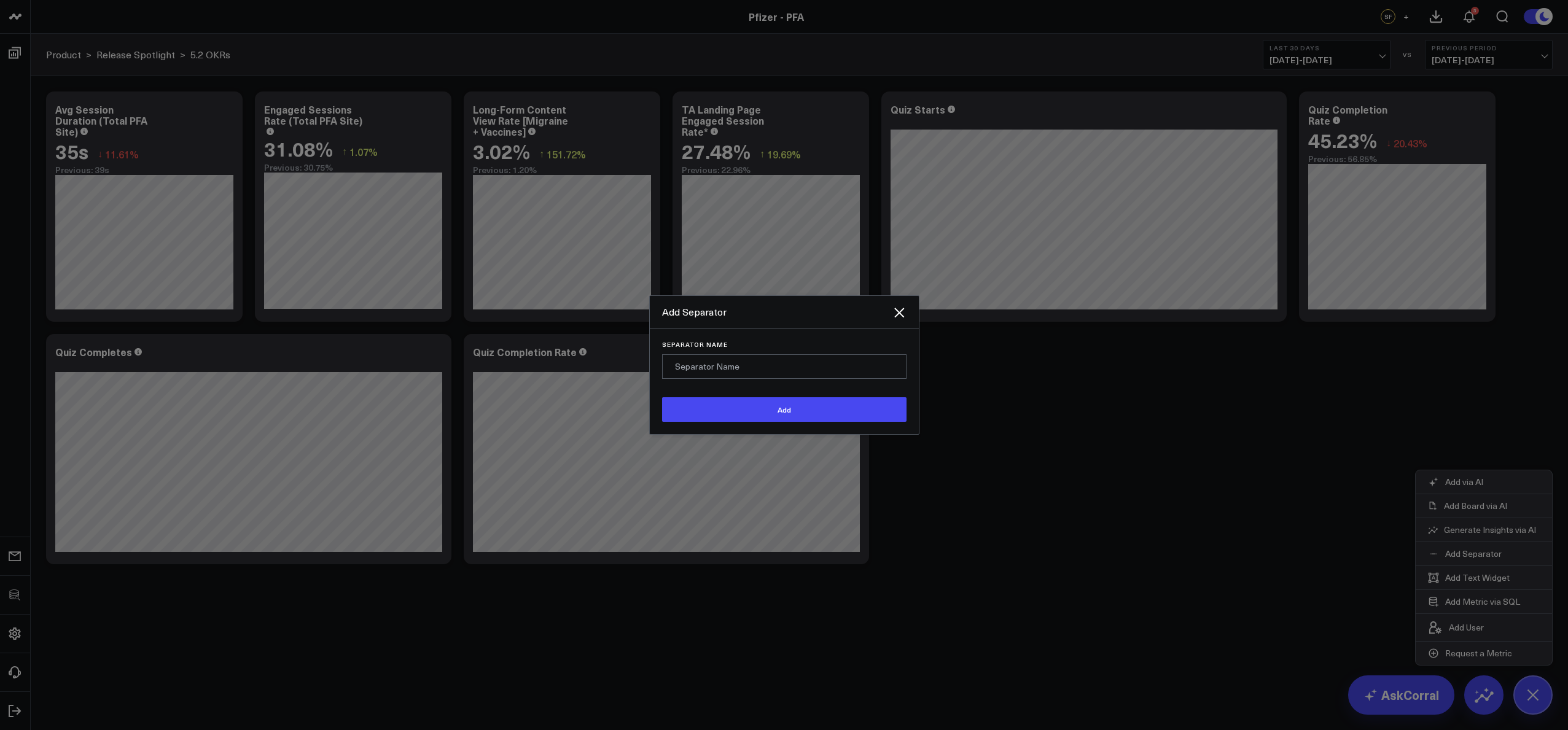
click at [810, 381] on form "Separator Name Add" at bounding box center [784, 381] width 244 height 81
click at [804, 373] on input "Separator Name" at bounding box center [784, 366] width 244 height 25
type input "Quizzes"
click at [662, 398] on button "Add" at bounding box center [784, 410] width 244 height 25
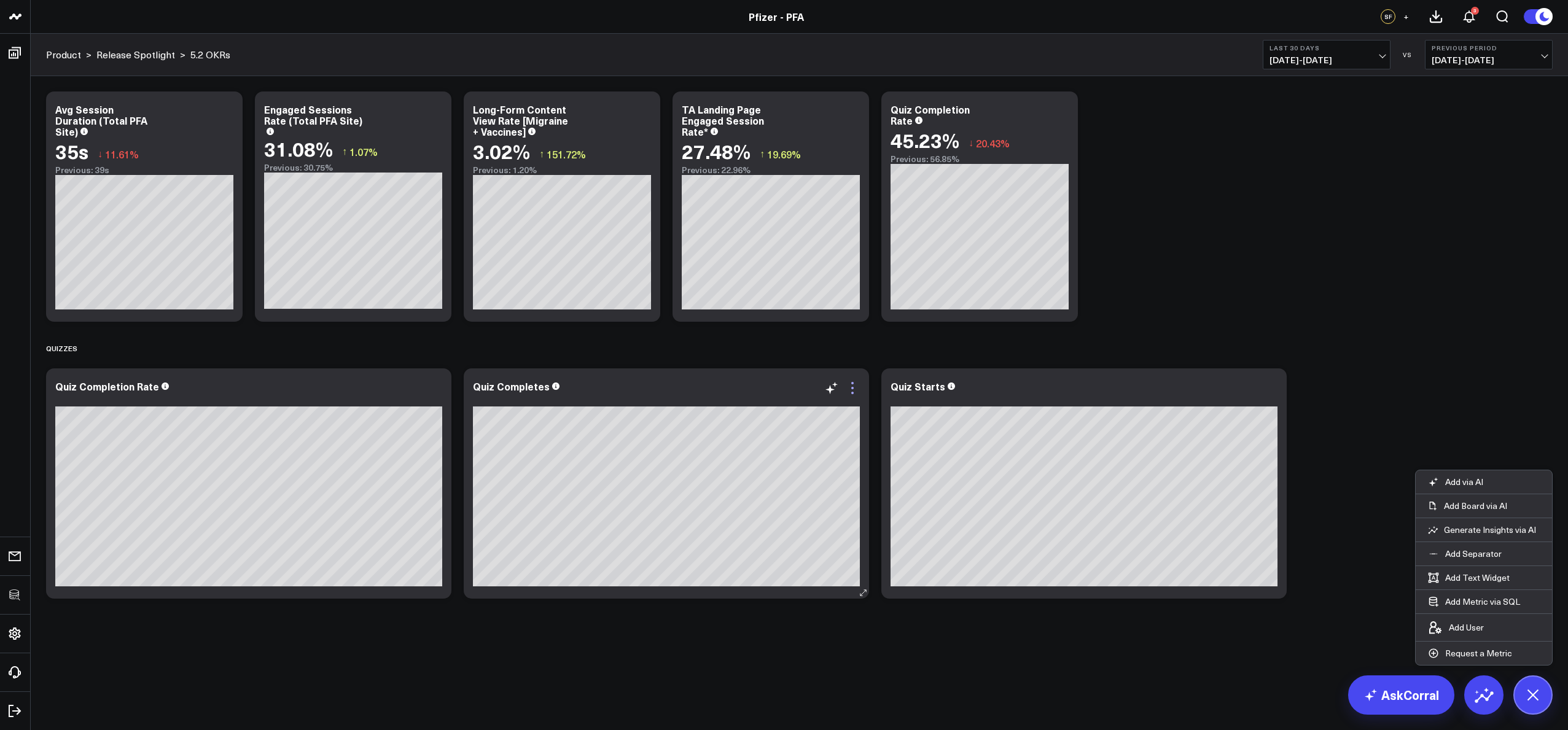
click at [853, 393] on icon at bounding box center [852, 393] width 2 height 2
click at [436, 388] on icon at bounding box center [434, 388] width 15 height 15
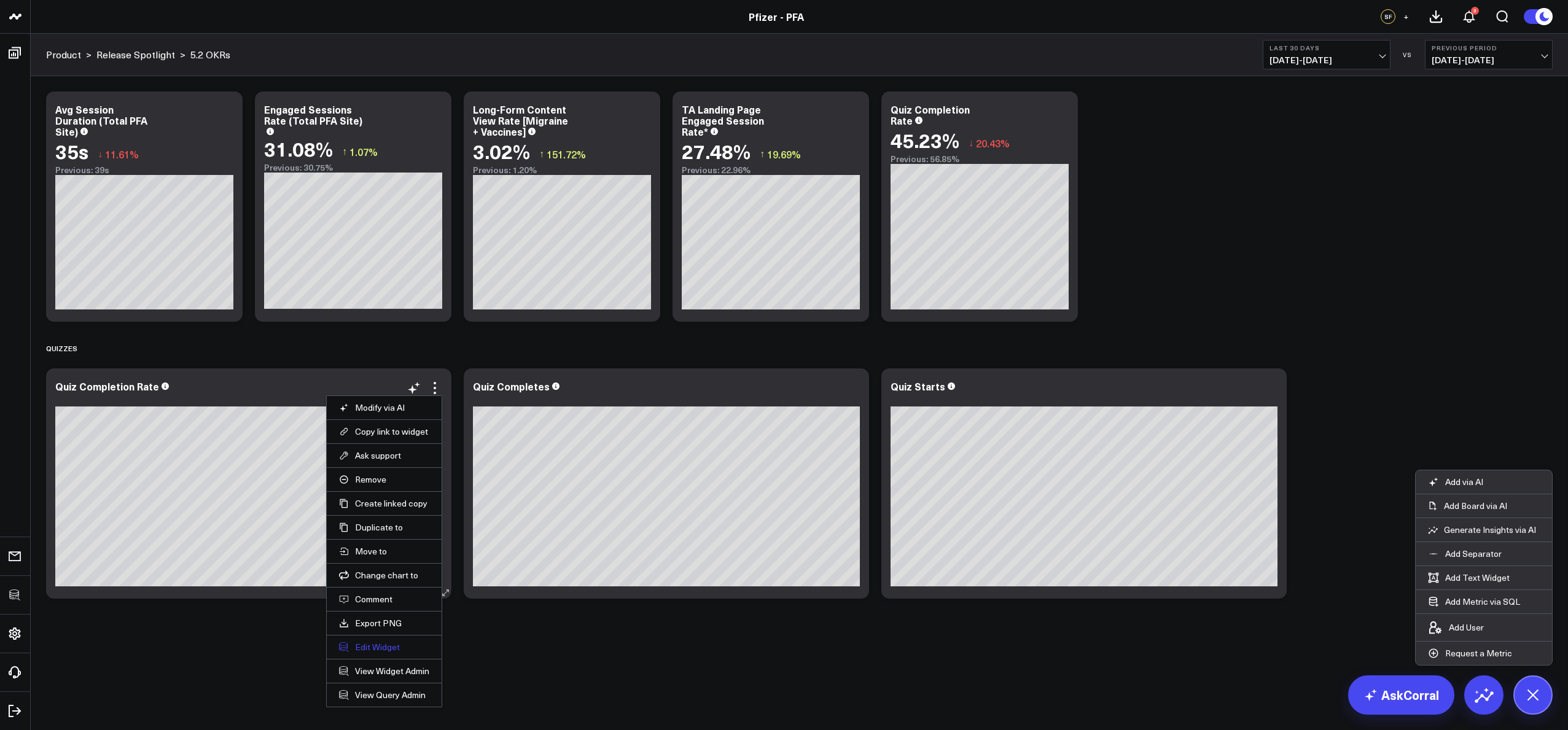
click at [372, 649] on button "Edit Widget" at bounding box center [384, 647] width 91 height 11
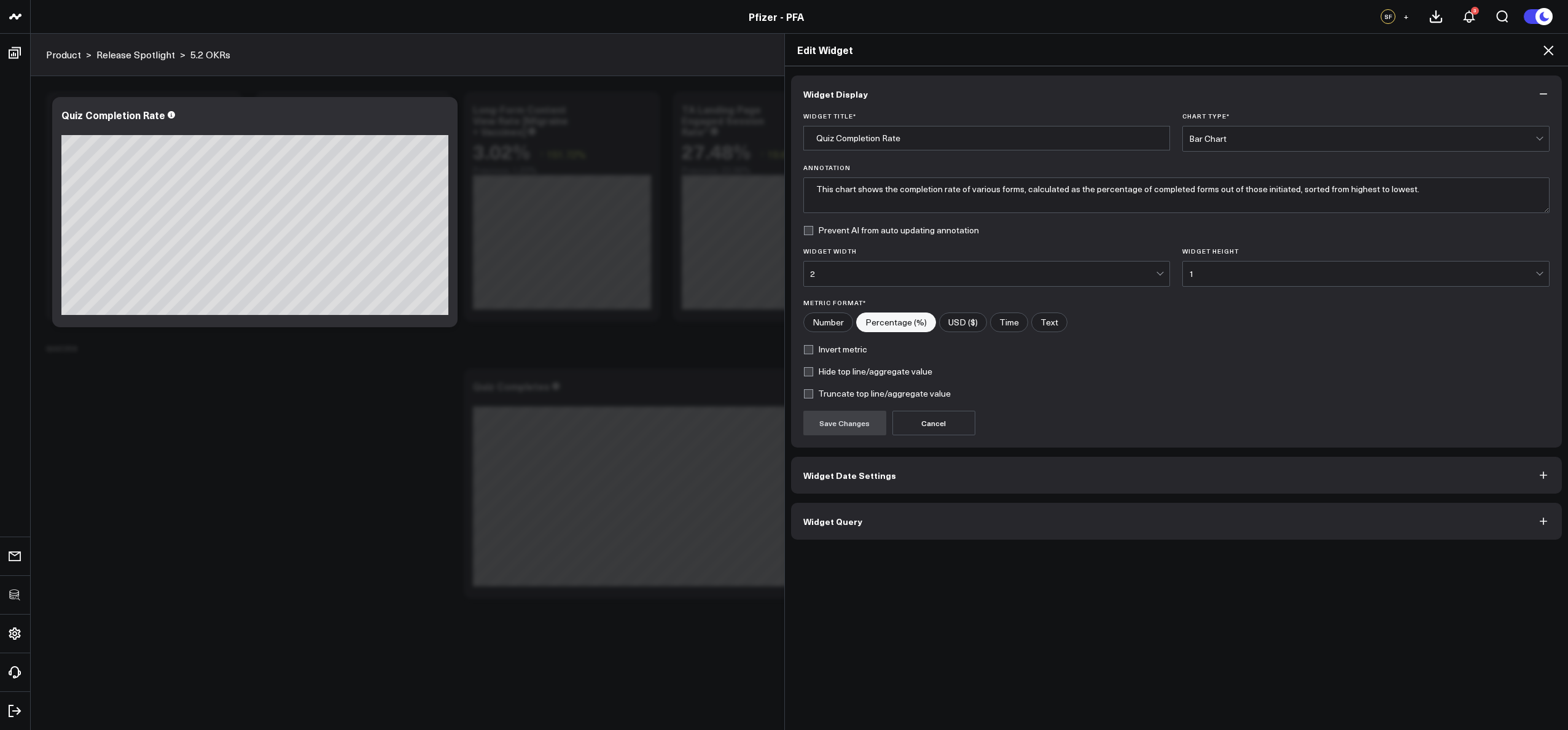
click at [863, 518] on button "Widget Query" at bounding box center [1177, 521] width 771 height 37
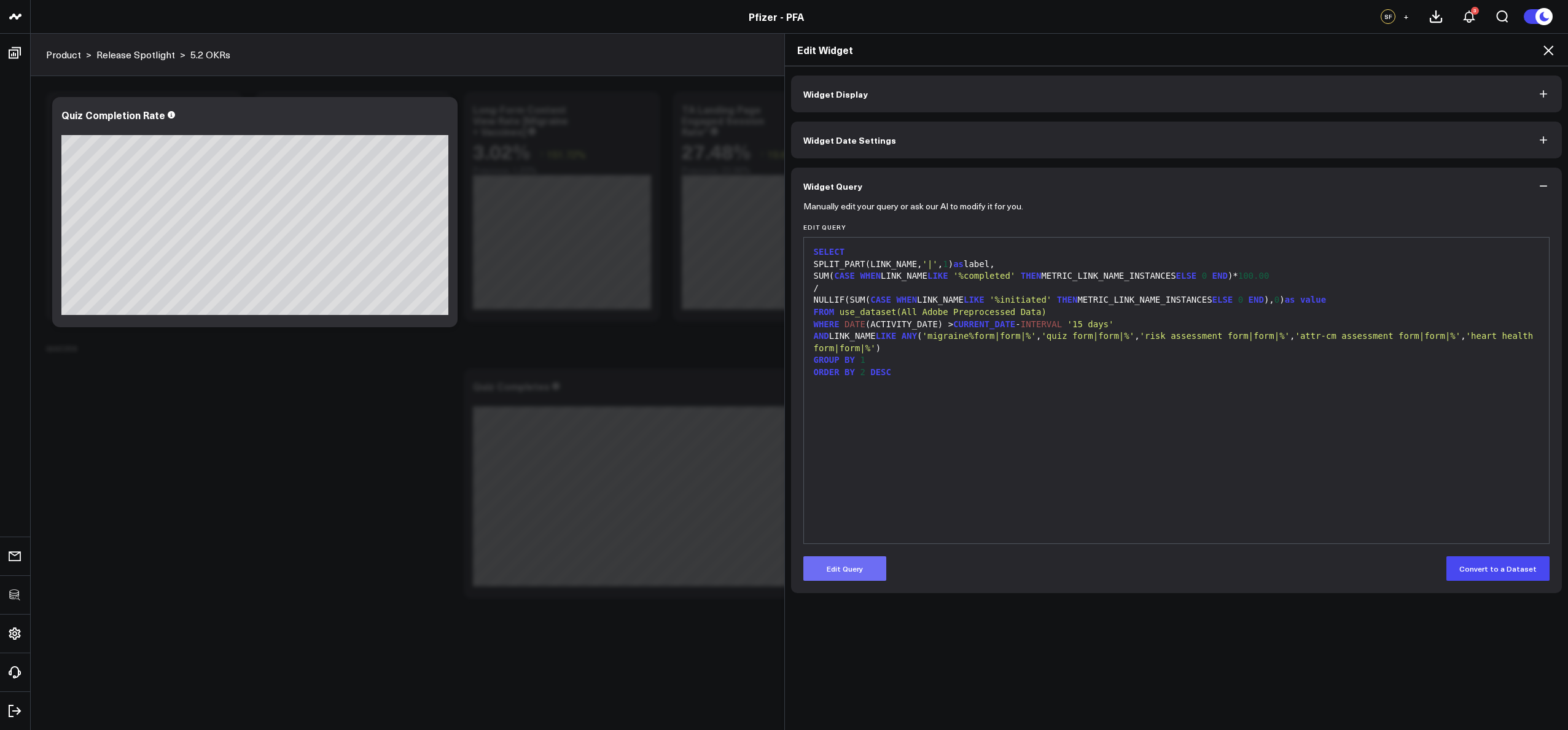
click at [853, 564] on button "Edit Query" at bounding box center [844, 568] width 83 height 25
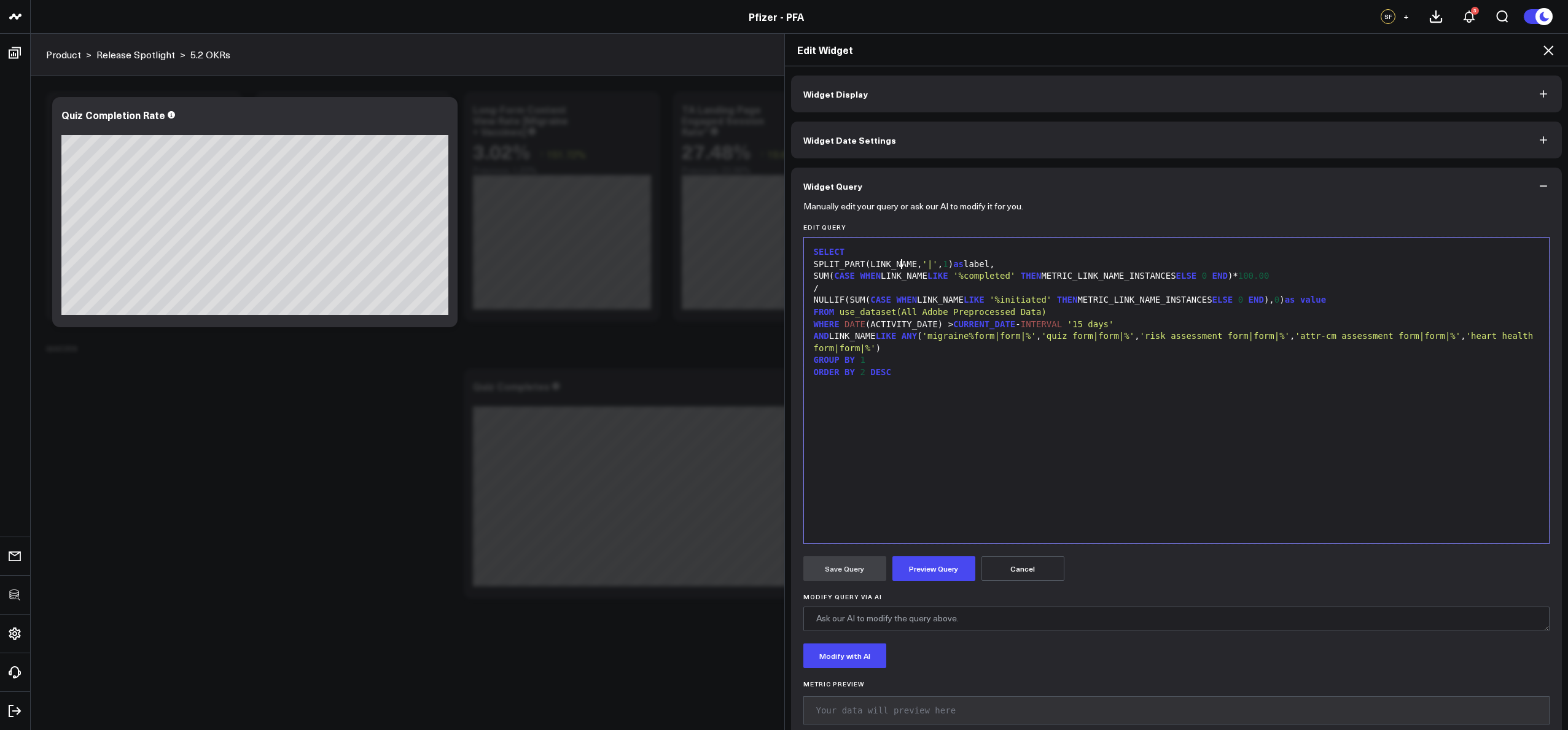
click at [897, 267] on div "SPLIT_PART(LINK_NAME, '|' , 1 ) as label," at bounding box center [1177, 264] width 733 height 12
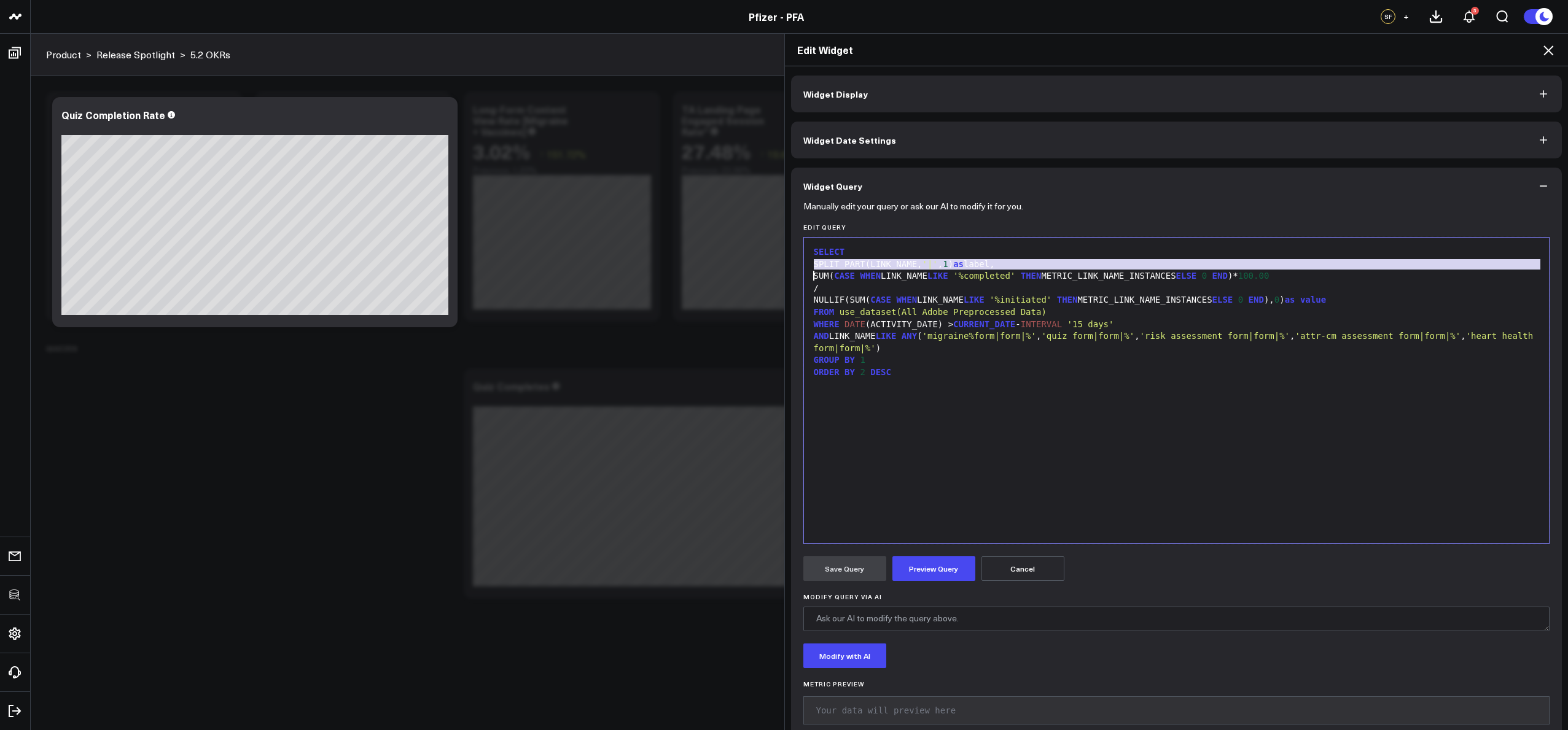
click at [897, 267] on div "SPLIT_PART(LINK_NAME, '|' , 1 ) as label," at bounding box center [1177, 264] width 733 height 12
copy div "SPLIT_PART(LINK_NAME, '|' , 1 ) as label,"
click at [1544, 47] on icon at bounding box center [1548, 50] width 10 height 10
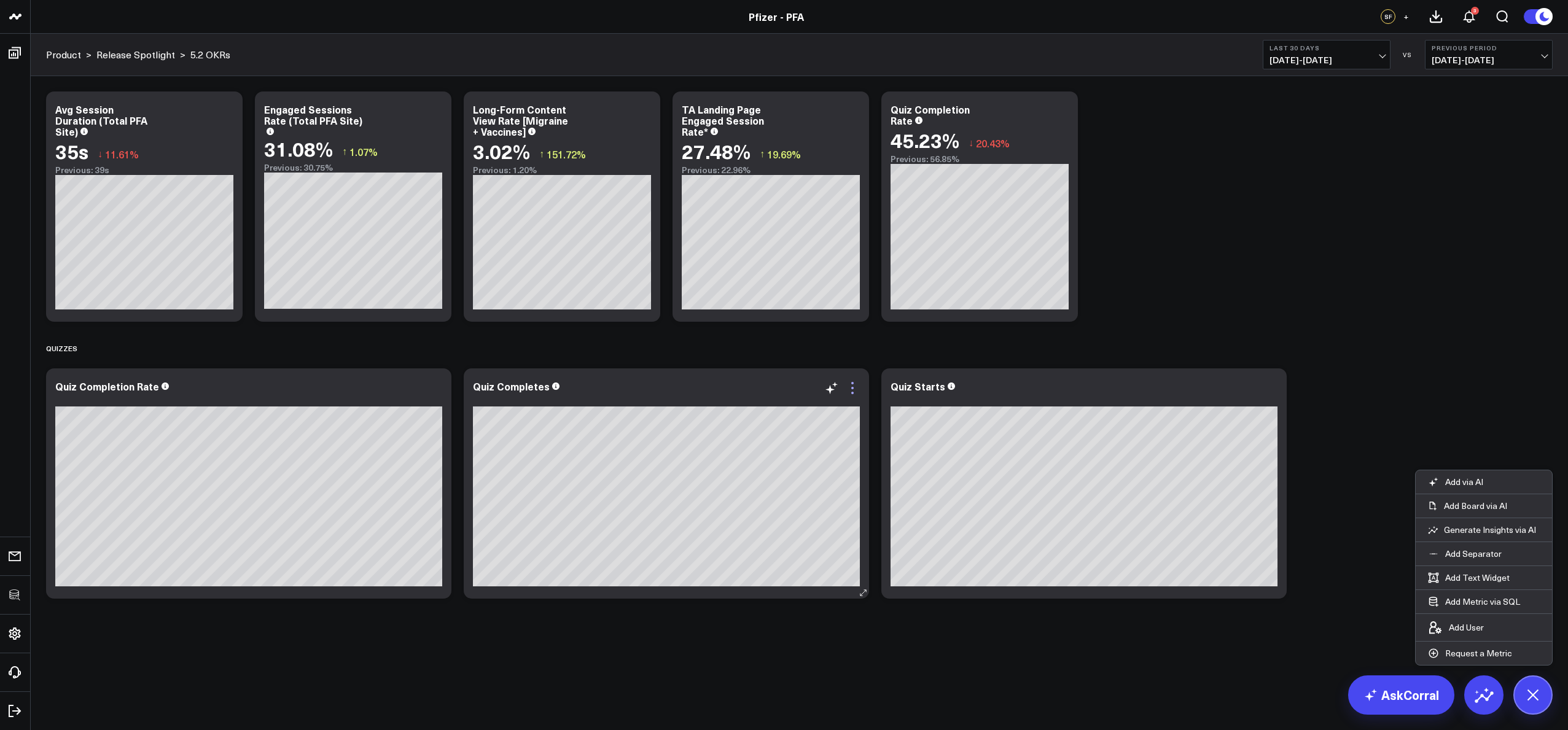
click at [851, 389] on icon at bounding box center [852, 388] width 15 height 15
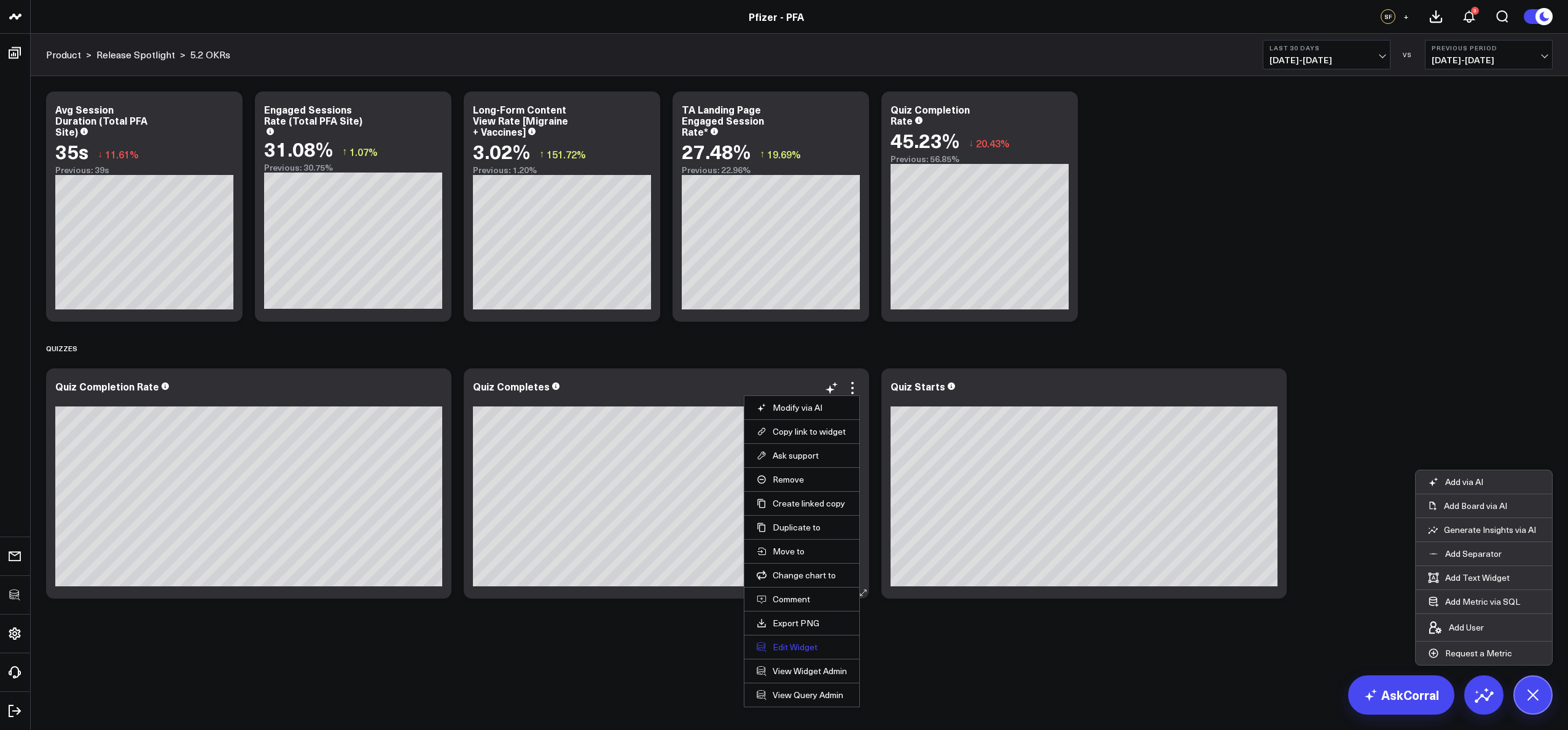
click at [793, 645] on button "Edit Widget" at bounding box center [802, 647] width 91 height 11
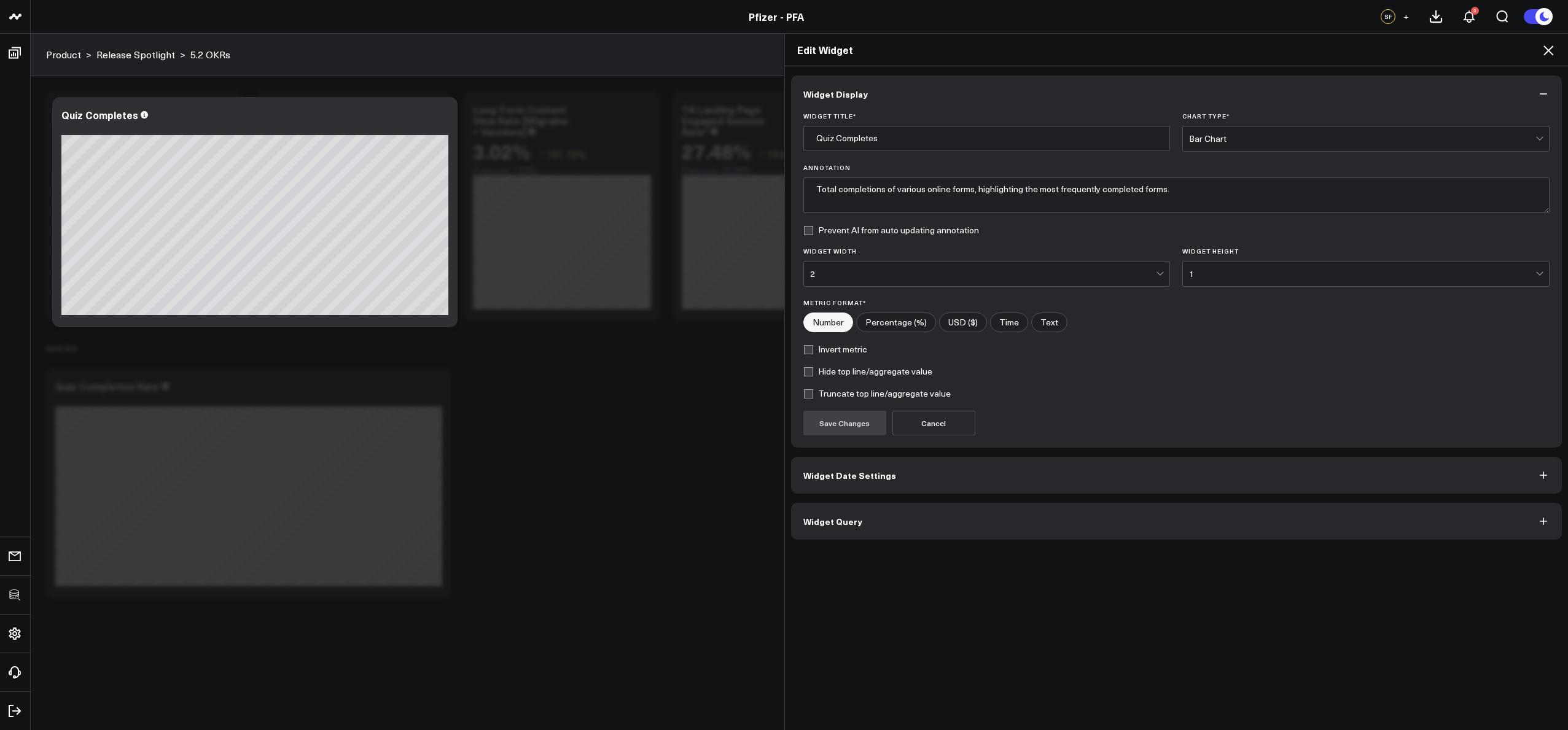
click at [921, 523] on button "Widget Query" at bounding box center [1177, 521] width 771 height 37
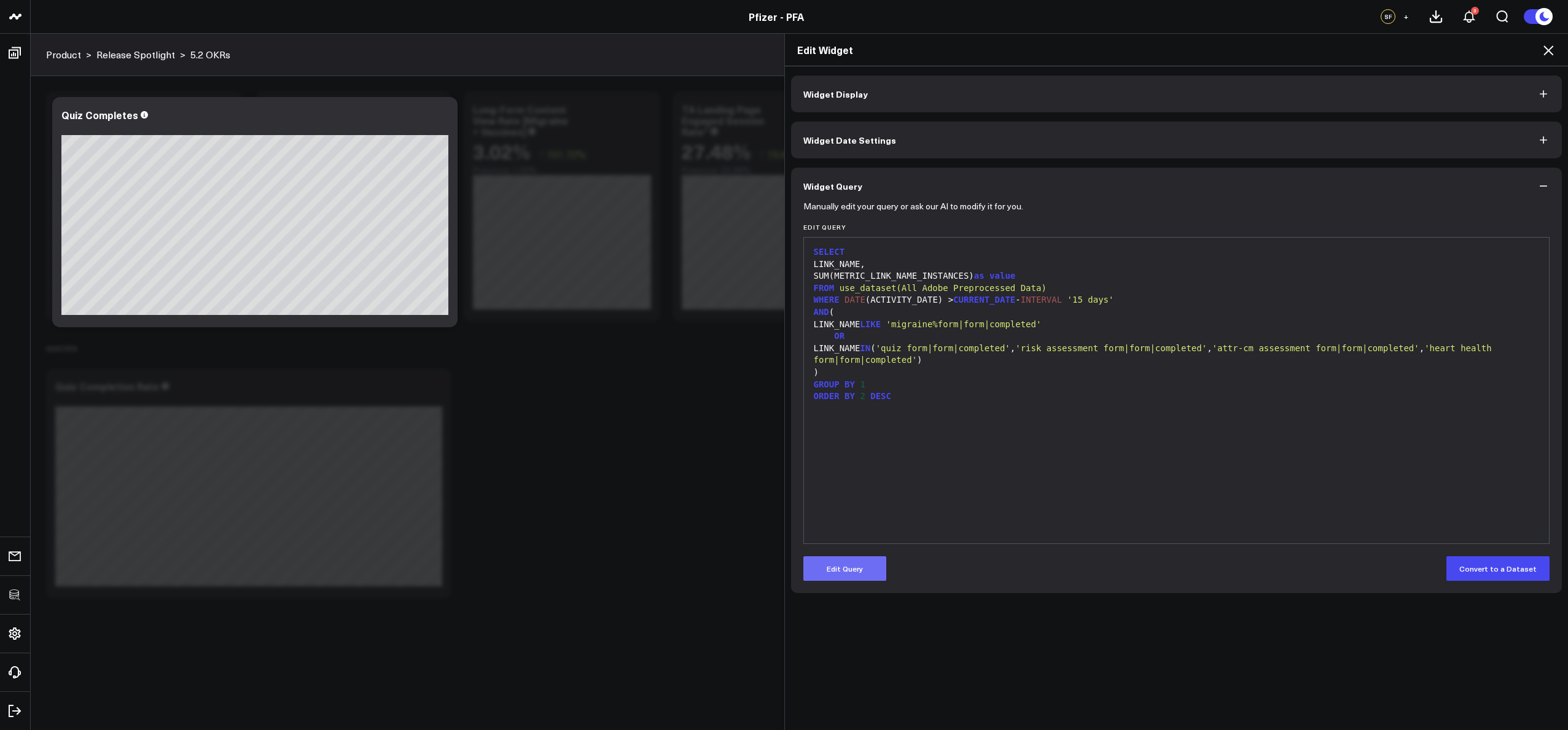
click at [847, 566] on button "Edit Query" at bounding box center [844, 568] width 83 height 25
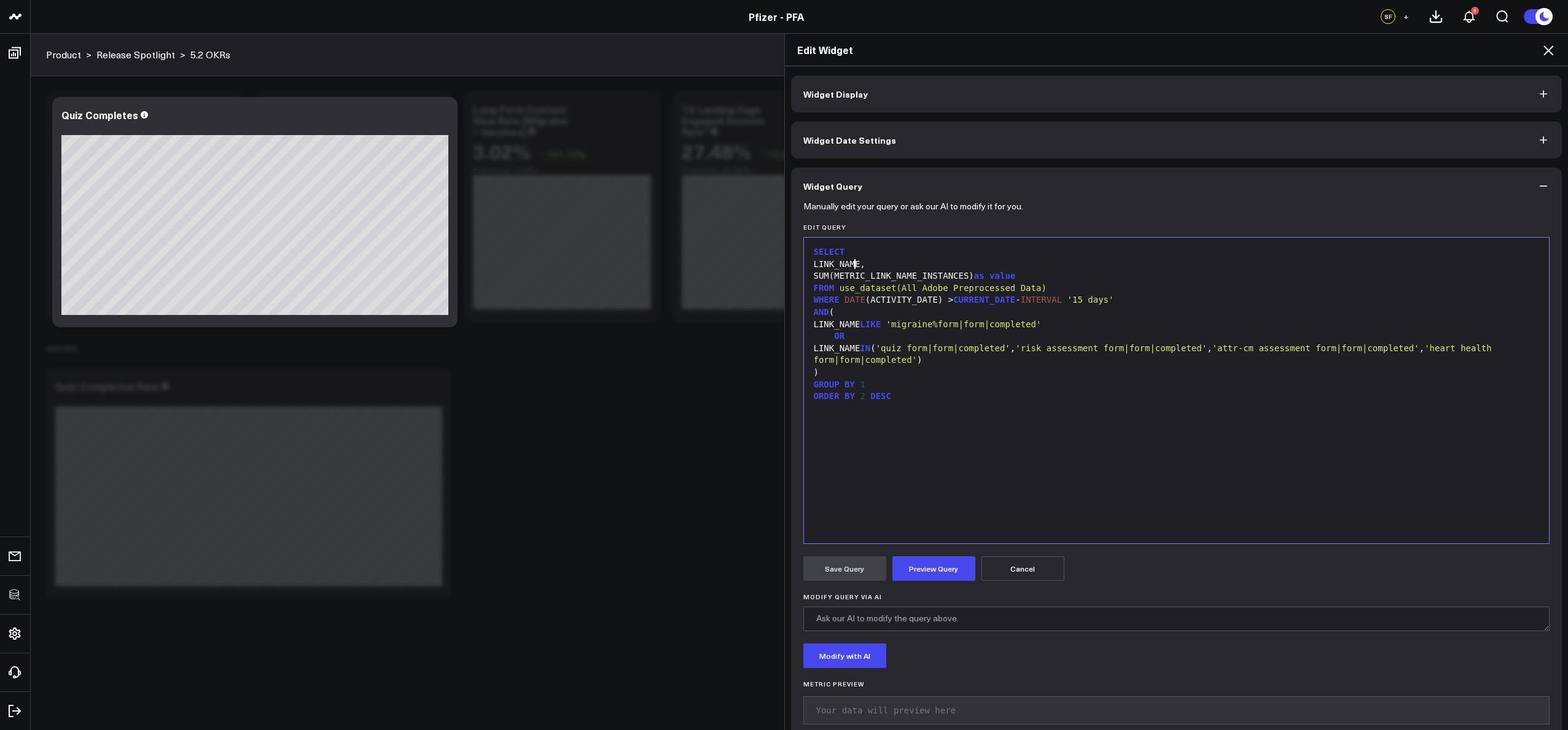
click at [851, 261] on div "LINK_NAME," at bounding box center [1177, 264] width 733 height 12
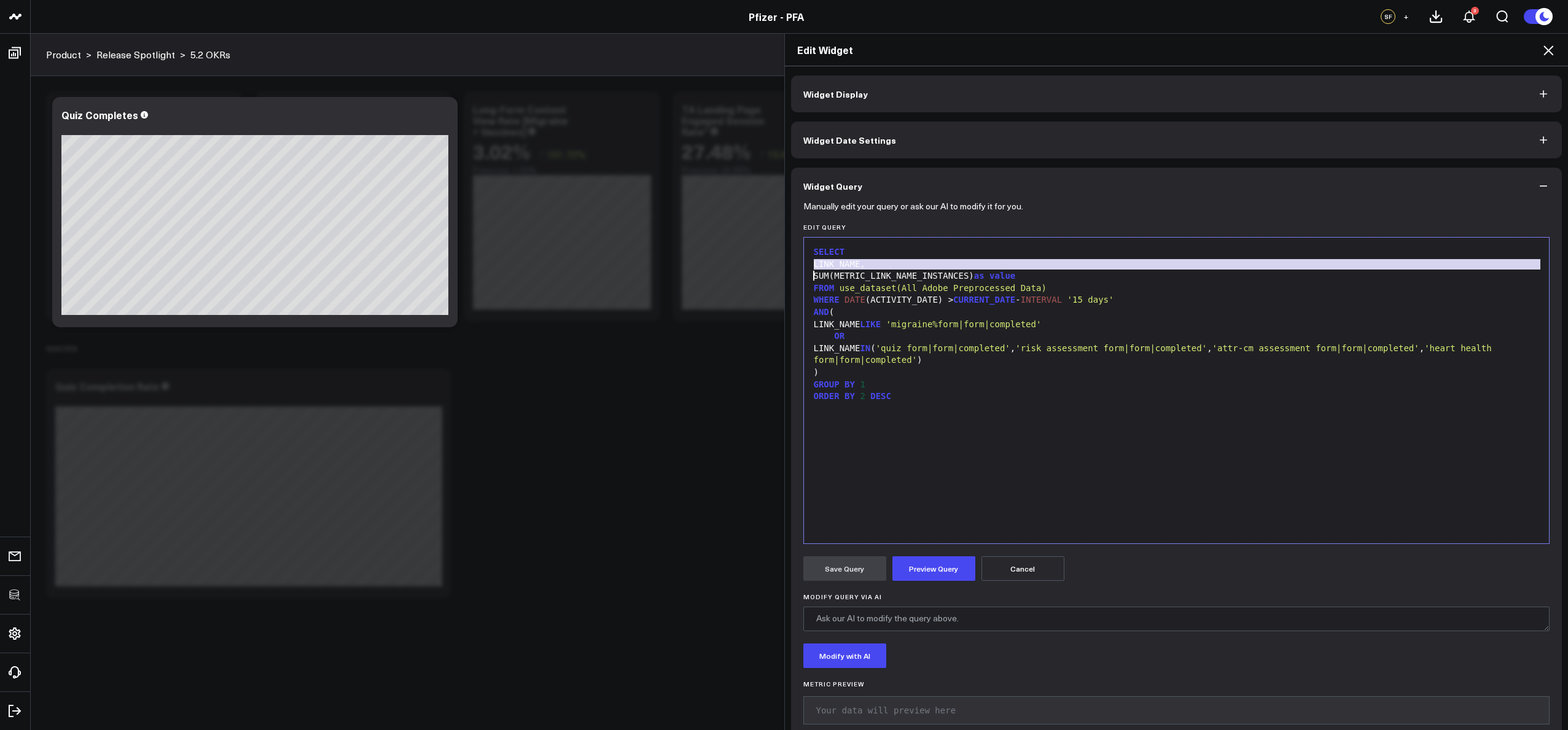
click at [851, 261] on div "LINK_NAME," at bounding box center [1177, 264] width 733 height 12
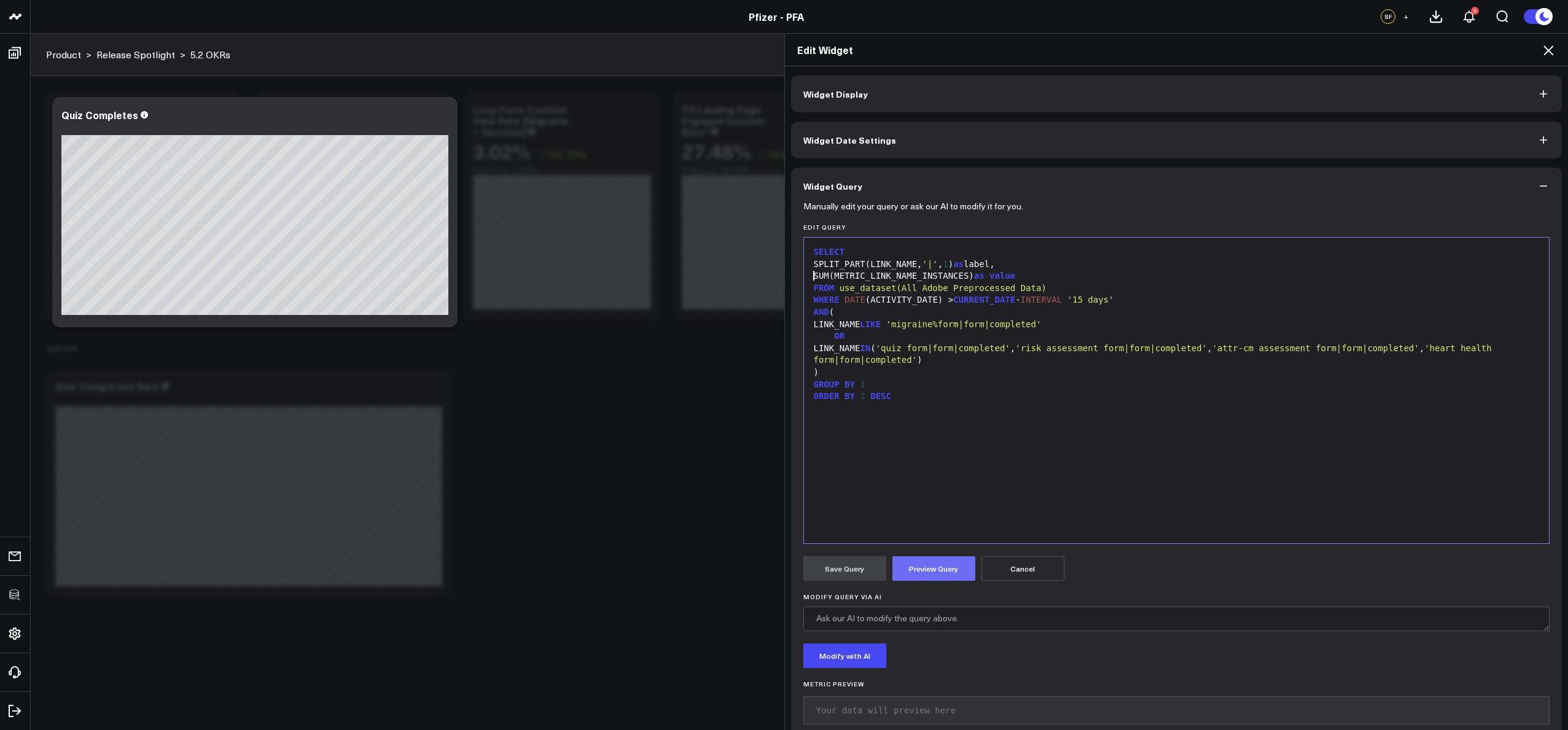
click at [926, 566] on button "Preview Query" at bounding box center [933, 568] width 83 height 25
click at [835, 567] on button "Save Query" at bounding box center [844, 568] width 83 height 25
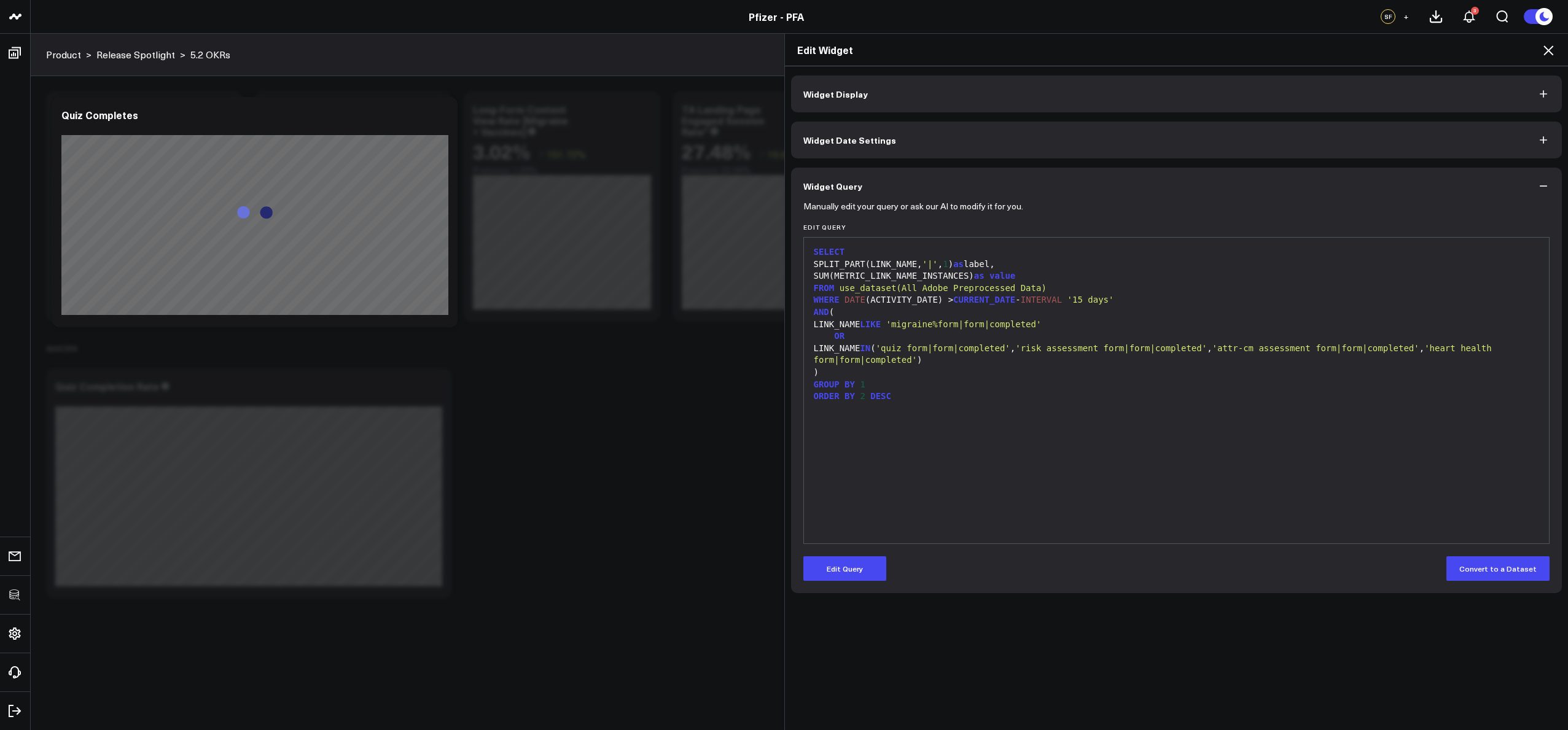
click at [1552, 46] on icon at bounding box center [1548, 50] width 10 height 10
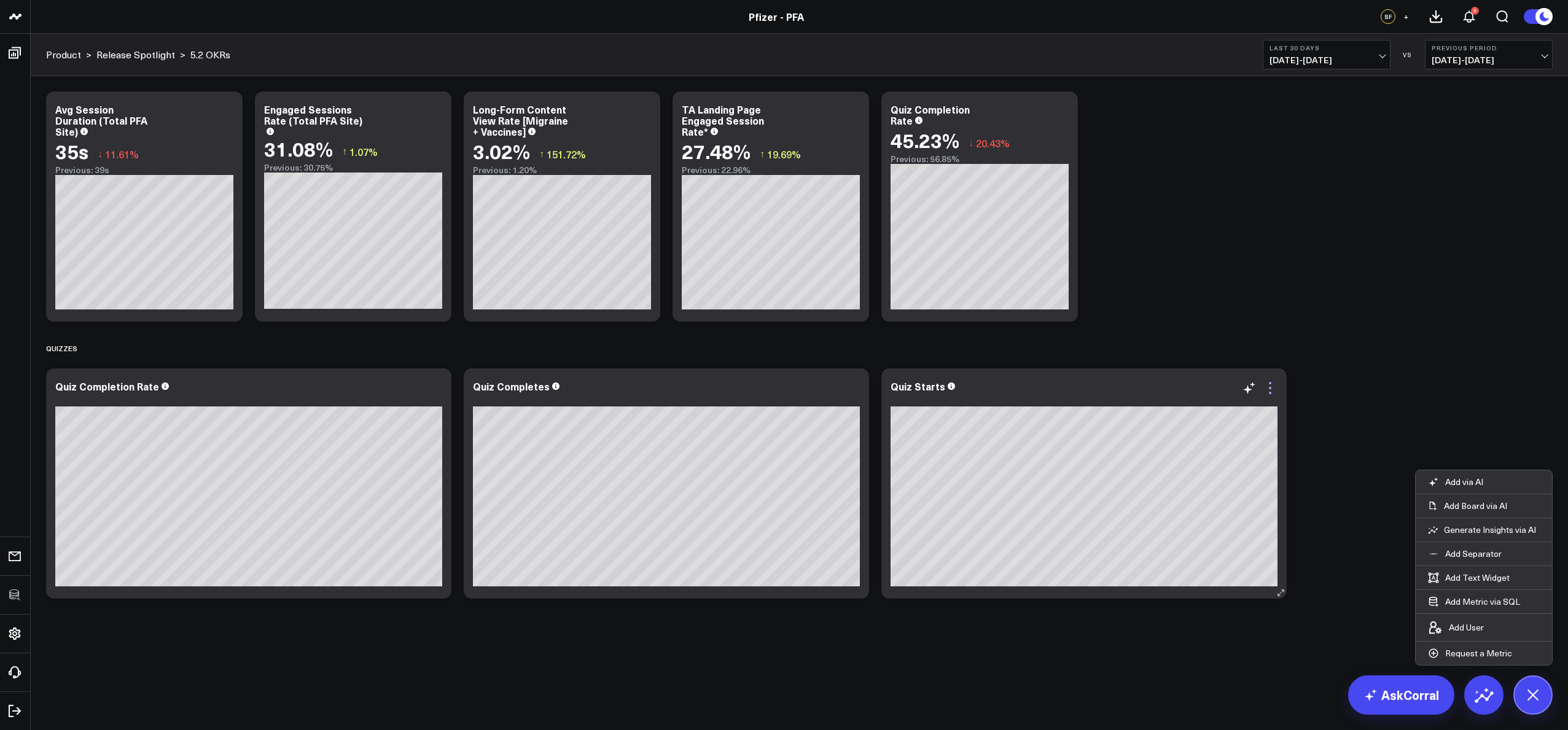
click at [1269, 390] on icon at bounding box center [1270, 388] width 15 height 15
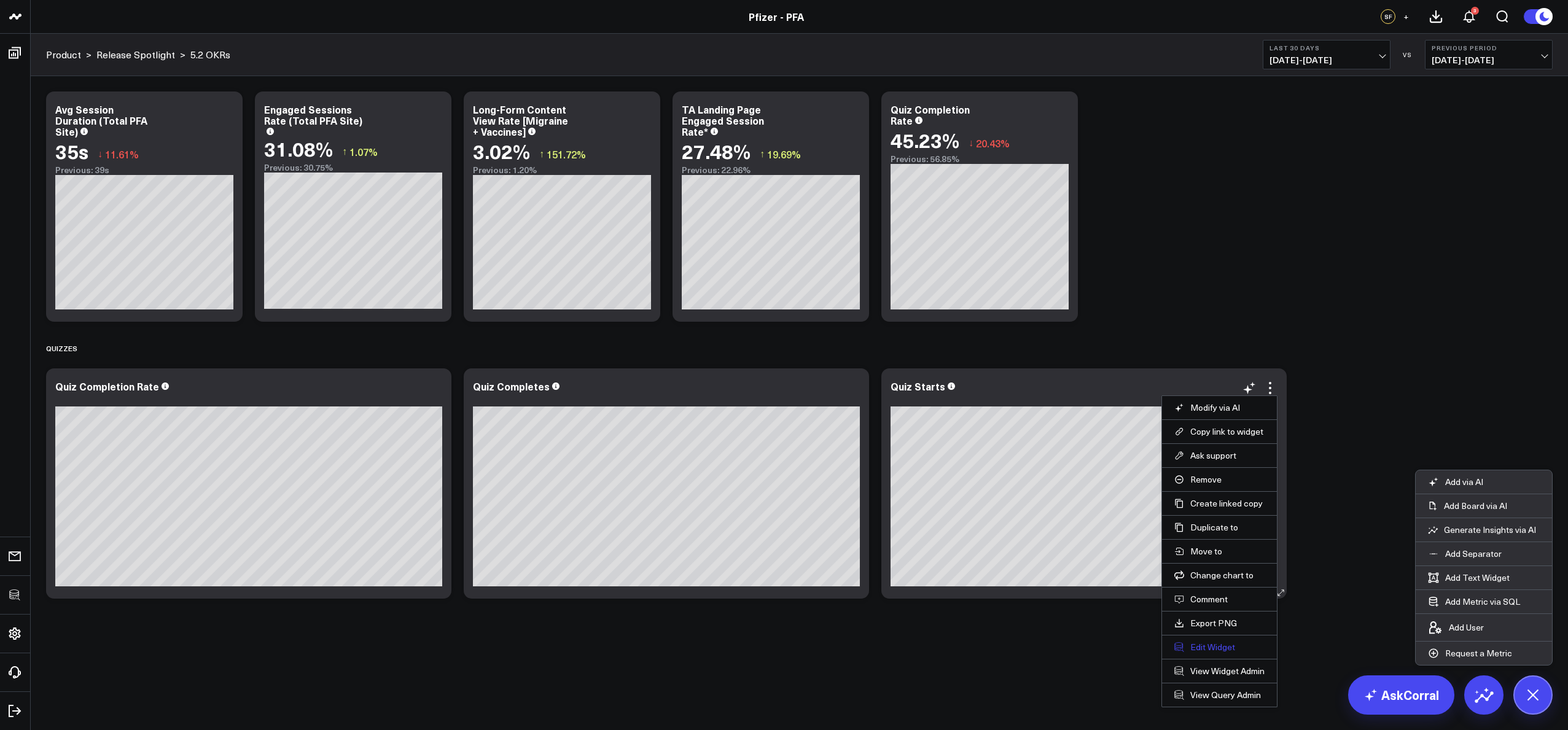
click at [1184, 644] on button "Edit Widget" at bounding box center [1220, 647] width 91 height 11
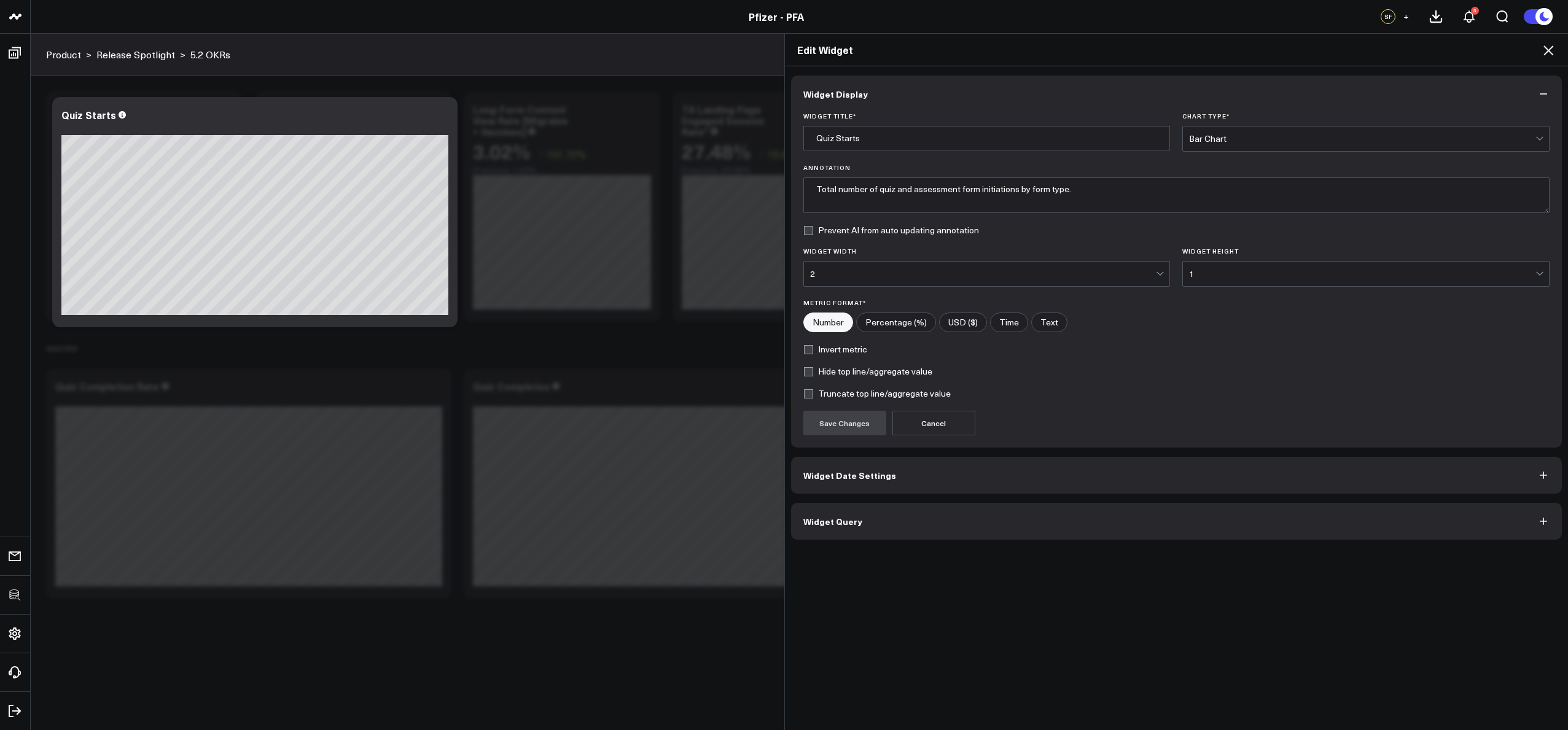
click at [987, 526] on button "Widget Query" at bounding box center [1177, 521] width 771 height 37
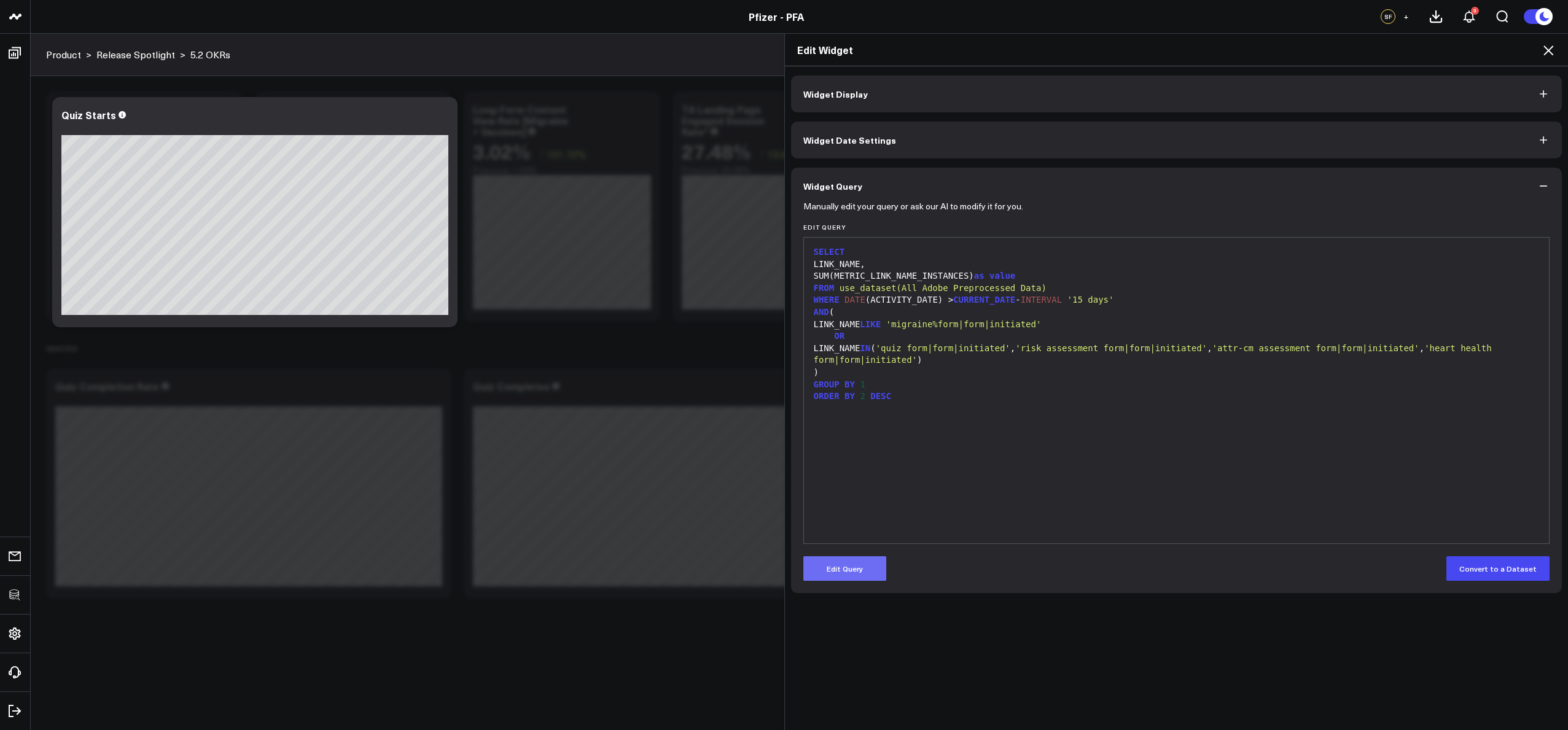
click at [861, 565] on button "Edit Query" at bounding box center [844, 568] width 83 height 25
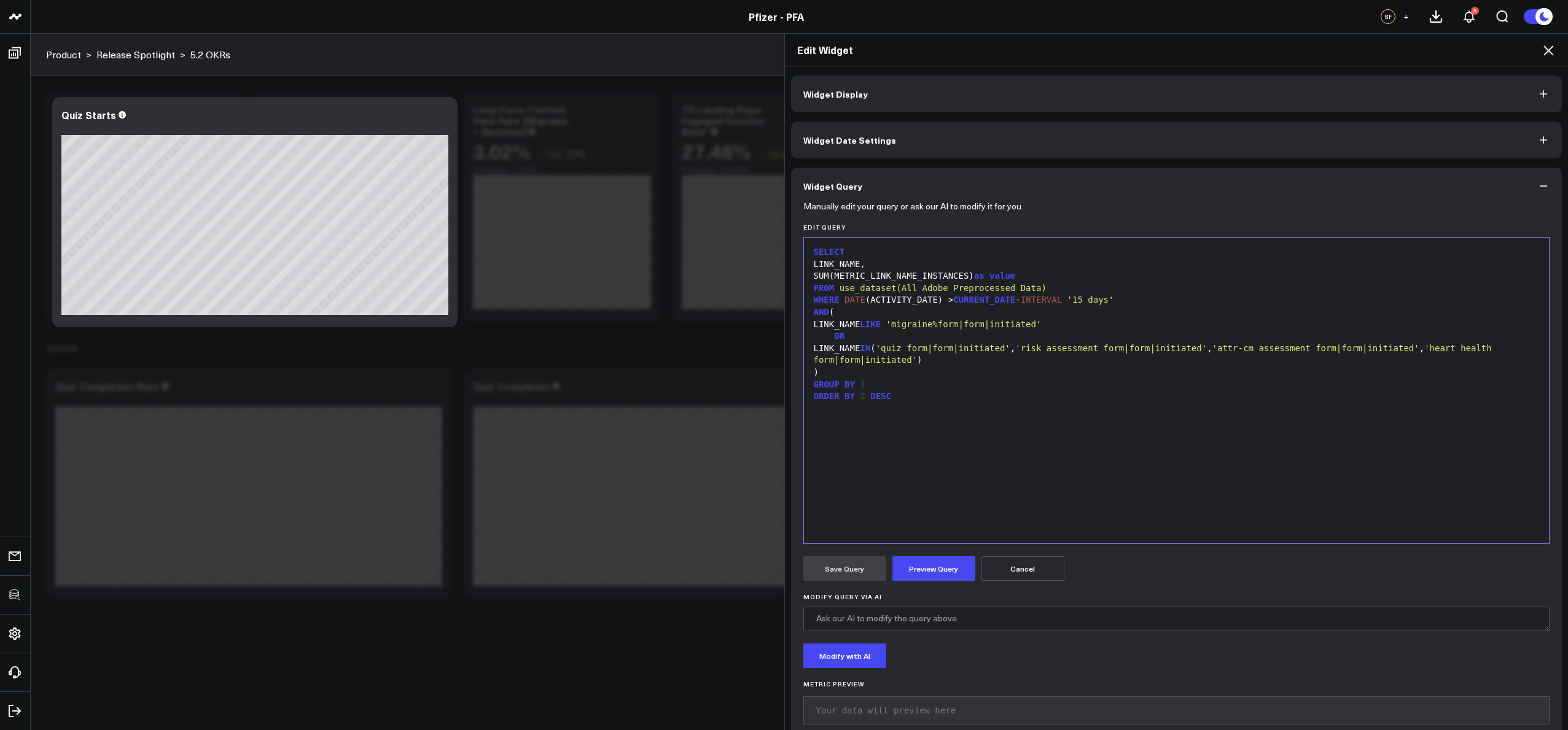
click at [863, 262] on div "LINK_NAME," at bounding box center [1177, 264] width 733 height 12
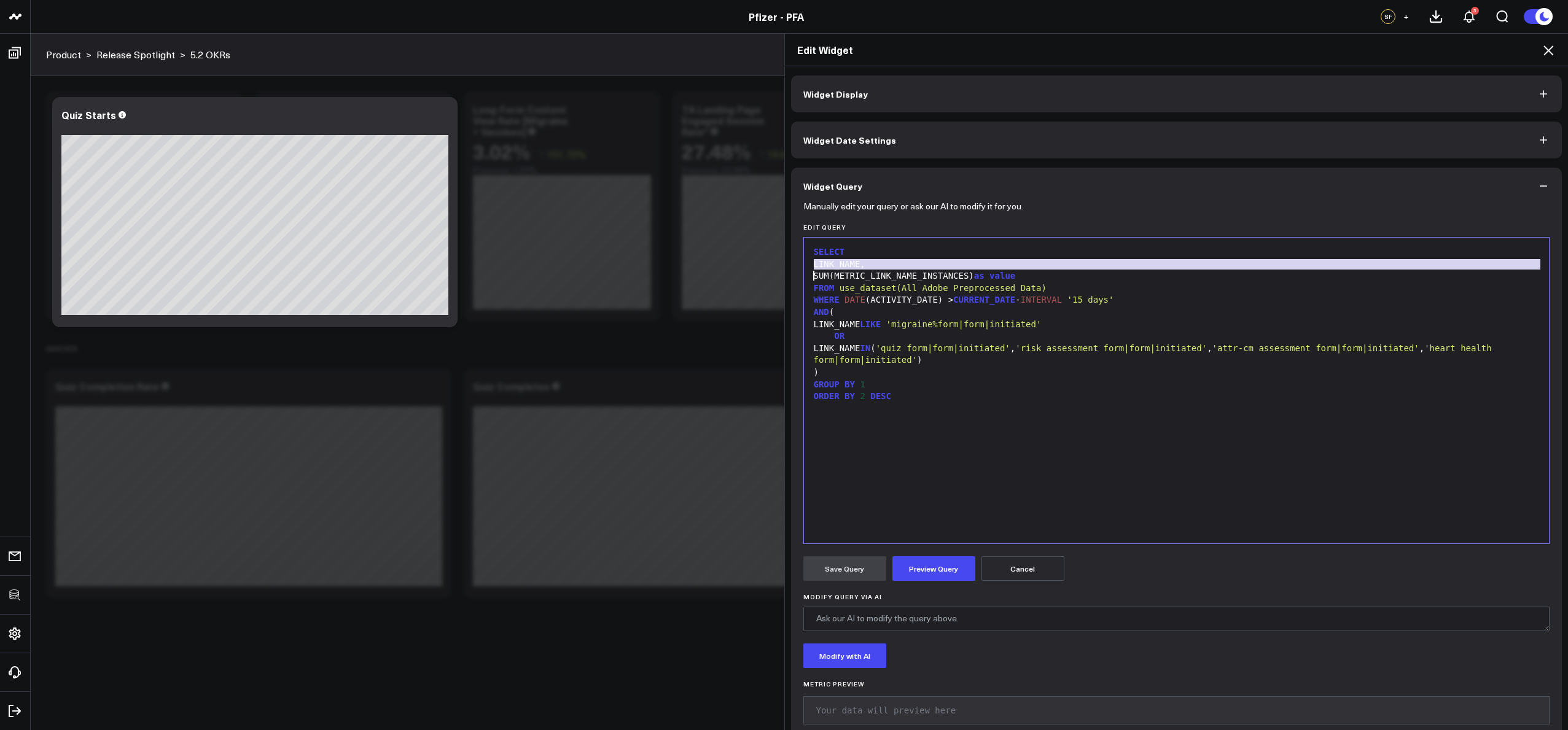
click at [863, 262] on div "LINK_NAME," at bounding box center [1177, 264] width 733 height 12
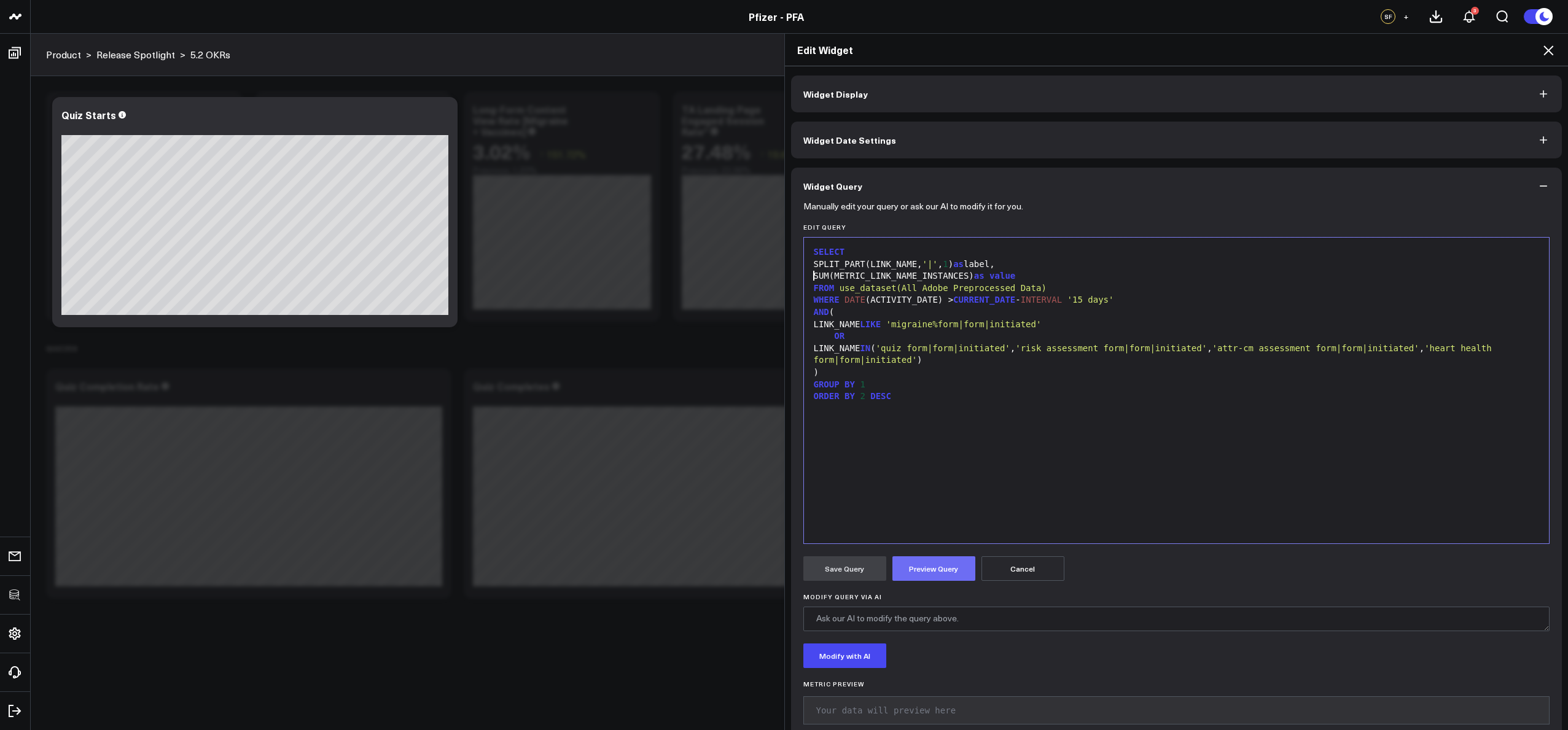
click at [923, 559] on button "Preview Query" at bounding box center [933, 568] width 83 height 25
drag, startPoint x: 858, startPoint y: 561, endPoint x: 897, endPoint y: 521, distance: 55.9
click at [858, 561] on button "Save Query" at bounding box center [844, 568] width 83 height 25
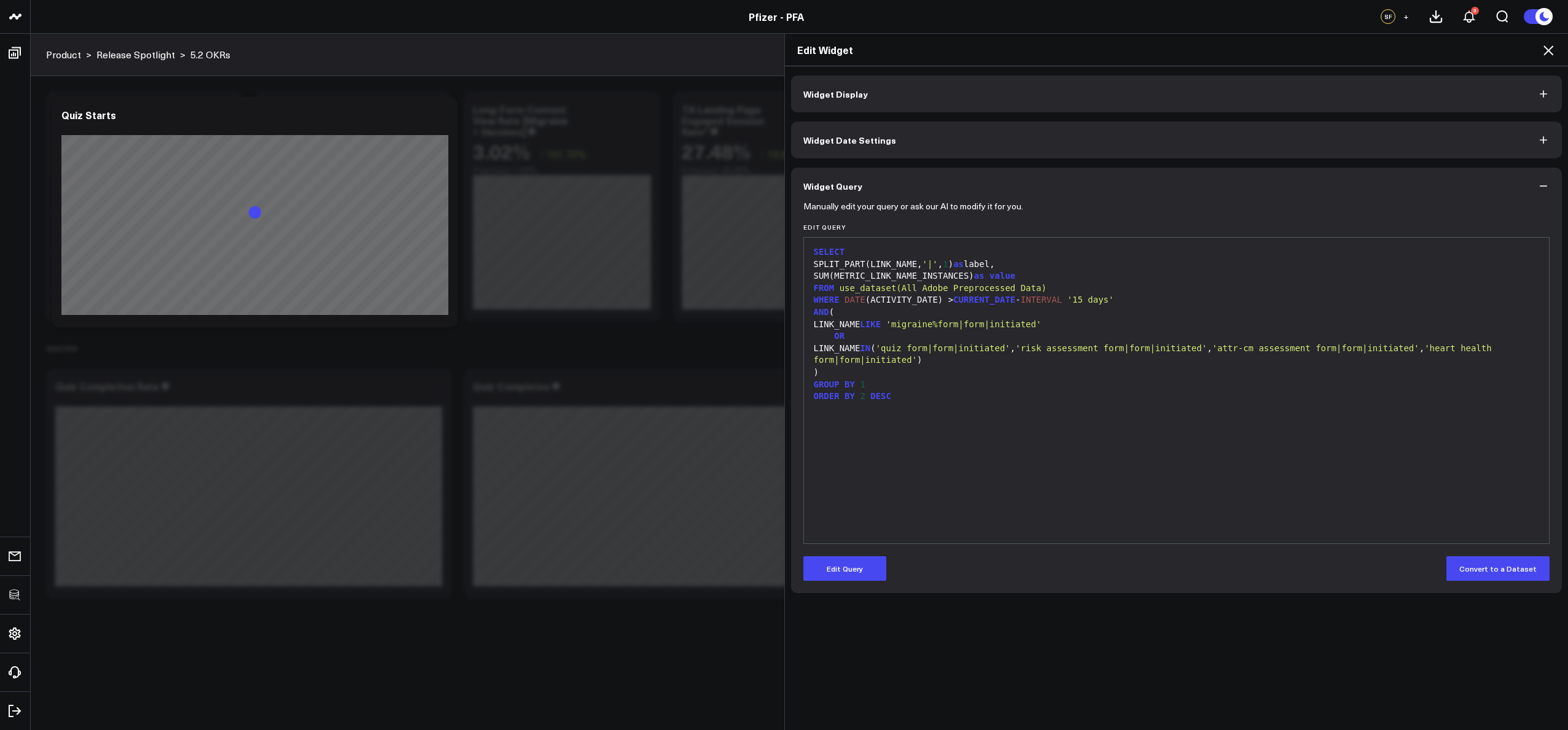
click at [1547, 45] on icon at bounding box center [1548, 50] width 15 height 15
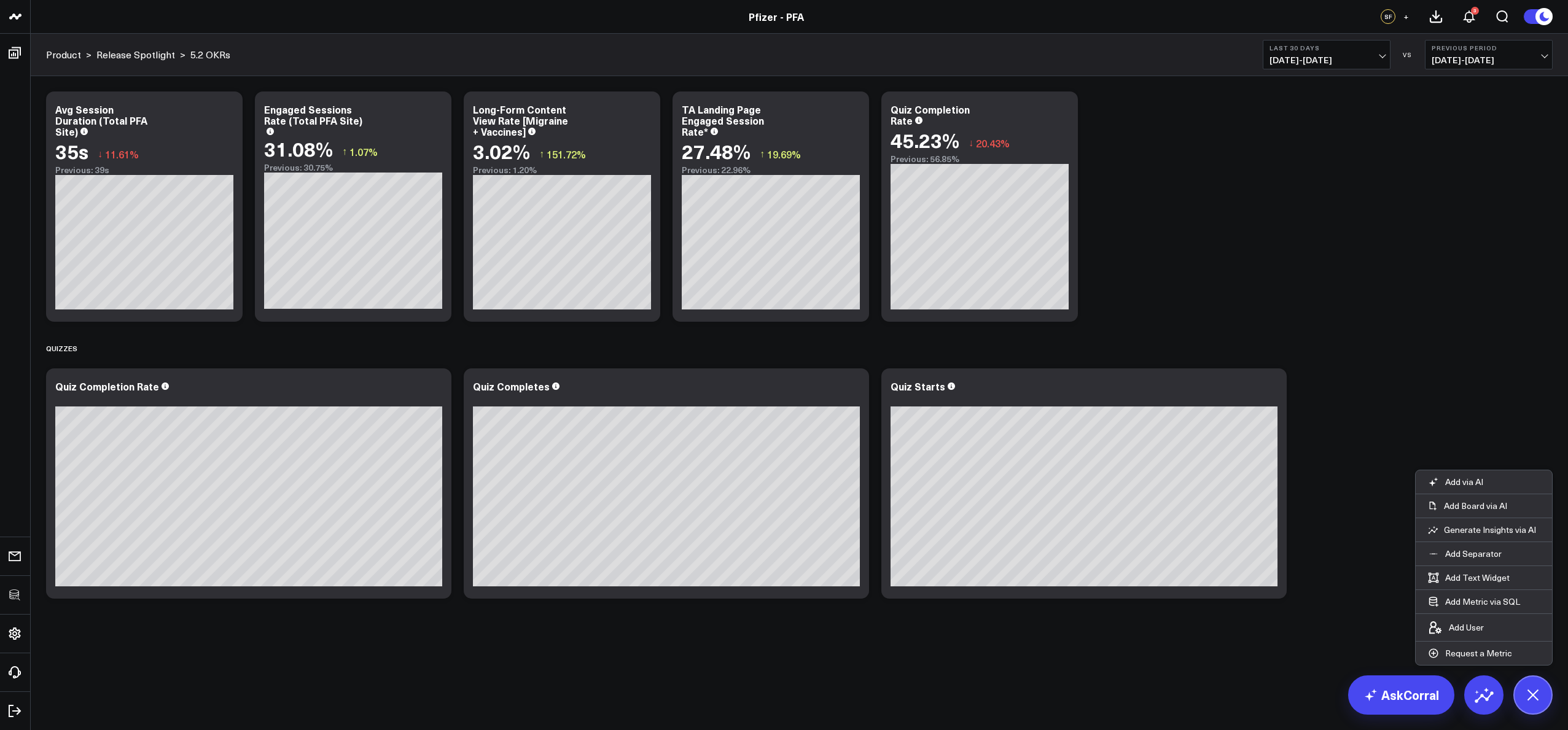
click at [1320, 424] on div "Modify via AI Copy link to widget Ask support Remove Create linked copy Executi…" at bounding box center [799, 345] width 1519 height 519
drag, startPoint x: 1526, startPoint y: 695, endPoint x: 1502, endPoint y: 682, distance: 27.3
click at [1526, 694] on icon at bounding box center [1533, 695] width 28 height 28
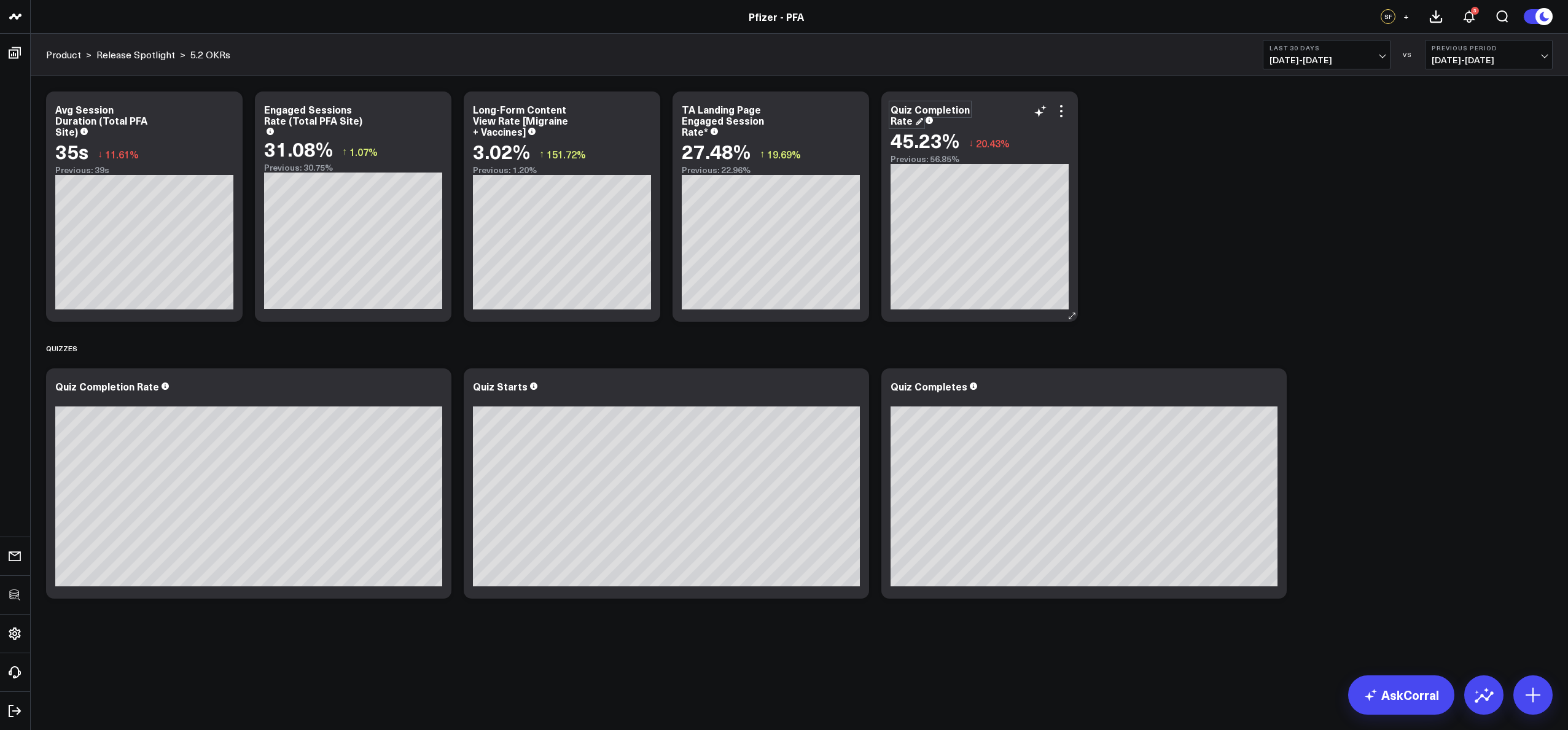
click at [900, 112] on div "Quiz Completion Rate" at bounding box center [930, 115] width 79 height 25
click at [891, 110] on div "Quiz Completion Rate" at bounding box center [930, 115] width 79 height 25
click at [889, 110] on div "Quiz Completion Rate 45.23% ↓ 20.43% Previous: 56.85%" at bounding box center [980, 206] width 197 height 230
click at [891, 110] on div "Quiz Completion Rate" at bounding box center [930, 115] width 79 height 25
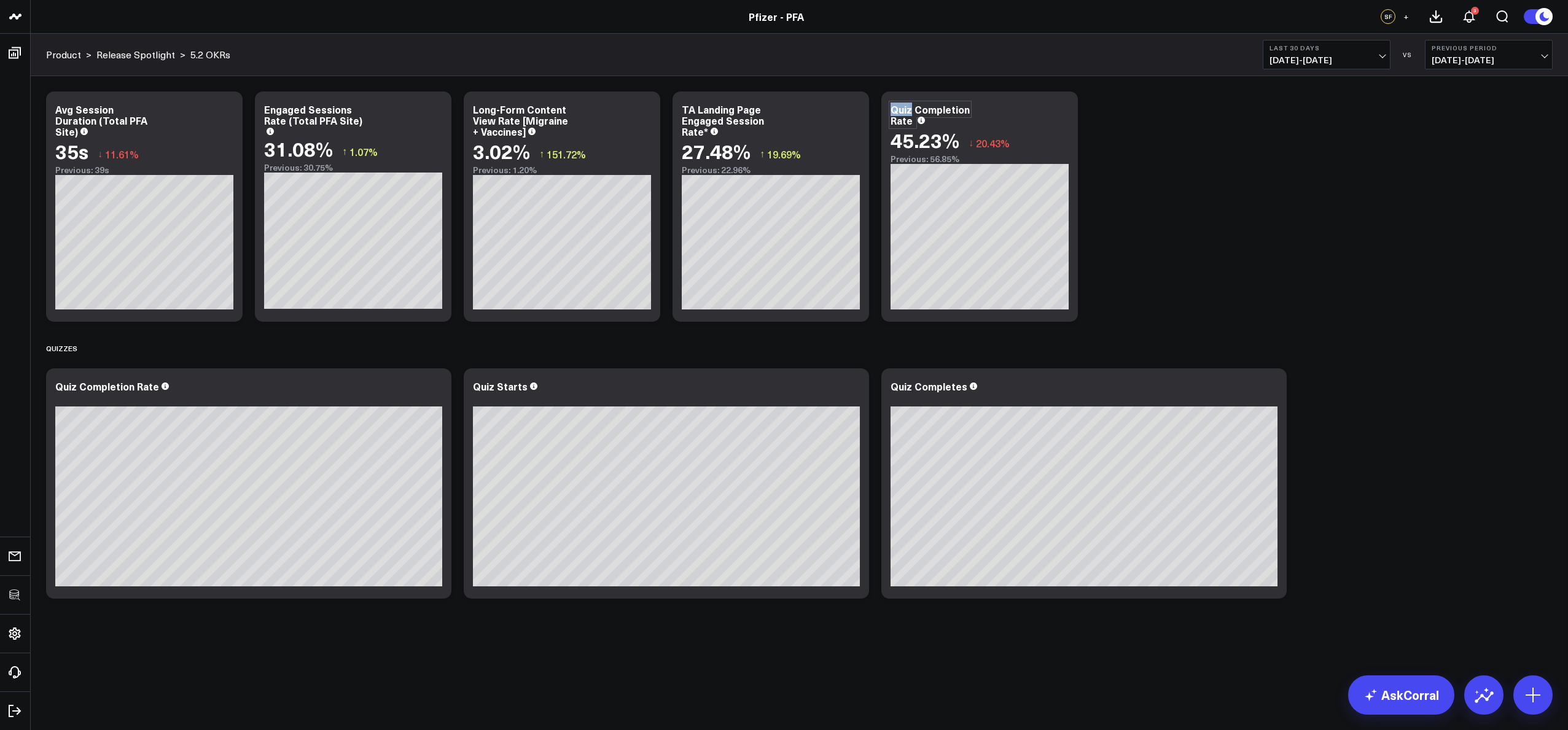
click at [893, 110] on div "Quiz Completion Rate" at bounding box center [930, 115] width 79 height 25
click at [1143, 209] on div "Modify via AI Copy link to widget Ask support Remove Create linked copy Executi…" at bounding box center [799, 345] width 1519 height 519
